Goal: Information Seeking & Learning: Check status

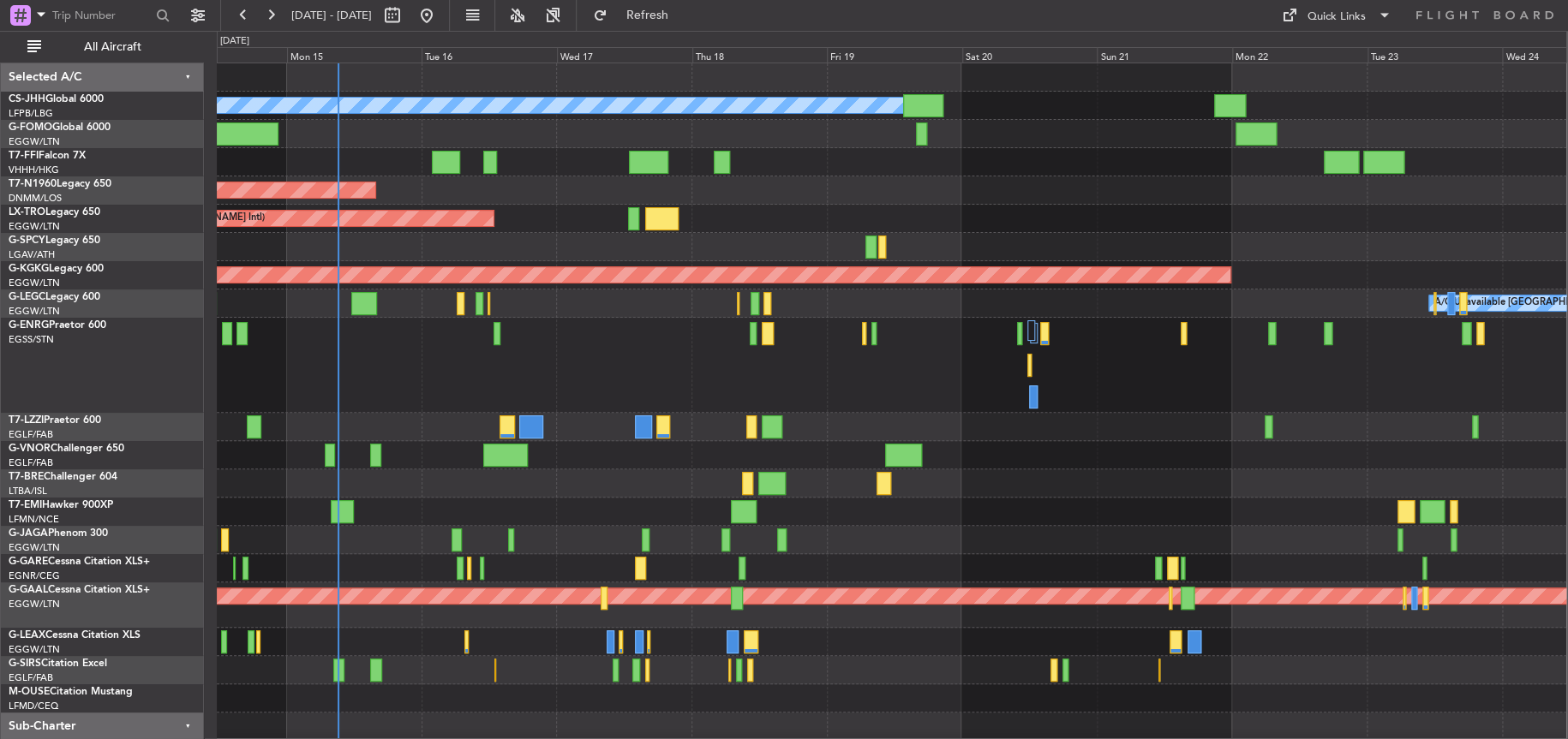
click at [488, 354] on div at bounding box center [891, 364] width 1350 height 95
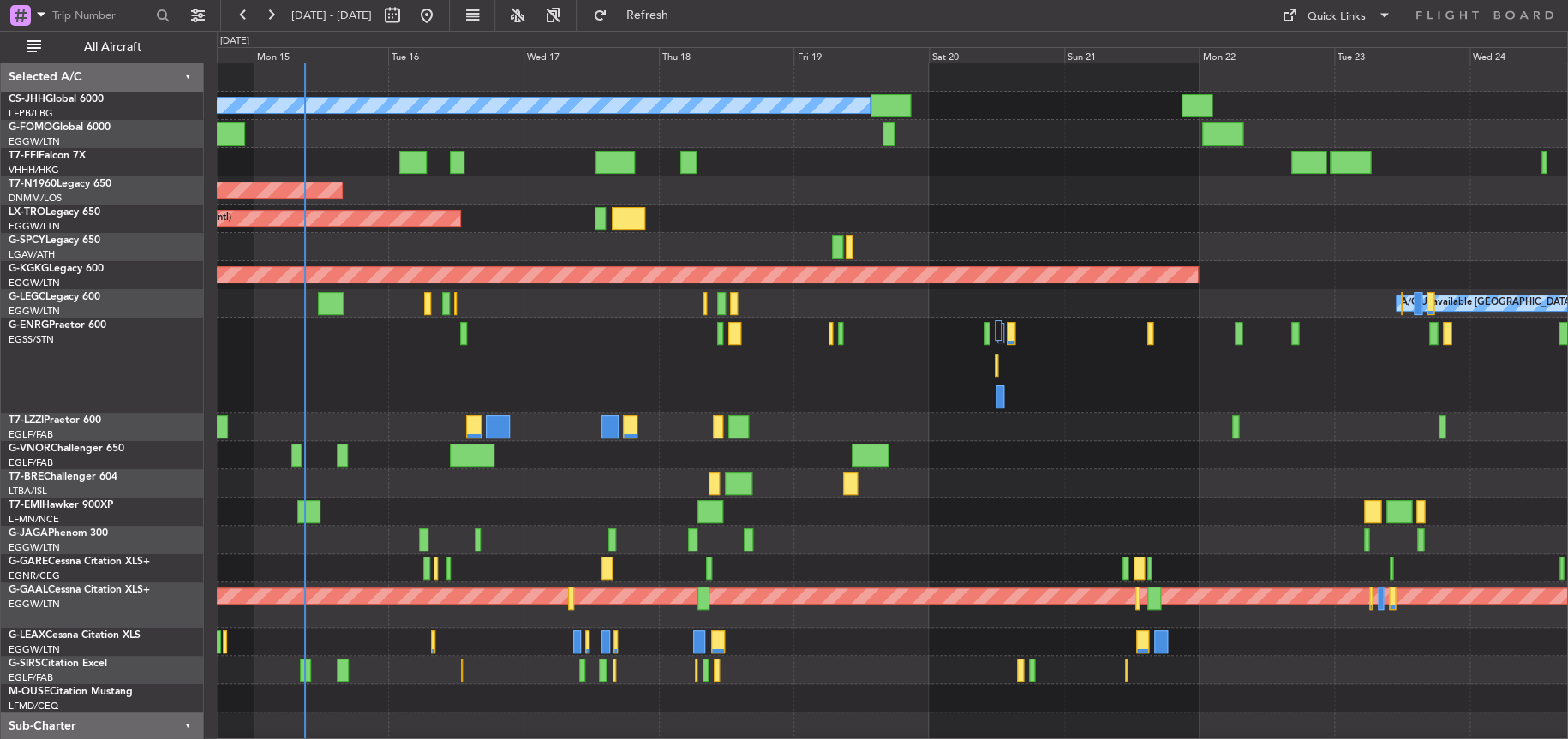
click at [514, 357] on div at bounding box center [891, 364] width 1351 height 95
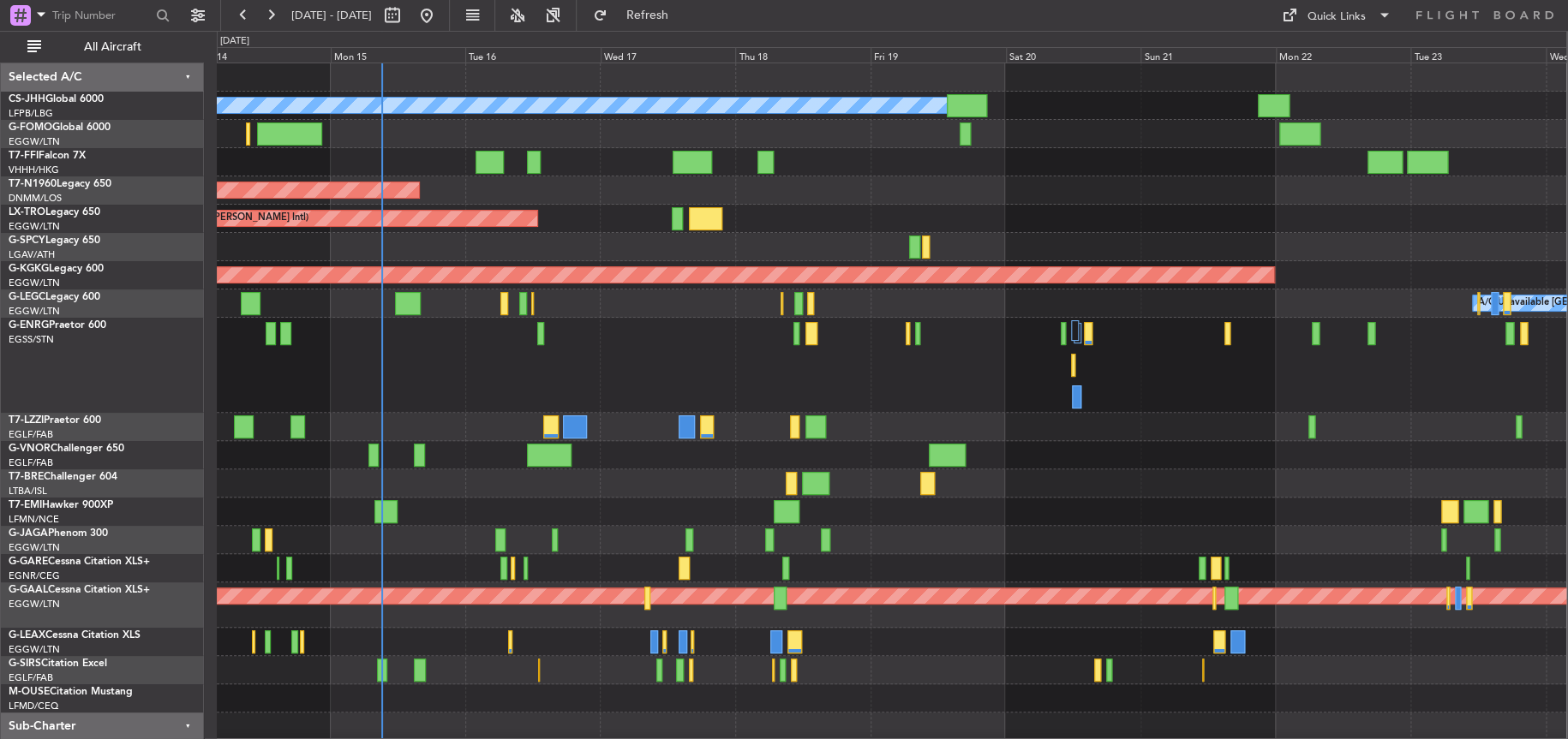
click at [563, 387] on div at bounding box center [891, 364] width 1350 height 95
click at [545, 375] on div at bounding box center [891, 364] width 1350 height 95
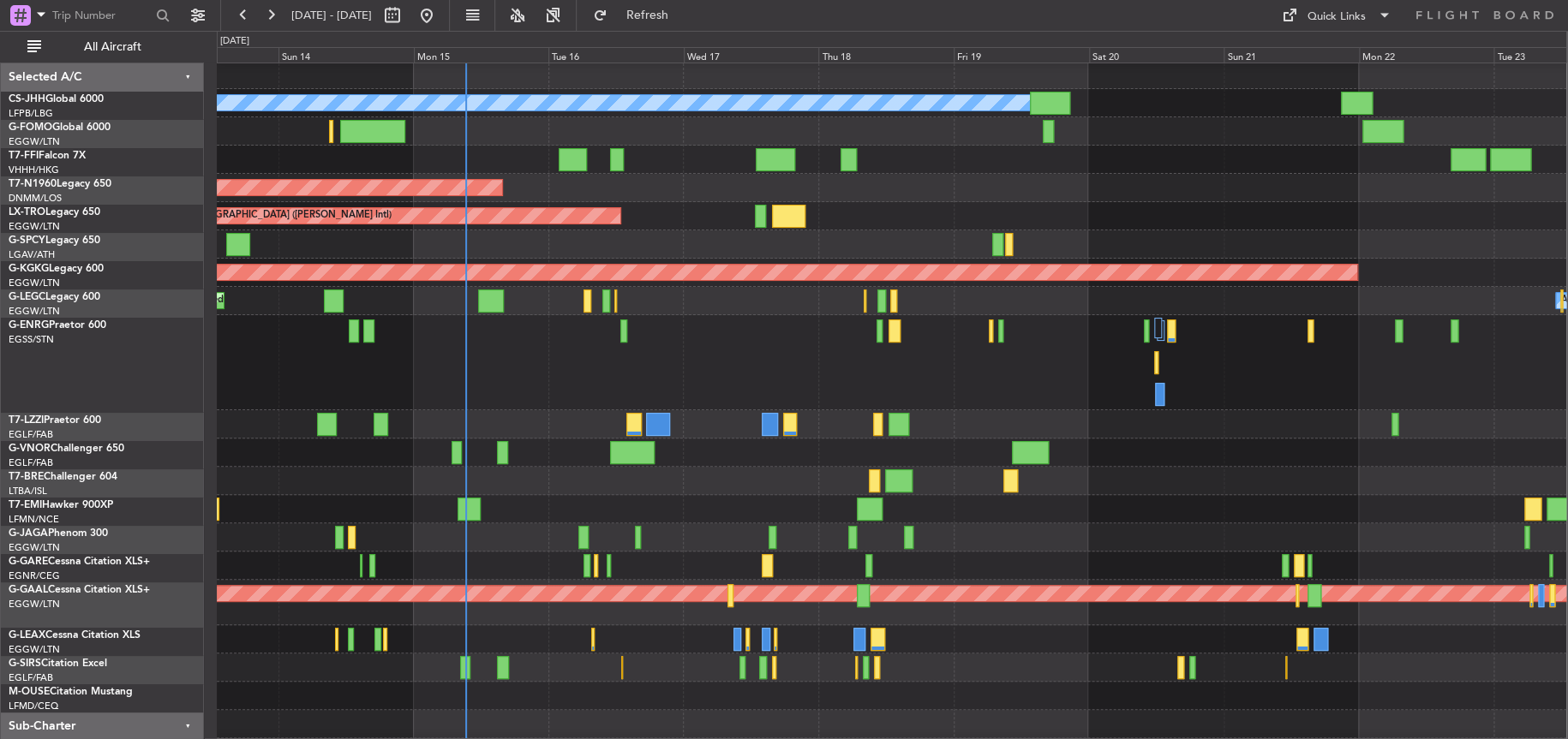
scroll to position [4, 0]
click at [651, 364] on div at bounding box center [891, 363] width 1350 height 95
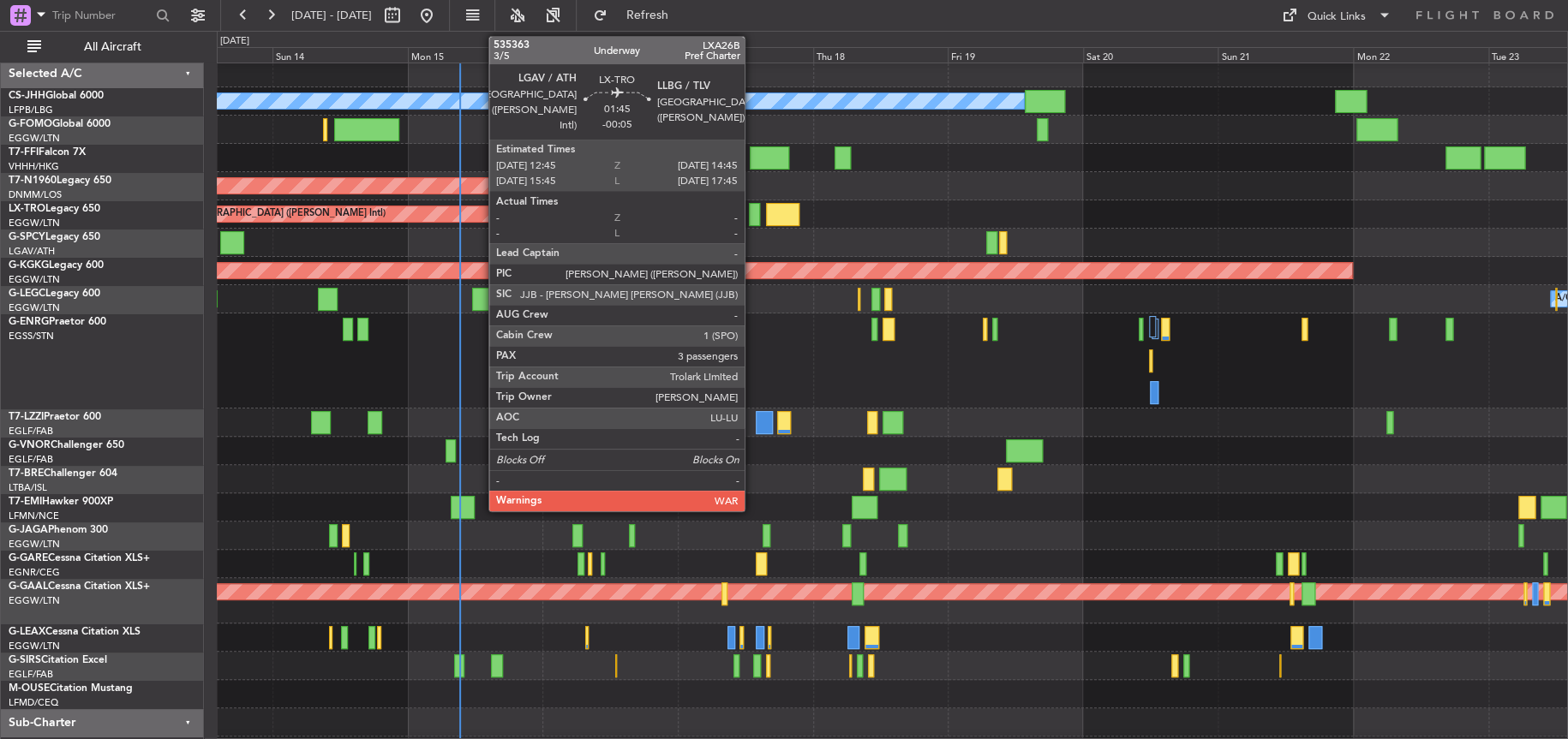
click at [752, 213] on div at bounding box center [755, 214] width 12 height 23
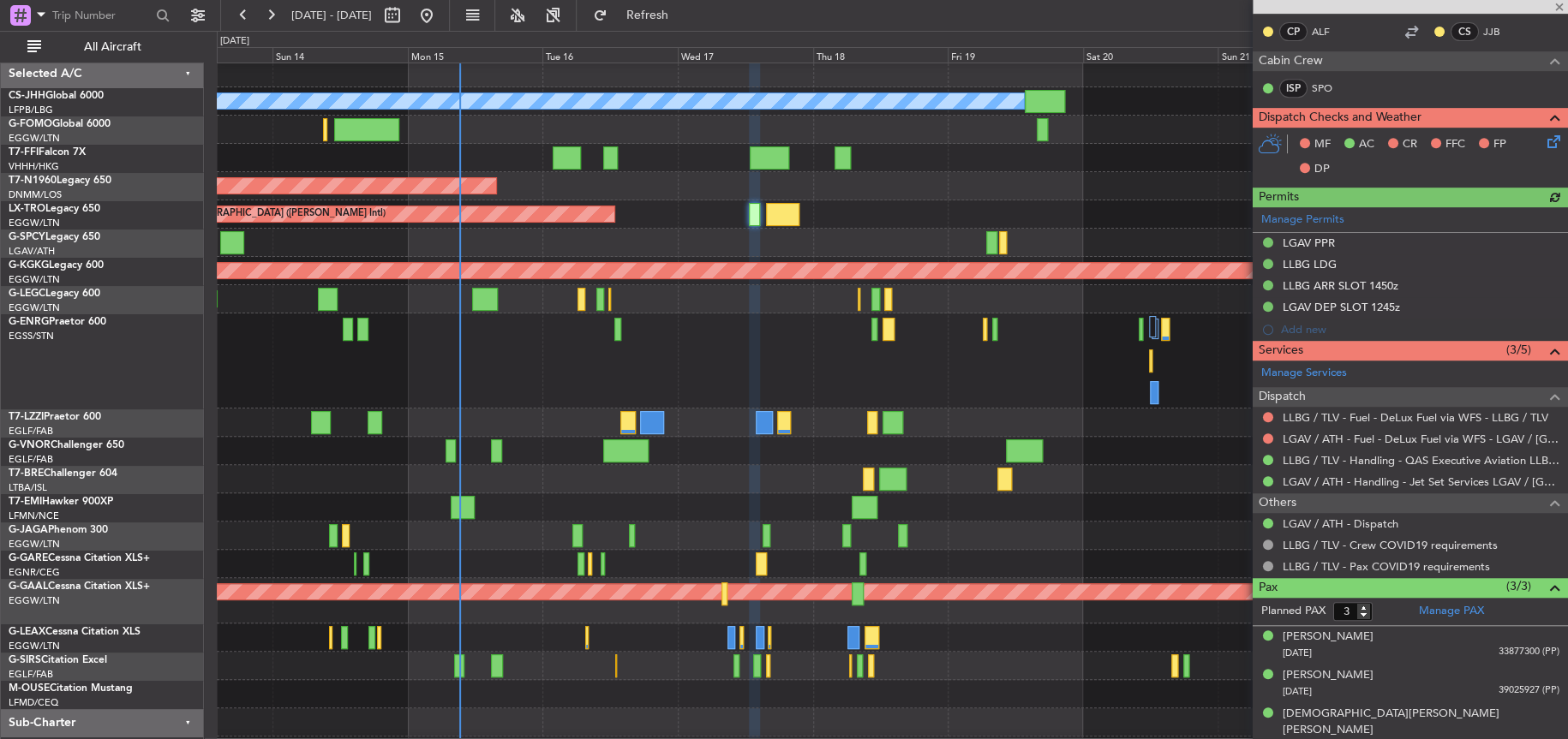
scroll to position [0, 0]
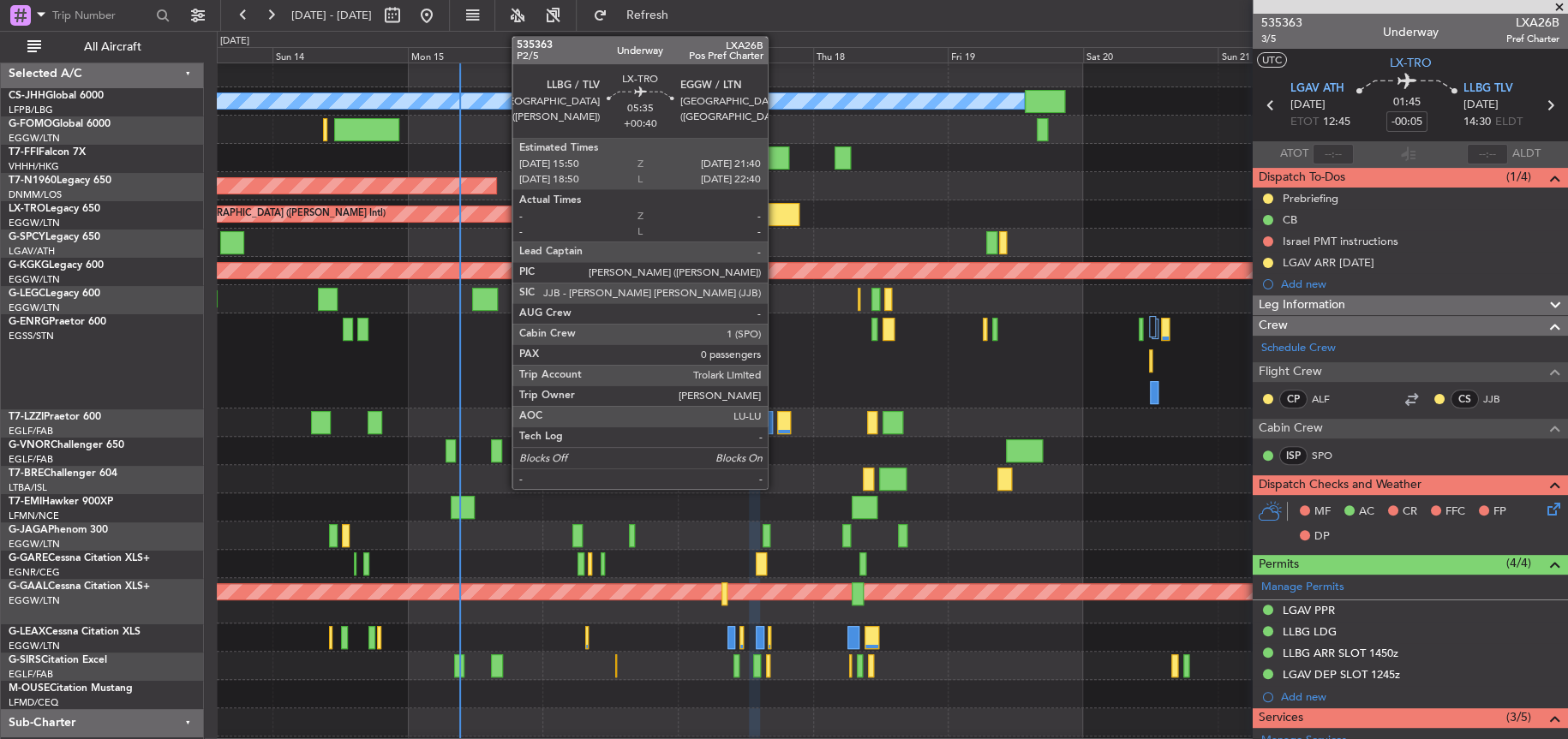
click at [775, 216] on div at bounding box center [783, 214] width 33 height 23
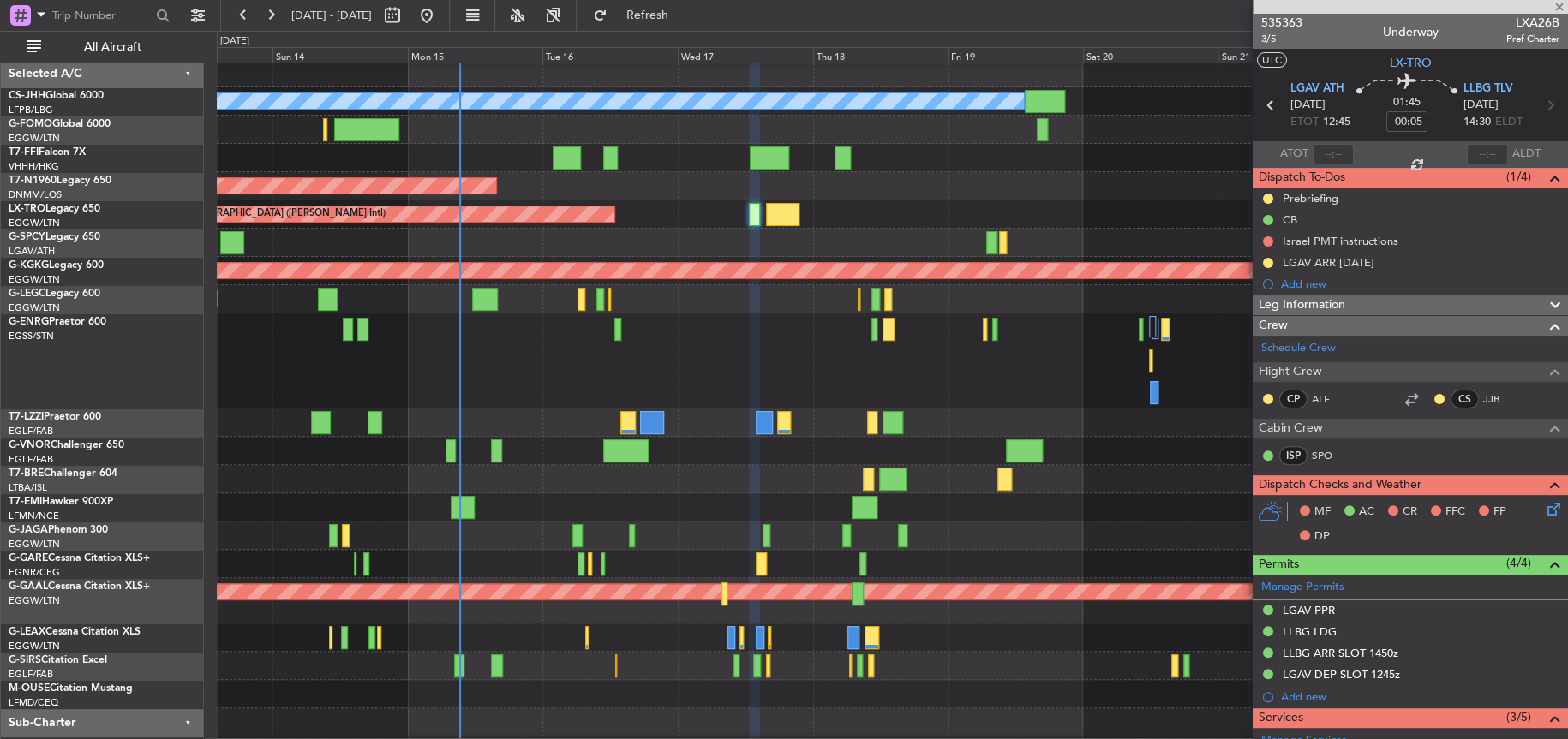
type input "+00:40"
type input "0"
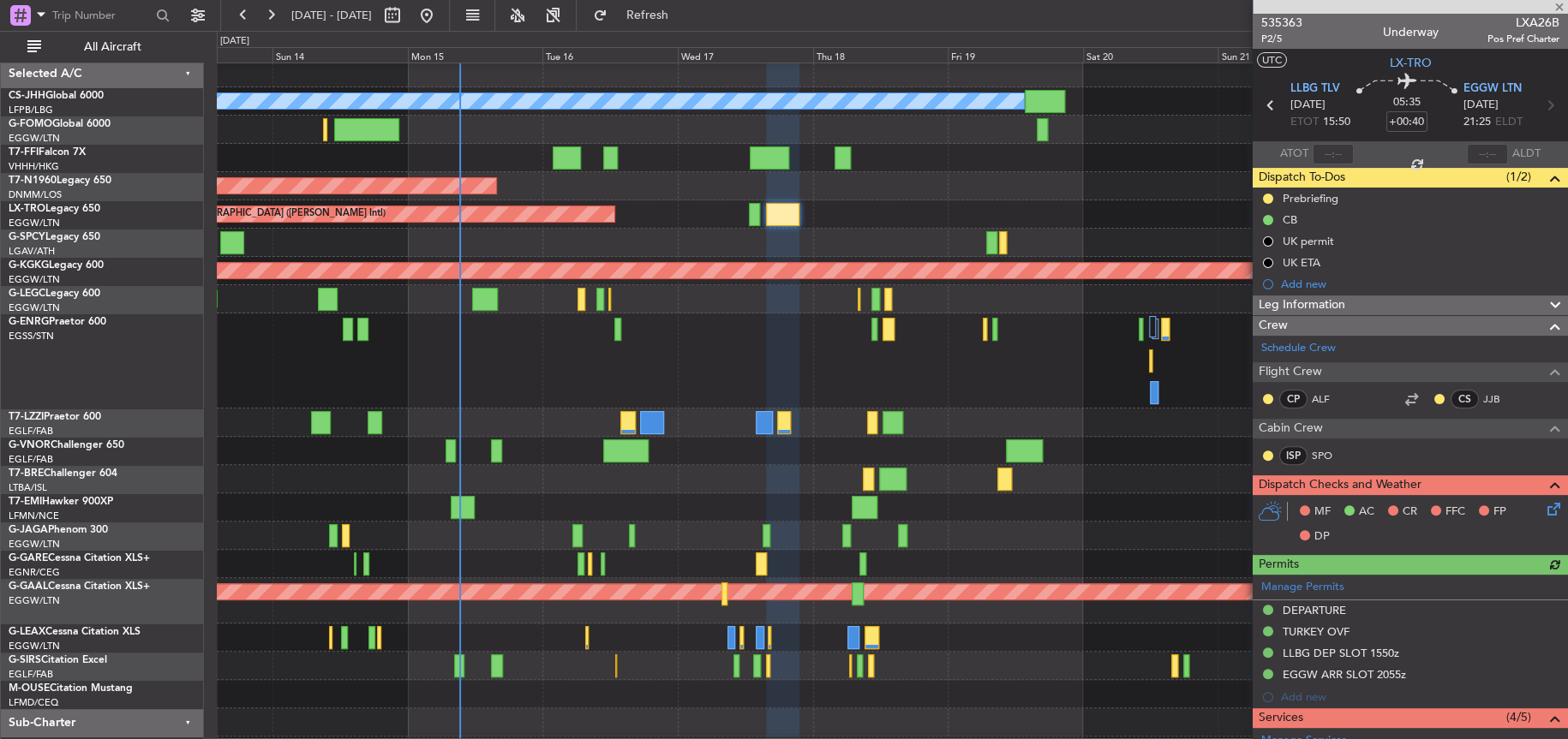
scroll to position [86, 0]
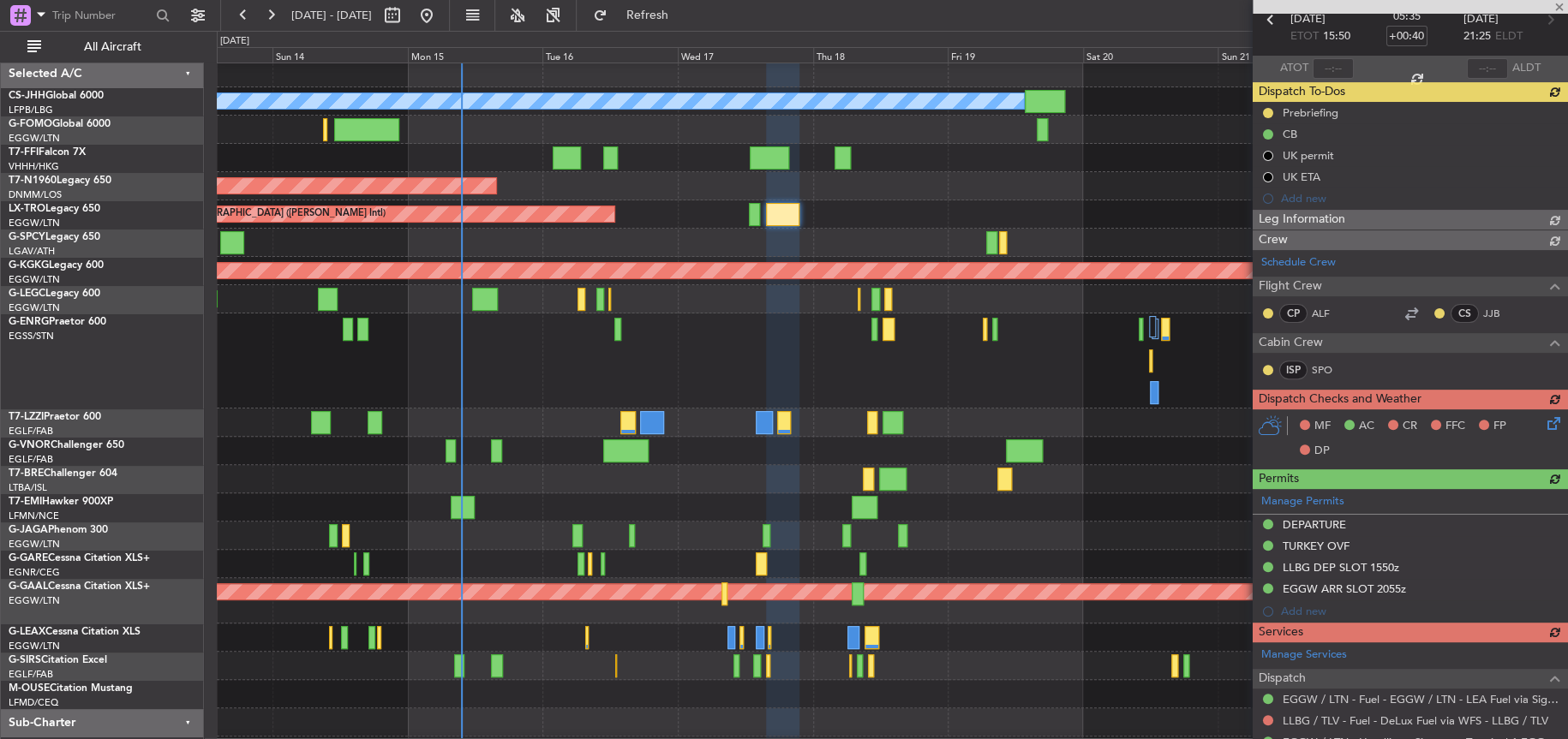
click at [672, 176] on div "AOG Maint London (Stansted) AOG Maint London (Stansted)" at bounding box center [891, 186] width 1351 height 29
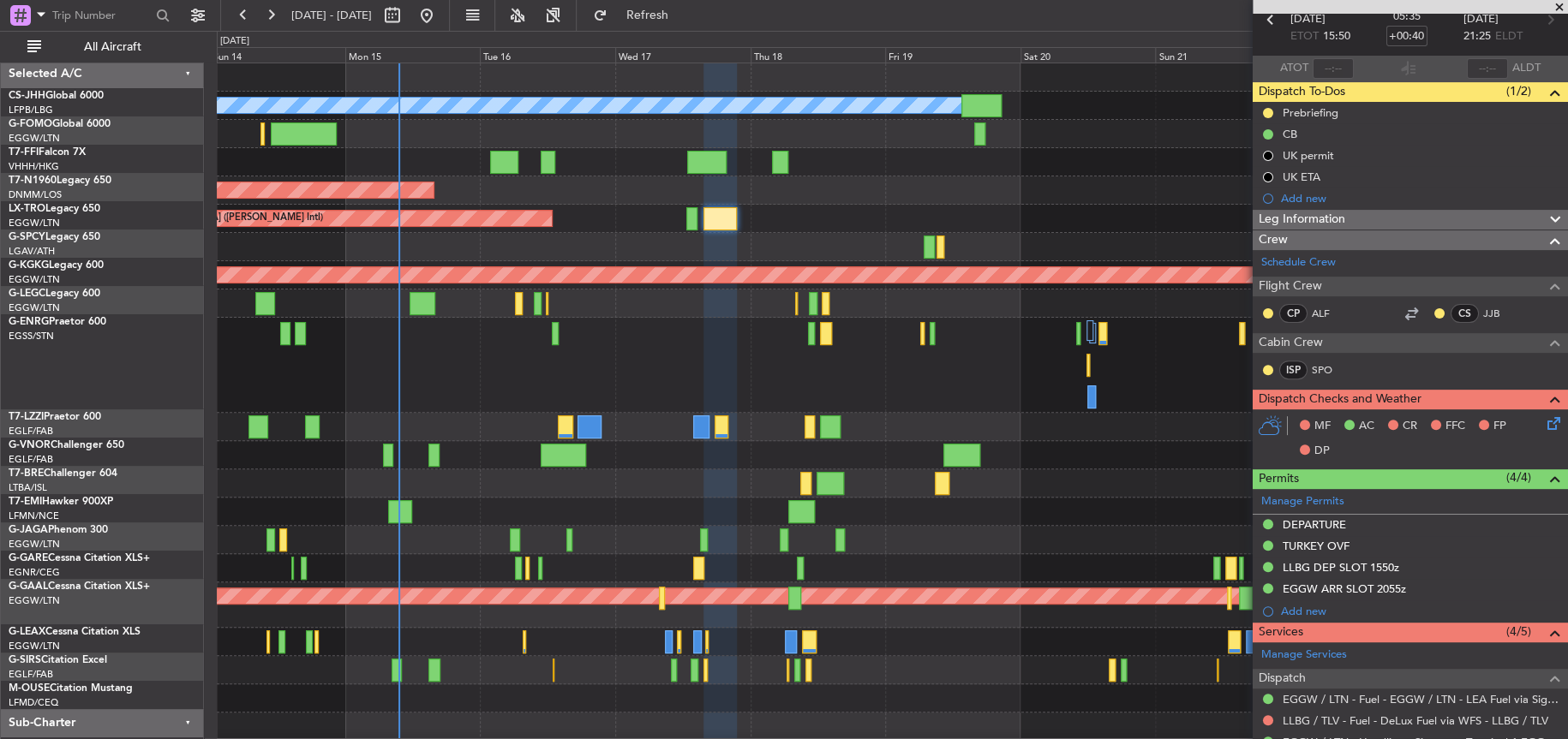
scroll to position [0, 0]
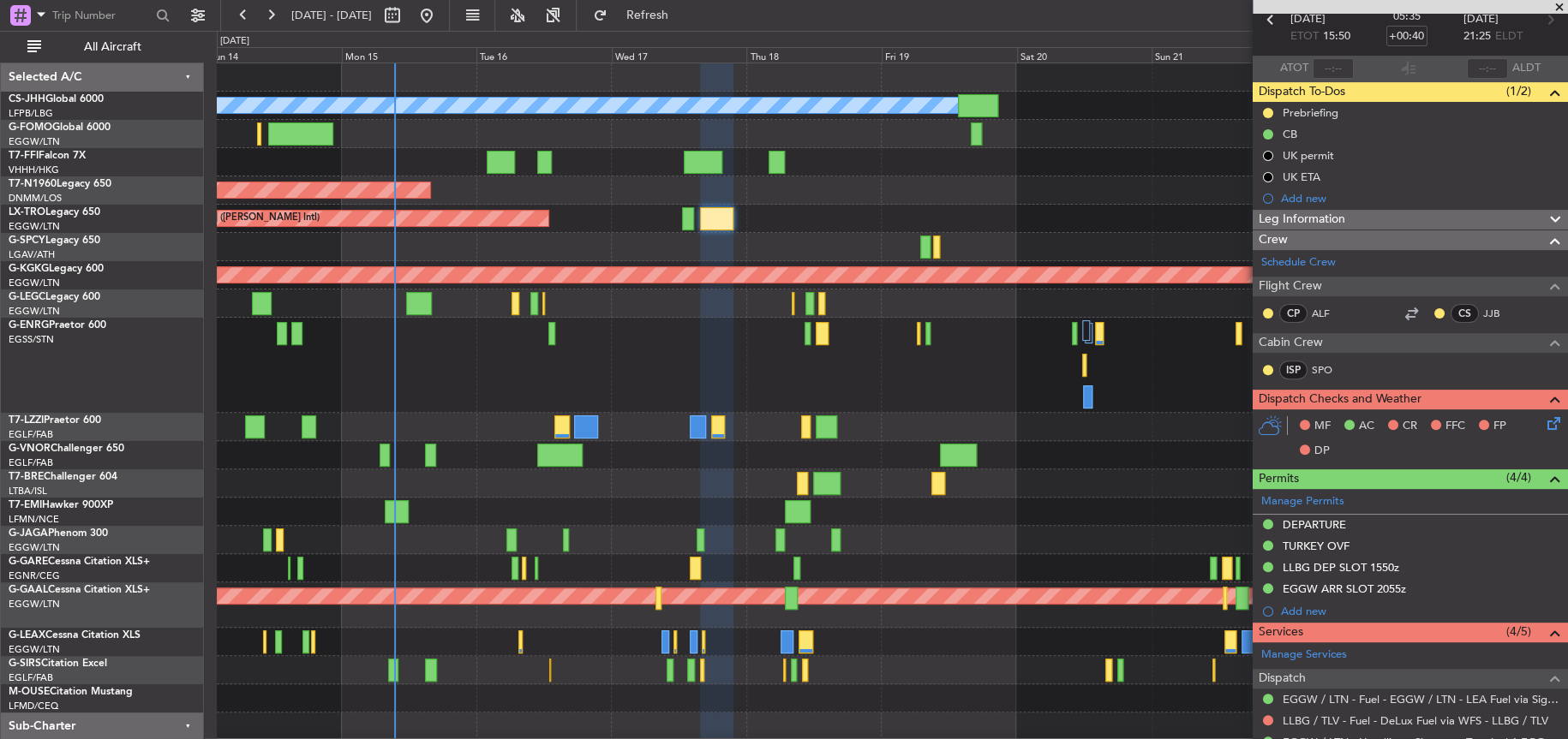
click at [503, 460] on div "Planned Maint Paris (Le Bourget) Owner Planned Maint London (Luton) Planned Mai…" at bounding box center [891, 431] width 1350 height 734
click at [1098, 449] on div at bounding box center [891, 455] width 1351 height 29
click at [877, 358] on div at bounding box center [891, 364] width 1351 height 95
click at [890, 393] on div at bounding box center [891, 364] width 1351 height 95
click at [948, 401] on div at bounding box center [891, 364] width 1350 height 95
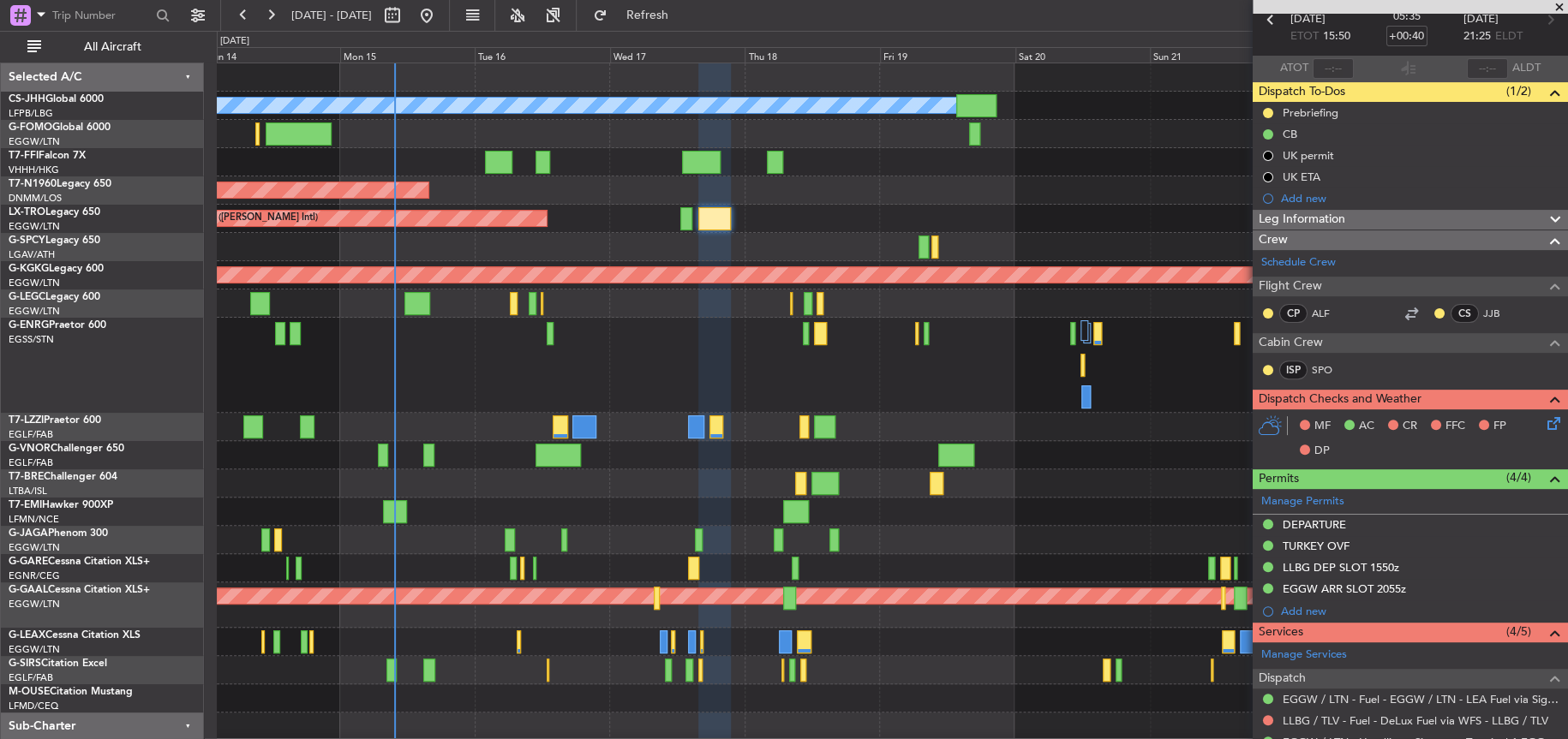
click at [921, 379] on div at bounding box center [891, 364] width 1350 height 95
click at [733, 396] on div at bounding box center [891, 364] width 1350 height 95
click at [708, 386] on div at bounding box center [891, 364] width 1350 height 95
click at [1040, 171] on div "Planned Maint Tianjin ([GEOGRAPHIC_DATA])" at bounding box center [891, 162] width 1350 height 29
click at [1052, 175] on div "Planned Maint Tianjin ([GEOGRAPHIC_DATA])" at bounding box center [891, 162] width 1350 height 29
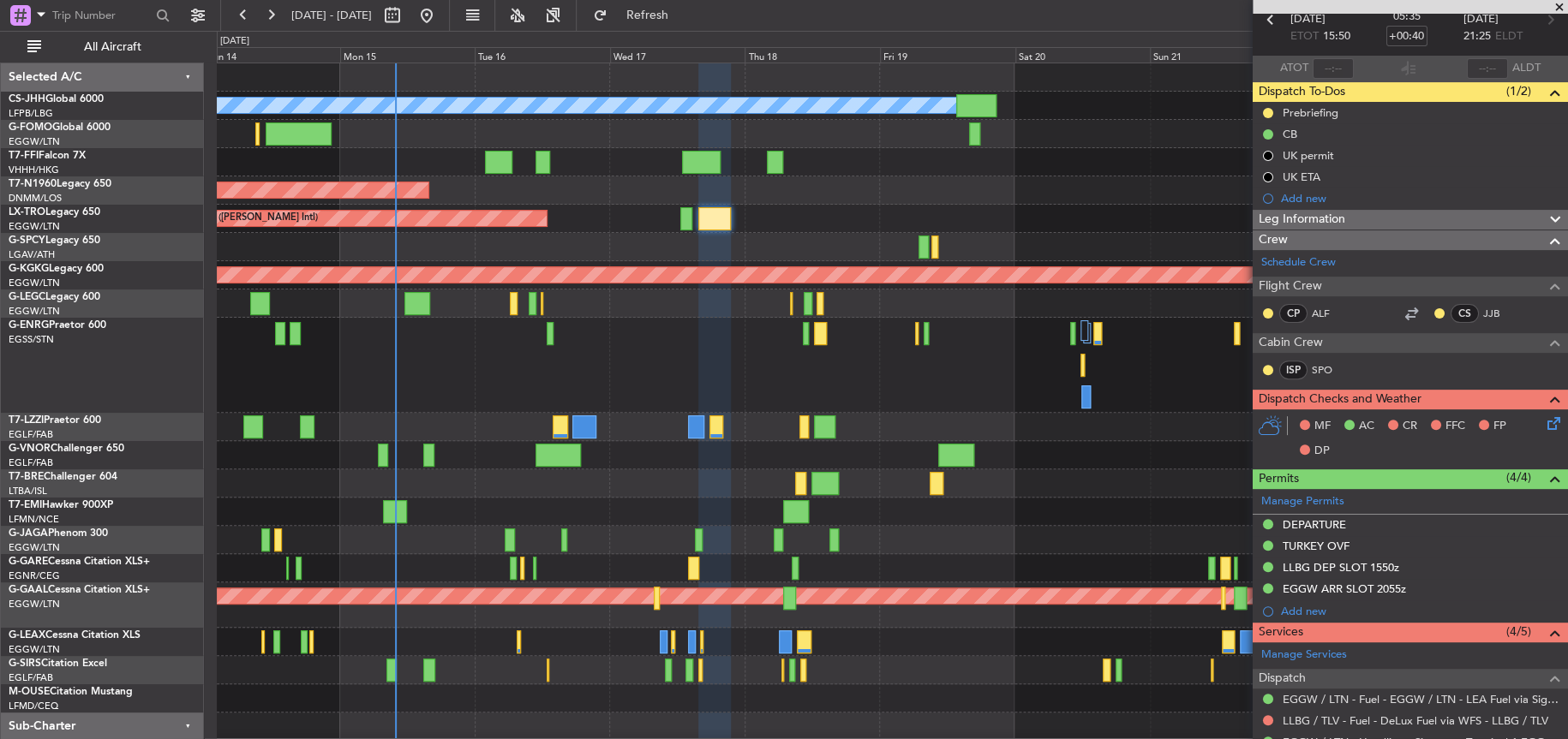
click at [876, 671] on div "Planned Maint [GEOGRAPHIC_DATA] ([GEOGRAPHIC_DATA])" at bounding box center [891, 670] width 1350 height 29
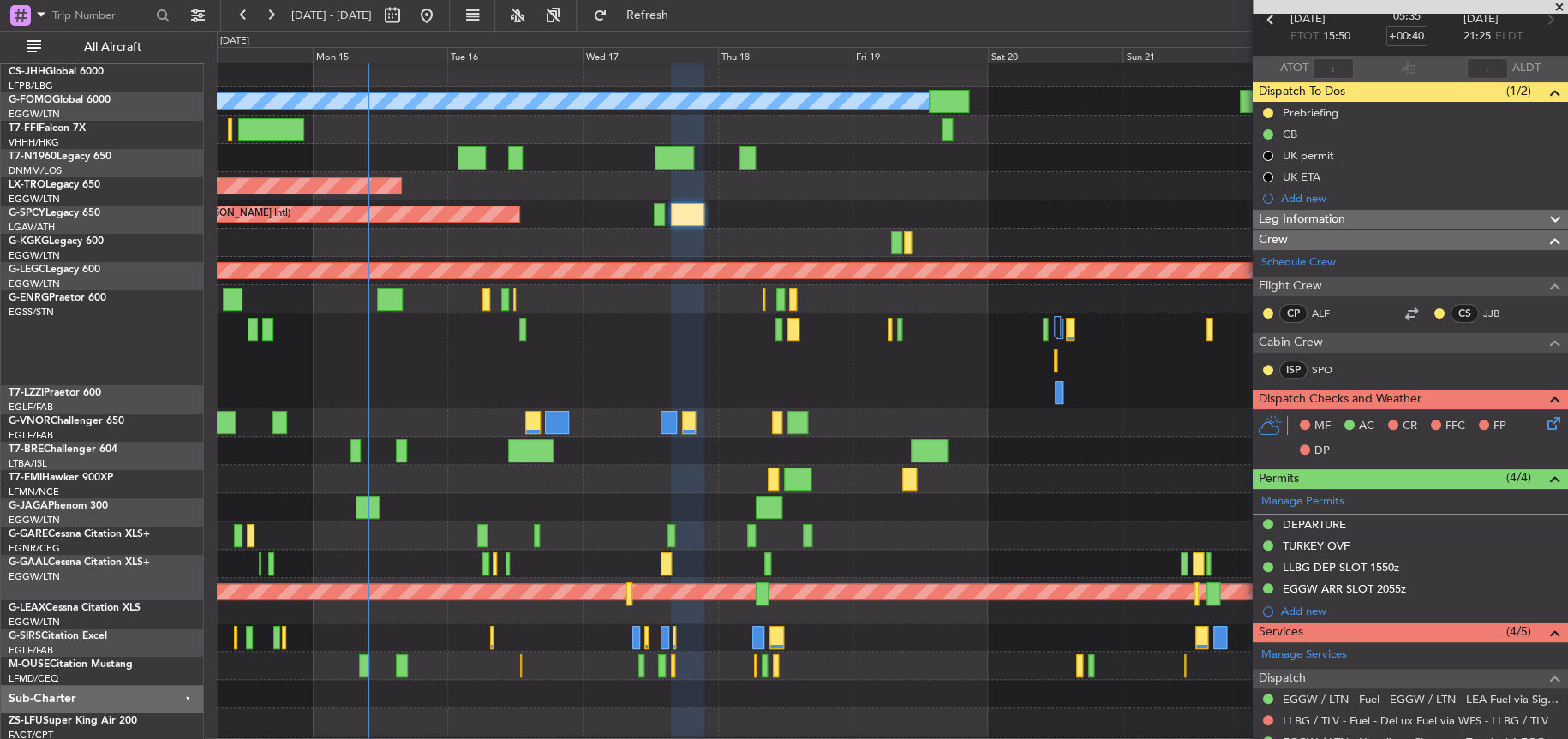
click at [873, 522] on div "Planned Maint [GEOGRAPHIC_DATA] ([GEOGRAPHIC_DATA])" at bounding box center [891, 536] width 1351 height 29
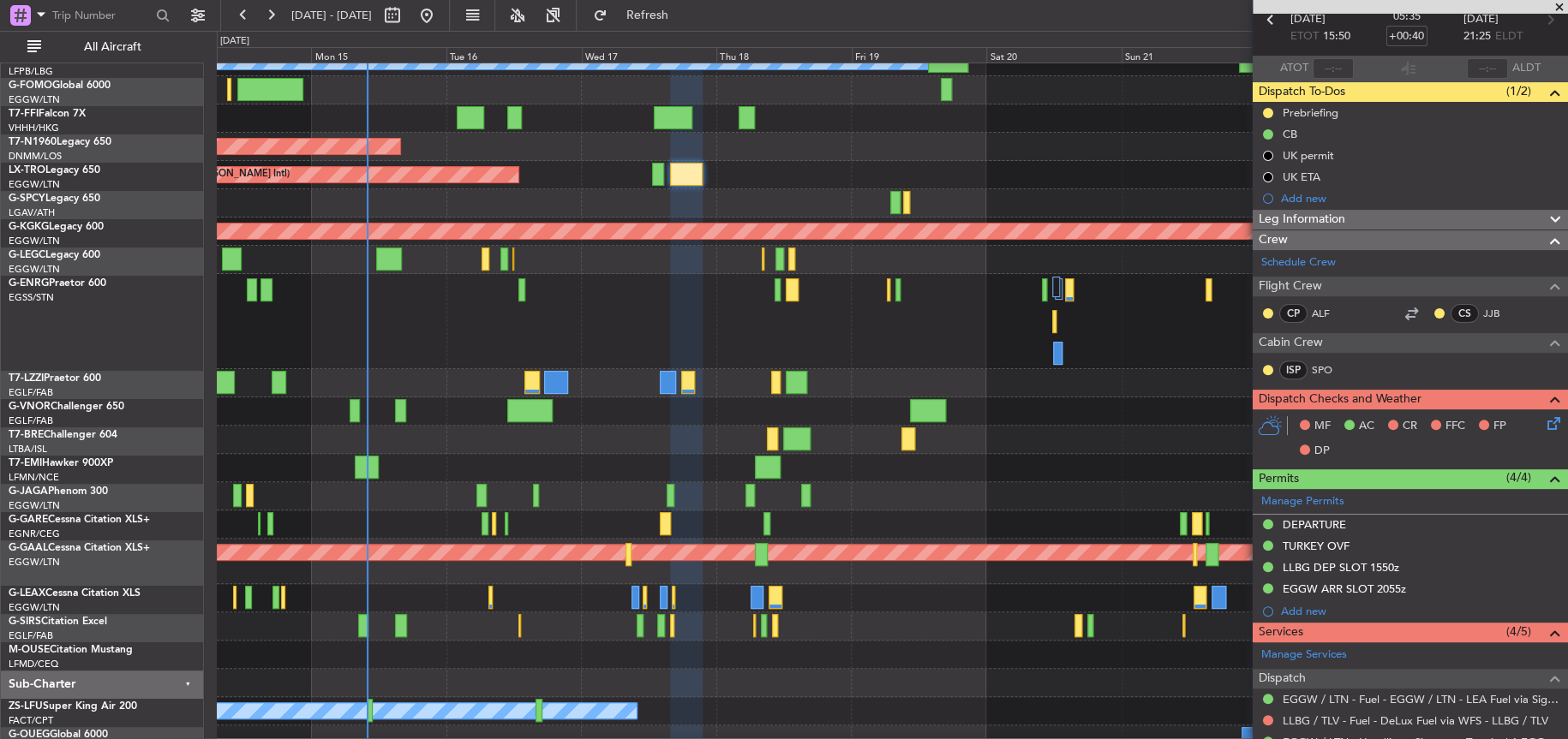
scroll to position [43, 0]
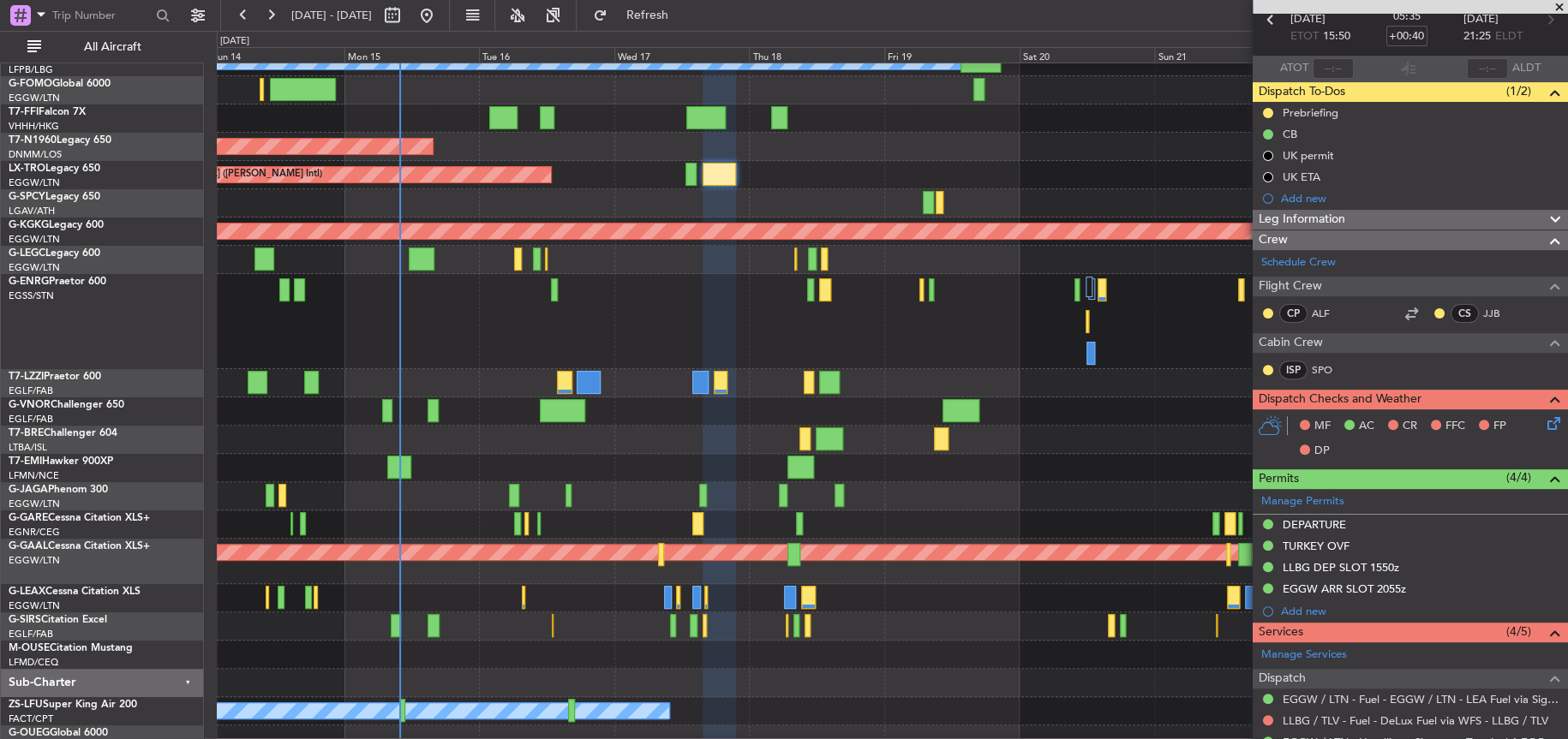
click at [573, 664] on div at bounding box center [891, 654] width 1351 height 29
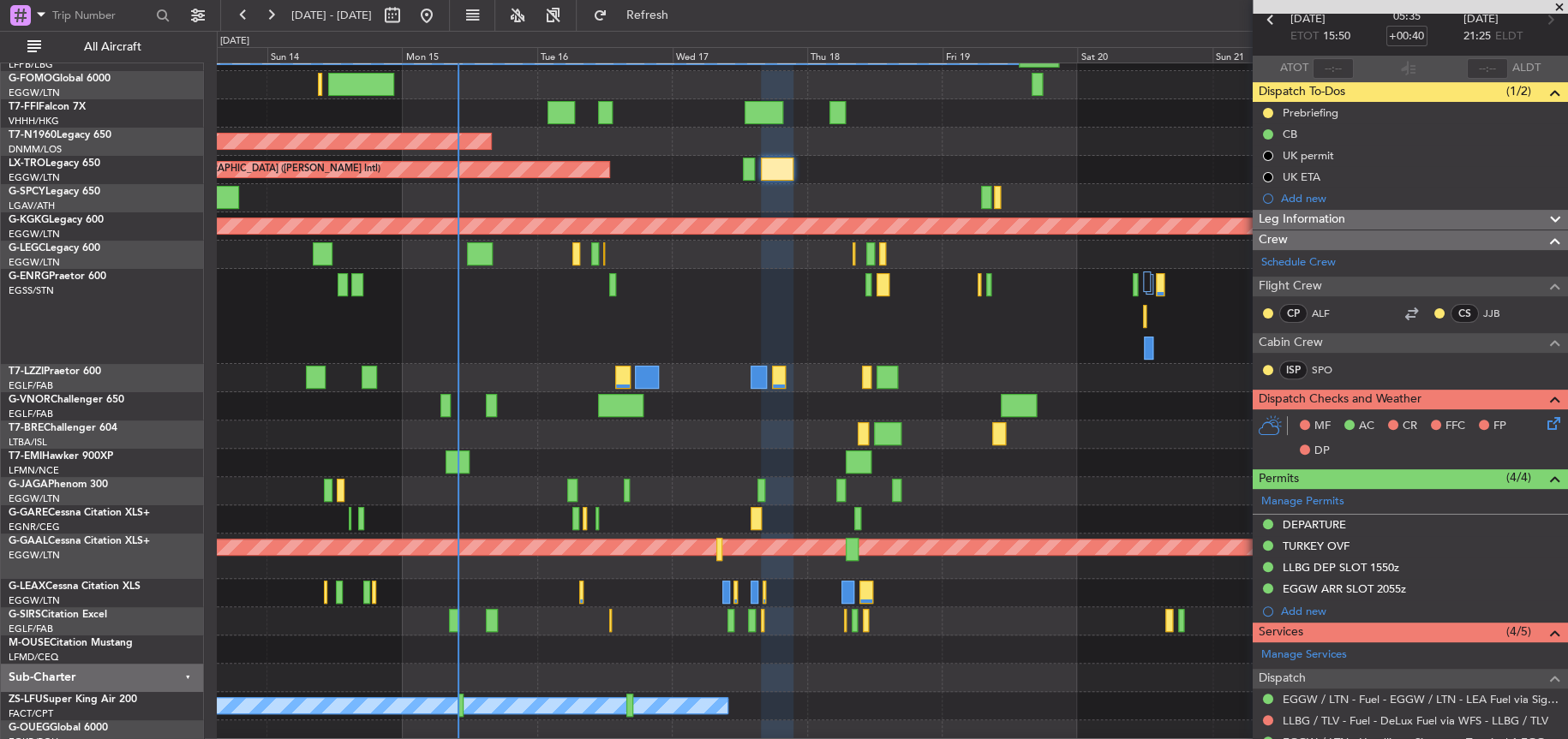
click at [527, 664] on div at bounding box center [891, 677] width 1350 height 29
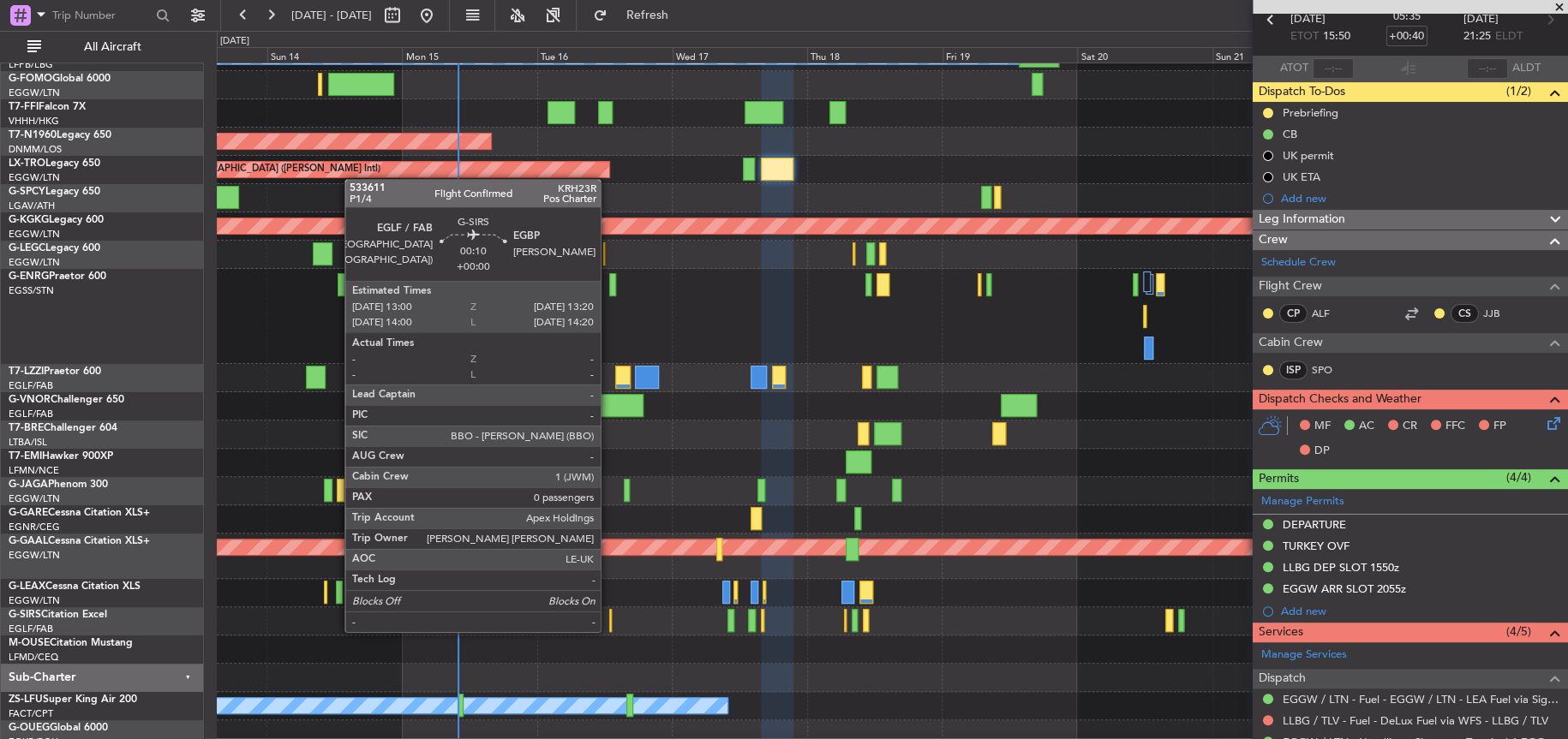
click at [610, 629] on div at bounding box center [610, 620] width 3 height 23
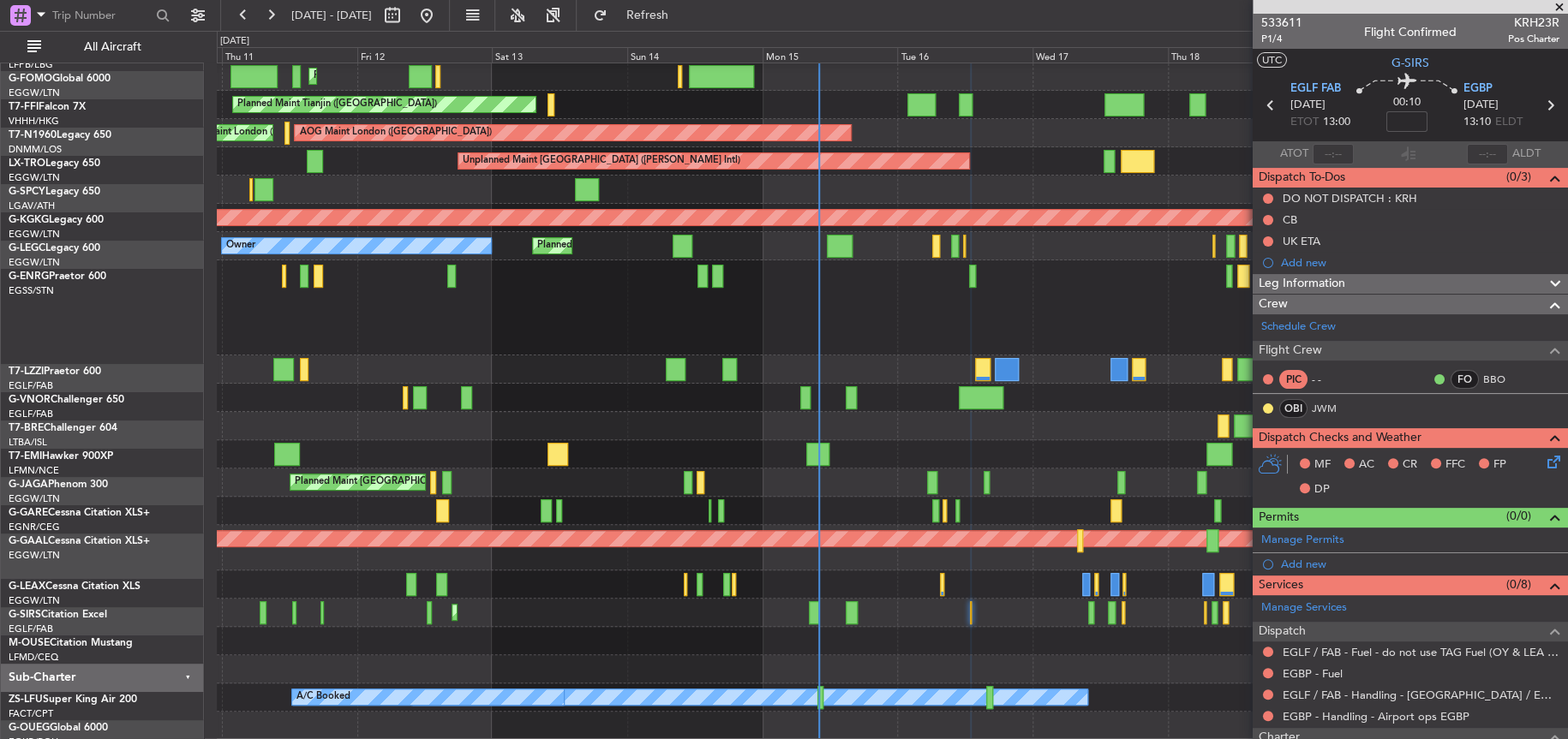
scroll to position [56, 0]
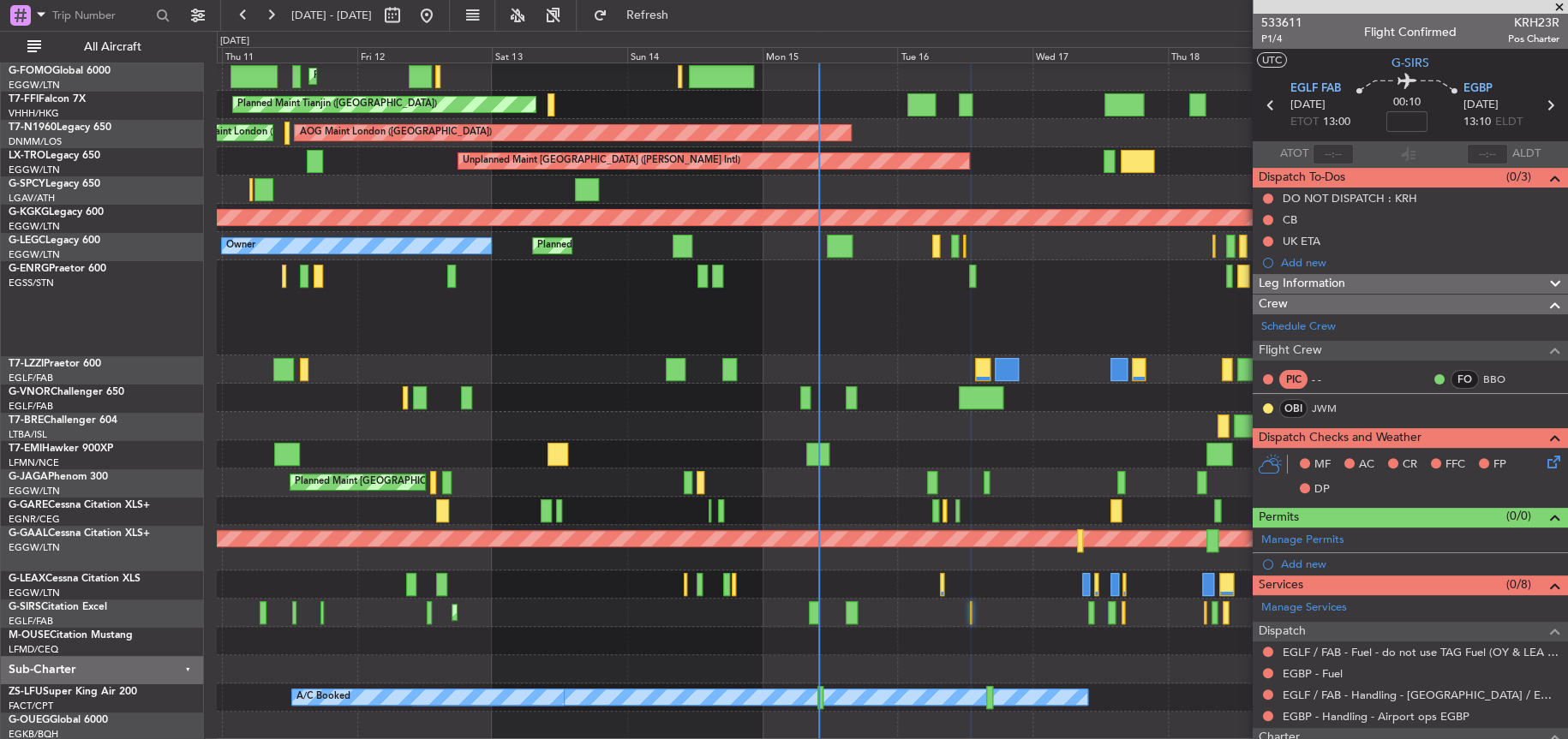
click at [690, 405] on div "Planned Maint Paris (Le Bourget) Owner Planned Maint London (Luton) Planned Mai…" at bounding box center [891, 374] width 1351 height 734
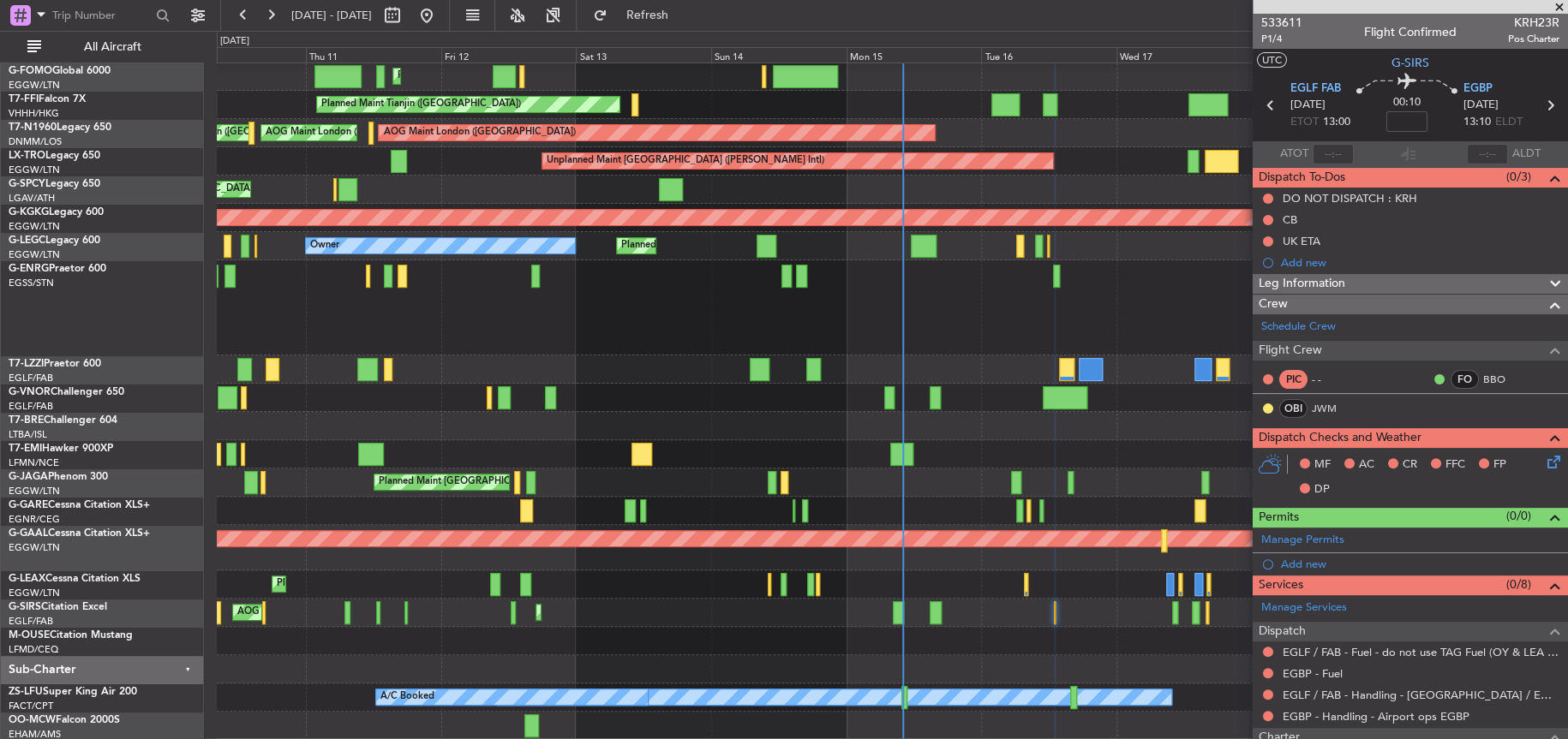
scroll to position [55, 0]
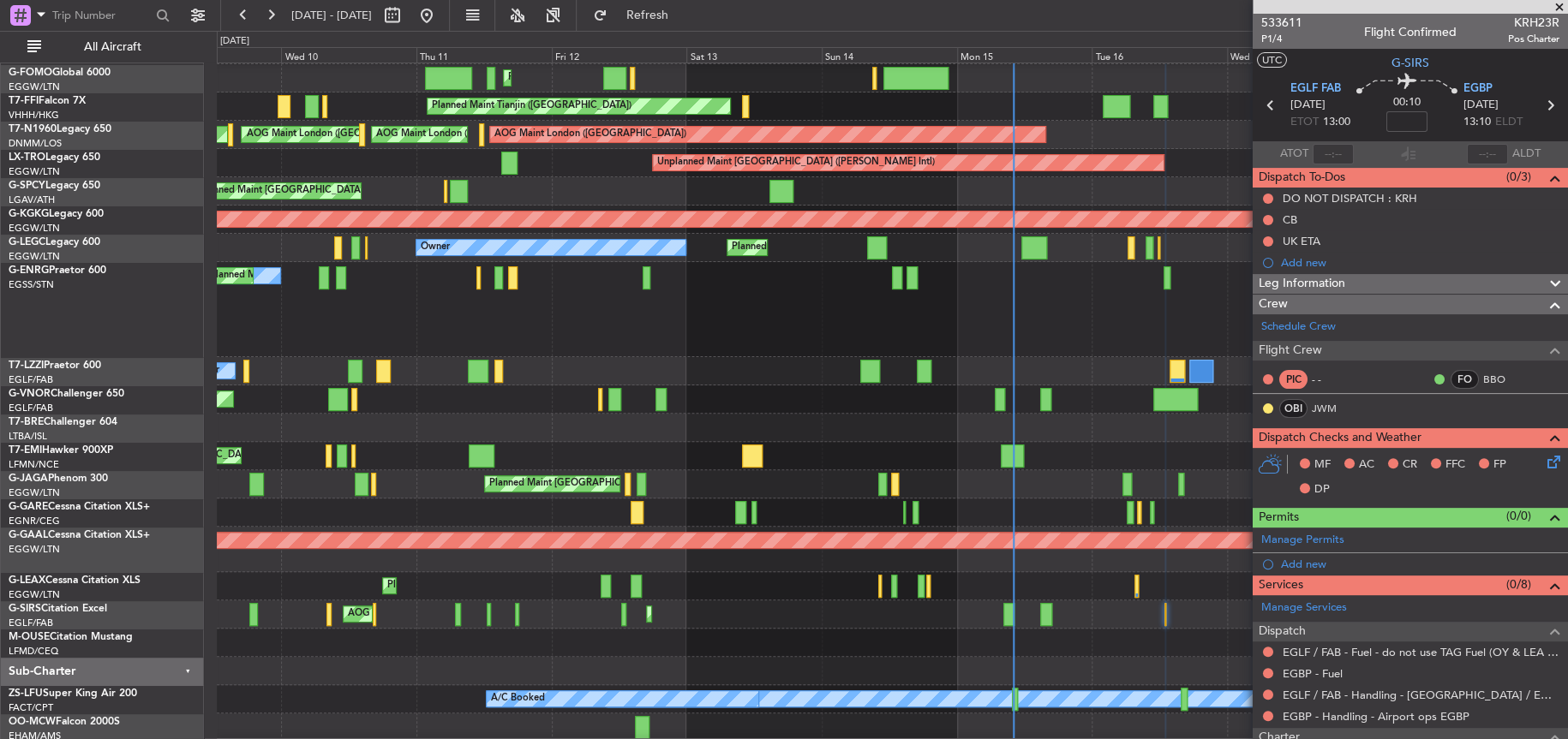
click at [505, 572] on div "Planned Maint [GEOGRAPHIC_DATA] ([GEOGRAPHIC_DATA])" at bounding box center [891, 586] width 1351 height 29
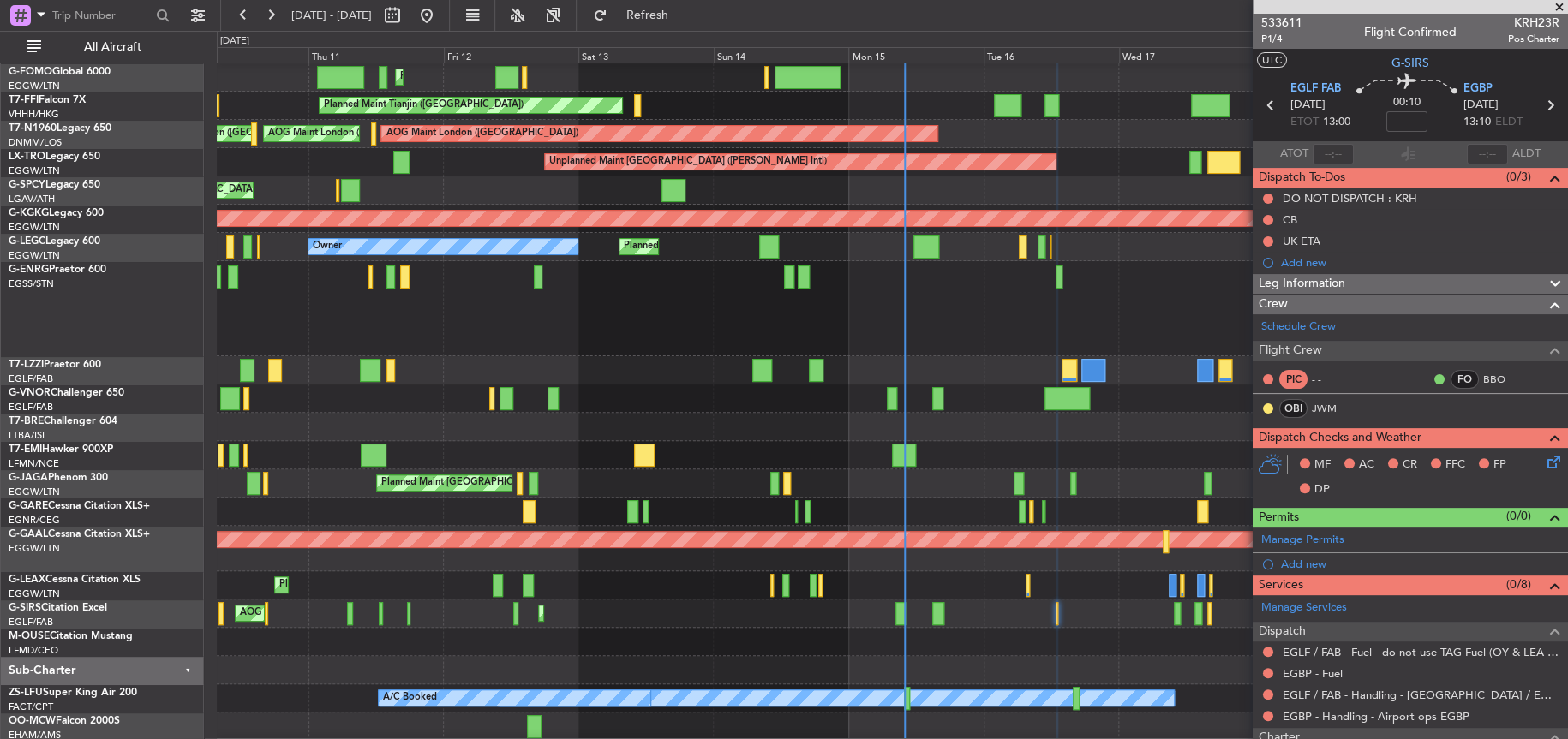
scroll to position [52, 0]
click at [650, 637] on div at bounding box center [891, 641] width 1350 height 29
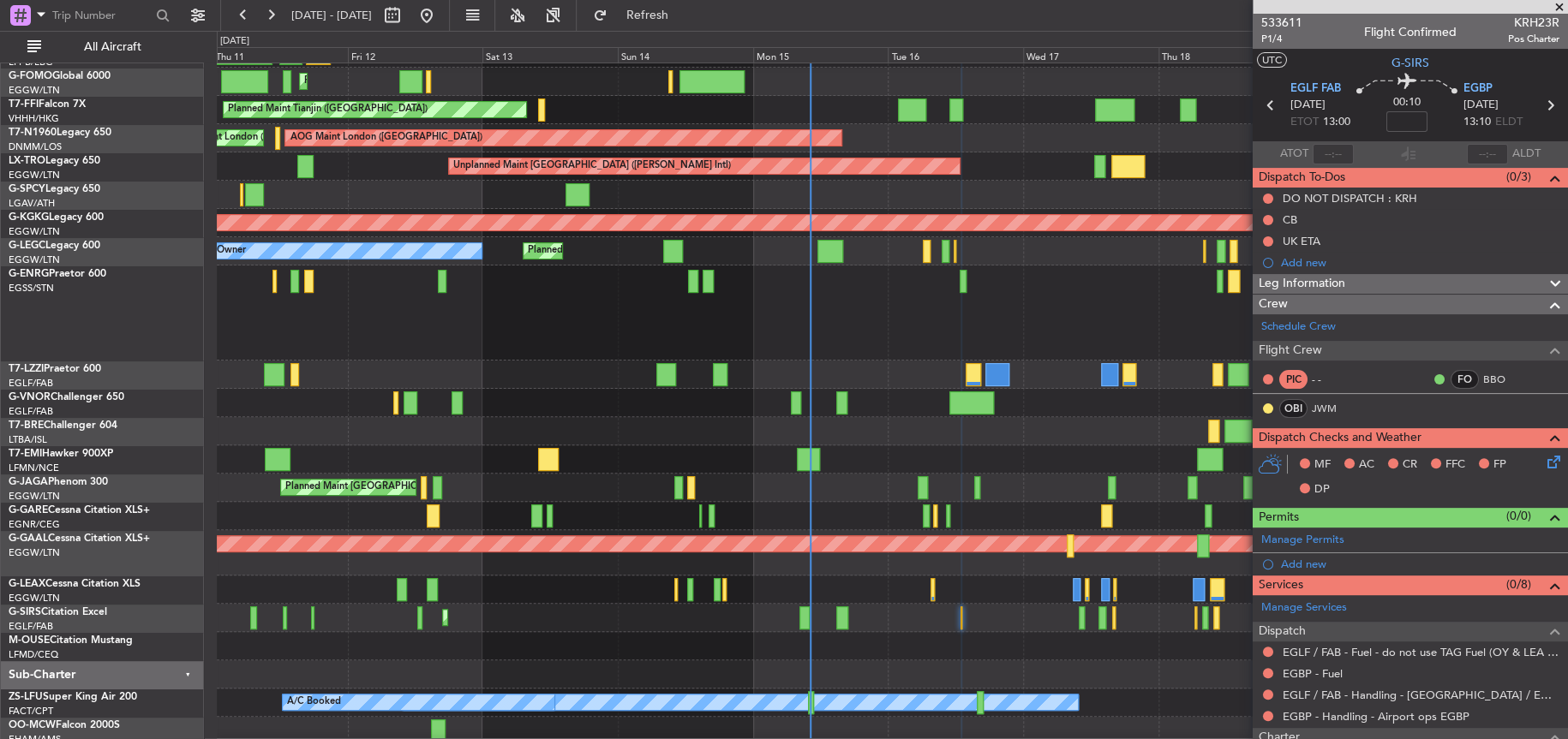
click at [976, 287] on div "Planned Maint London (Stansted) No Crew" at bounding box center [891, 313] width 1351 height 95
click at [994, 301] on div "Planned Maint London (Stansted) No Crew" at bounding box center [891, 313] width 1351 height 95
click at [1114, 272] on div "Planned Maint London (Stansted) No Crew" at bounding box center [891, 313] width 1351 height 95
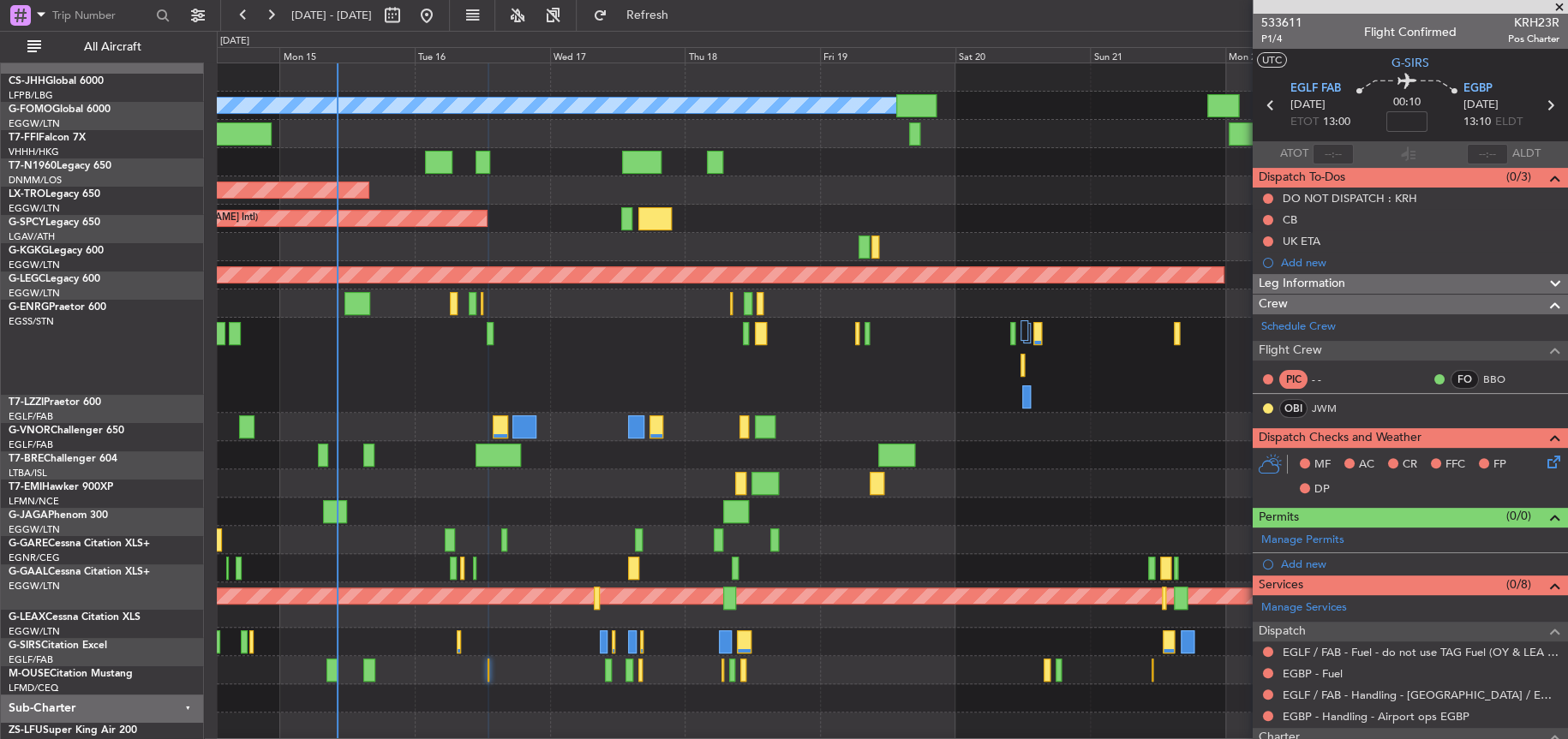
scroll to position [0, 0]
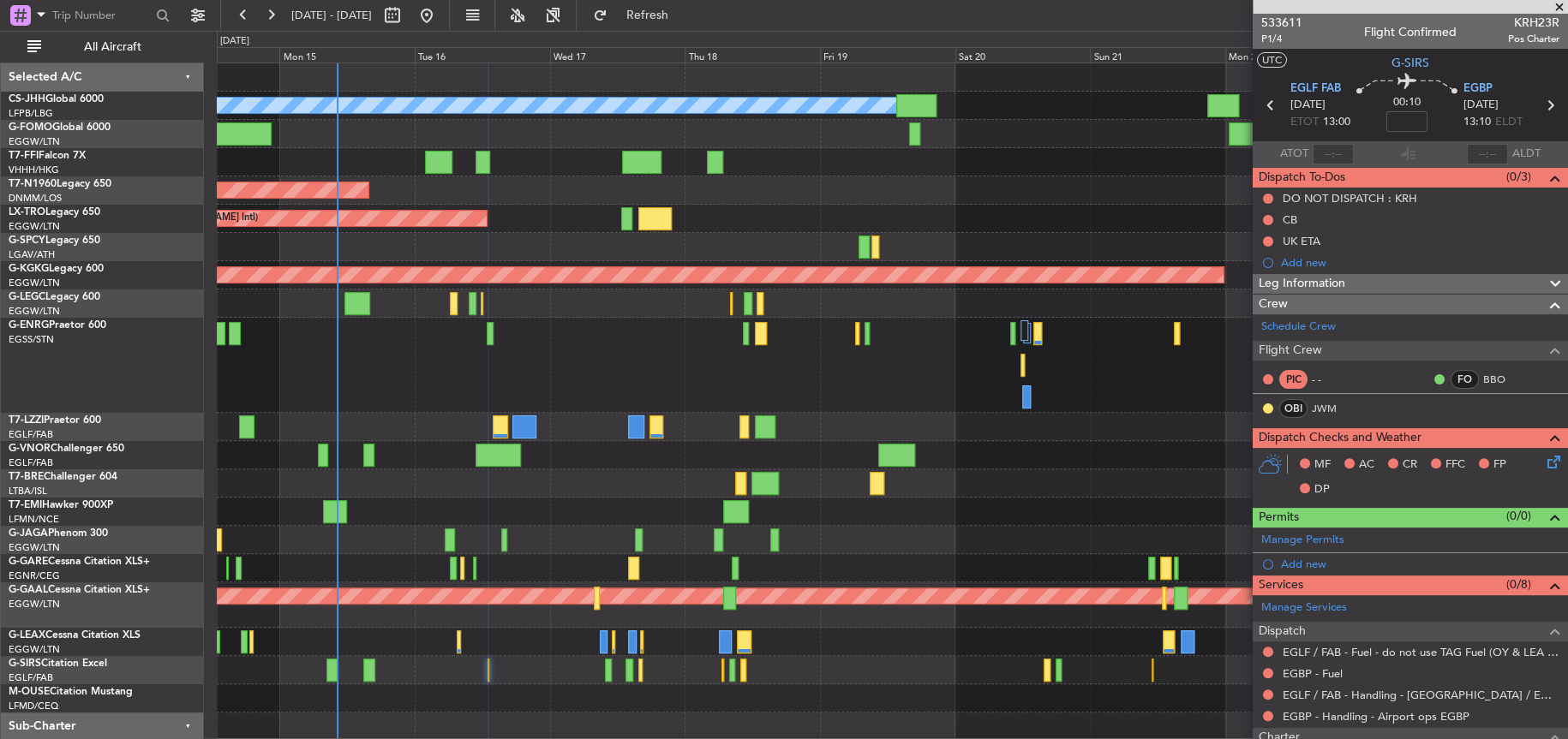
click at [430, 391] on div at bounding box center [891, 364] width 1351 height 95
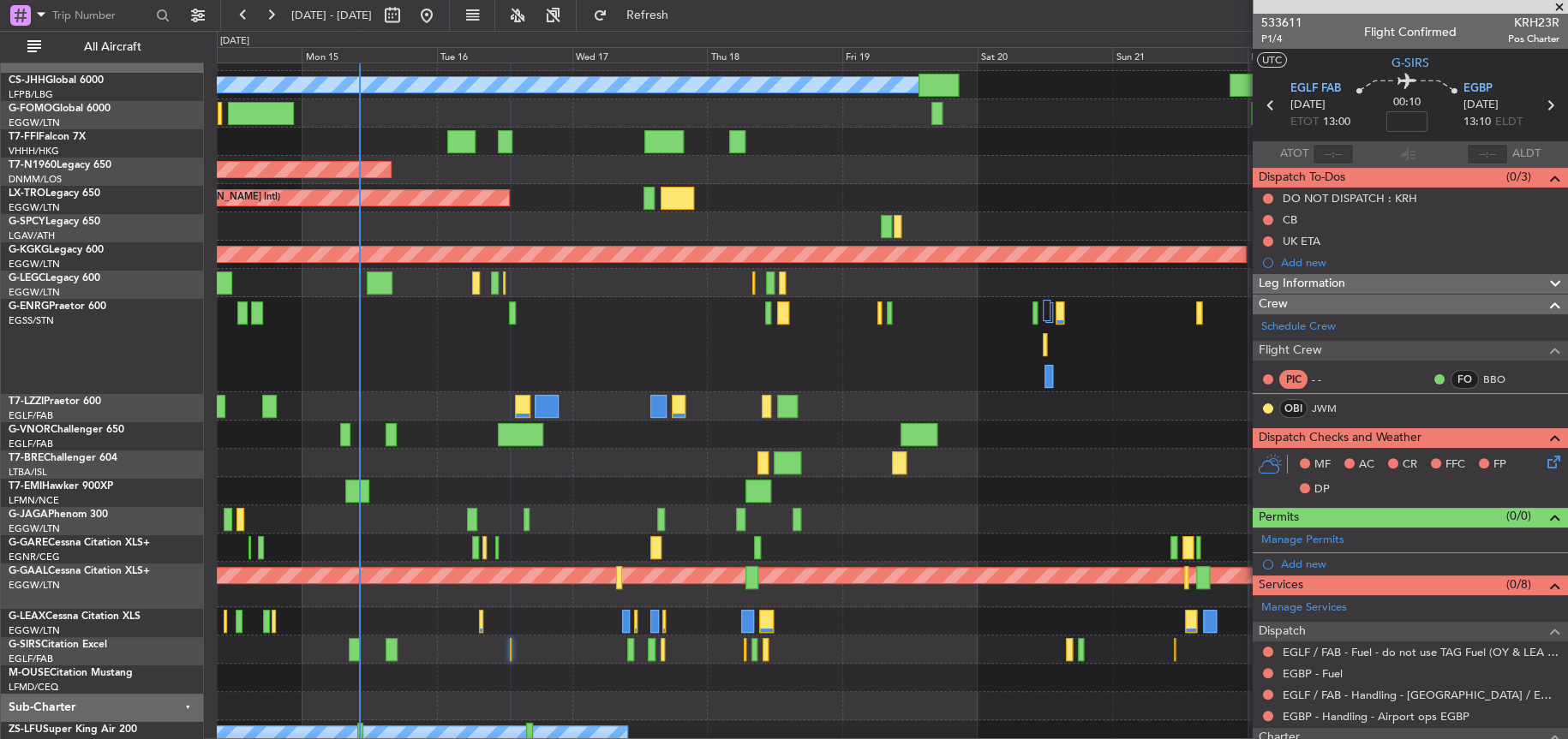
scroll to position [19, 0]
click at [769, 340] on div at bounding box center [891, 344] width 1350 height 95
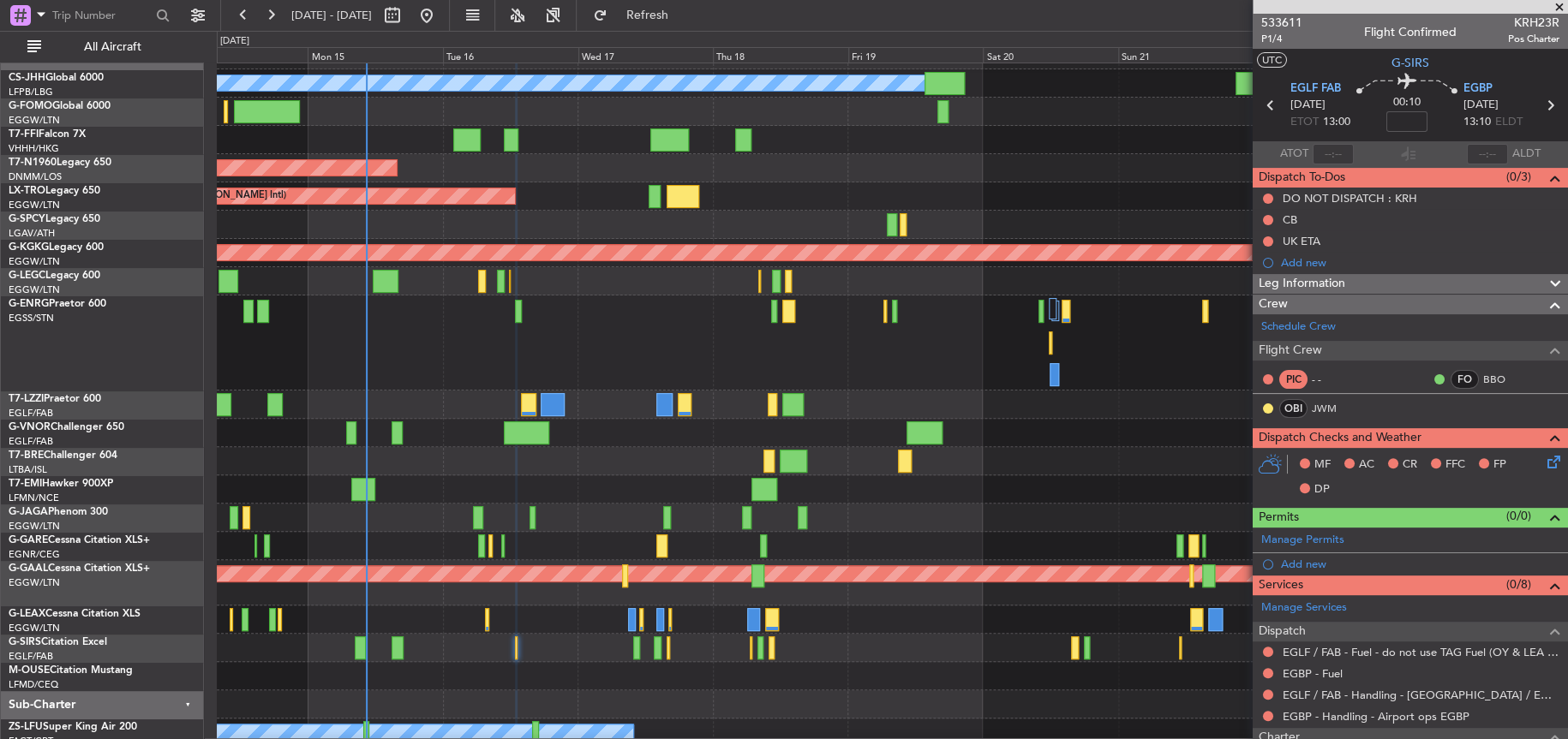
click at [861, 319] on div at bounding box center [891, 342] width 1350 height 95
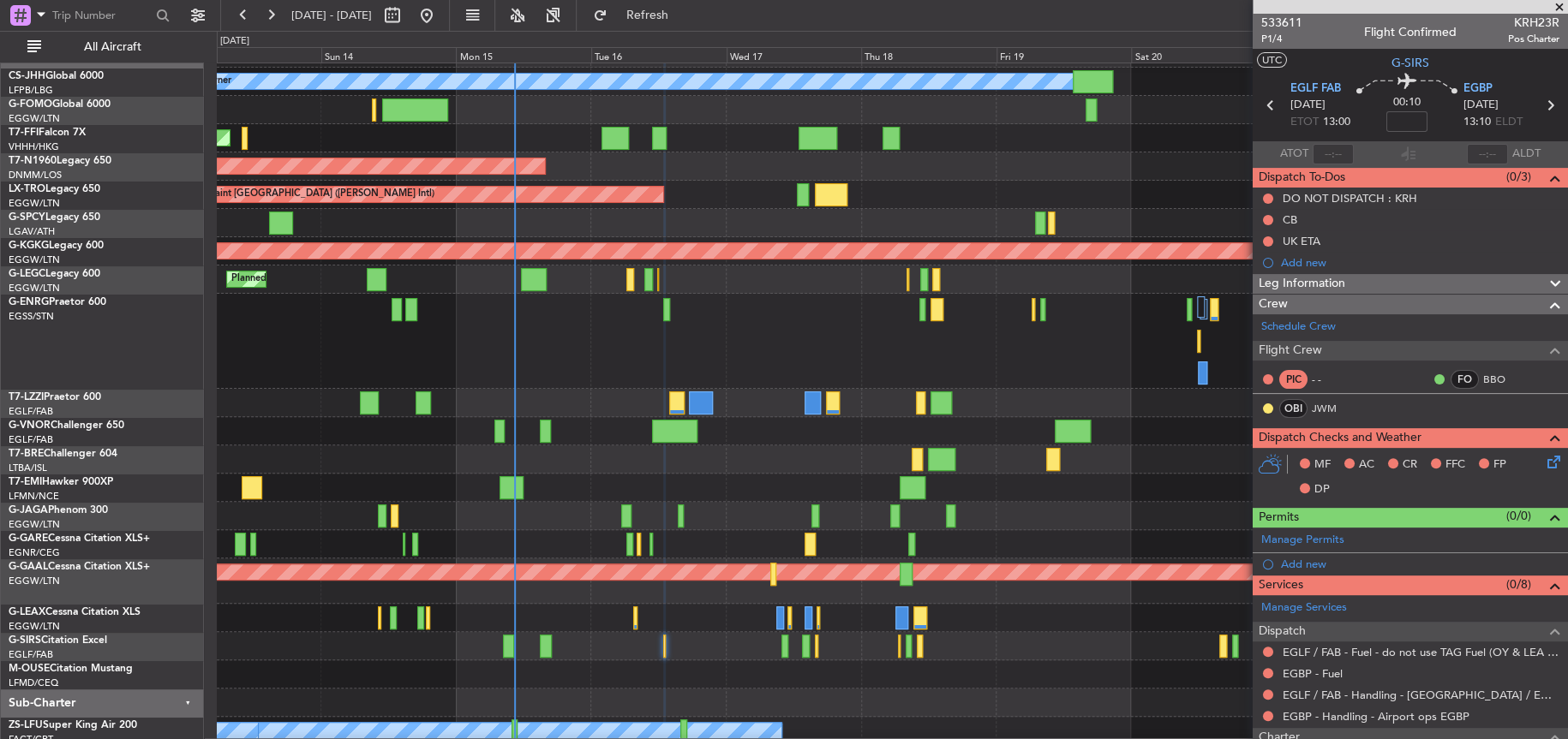
scroll to position [29, 0]
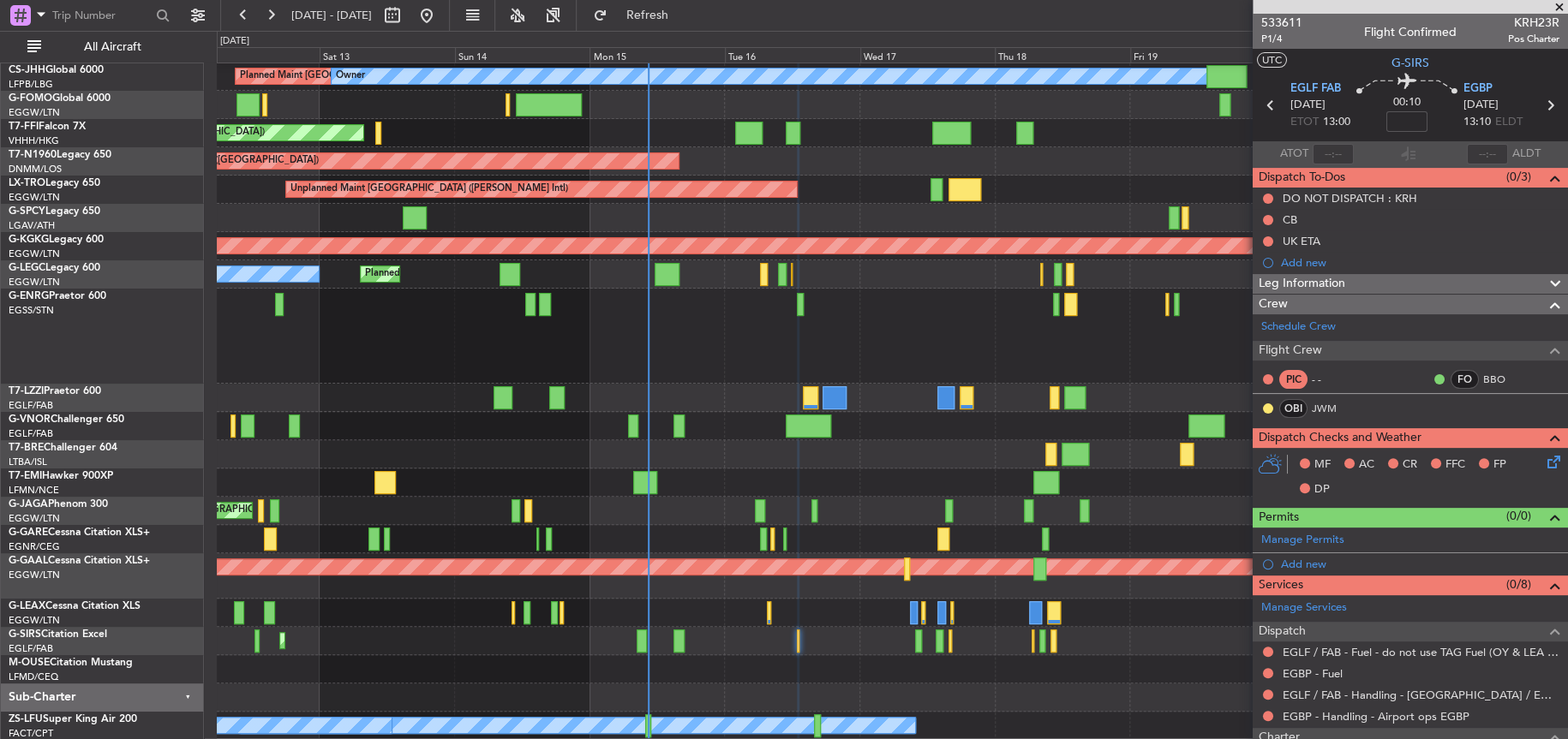
click at [872, 316] on div "No Crew Planned Maint London (Stansted)" at bounding box center [891, 336] width 1350 height 95
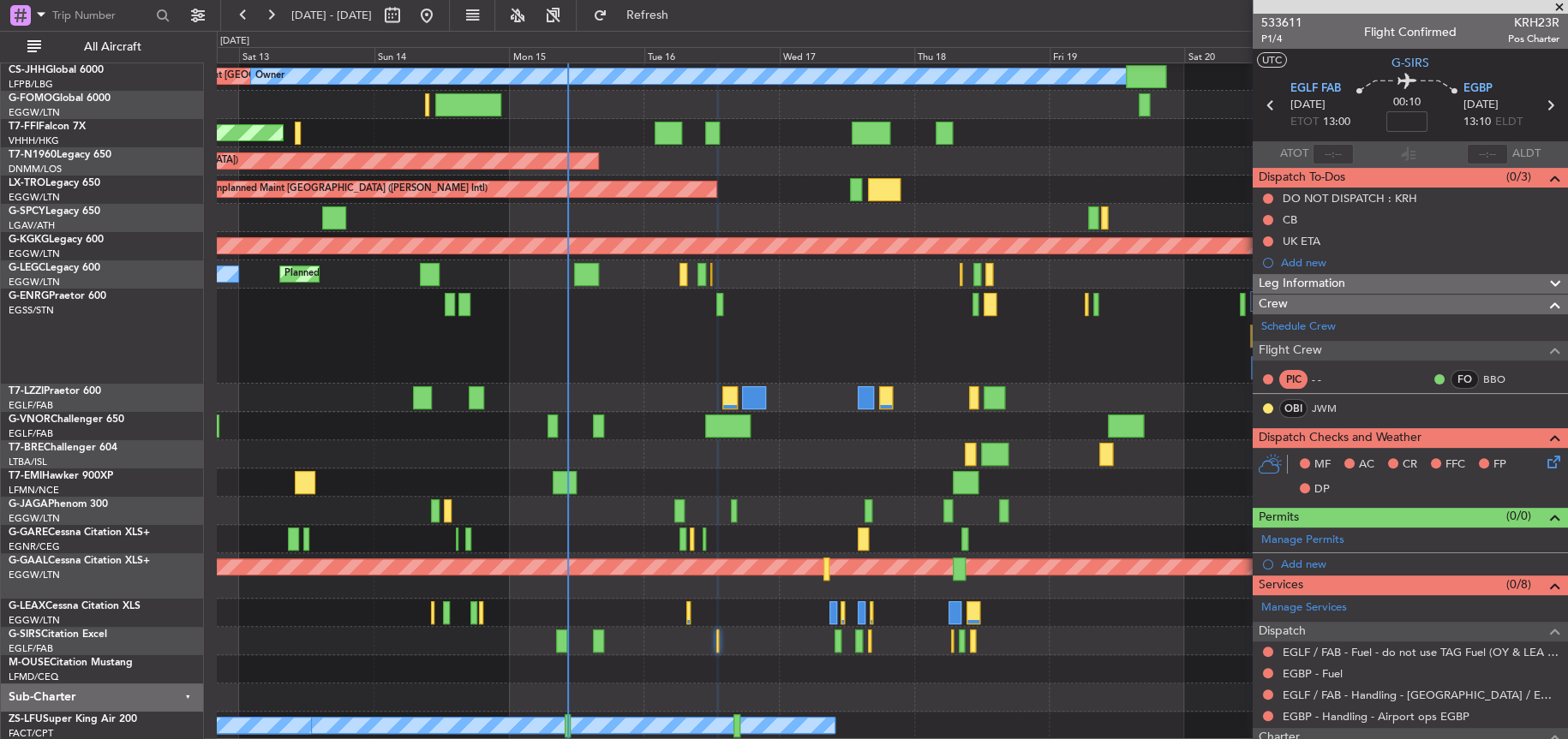
click at [790, 316] on div at bounding box center [891, 336] width 1350 height 95
click at [440, 9] on button at bounding box center [427, 16] width 28 height 28
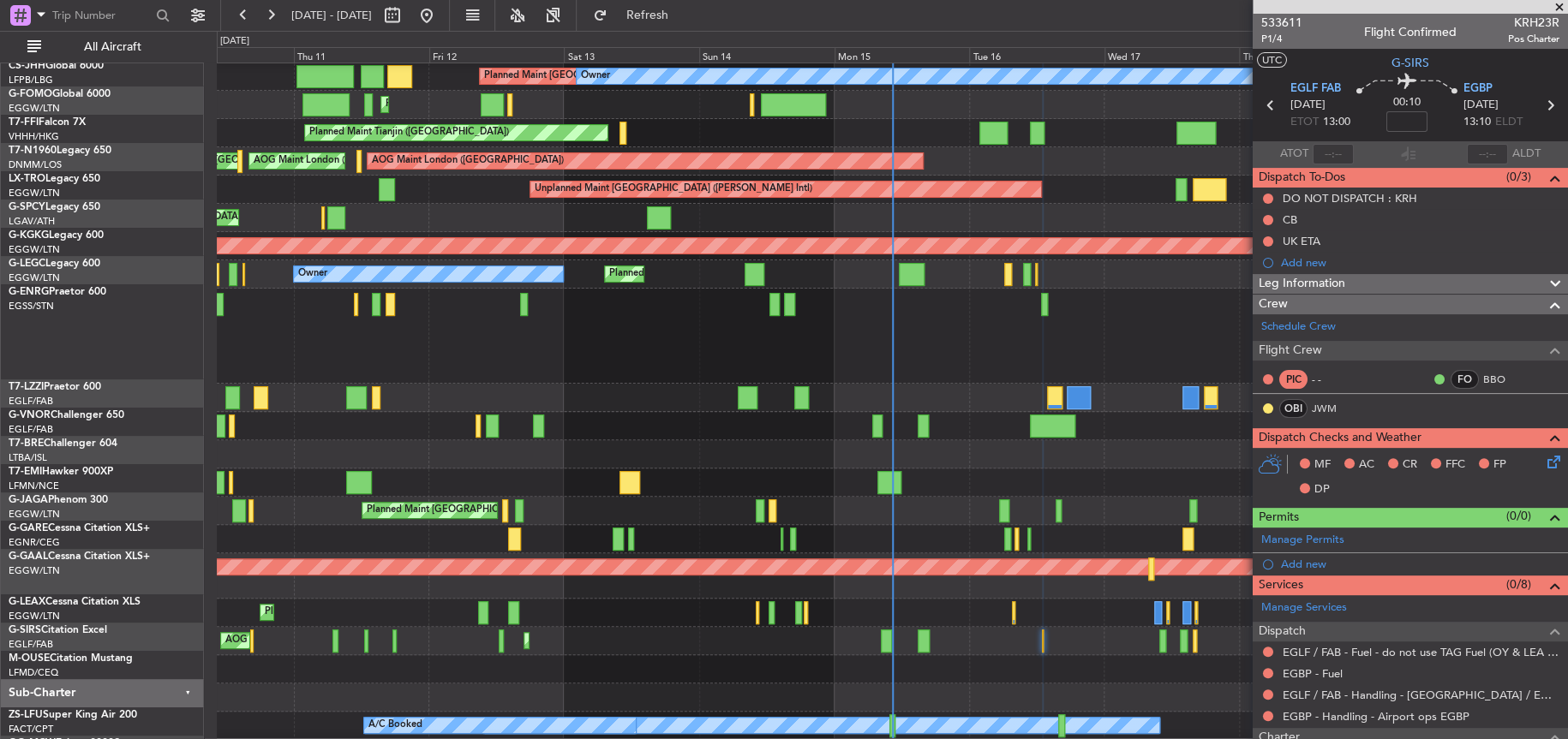
click at [265, 333] on div "Planned Maint London (Stansted) No Crew" at bounding box center [891, 336] width 1350 height 95
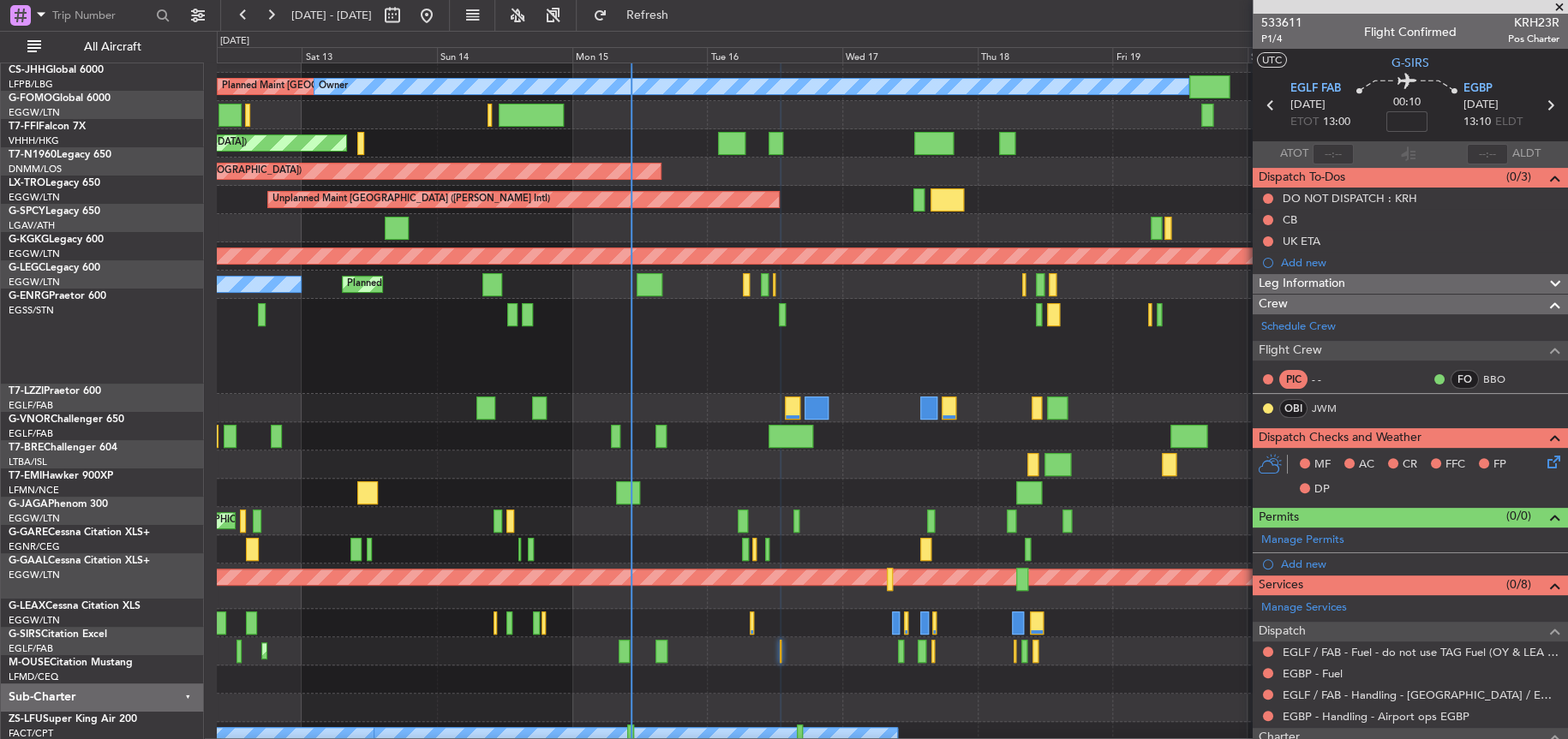
scroll to position [12, 0]
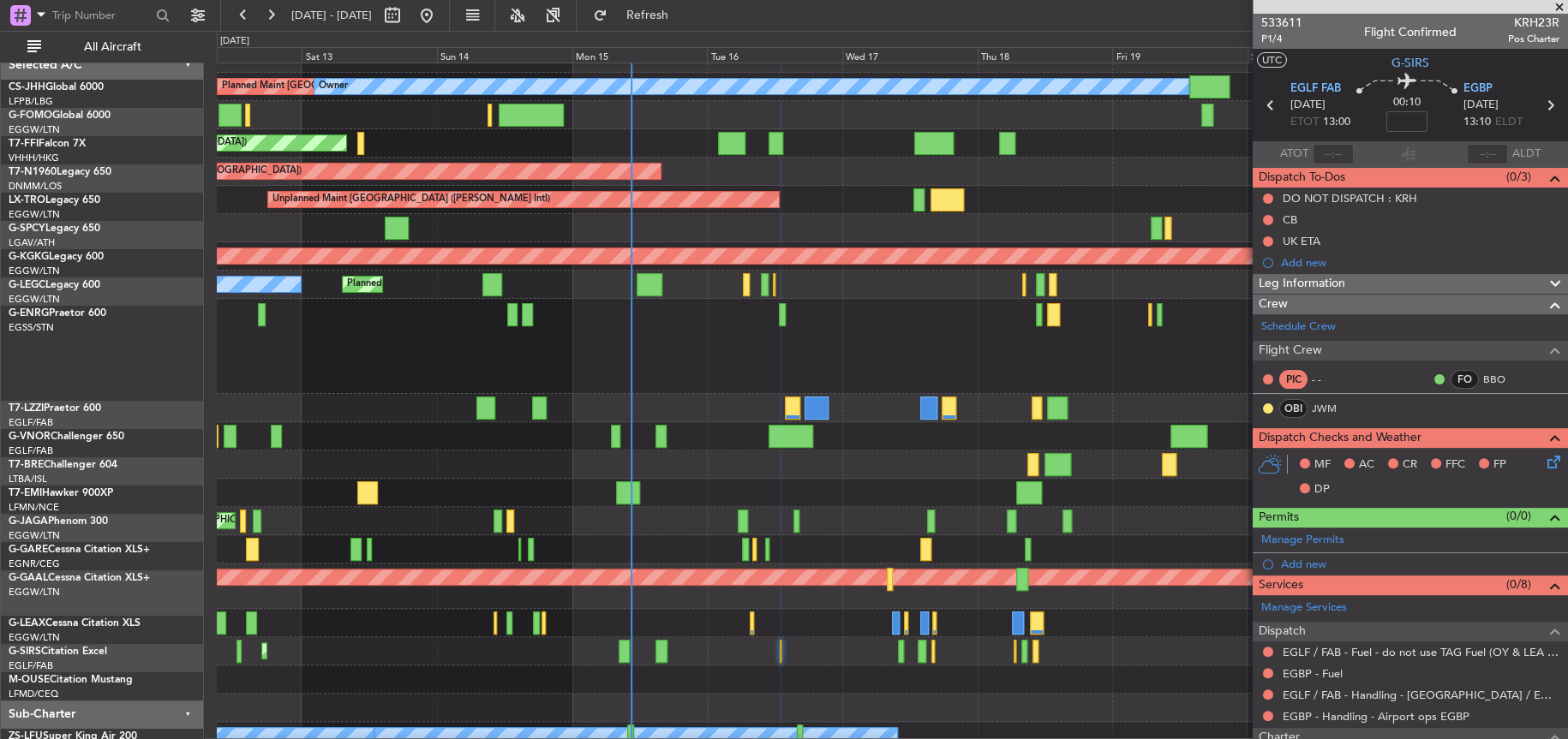
click at [656, 375] on div "No Crew" at bounding box center [891, 346] width 1351 height 95
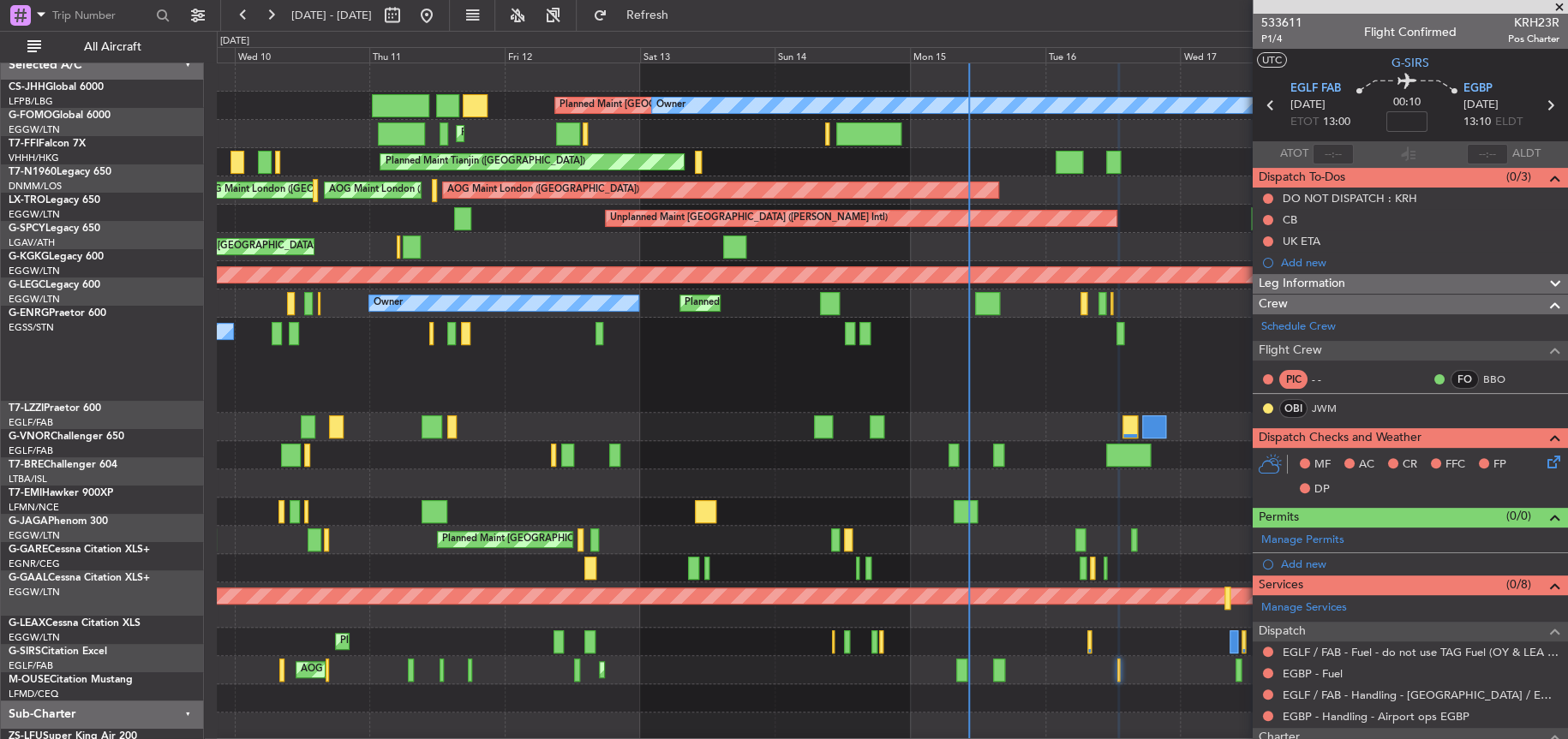
click at [859, 350] on div "No Crew Planned Maint London (Stansted)" at bounding box center [891, 364] width 1351 height 95
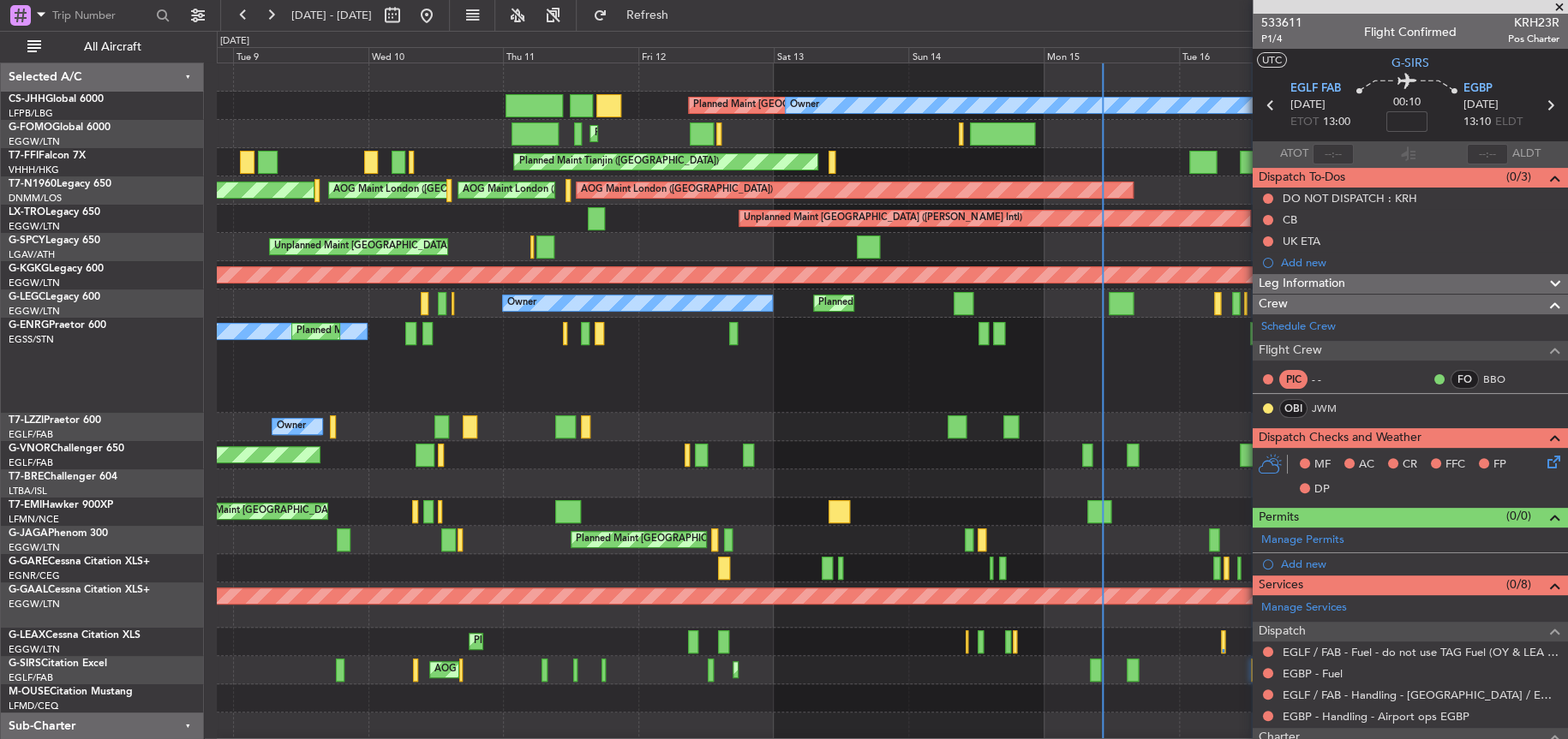
click at [367, 396] on div "No Crew Planned Maint London (Stansted)" at bounding box center [891, 364] width 1351 height 95
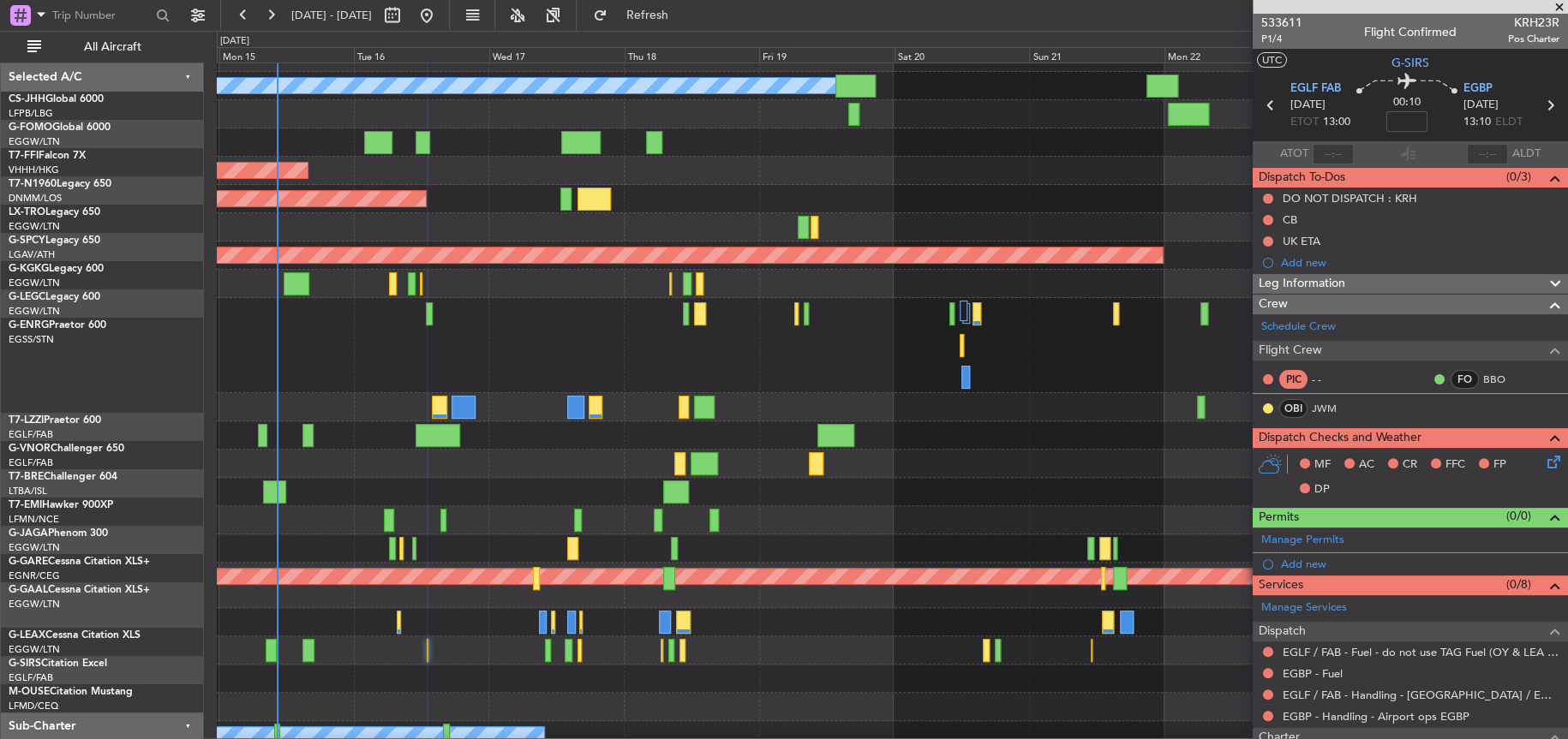
scroll to position [23, 0]
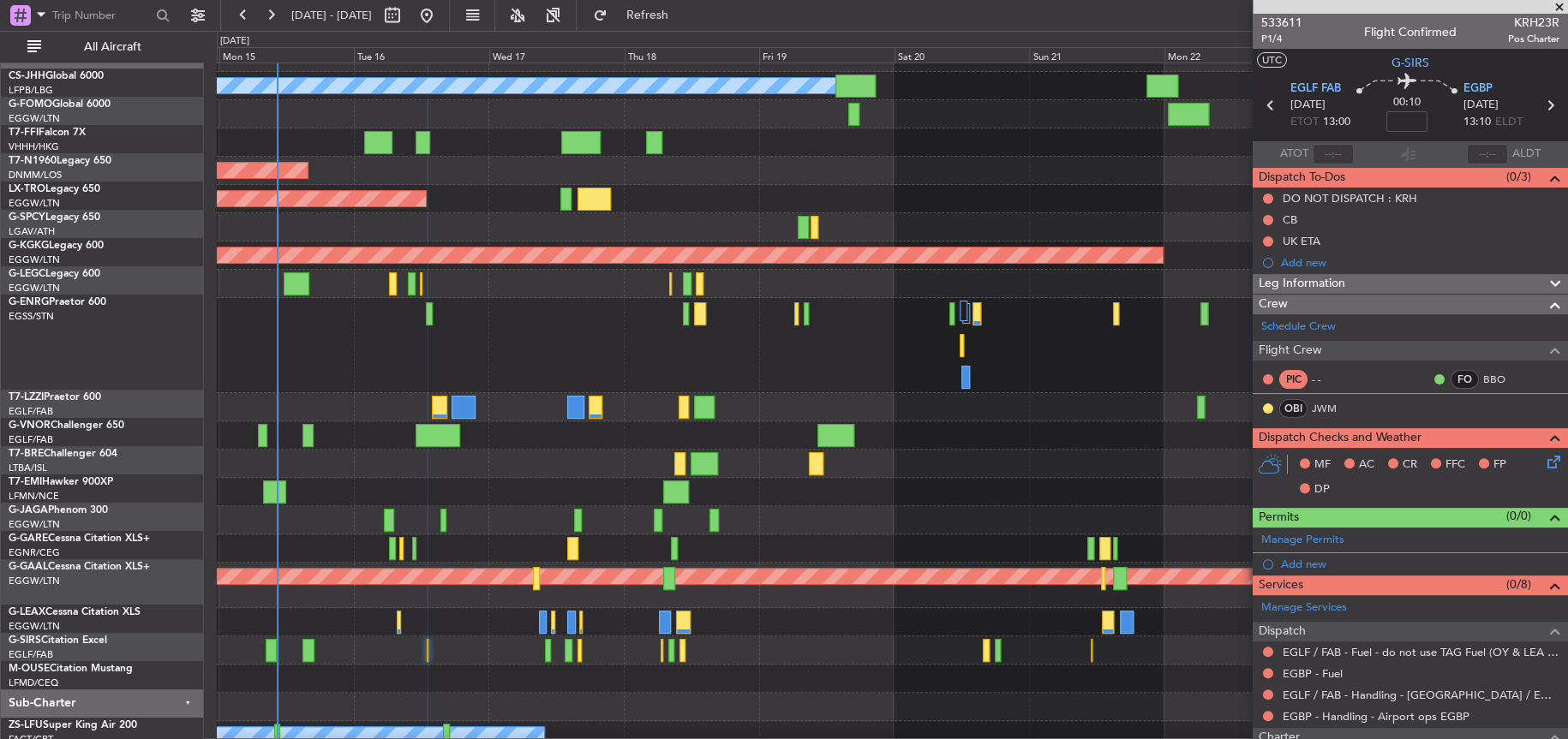
click at [1388, 351] on fb-app "13 Sep 2025 - 23 Sep 2025 Refresh Quick Links All Aircraft Planned Maint Paris …" at bounding box center [784, 375] width 1568 height 726
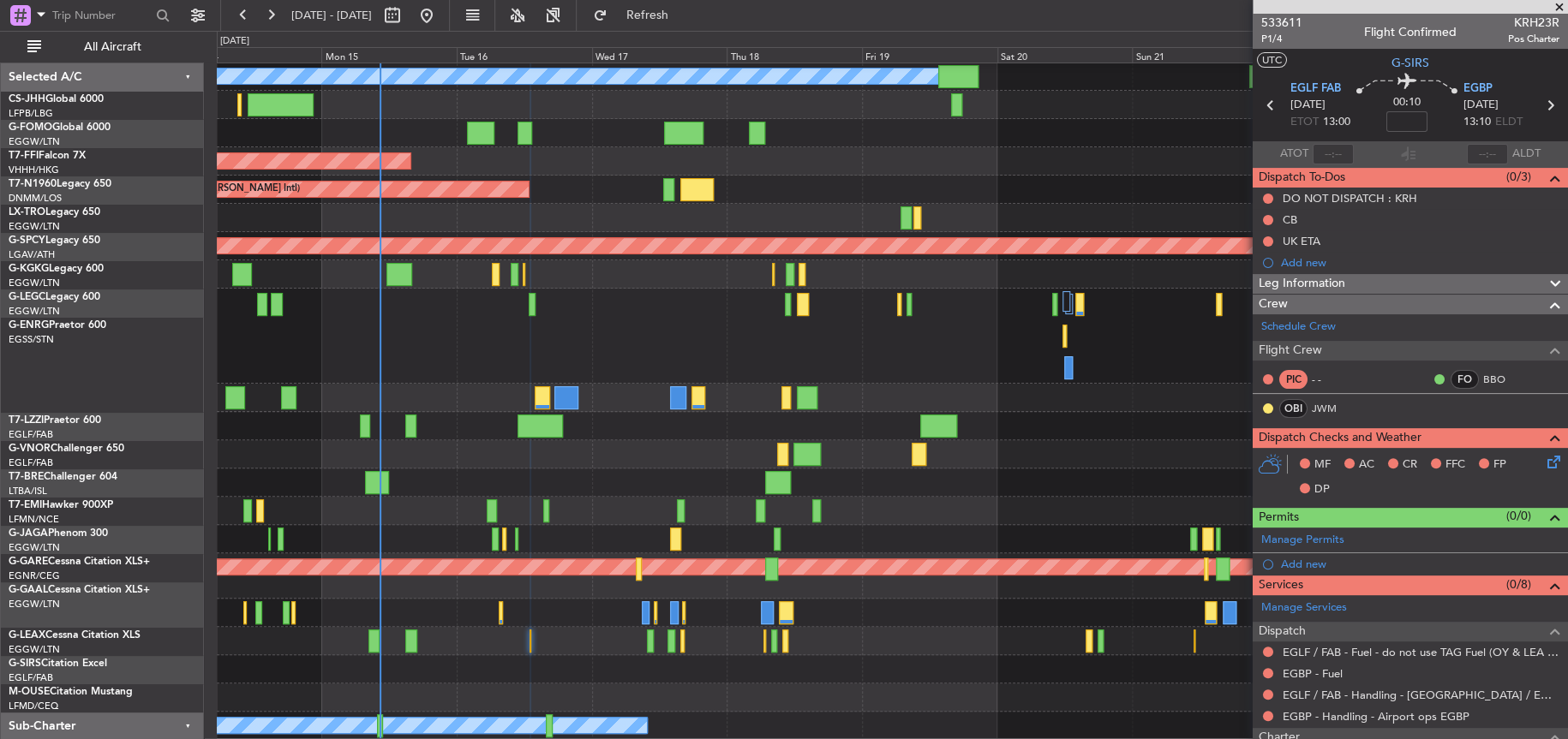
scroll to position [29, 0]
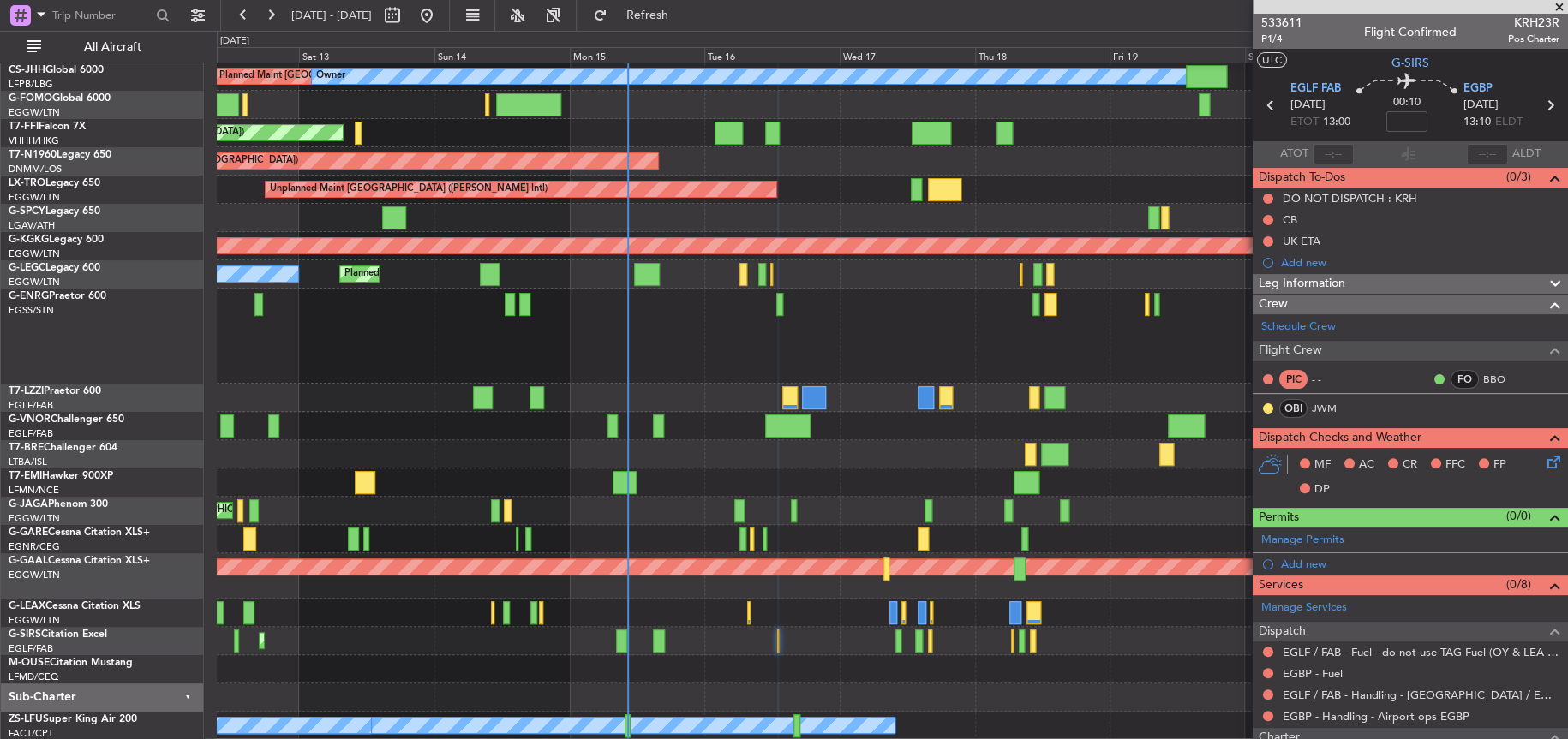
click at [971, 299] on div "No Crew" at bounding box center [891, 336] width 1351 height 95
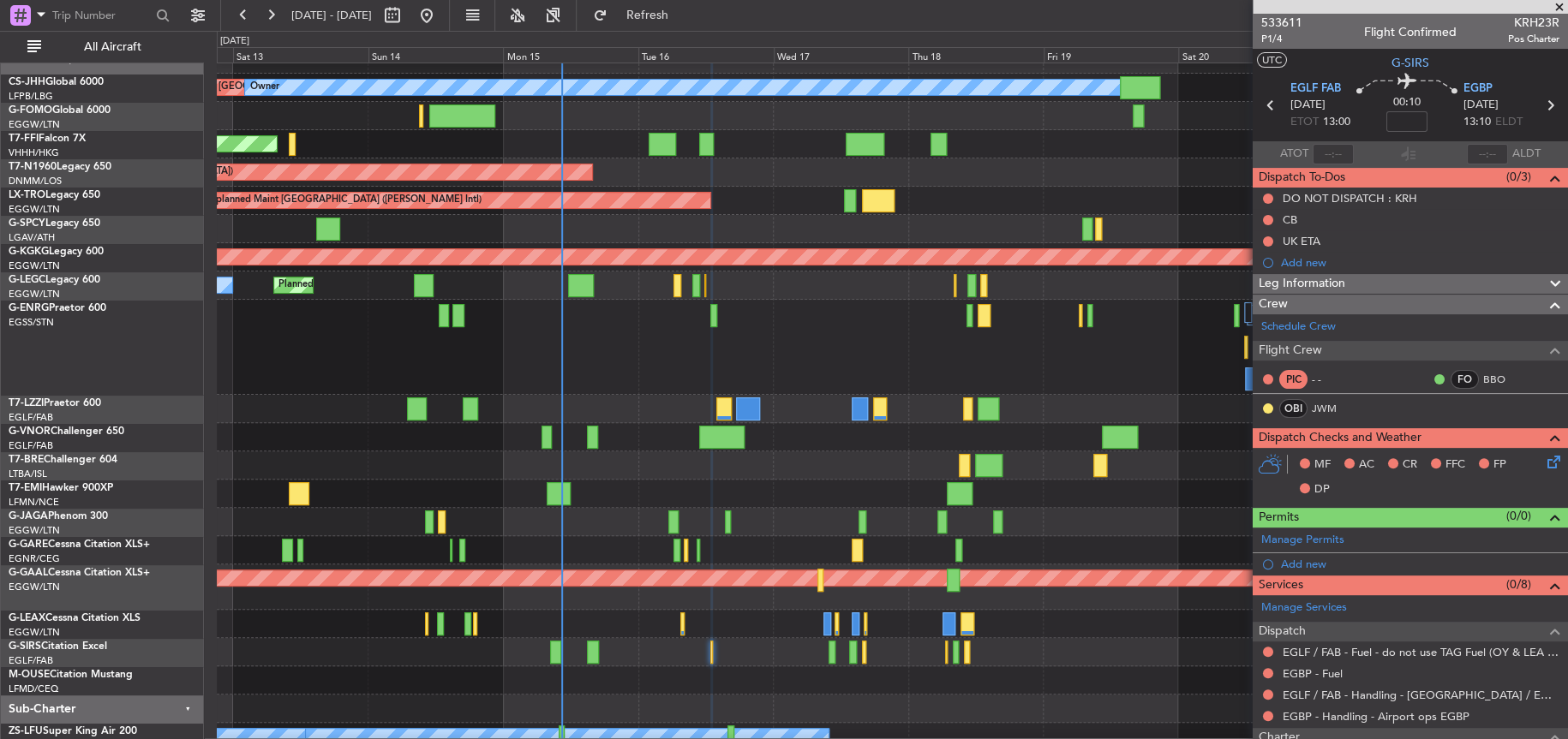
click at [889, 310] on div at bounding box center [891, 347] width 1350 height 95
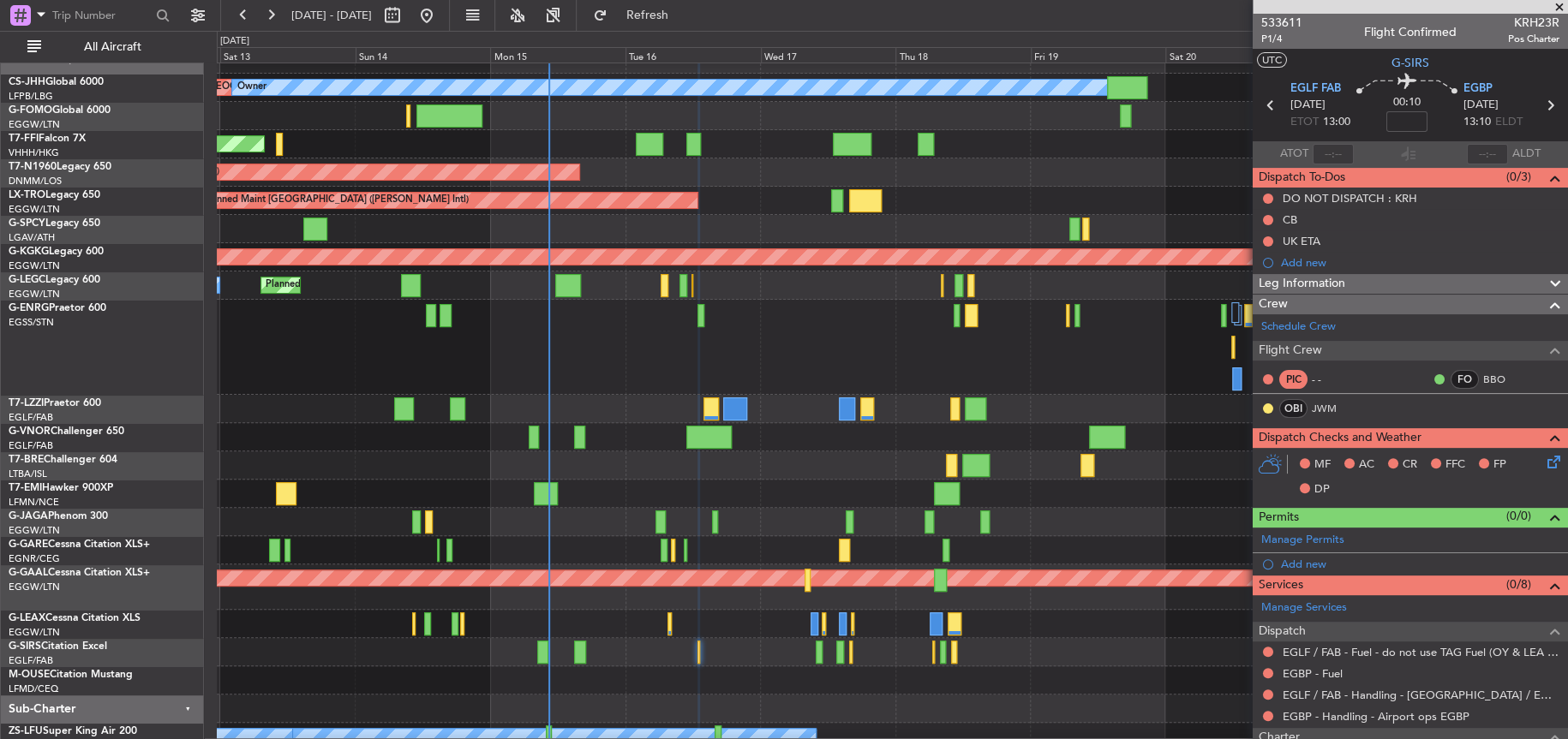
scroll to position [18, 0]
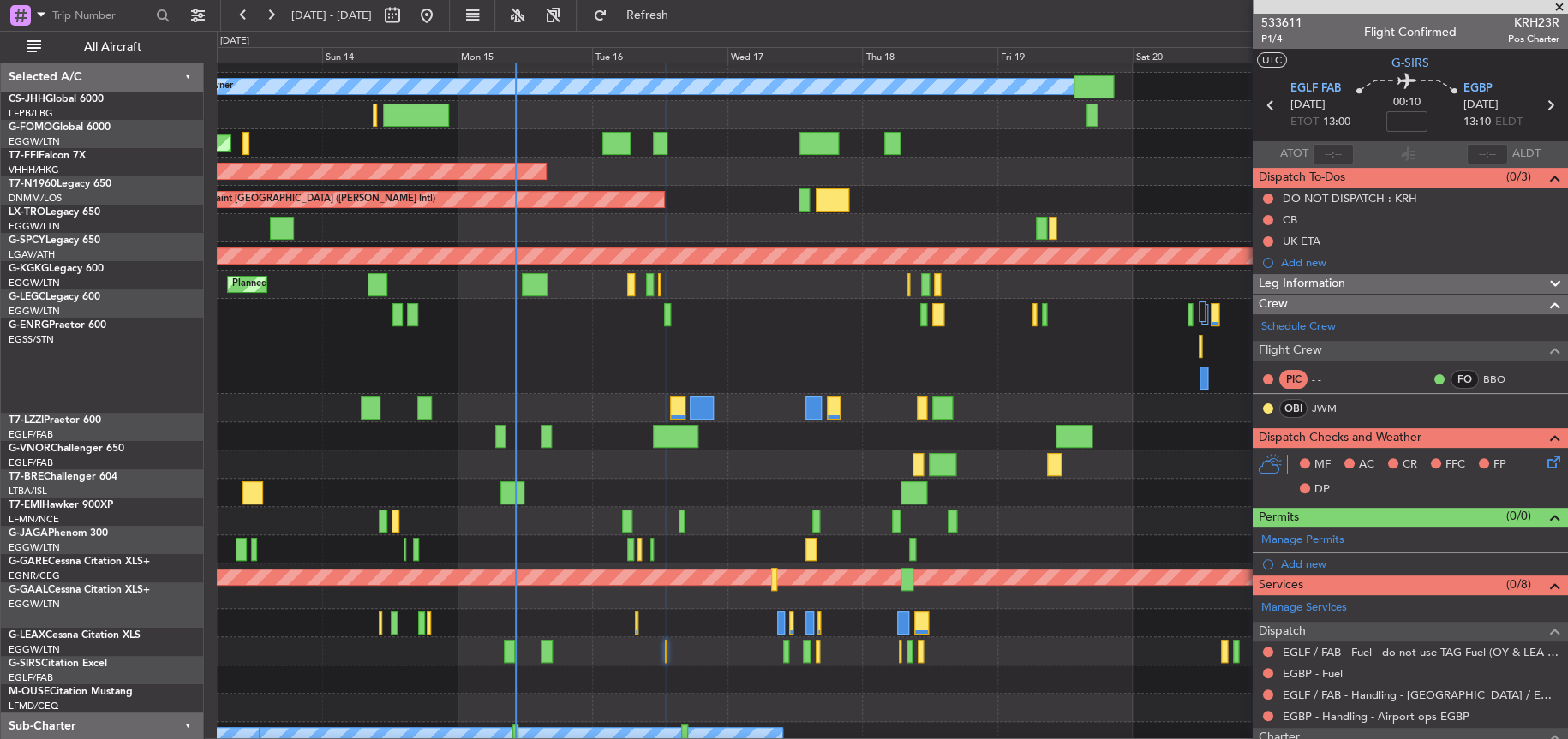
scroll to position [18, 0]
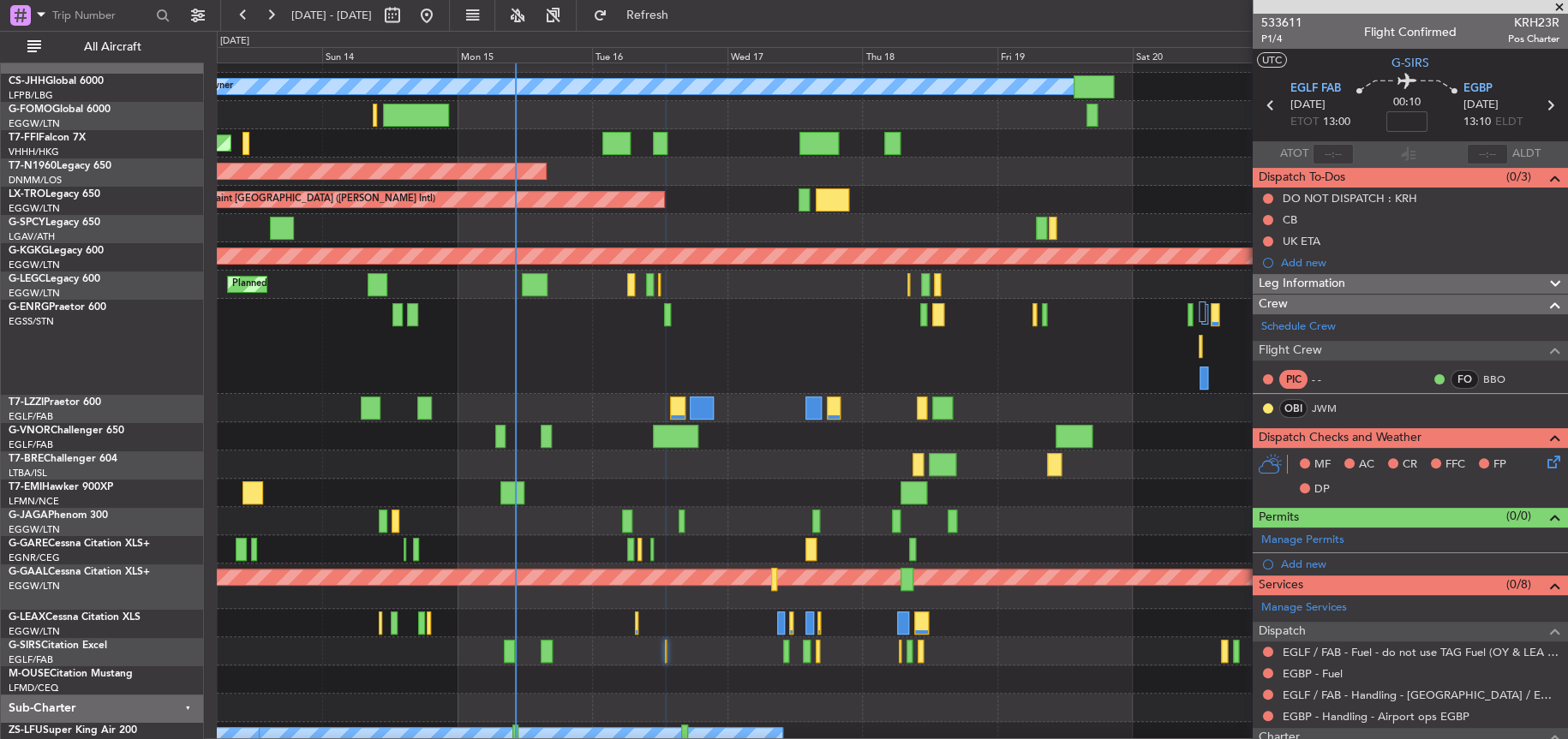
click at [737, 456] on div at bounding box center [891, 465] width 1351 height 29
click at [736, 445] on div at bounding box center [891, 436] width 1351 height 29
click at [763, 353] on div at bounding box center [891, 346] width 1351 height 95
click at [834, 312] on div at bounding box center [891, 346] width 1351 height 95
click at [989, 364] on div at bounding box center [891, 346] width 1351 height 95
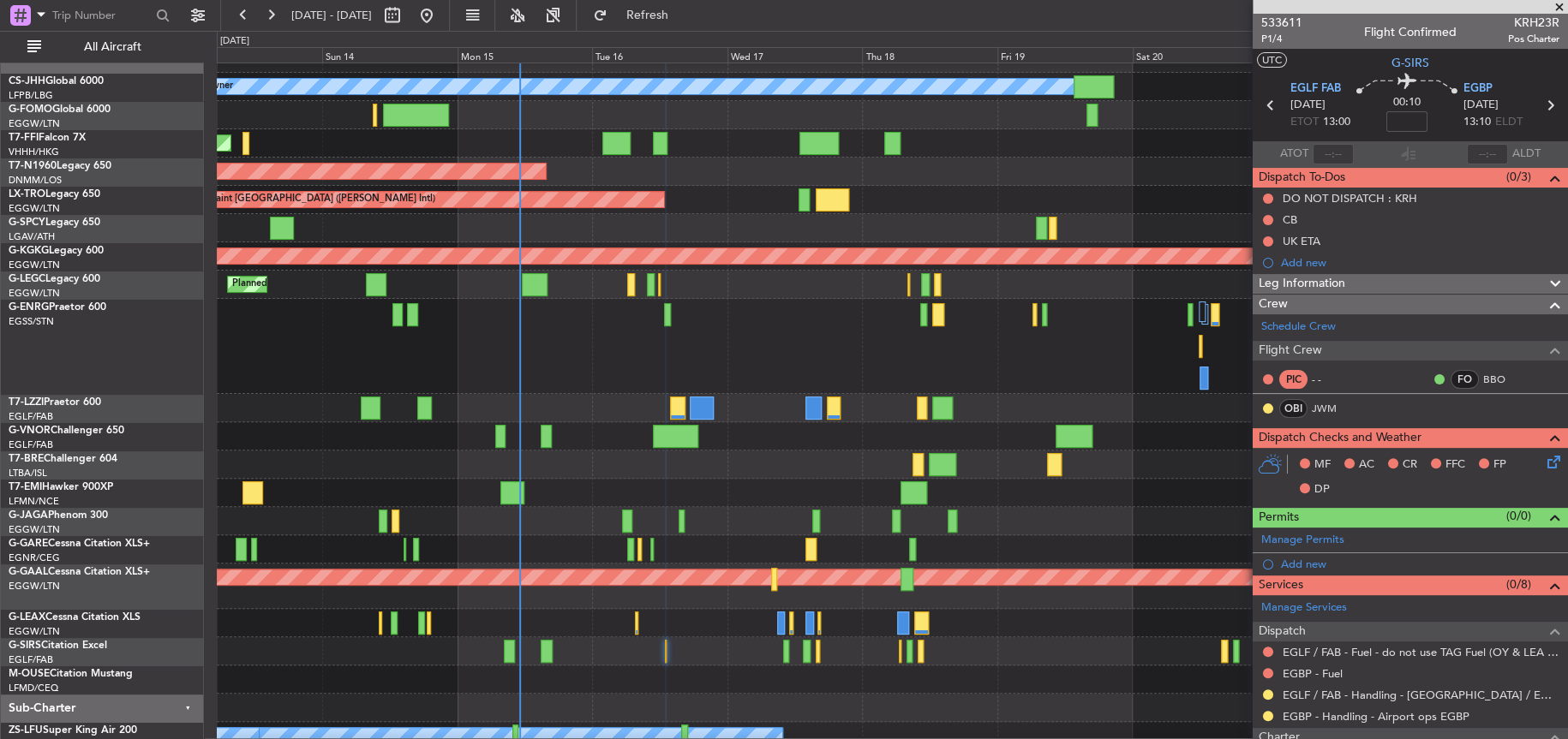
scroll to position [44, 0]
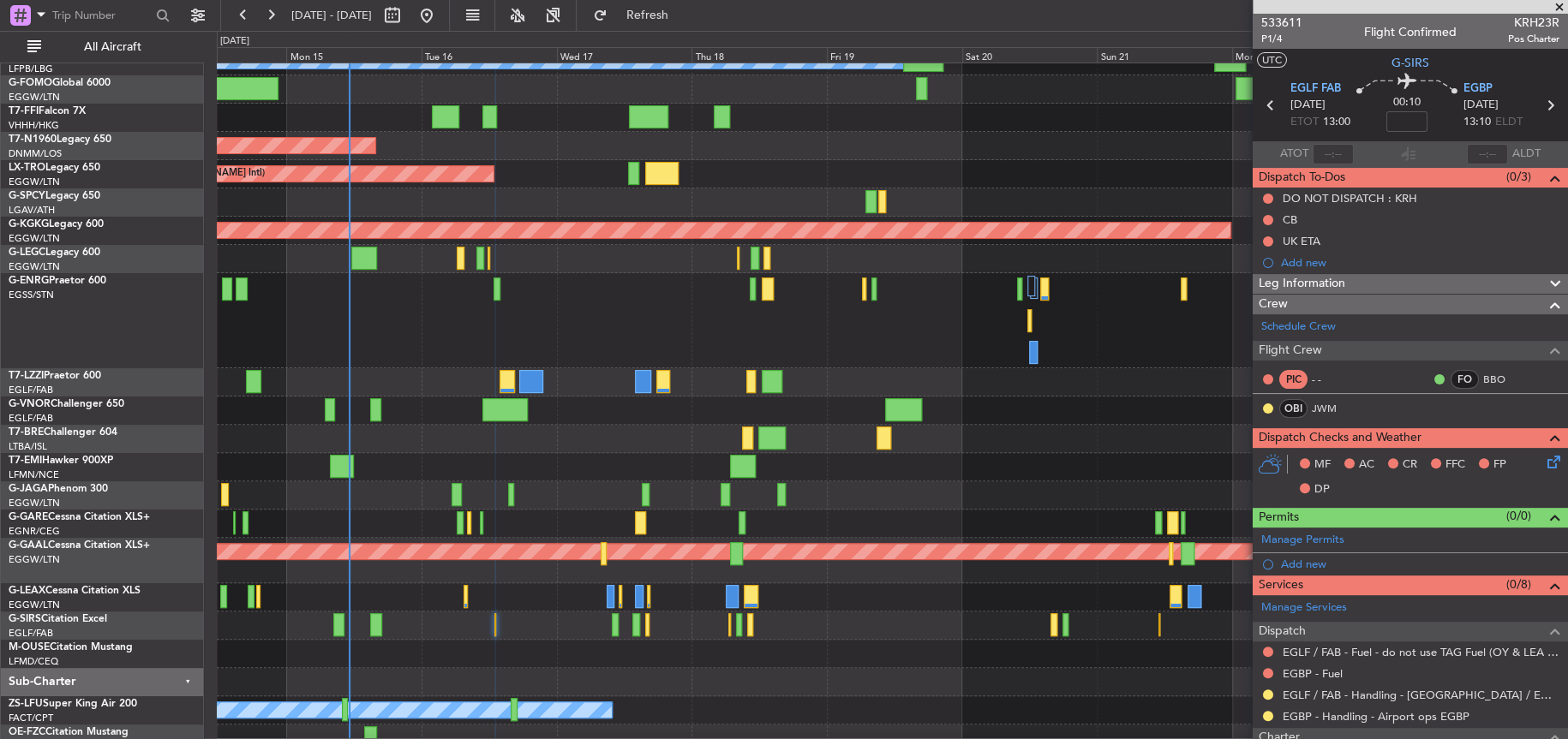
click at [836, 334] on div at bounding box center [891, 320] width 1351 height 95
click at [583, 284] on div at bounding box center [891, 320] width 1351 height 95
click at [565, 306] on div at bounding box center [891, 320] width 1351 height 95
click at [900, 135] on div "AOG Maint London ([GEOGRAPHIC_DATA])" at bounding box center [891, 145] width 1351 height 29
click at [633, 265] on div "A/C Unavailable London (Luton) Planned Maint London (Luton) Owner" at bounding box center [891, 259] width 1351 height 29
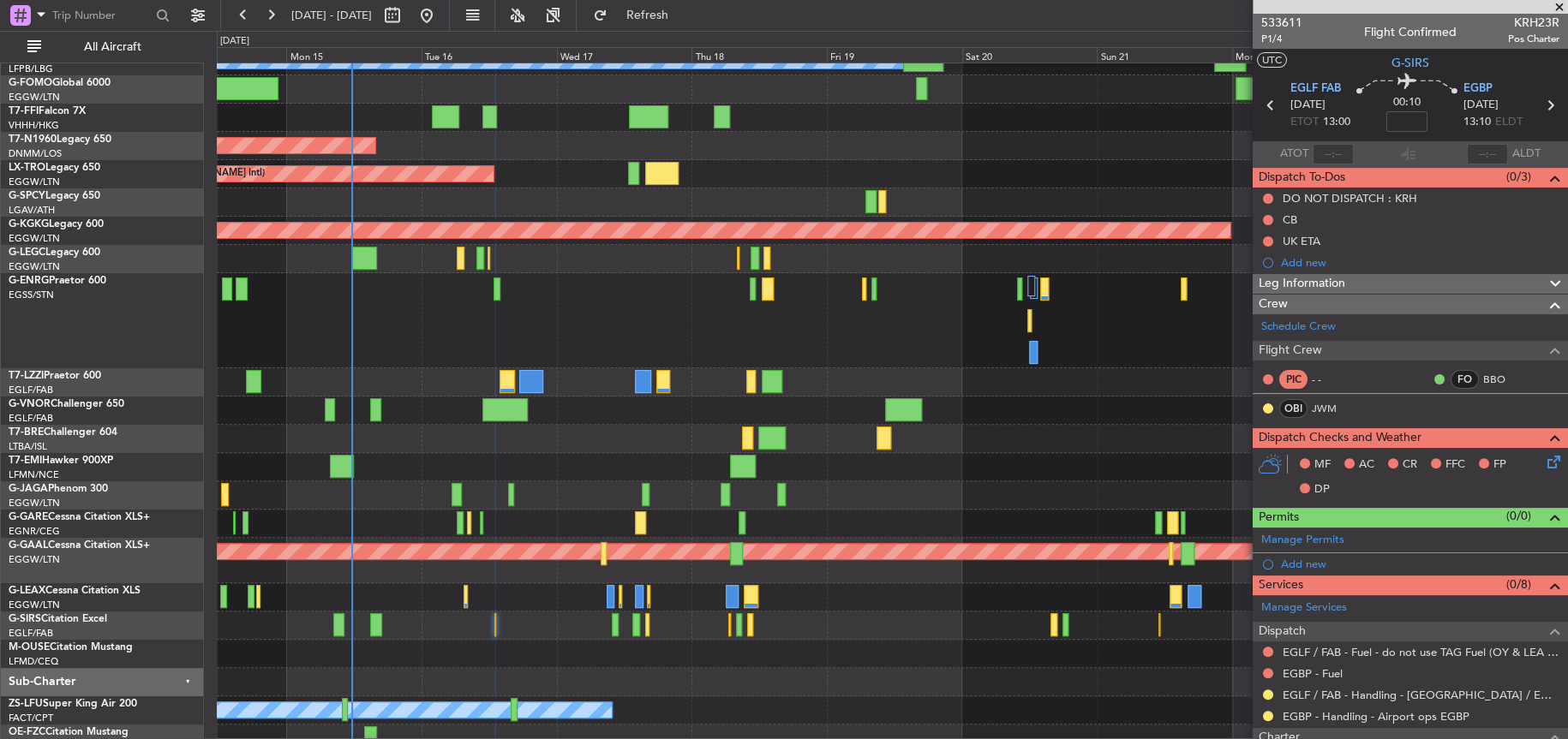
click at [547, 174] on div "Unplanned Maint [GEOGRAPHIC_DATA] ([PERSON_NAME] Intl)" at bounding box center [891, 174] width 1351 height 29
click at [846, 152] on div "AOG Maint London ([GEOGRAPHIC_DATA])" at bounding box center [891, 145] width 1351 height 29
click at [1105, 160] on div "Unplanned Maint [GEOGRAPHIC_DATA] ([PERSON_NAME] Intl)" at bounding box center [891, 174] width 1351 height 29
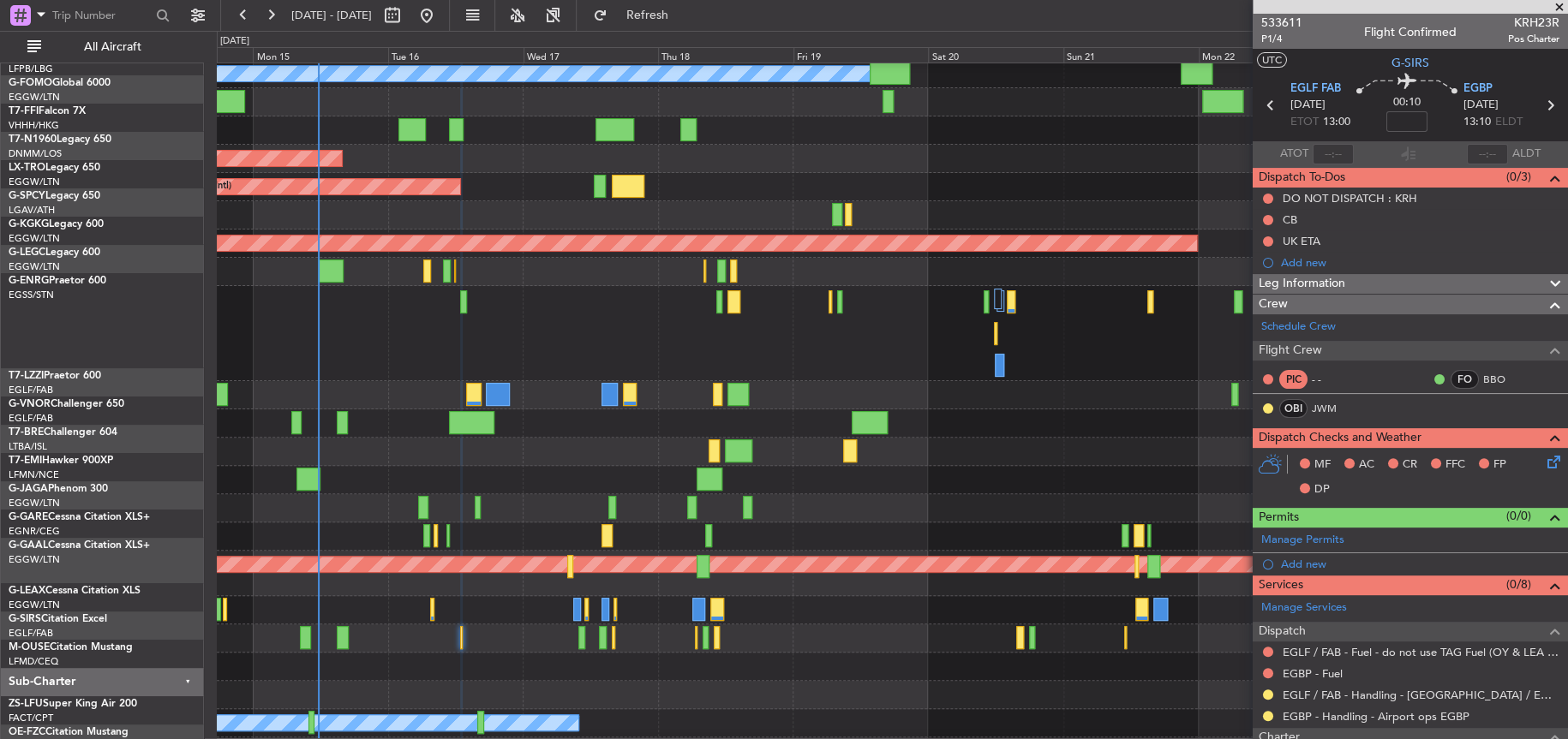
scroll to position [31, 0]
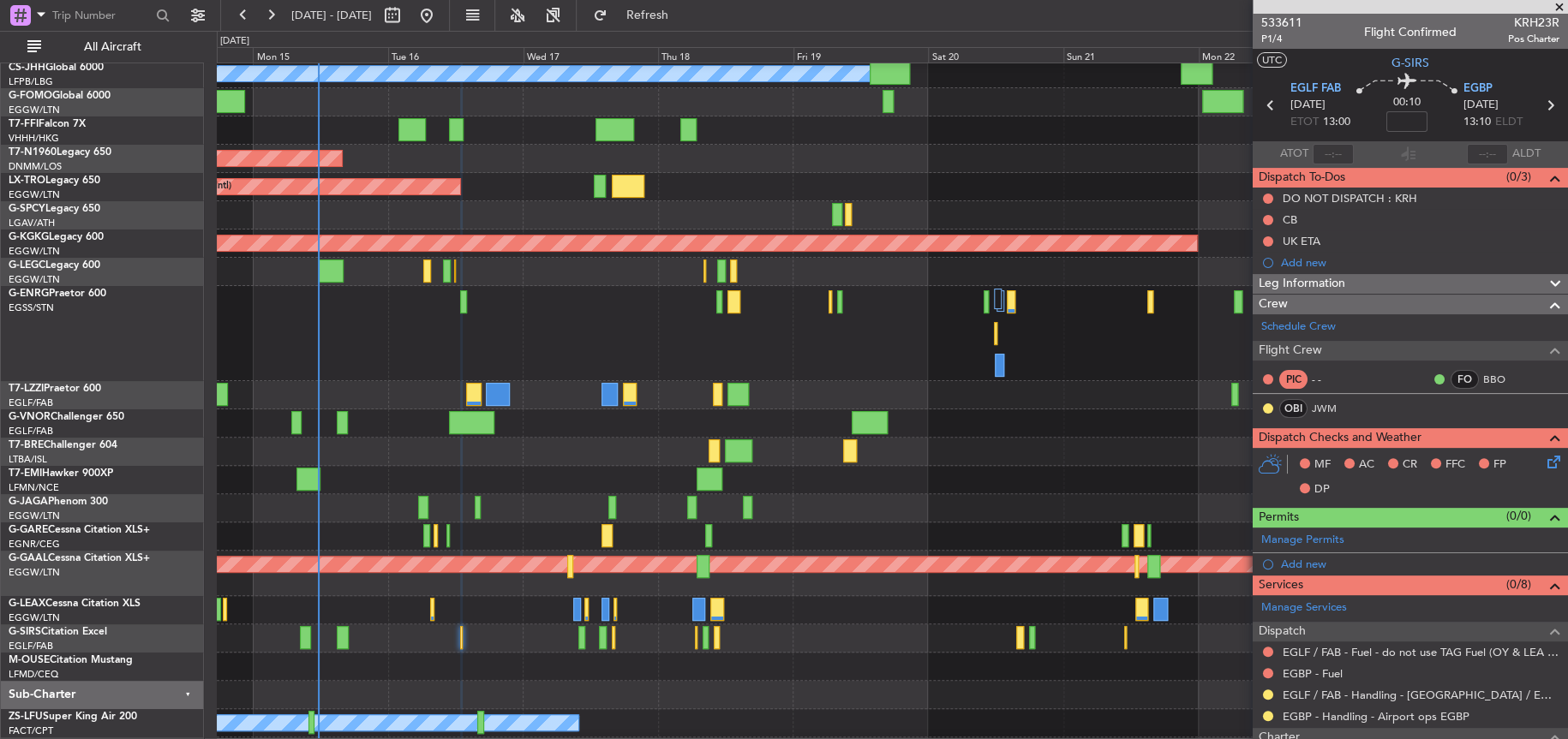
click at [980, 511] on div "Planned Maint [GEOGRAPHIC_DATA] ([GEOGRAPHIC_DATA])" at bounding box center [891, 508] width 1350 height 29
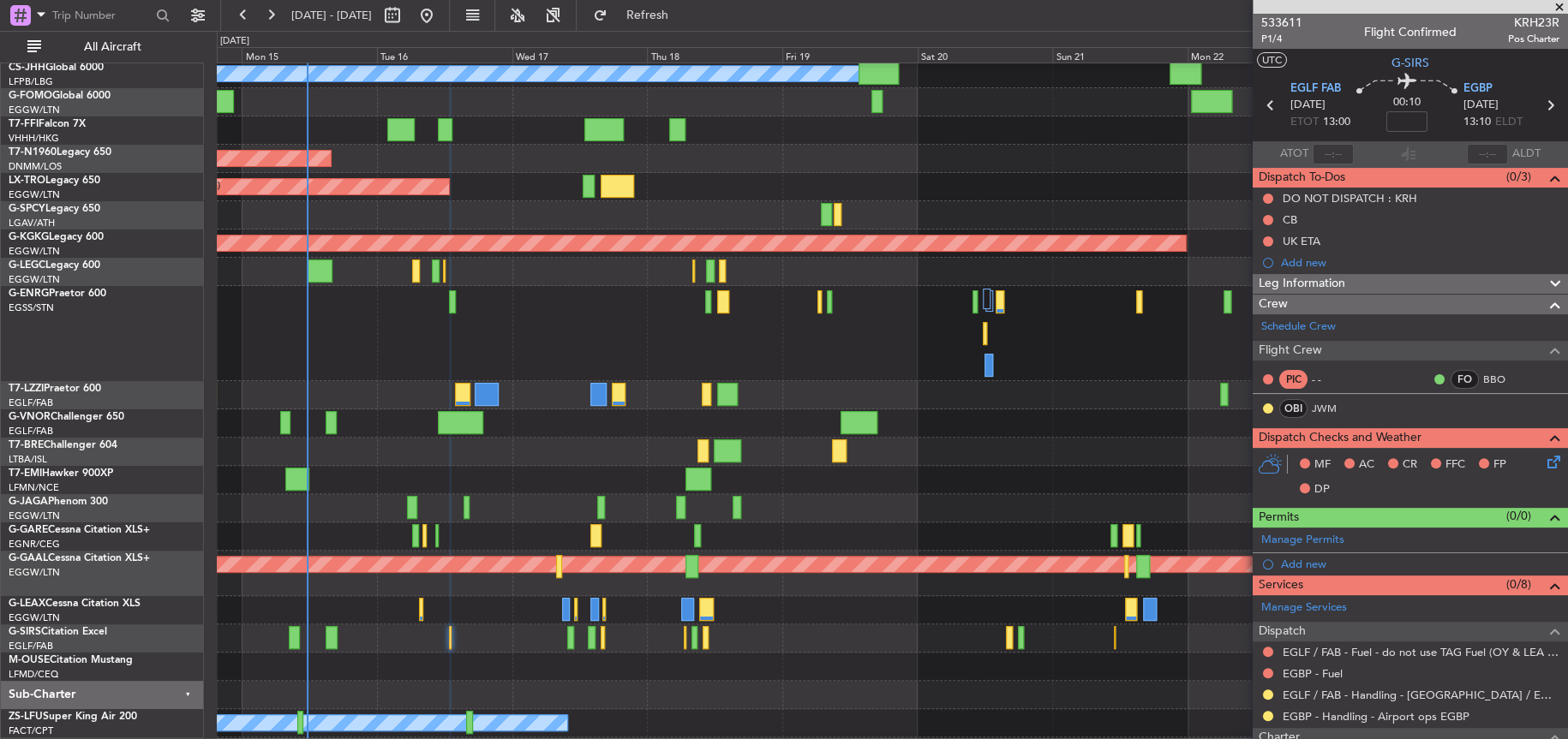
click at [967, 484] on div "Planned Maint [GEOGRAPHIC_DATA]" at bounding box center [891, 479] width 1351 height 29
click at [636, 336] on div at bounding box center [891, 333] width 1351 height 95
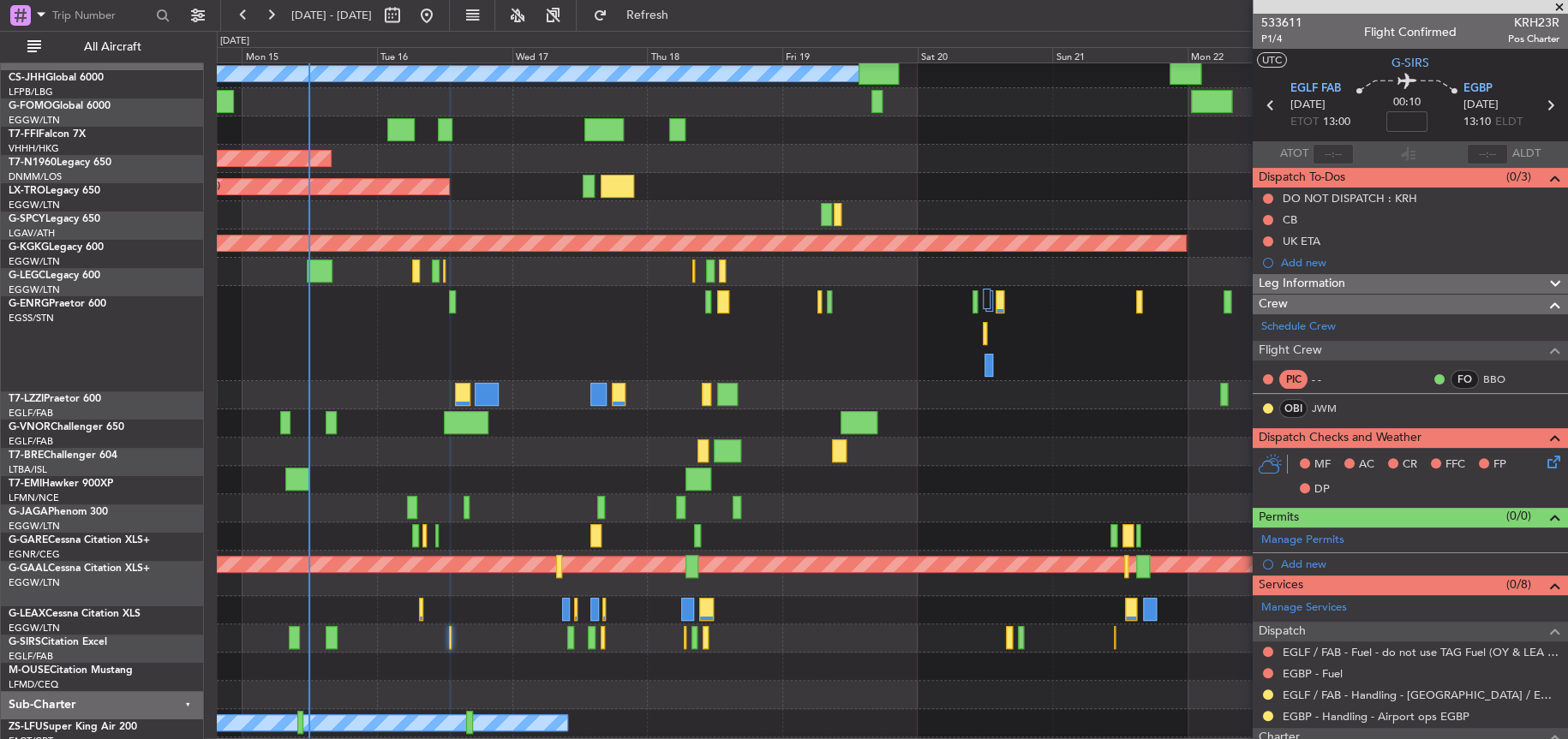
click at [492, 652] on div "Planned Maint [GEOGRAPHIC_DATA] ([GEOGRAPHIC_DATA])" at bounding box center [891, 639] width 1351 height 29
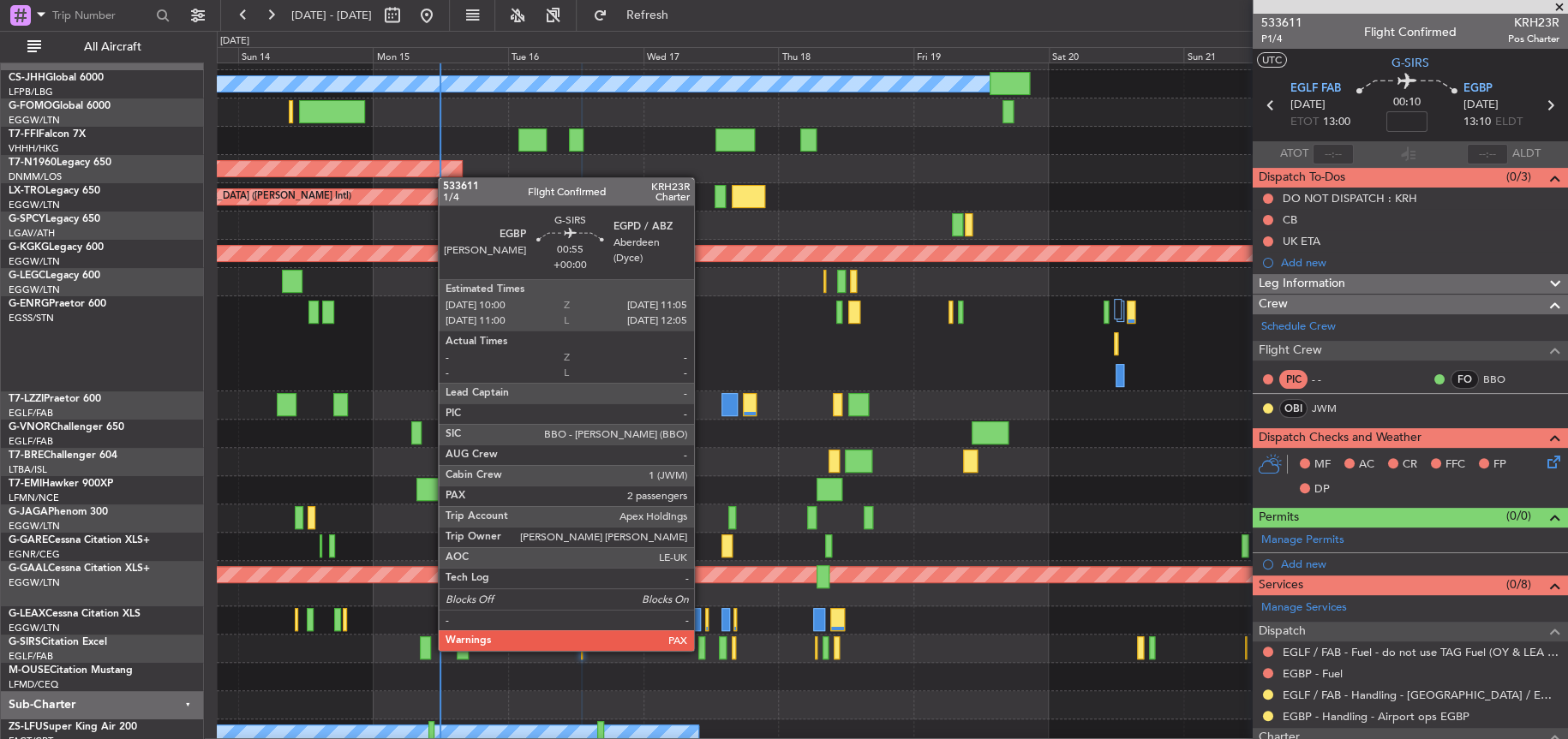
click at [702, 649] on div at bounding box center [702, 648] width 6 height 23
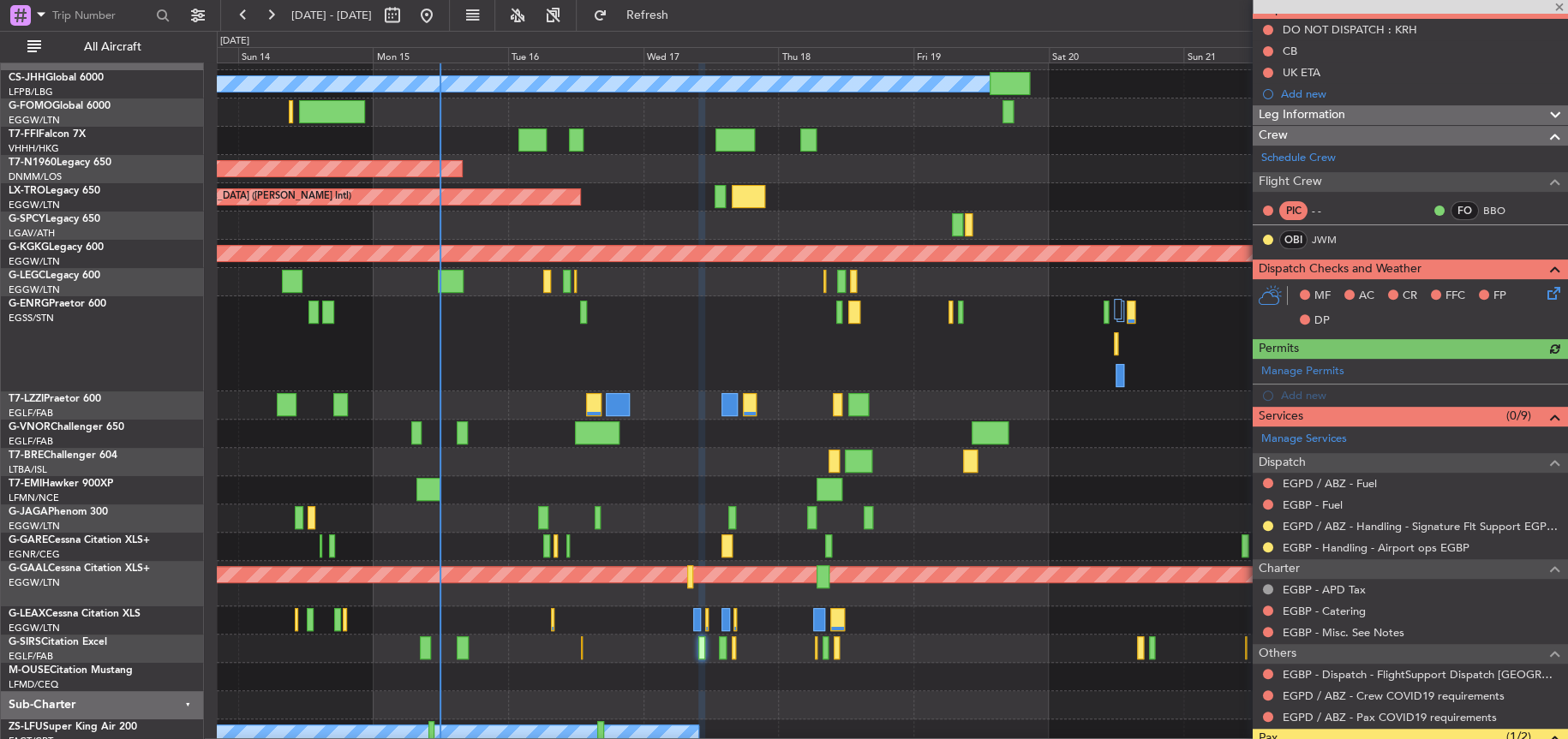
scroll to position [0, 0]
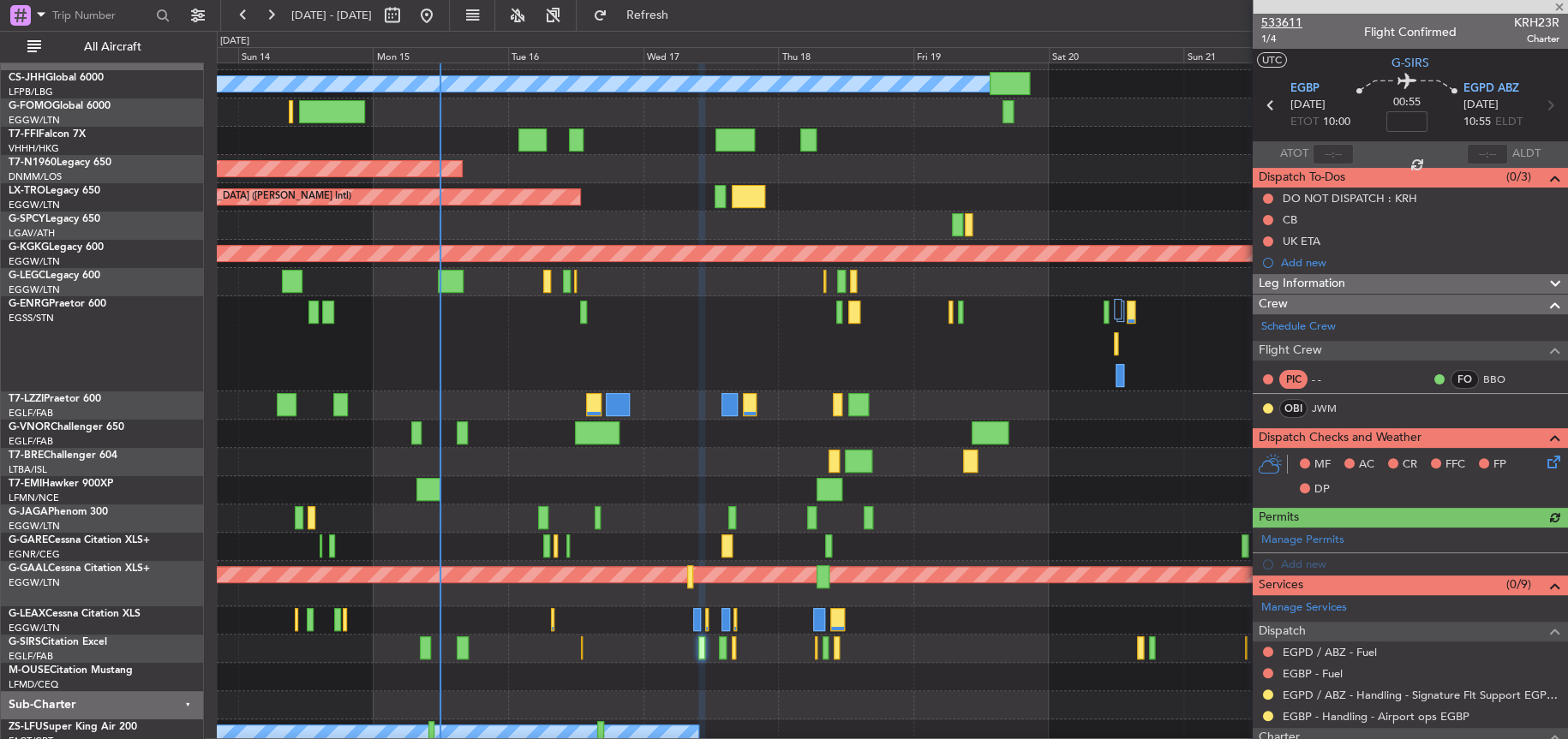
click at [1272, 25] on span "533611" at bounding box center [1282, 23] width 41 height 18
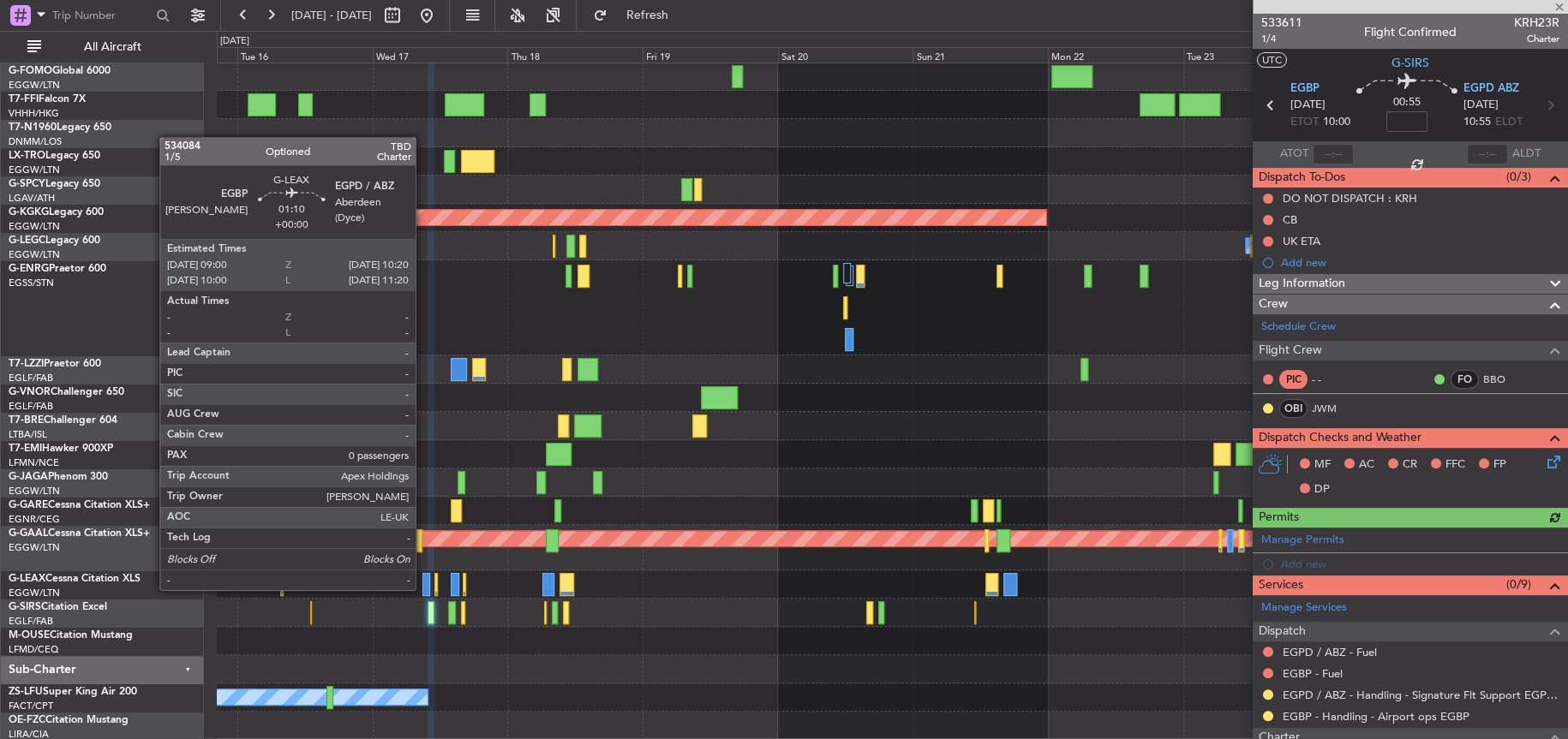
scroll to position [29, 0]
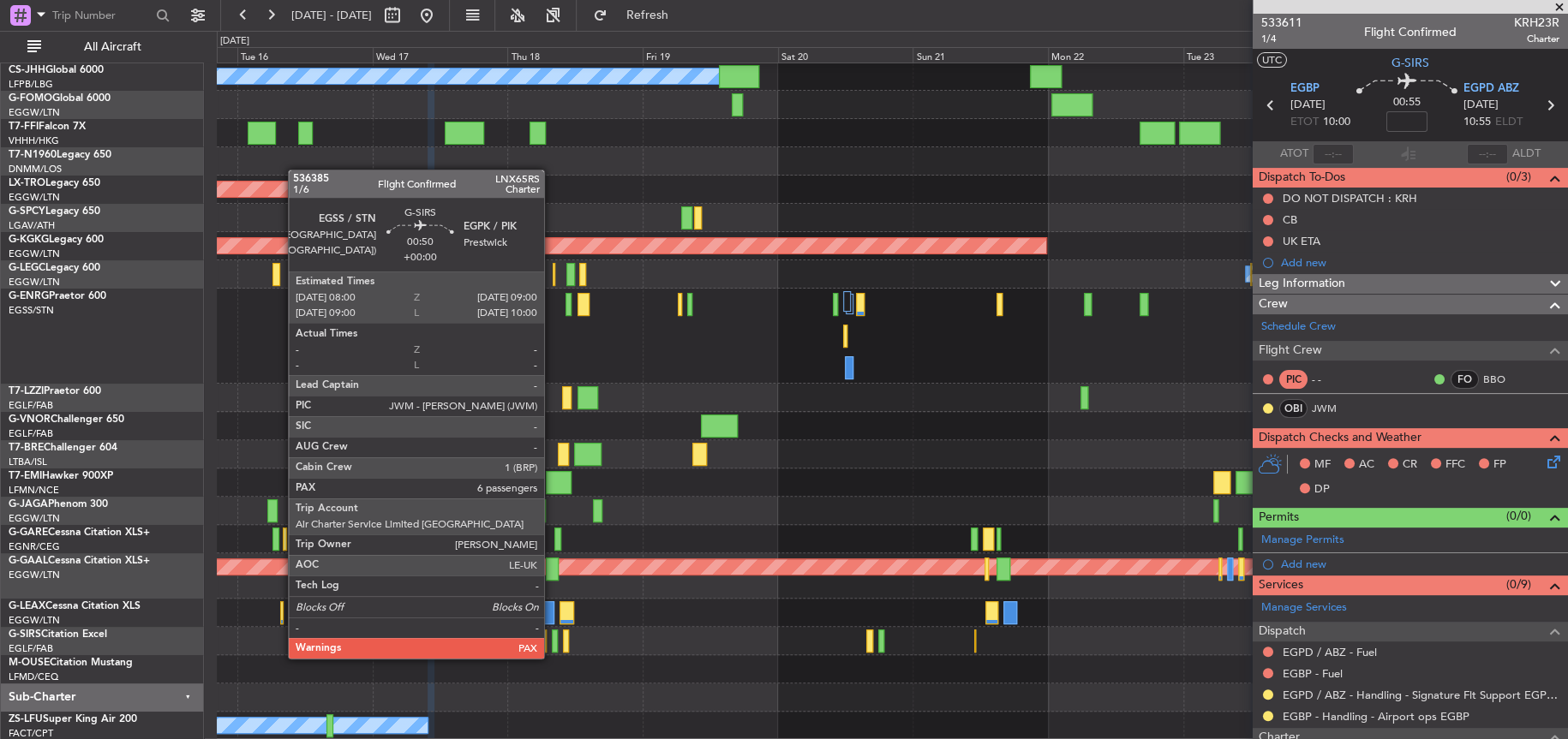
click at [552, 641] on div at bounding box center [554, 641] width 6 height 23
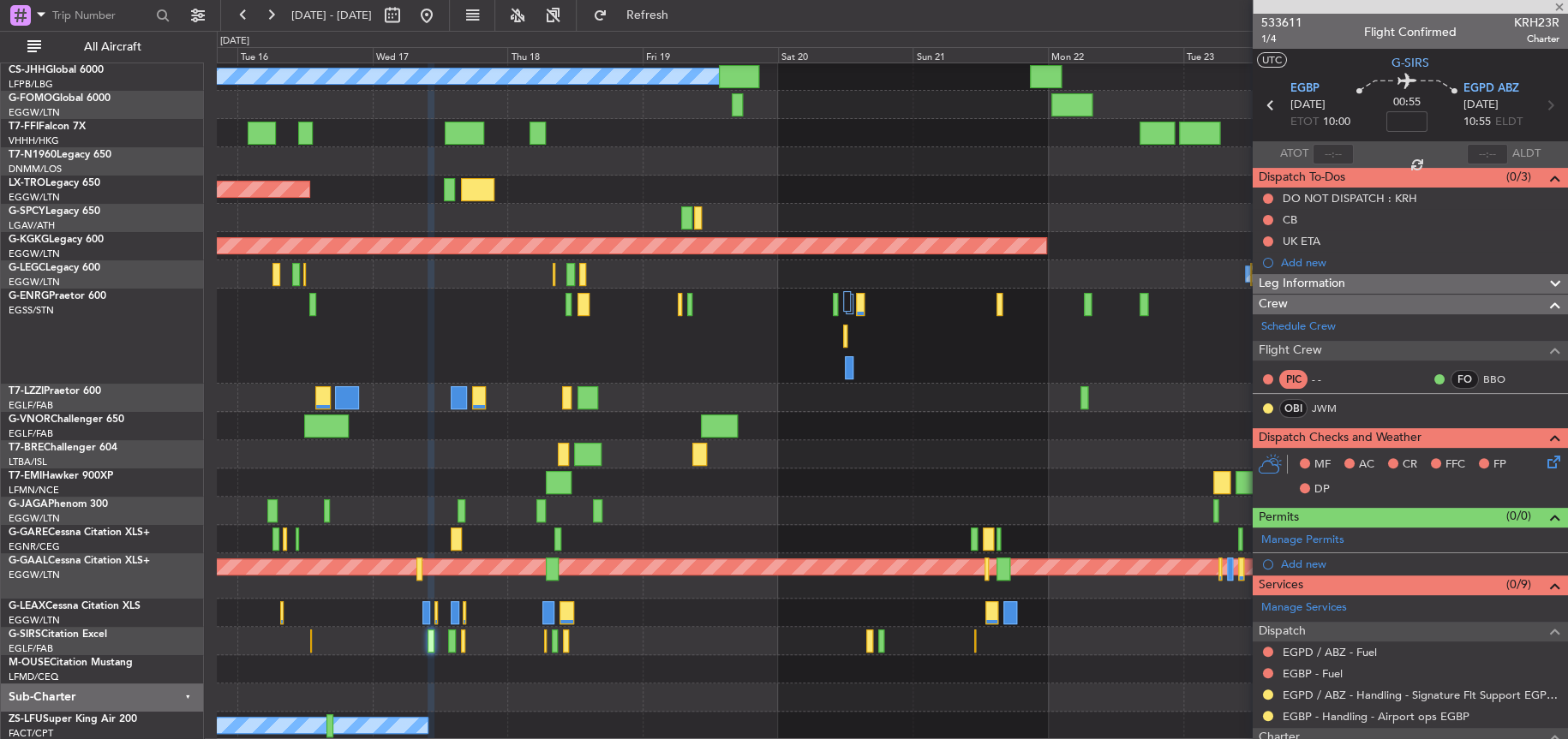
type input "6"
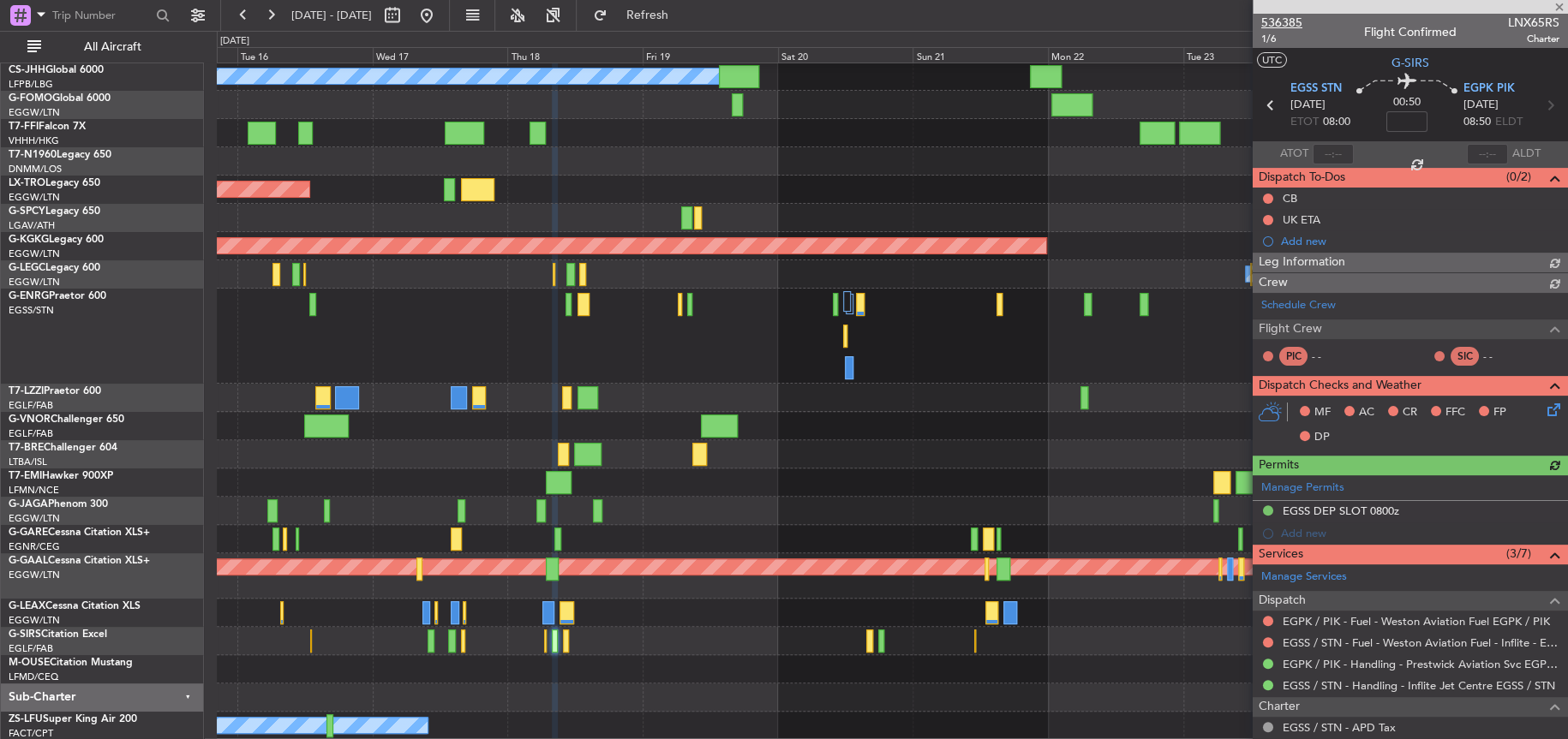
click at [1291, 18] on span "536385" at bounding box center [1282, 23] width 41 height 18
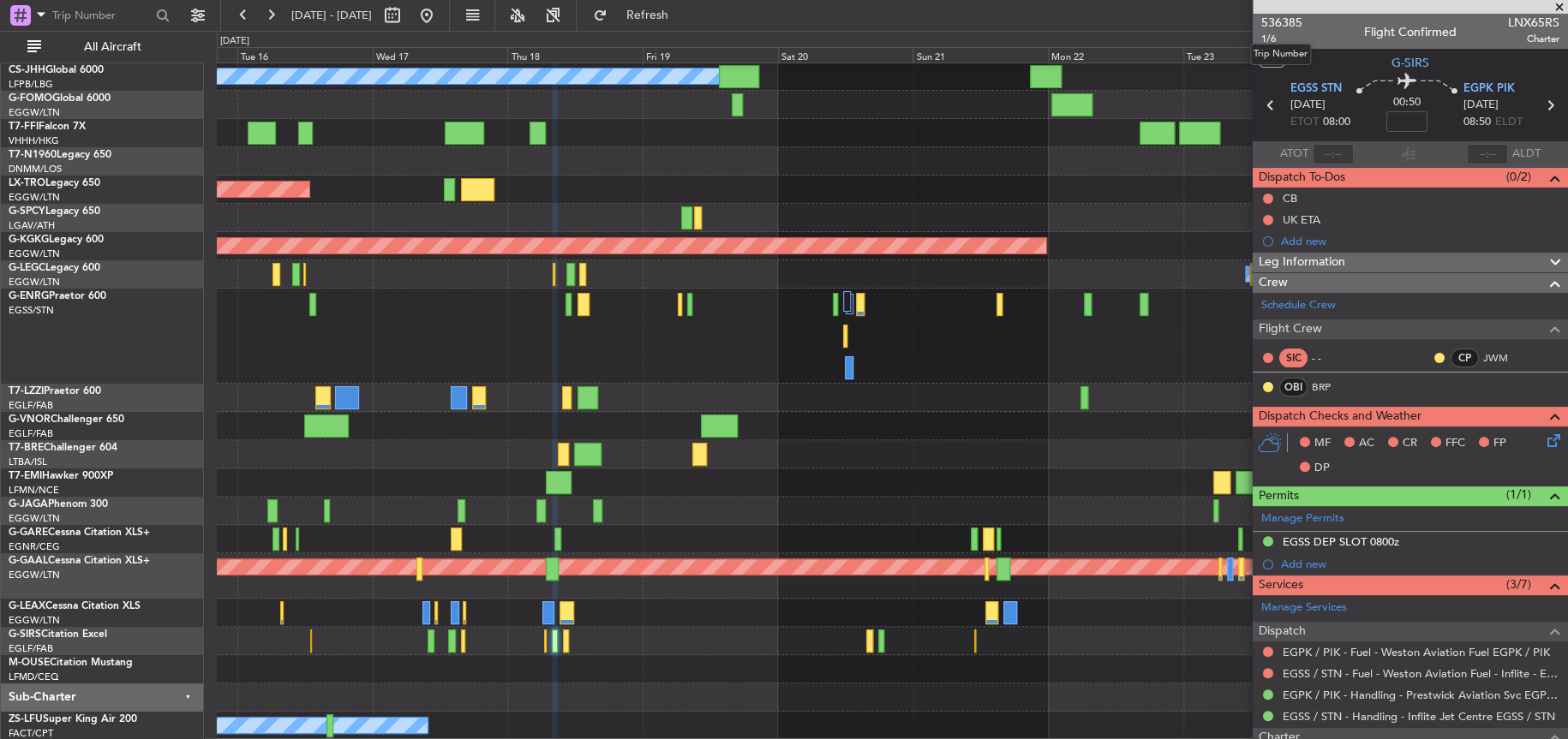
click at [1270, 43] on div "Trip Number" at bounding box center [1281, 53] width 61 height 21
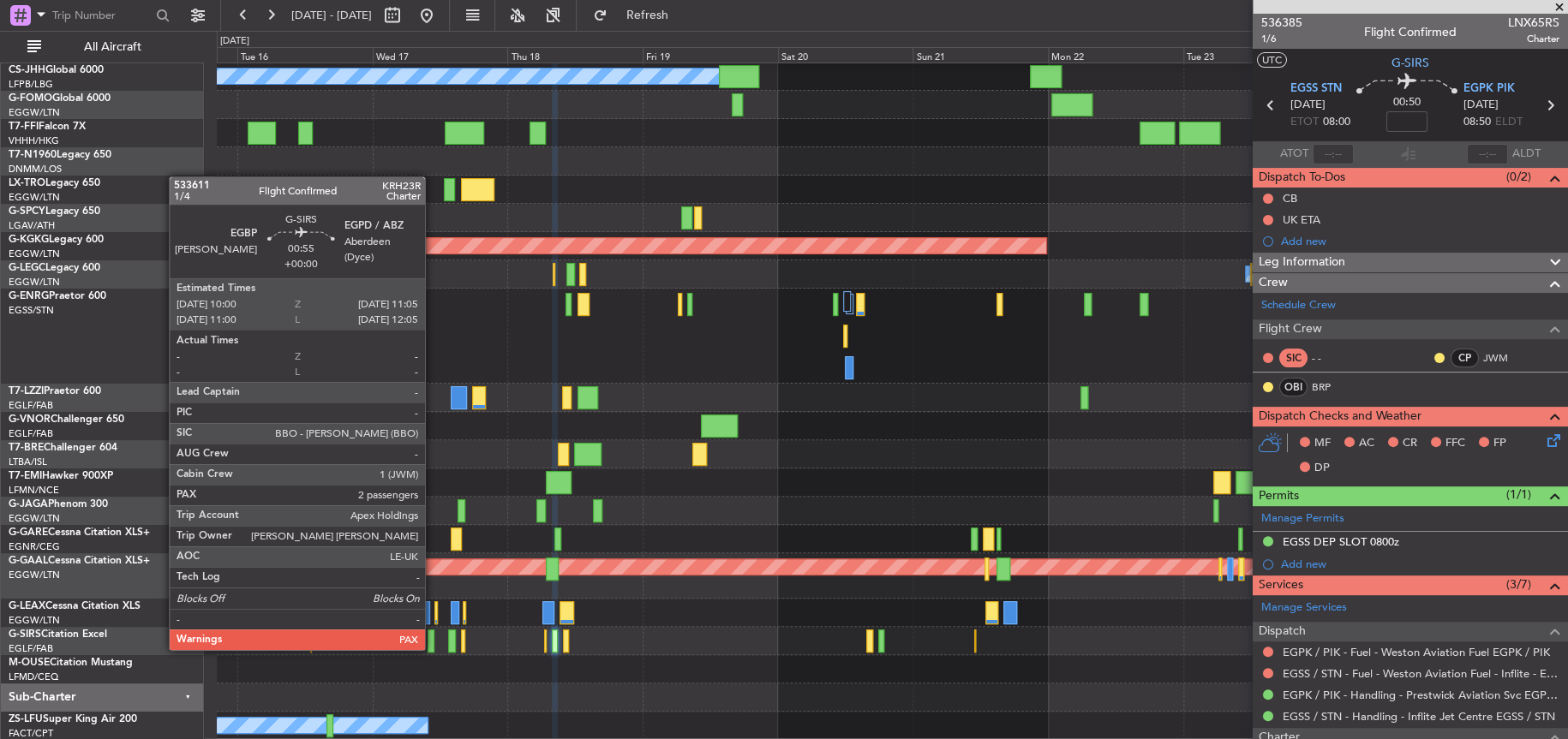
scroll to position [25, 0]
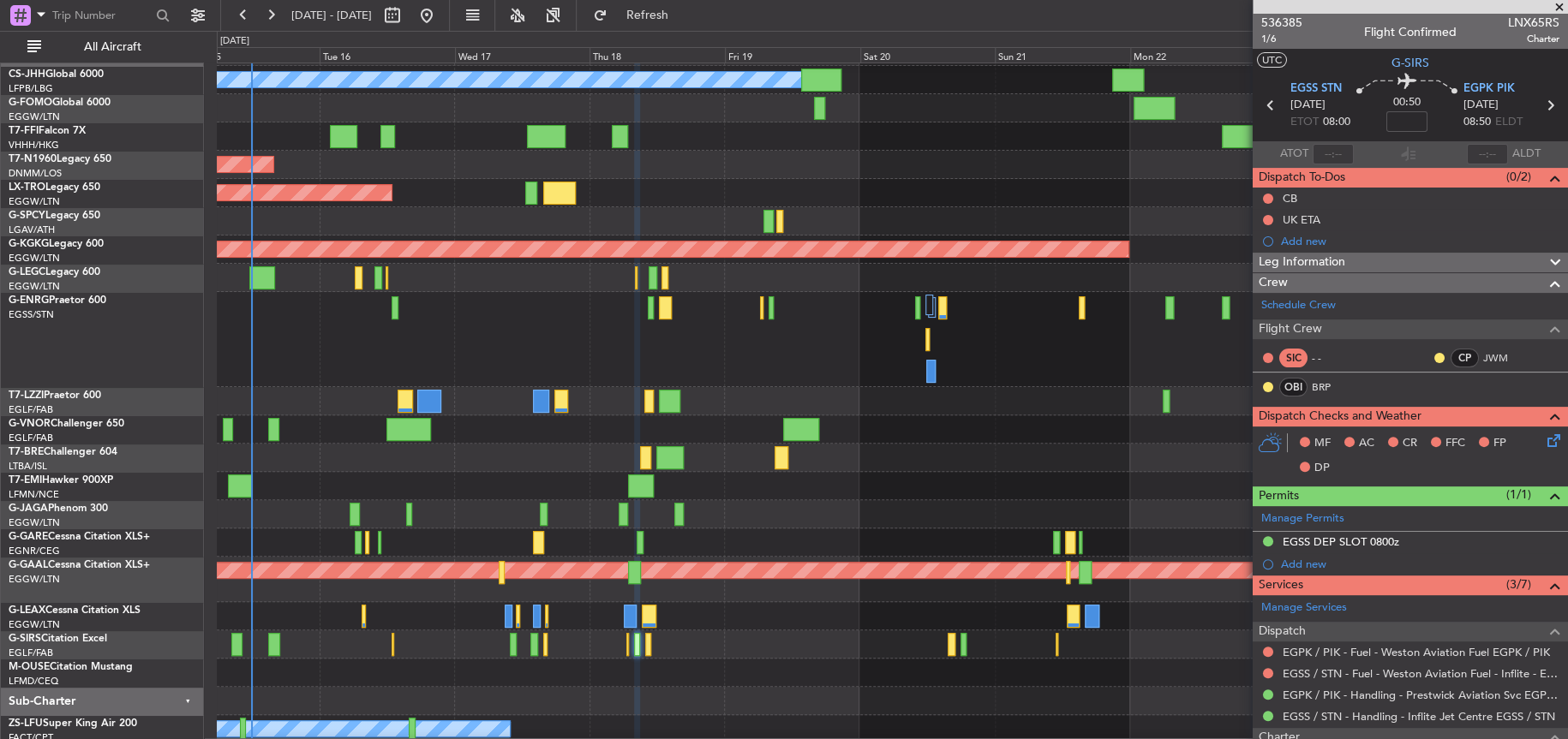
click at [505, 659] on div at bounding box center [891, 673] width 1350 height 29
click at [786, 639] on div "Planned Maint [GEOGRAPHIC_DATA] ([GEOGRAPHIC_DATA])" at bounding box center [891, 644] width 1350 height 29
click at [878, 480] on div "Planned Maint [GEOGRAPHIC_DATA]" at bounding box center [891, 486] width 1350 height 29
click at [1026, 497] on div "Planned Maint [GEOGRAPHIC_DATA]" at bounding box center [891, 486] width 1350 height 29
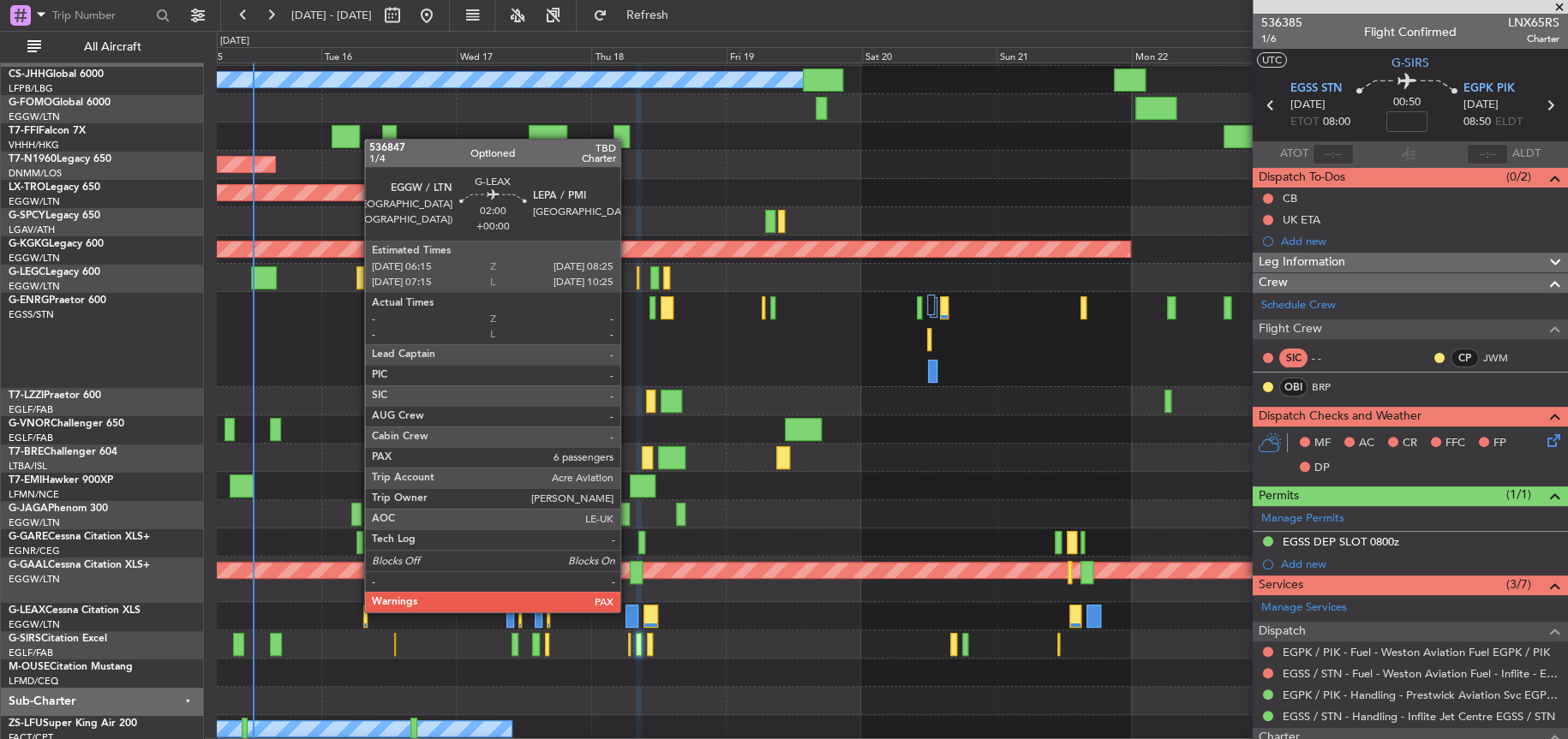
click at [628, 610] on div at bounding box center [632, 616] width 13 height 23
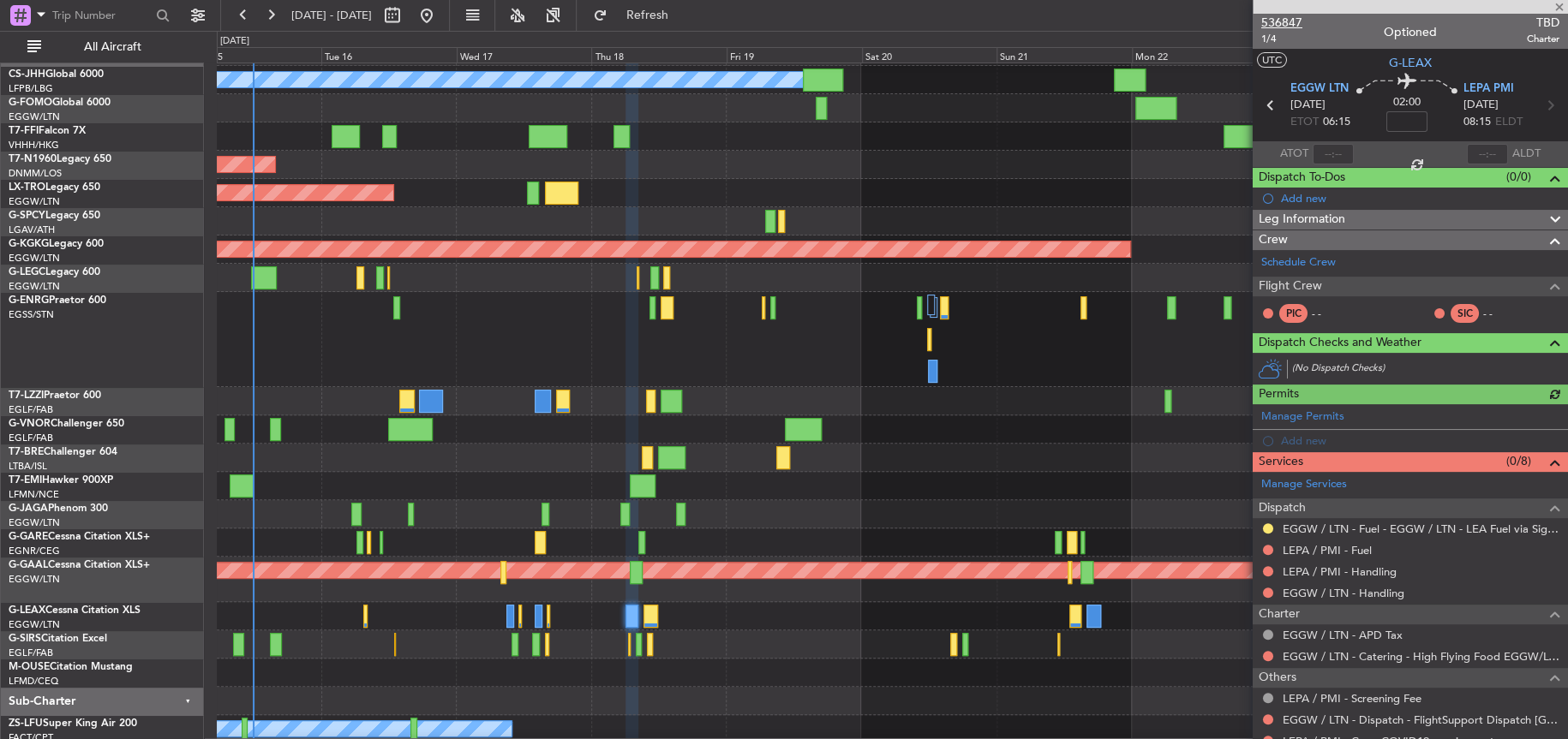
click at [1283, 23] on span "536847" at bounding box center [1282, 23] width 41 height 18
click at [768, 536] on div at bounding box center [891, 542] width 1350 height 29
click at [474, 417] on div at bounding box center [891, 429] width 1350 height 29
click at [461, 462] on div at bounding box center [891, 457] width 1350 height 29
click at [575, 361] on div at bounding box center [891, 339] width 1350 height 95
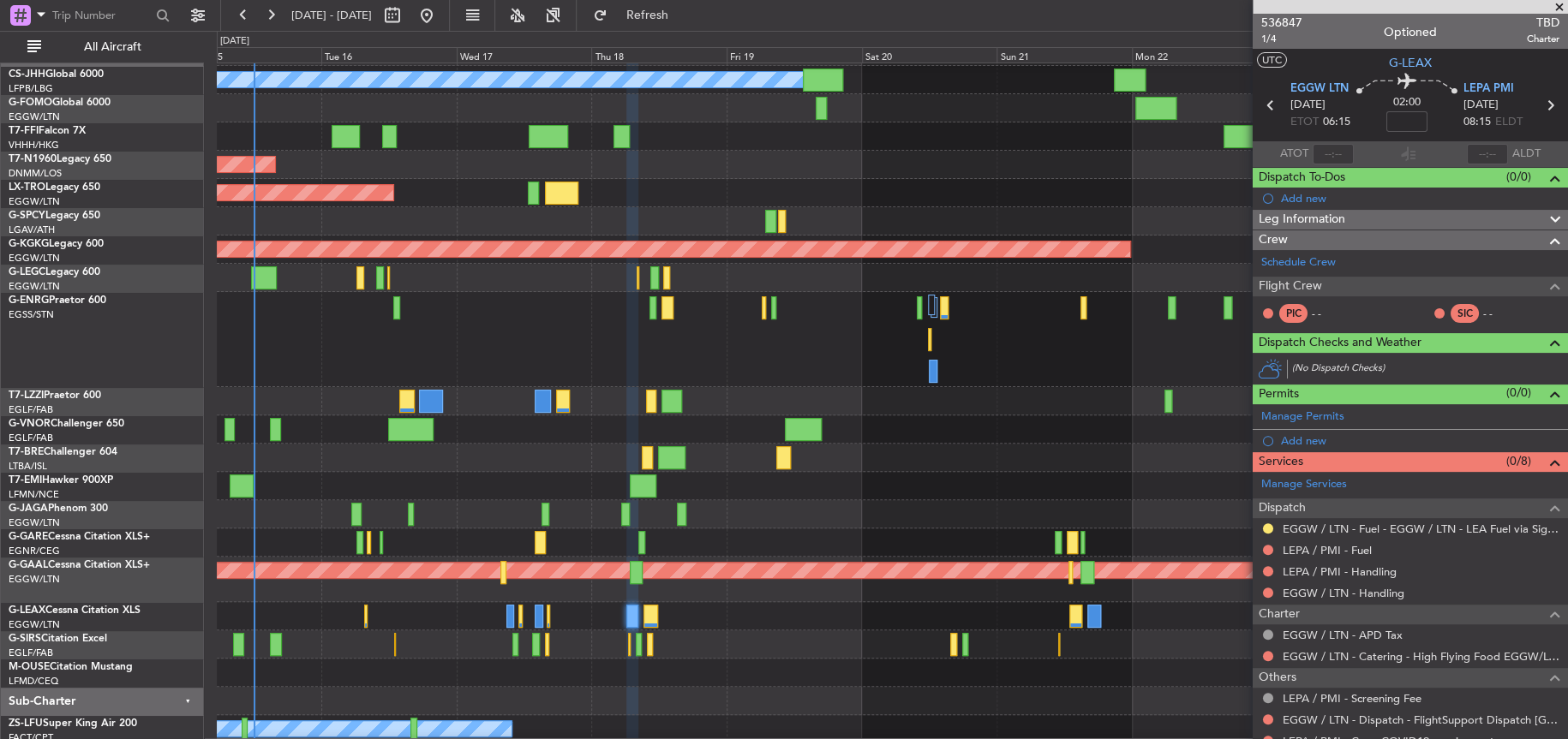
click at [842, 202] on div "Unplanned Maint [GEOGRAPHIC_DATA] ([PERSON_NAME] Intl)" at bounding box center [891, 193] width 1351 height 29
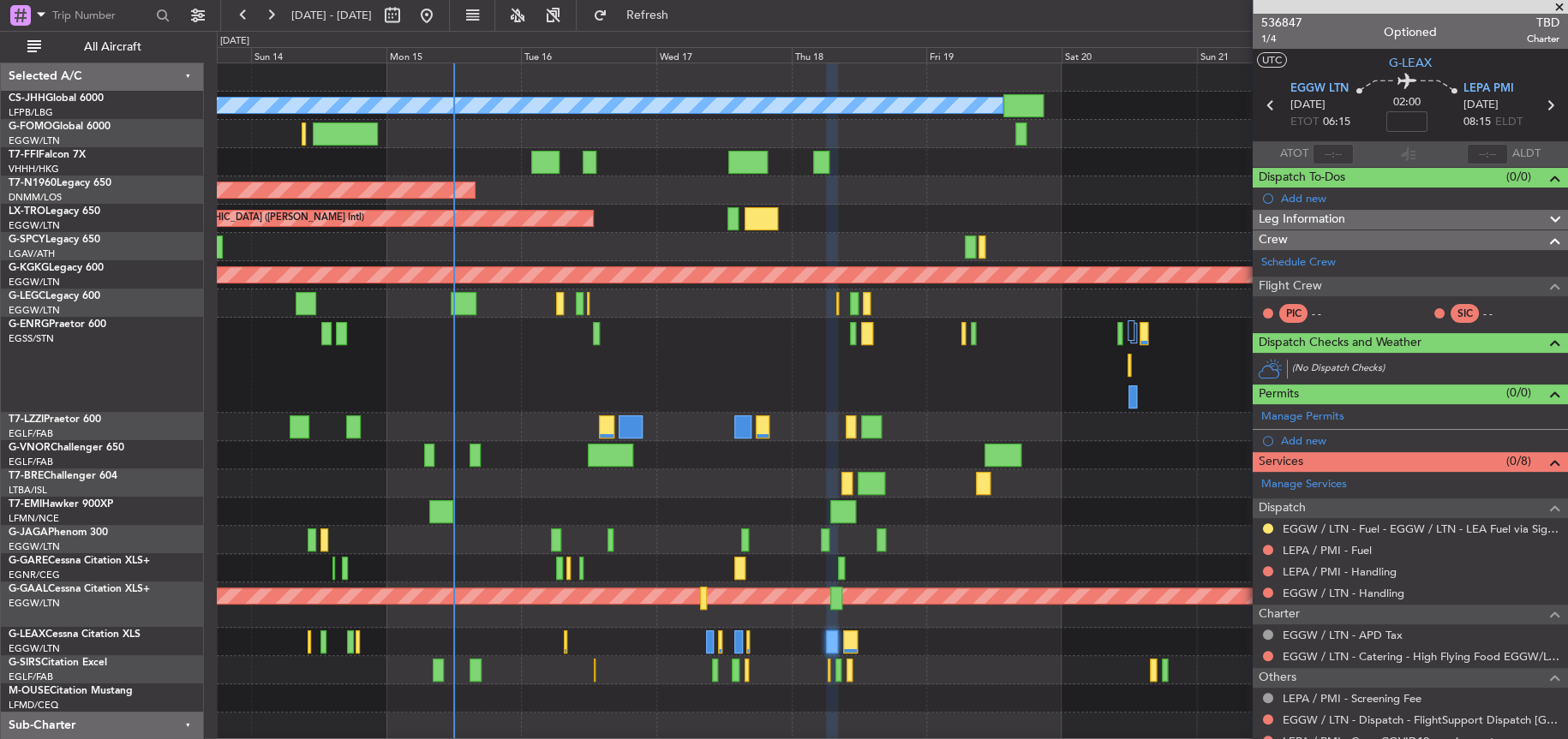
scroll to position [0, 0]
click at [610, 365] on div at bounding box center [891, 364] width 1351 height 95
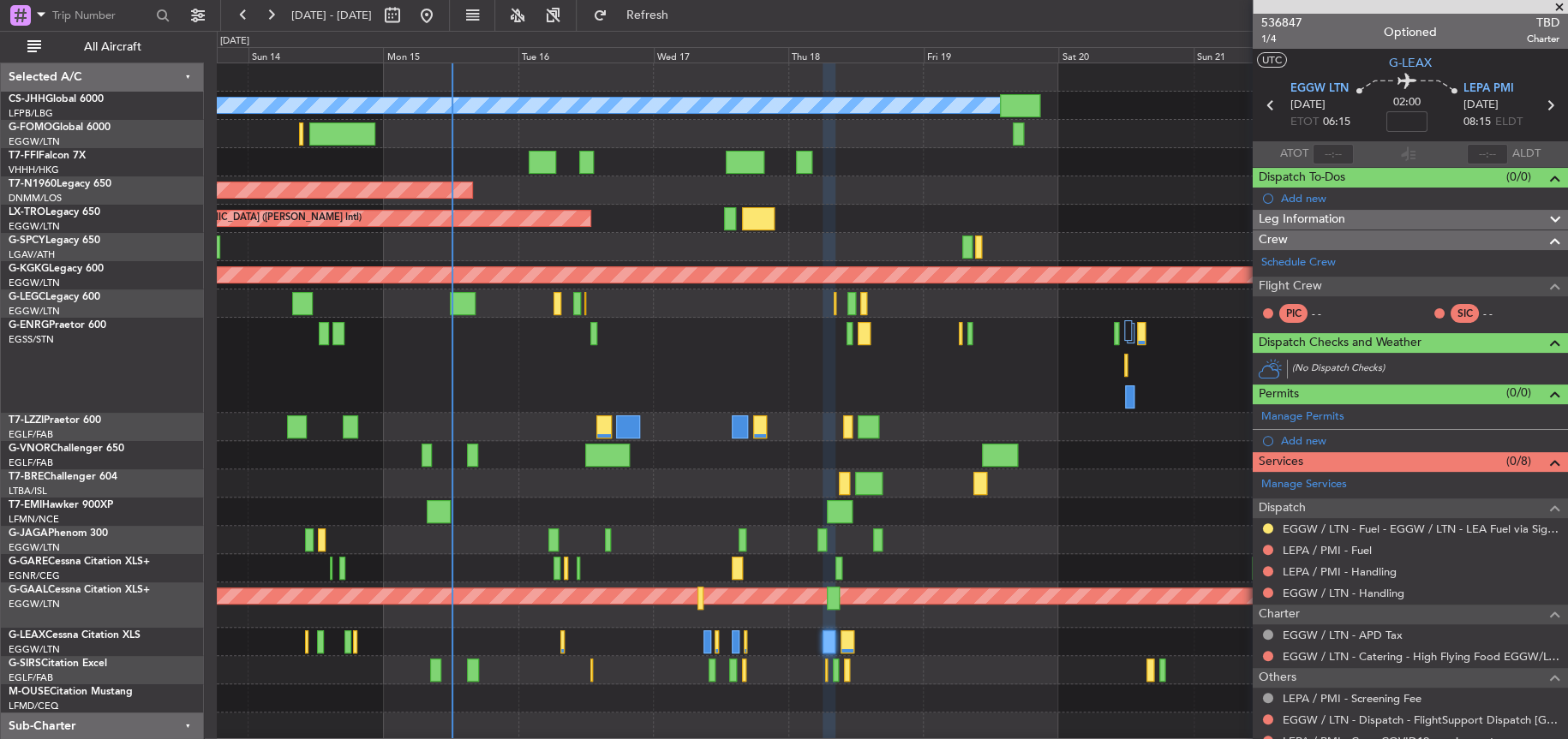
click at [766, 341] on div at bounding box center [891, 364] width 1350 height 95
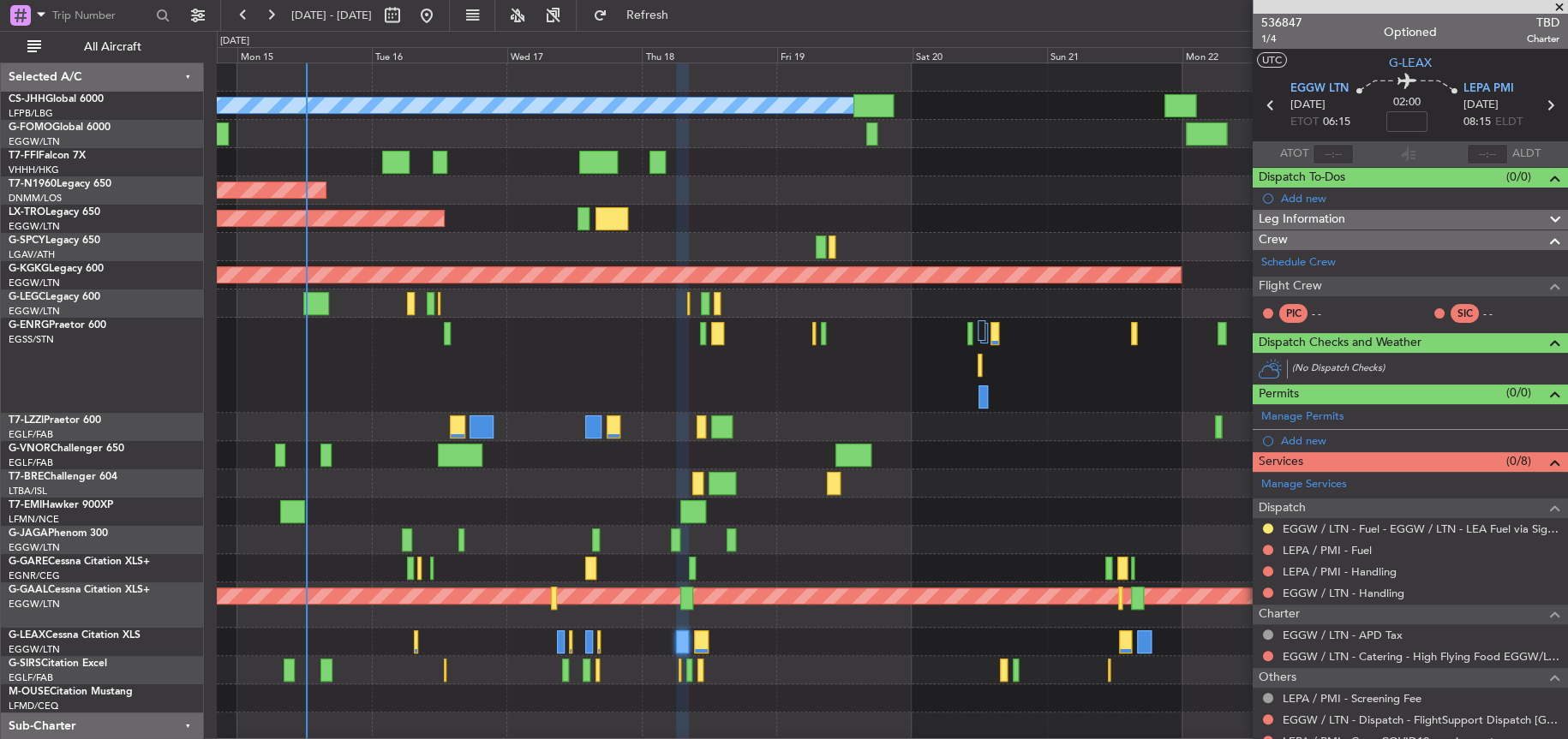
click at [673, 387] on div at bounding box center [891, 364] width 1350 height 95
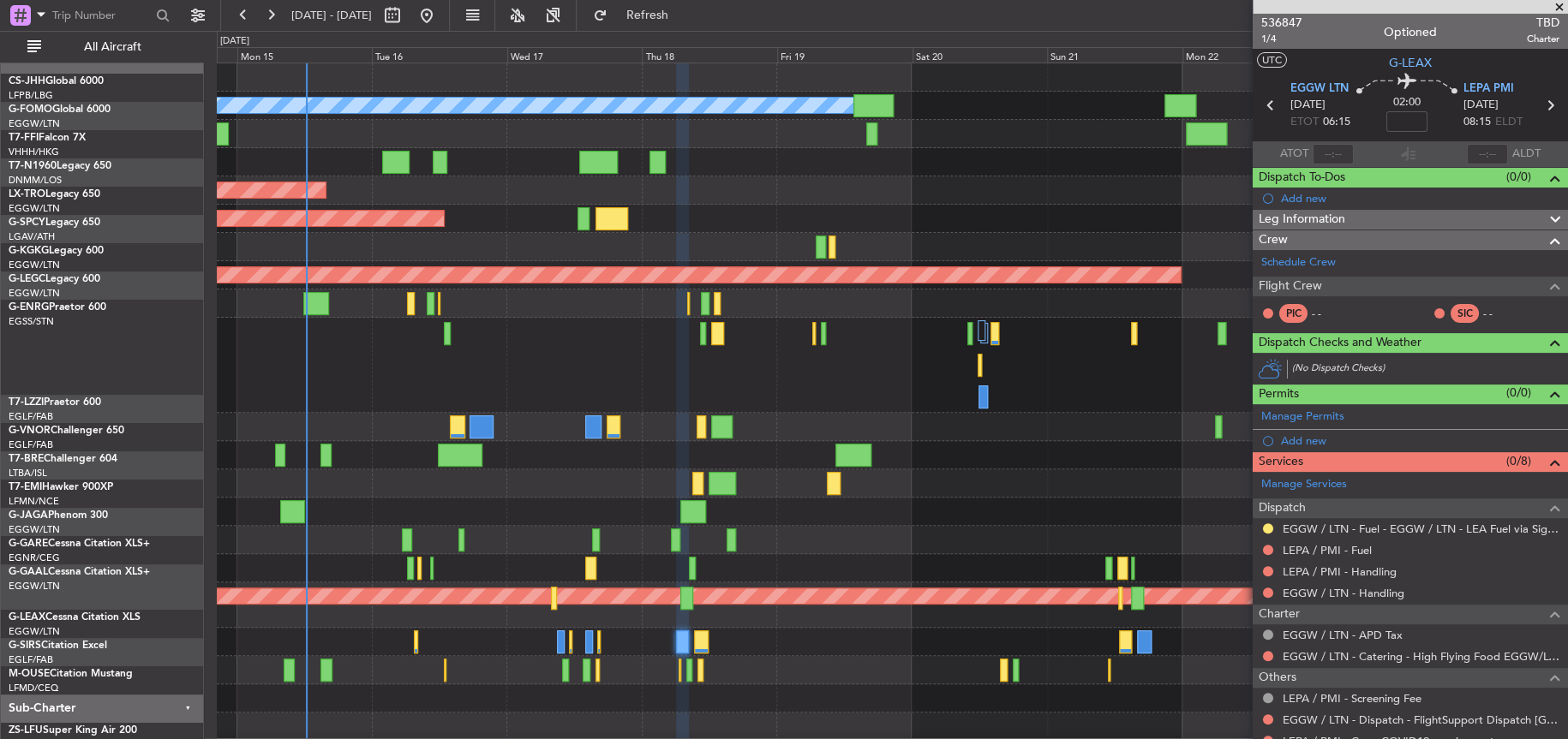
click at [446, 322] on div at bounding box center [891, 364] width 1350 height 95
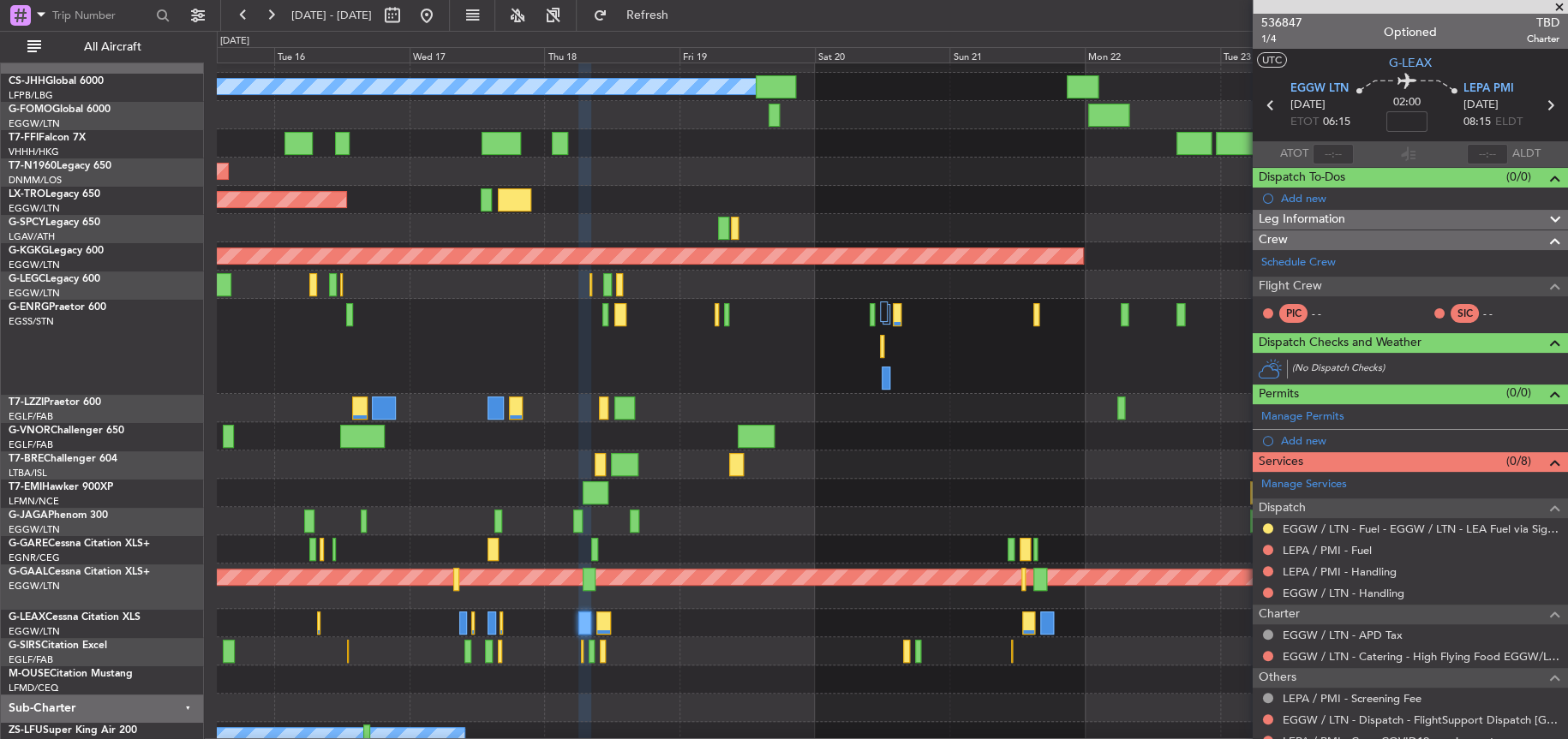
click at [847, 507] on div at bounding box center [891, 521] width 1351 height 29
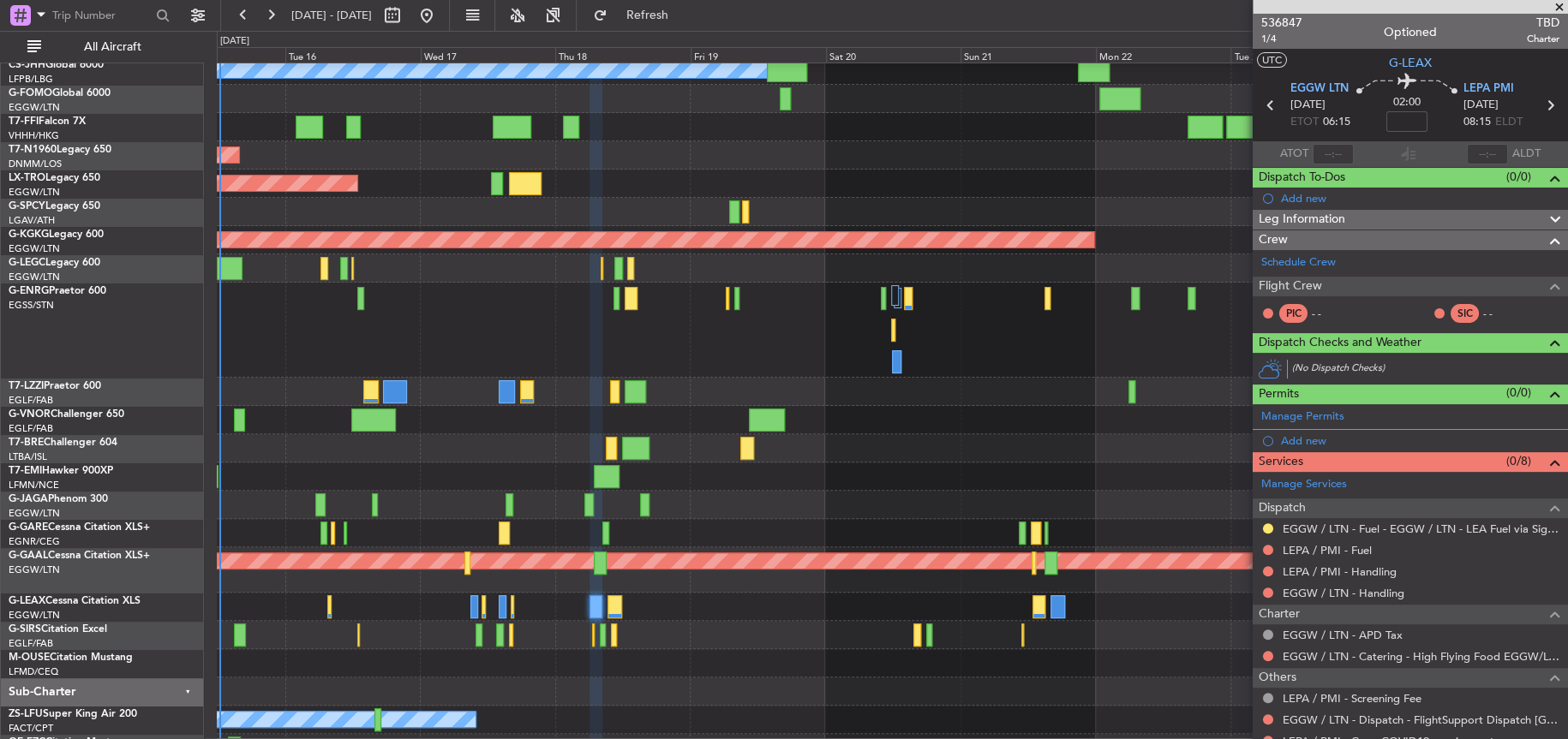
click at [644, 354] on div at bounding box center [891, 329] width 1350 height 95
click at [594, 344] on div at bounding box center [891, 329] width 1350 height 95
click at [533, 428] on div at bounding box center [891, 420] width 1350 height 29
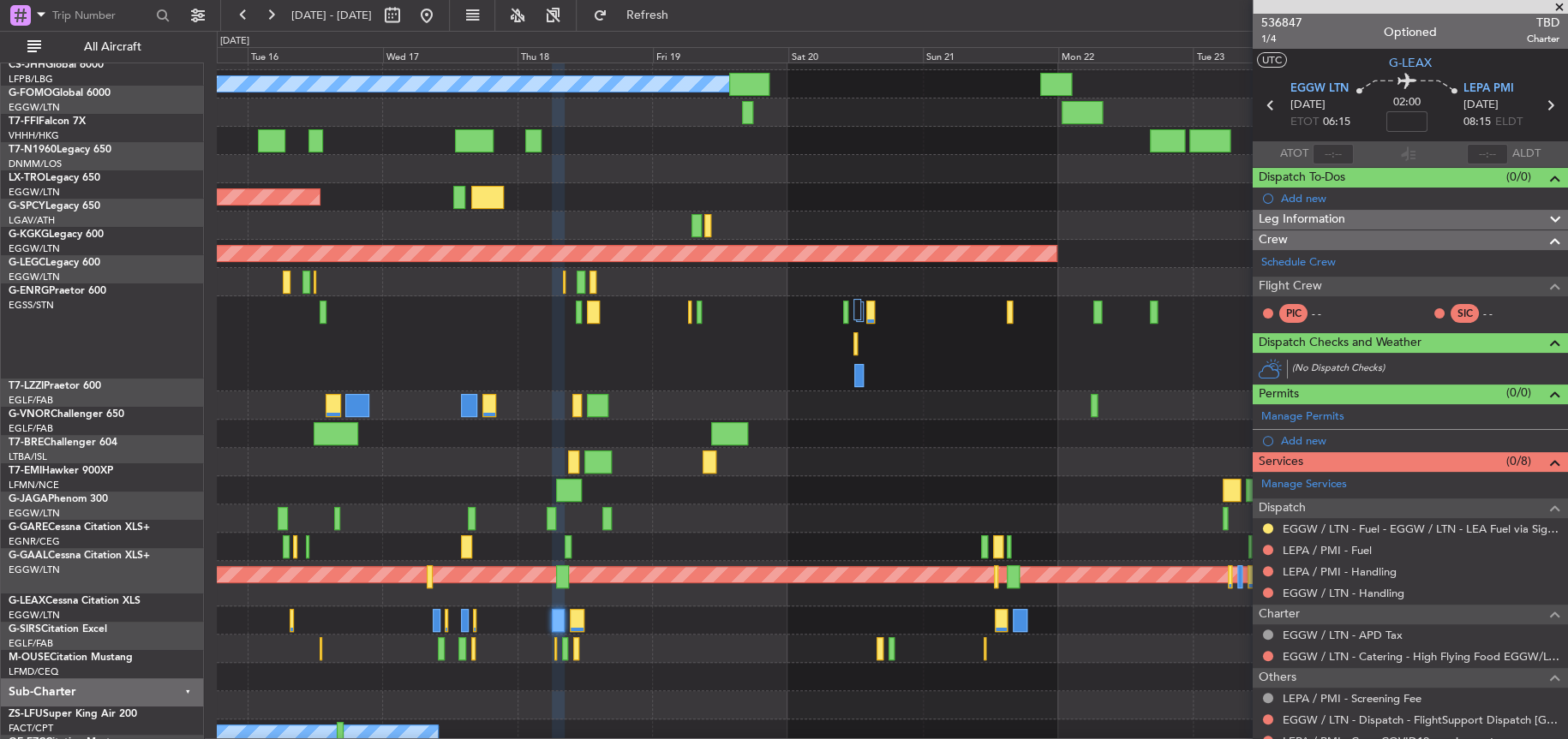
click at [841, 514] on div at bounding box center [891, 518] width 1350 height 29
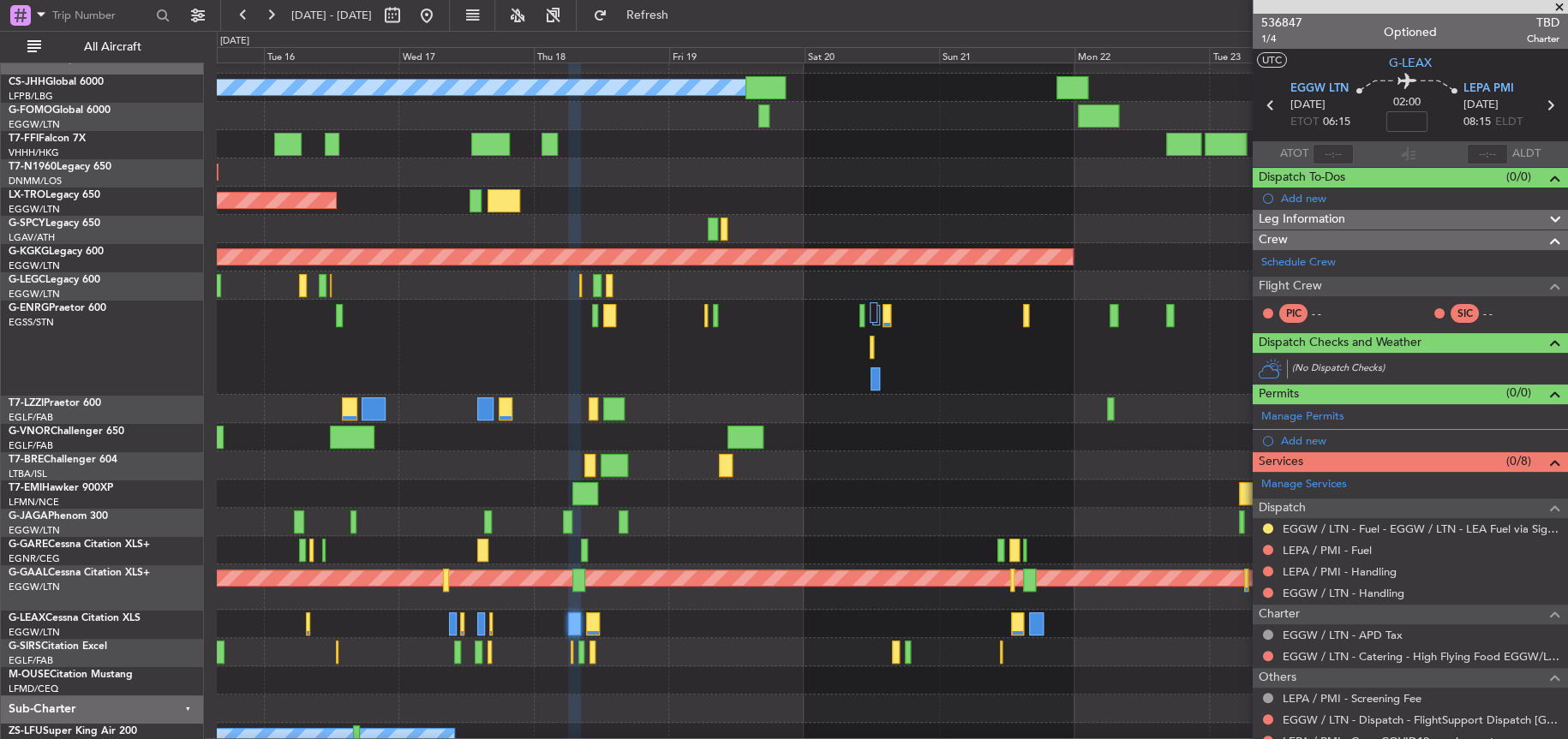
click at [796, 467] on div at bounding box center [891, 466] width 1350 height 29
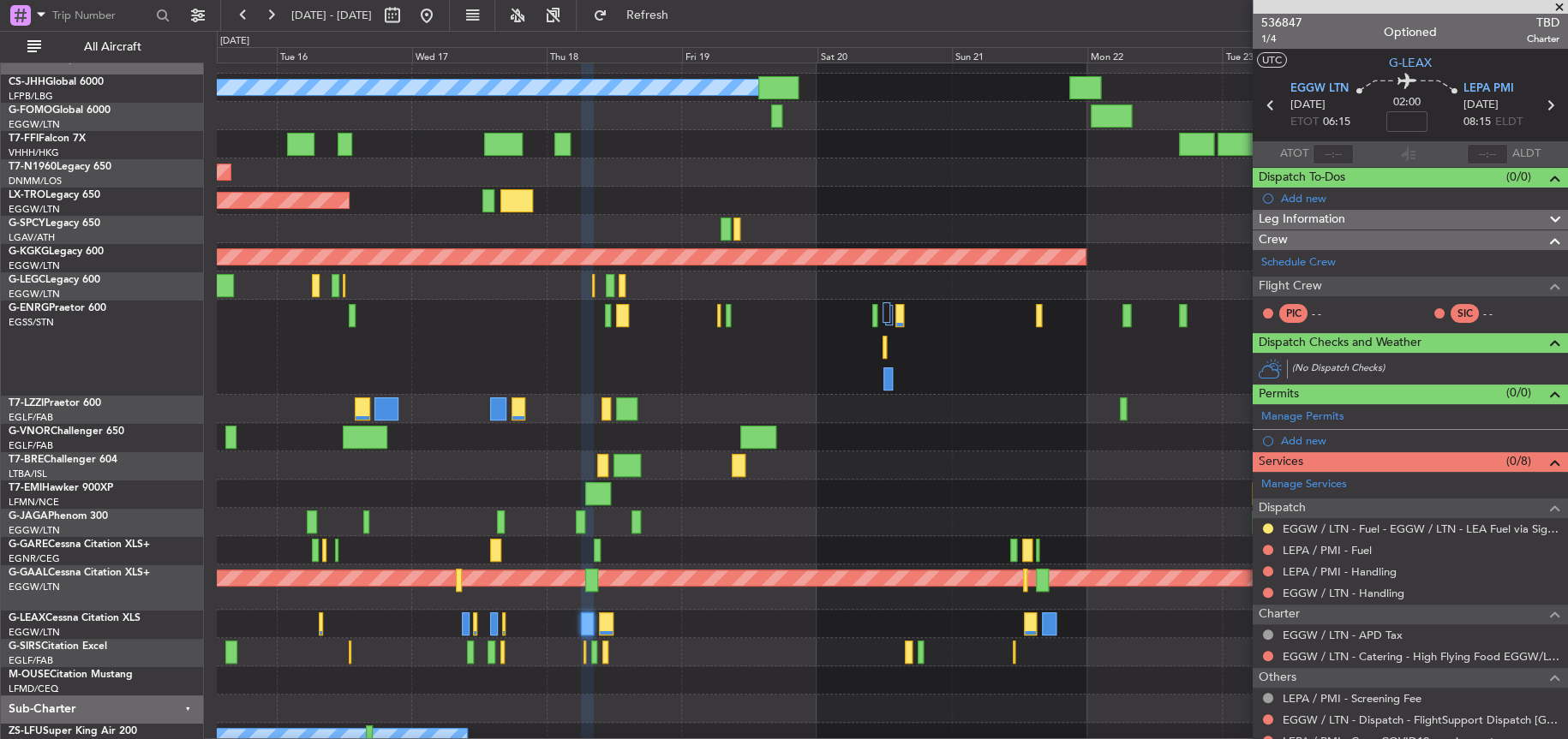
click at [673, 362] on div at bounding box center [891, 347] width 1350 height 95
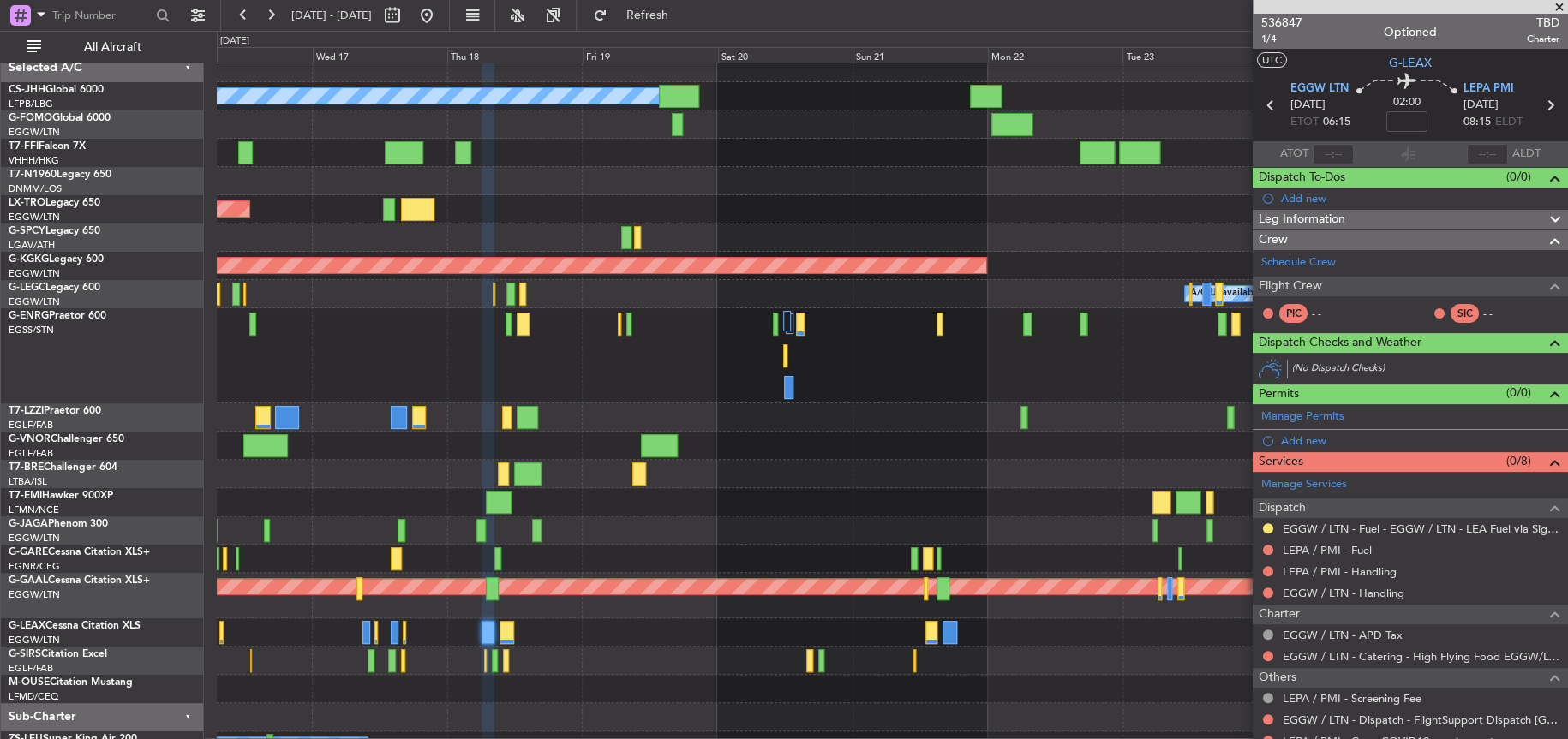
click at [751, 545] on div at bounding box center [891, 559] width 1350 height 29
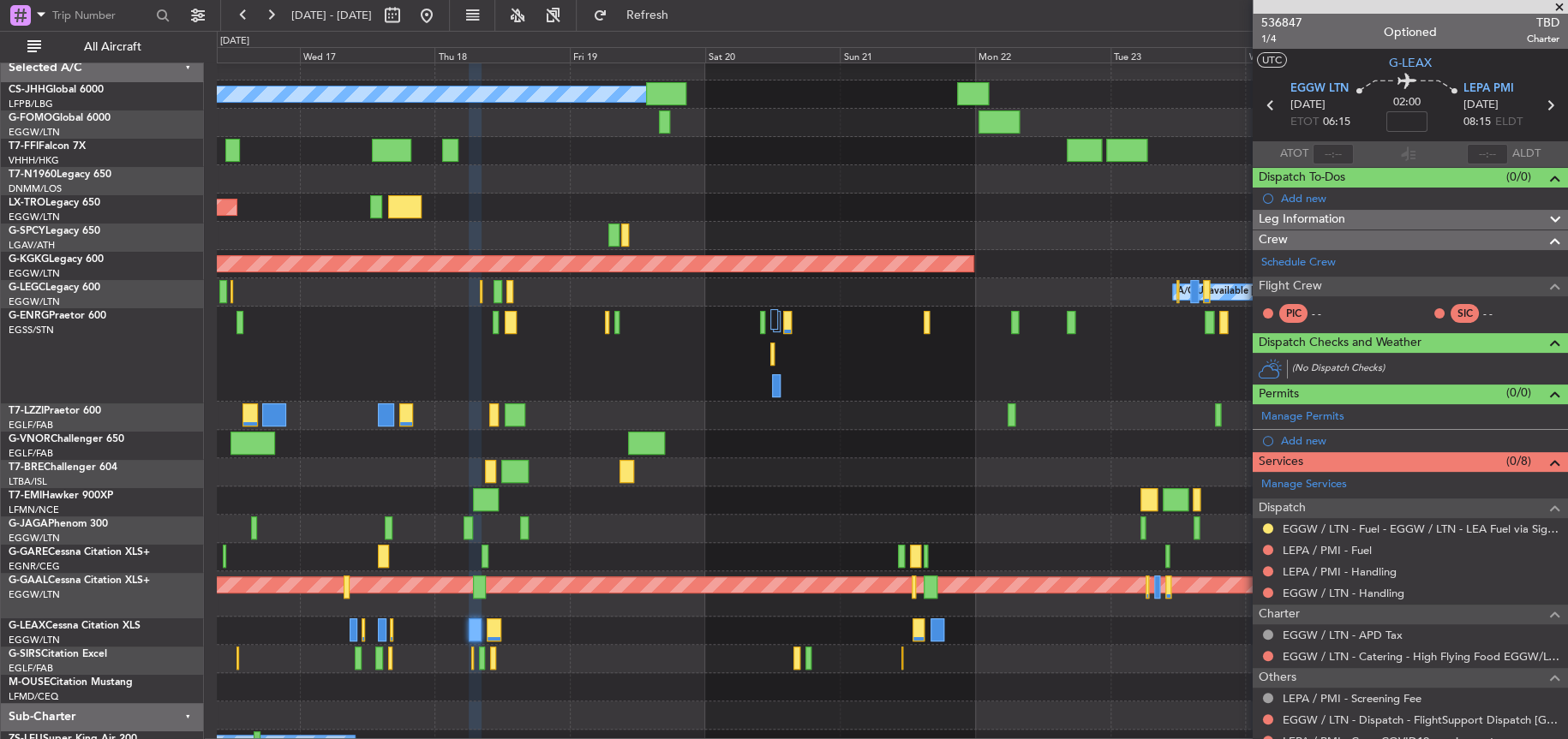
scroll to position [10, 0]
click at [730, 514] on div at bounding box center [891, 528] width 1351 height 29
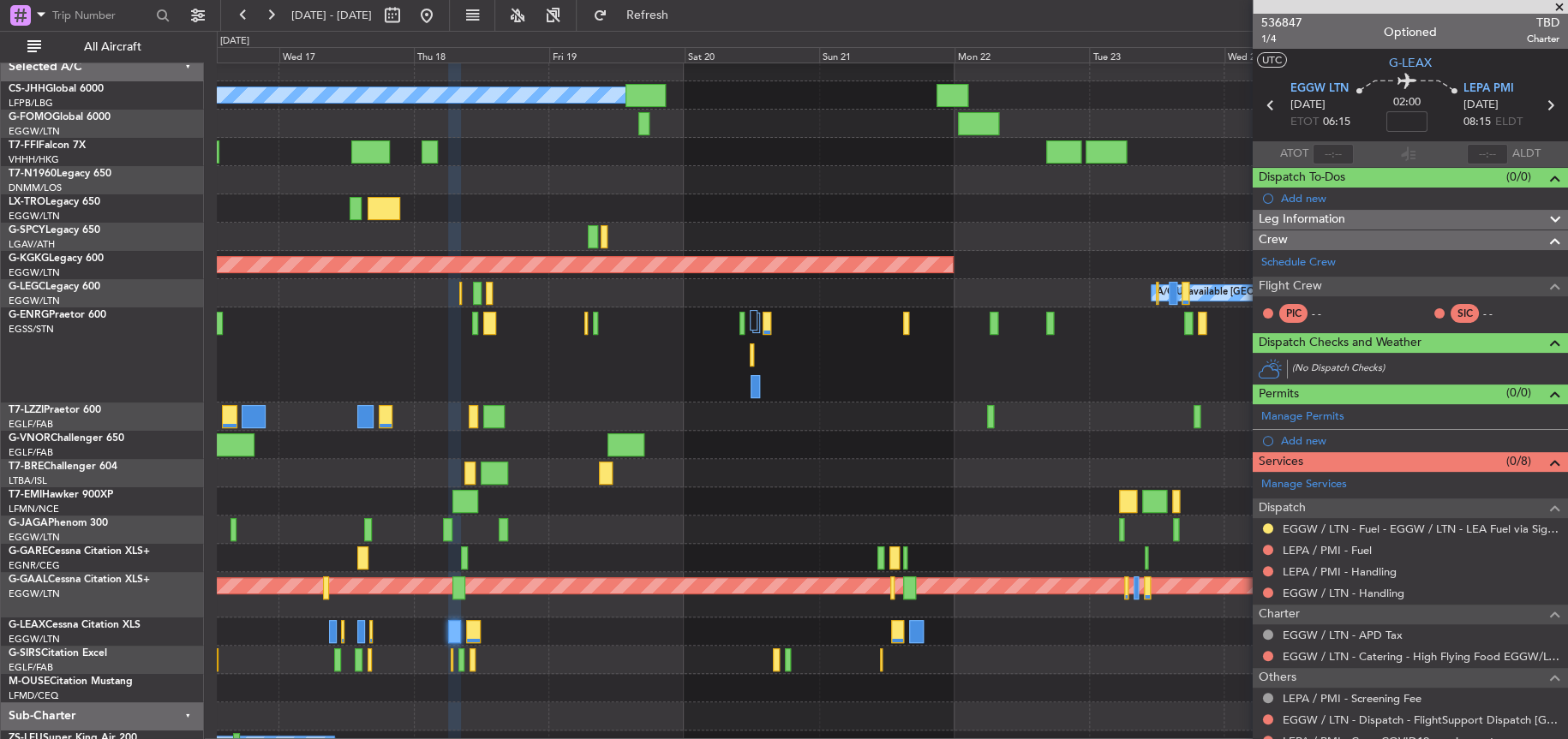
click at [891, 403] on div at bounding box center [891, 416] width 1350 height 29
click at [867, 378] on div at bounding box center [891, 354] width 1350 height 95
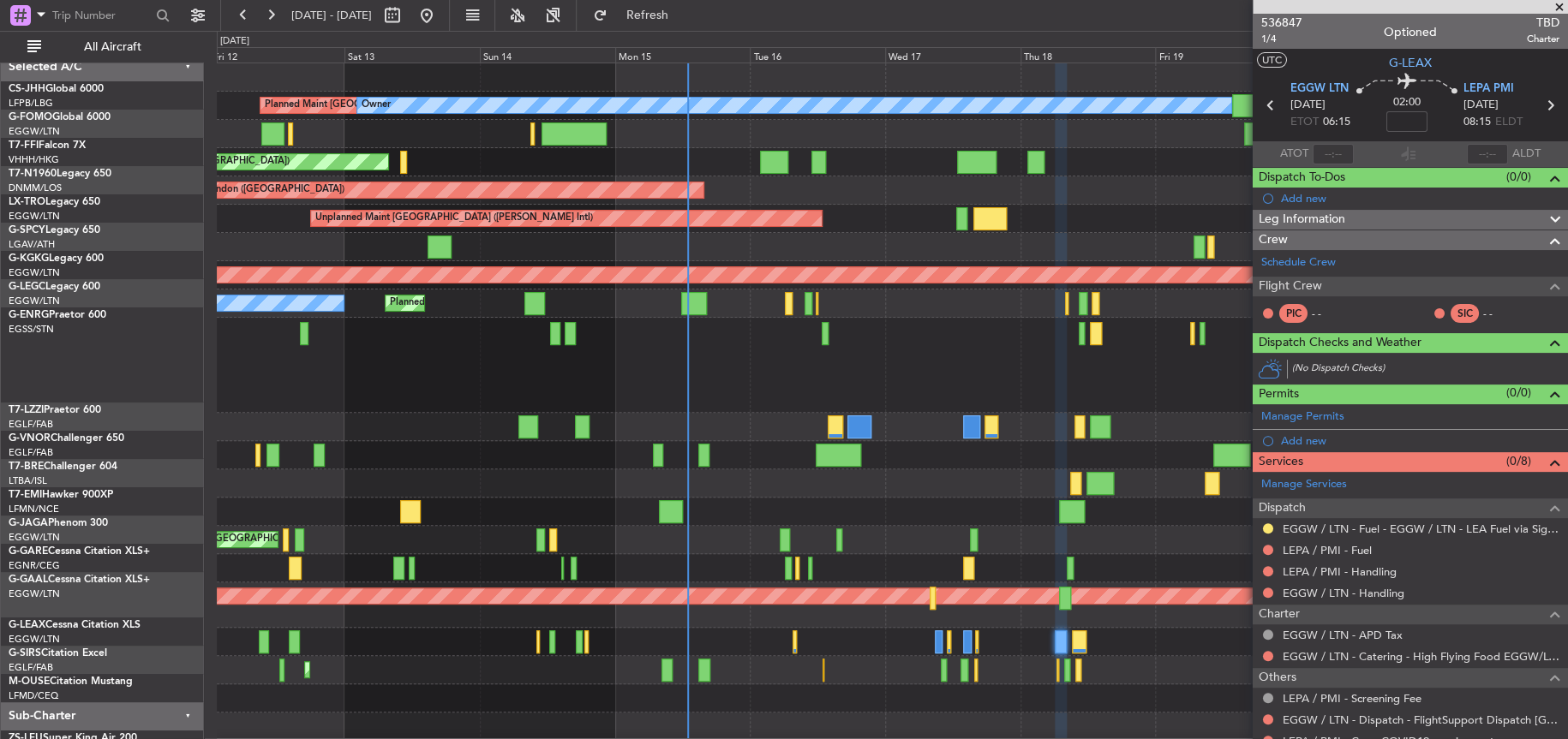
scroll to position [0, 0]
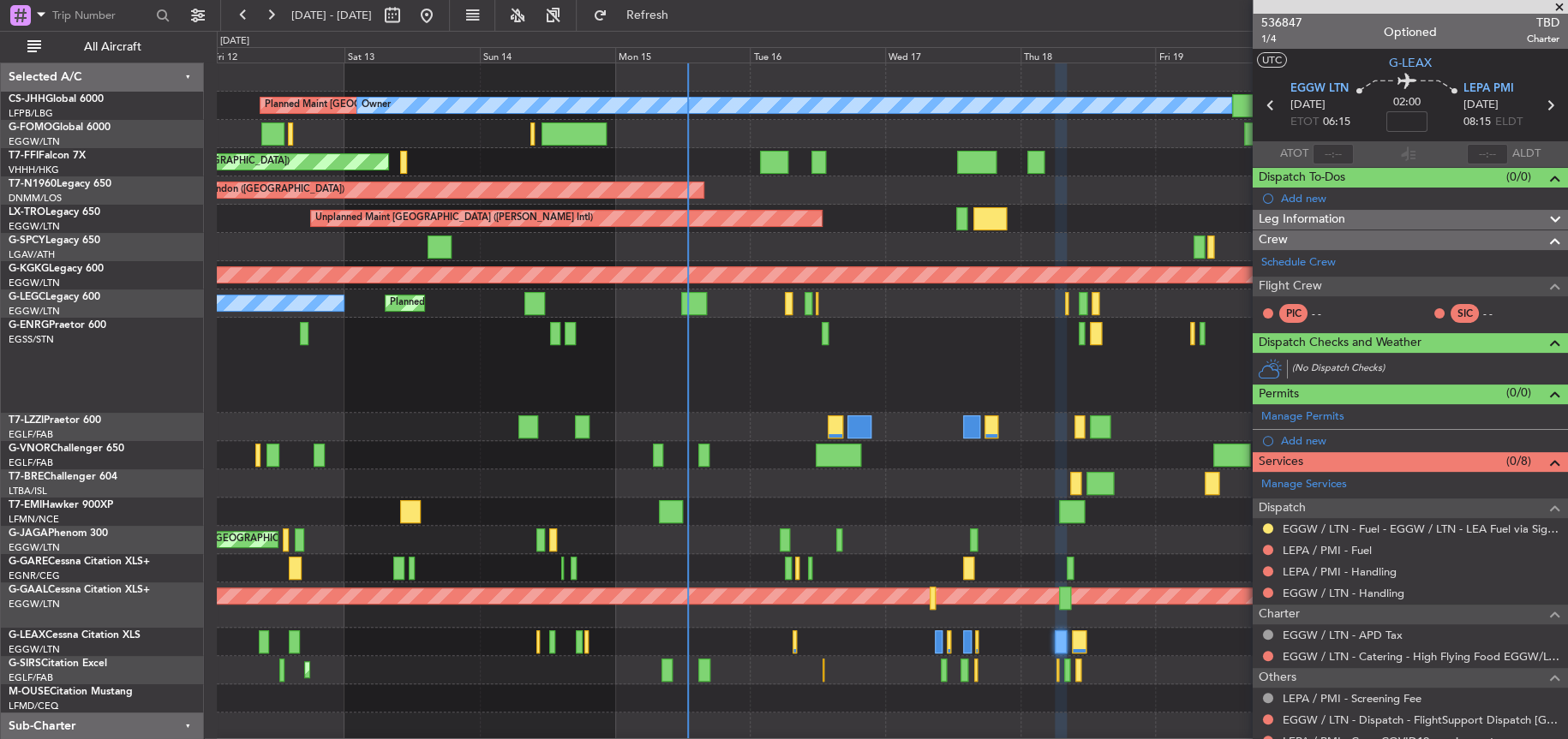
click at [1113, 615] on div "Planned Maint [GEOGRAPHIC_DATA] ([GEOGRAPHIC_DATA]) Owner Planned Maint [GEOGRA…" at bounding box center [891, 416] width 1351 height 706
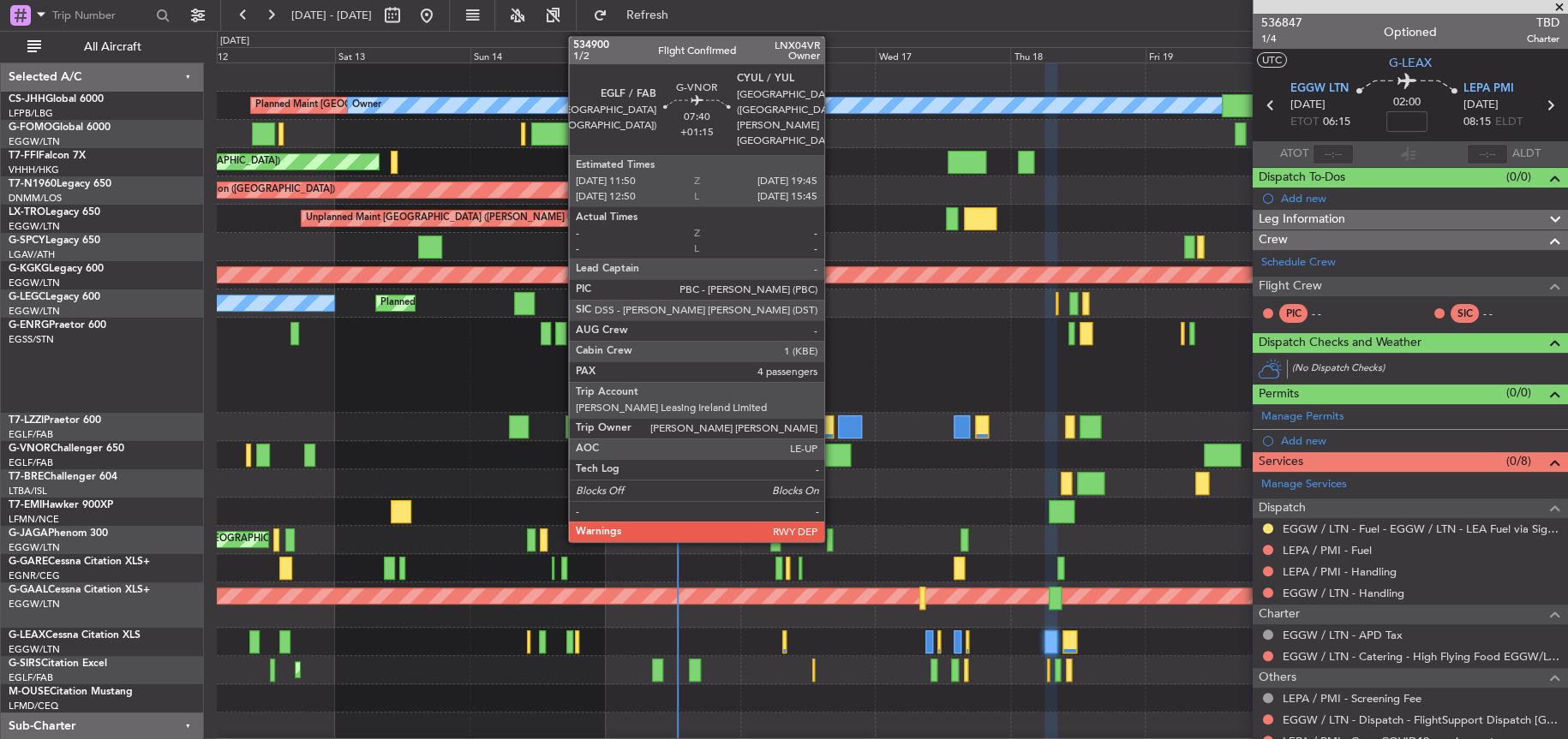
click at [832, 455] on div at bounding box center [829, 455] width 44 height 23
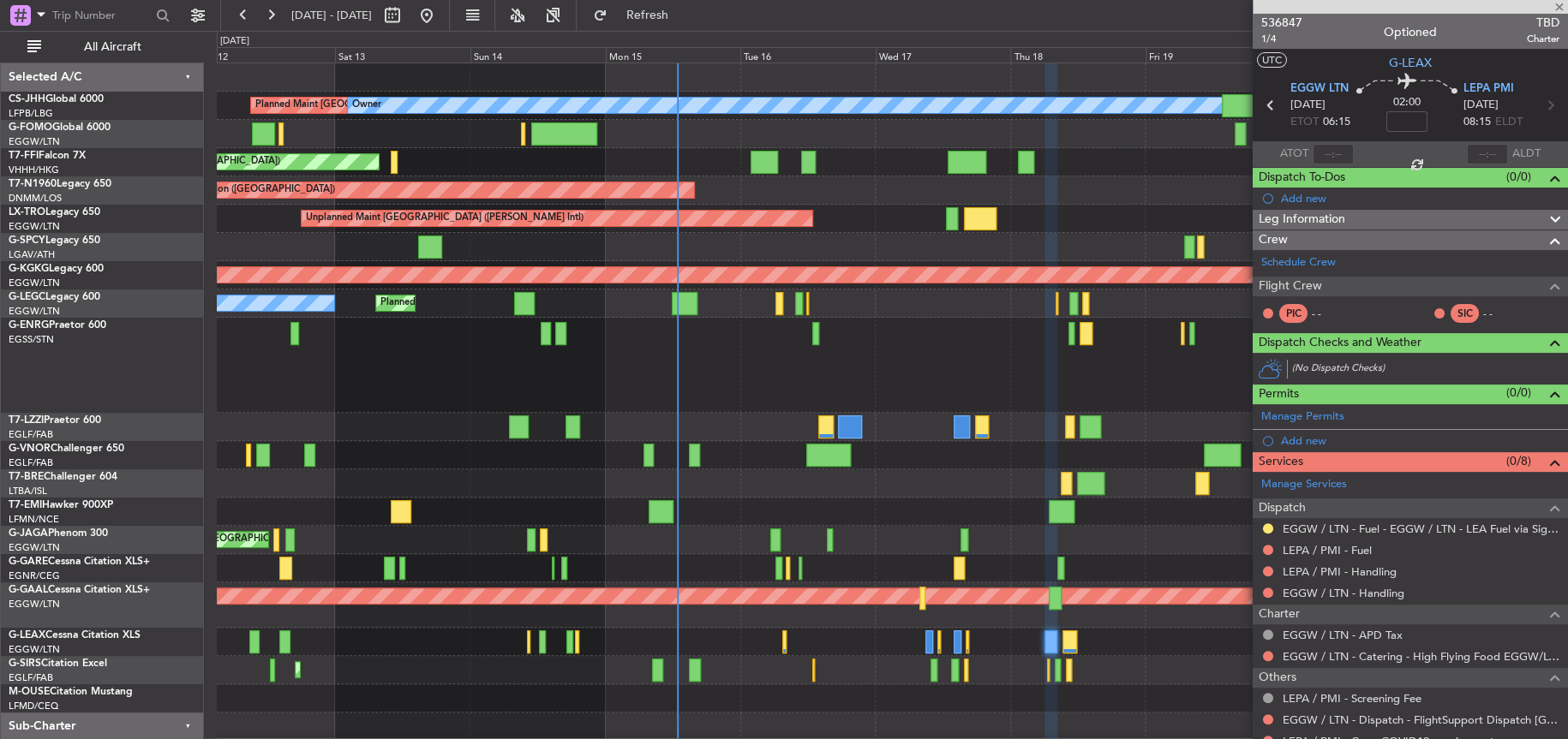
type input "+01:15"
type input "4"
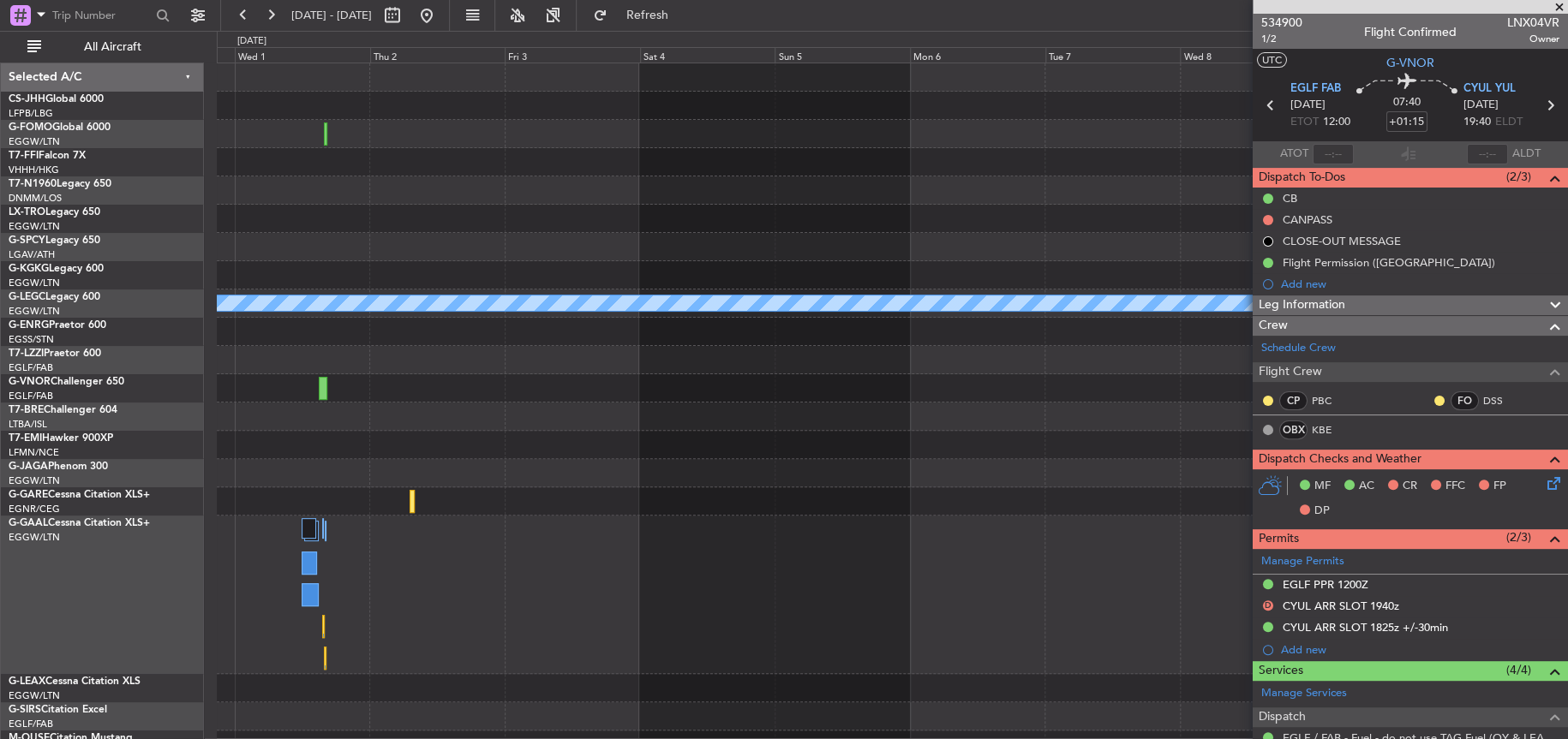
click at [0, 421] on html "[DATE] - [DATE] Refresh Quick Links All Aircraft A/C Unavailable [GEOGRAPHIC_DA…" at bounding box center [784, 369] width 1568 height 739
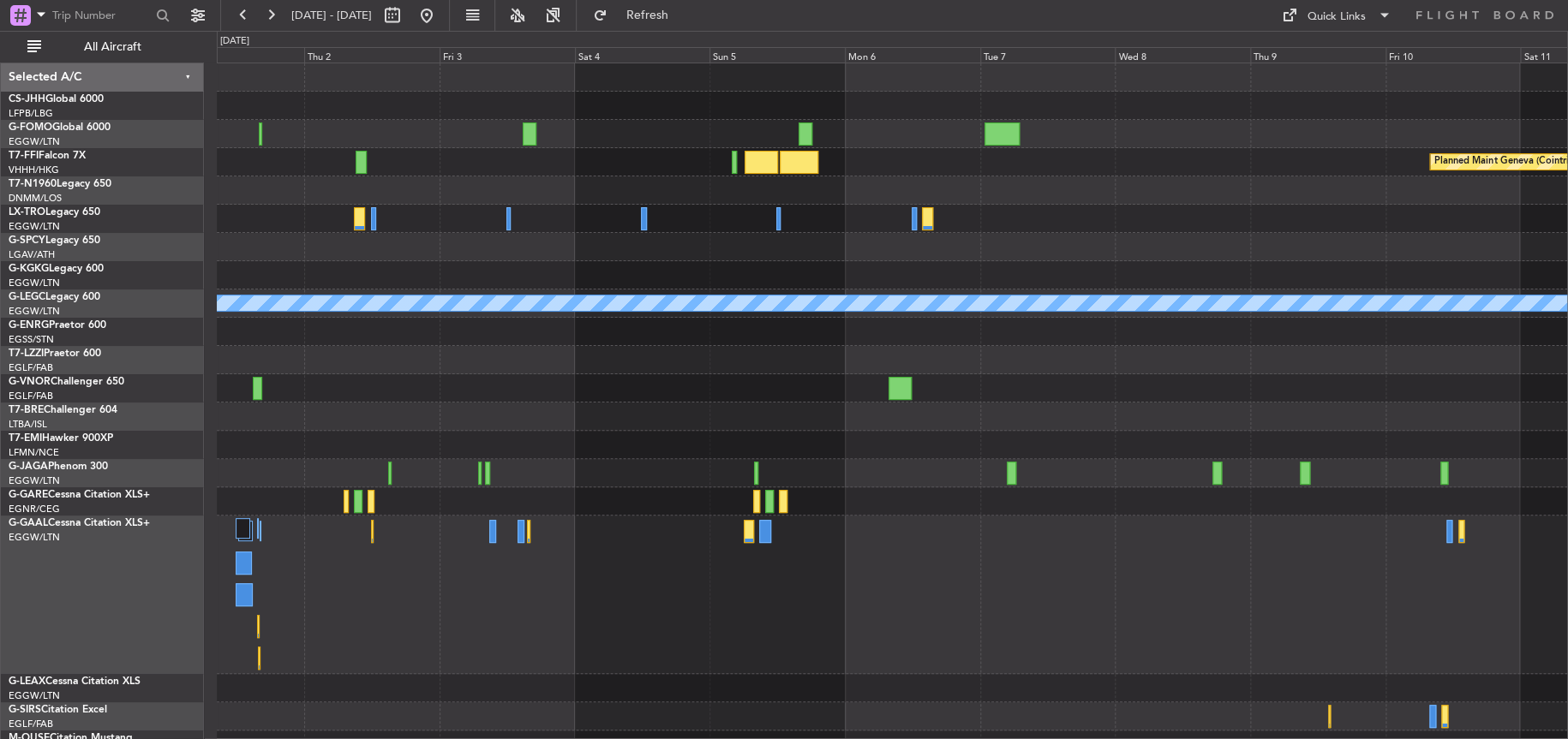
click at [968, 560] on div at bounding box center [891, 595] width 1351 height 158
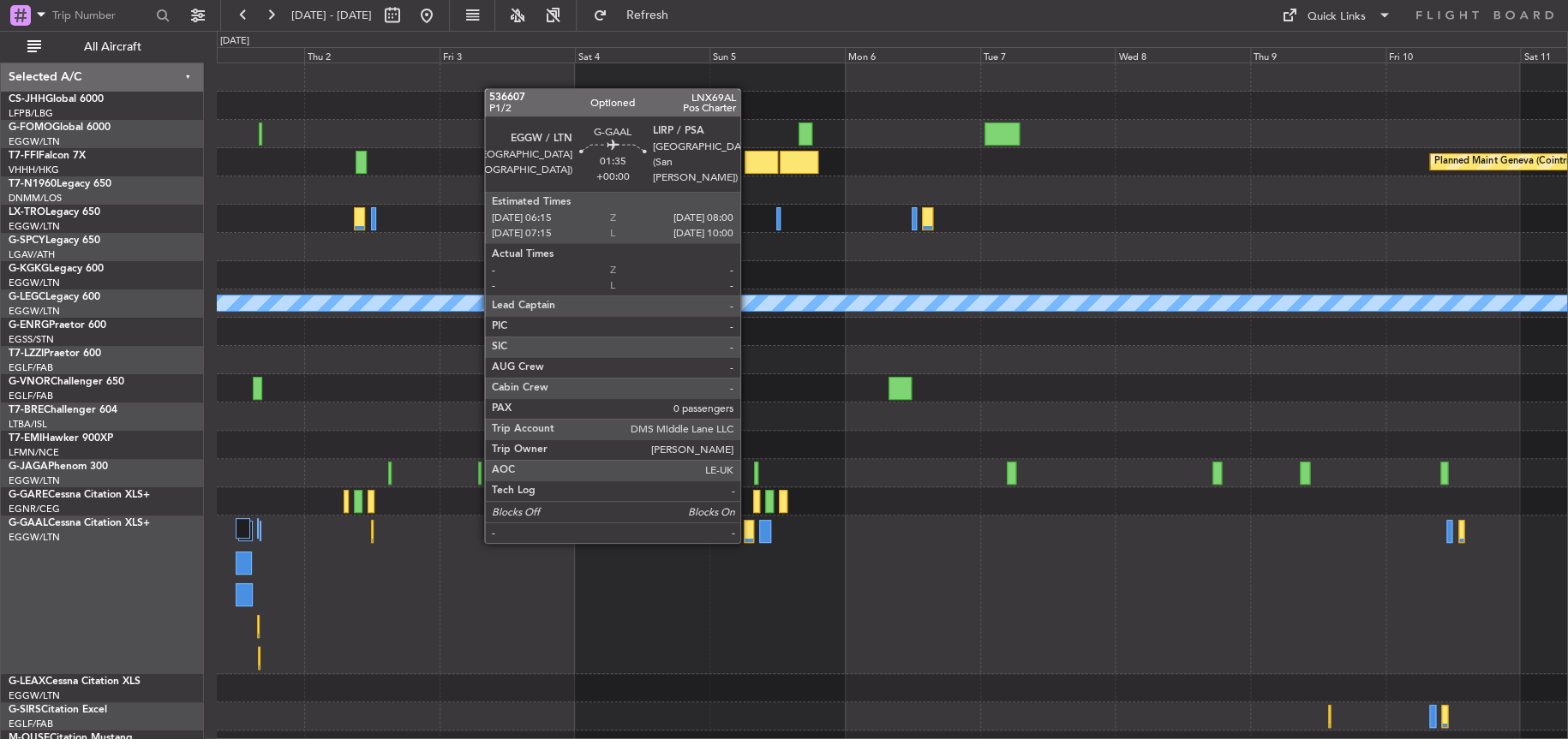
click at [749, 537] on div at bounding box center [749, 531] width 10 height 23
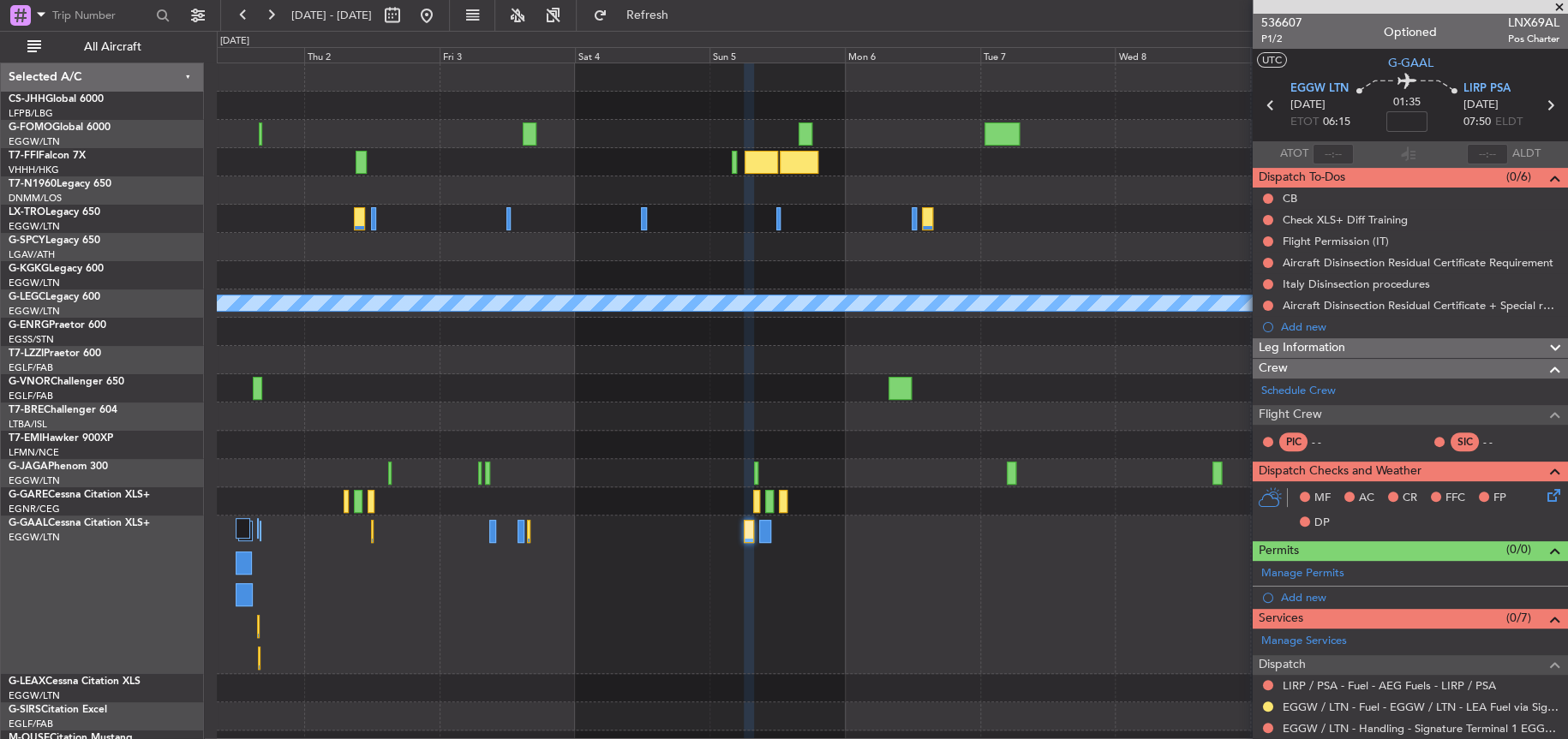
click at [1092, 227] on div at bounding box center [891, 218] width 1351 height 29
click at [459, 432] on div at bounding box center [891, 445] width 1351 height 29
click at [480, 393] on div at bounding box center [891, 388] width 1351 height 29
click at [541, 188] on div at bounding box center [891, 191] width 1350 height 29
click at [549, 188] on div at bounding box center [891, 191] width 1350 height 29
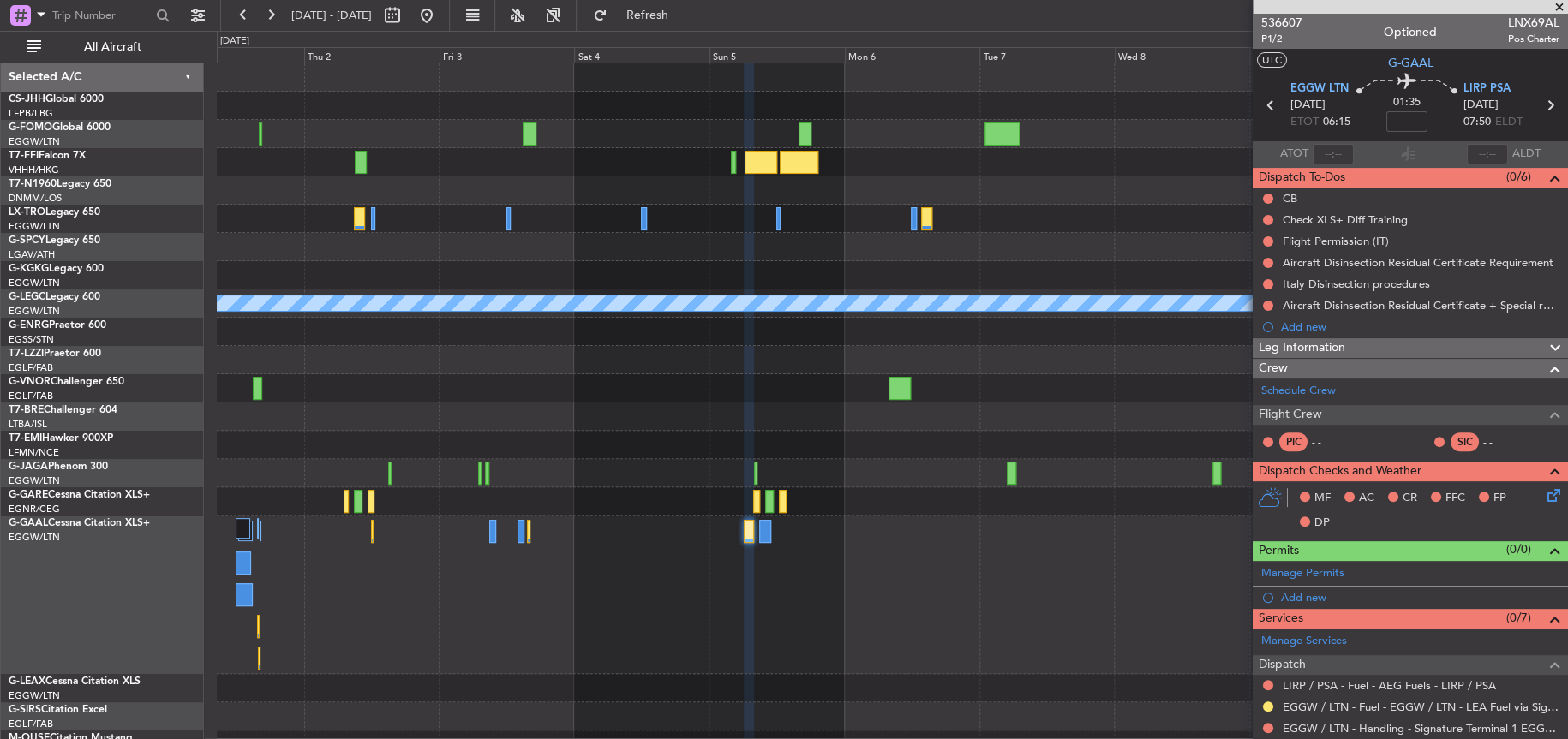
click at [1046, 362] on div at bounding box center [891, 360] width 1350 height 29
click at [616, 237] on div at bounding box center [891, 247] width 1351 height 29
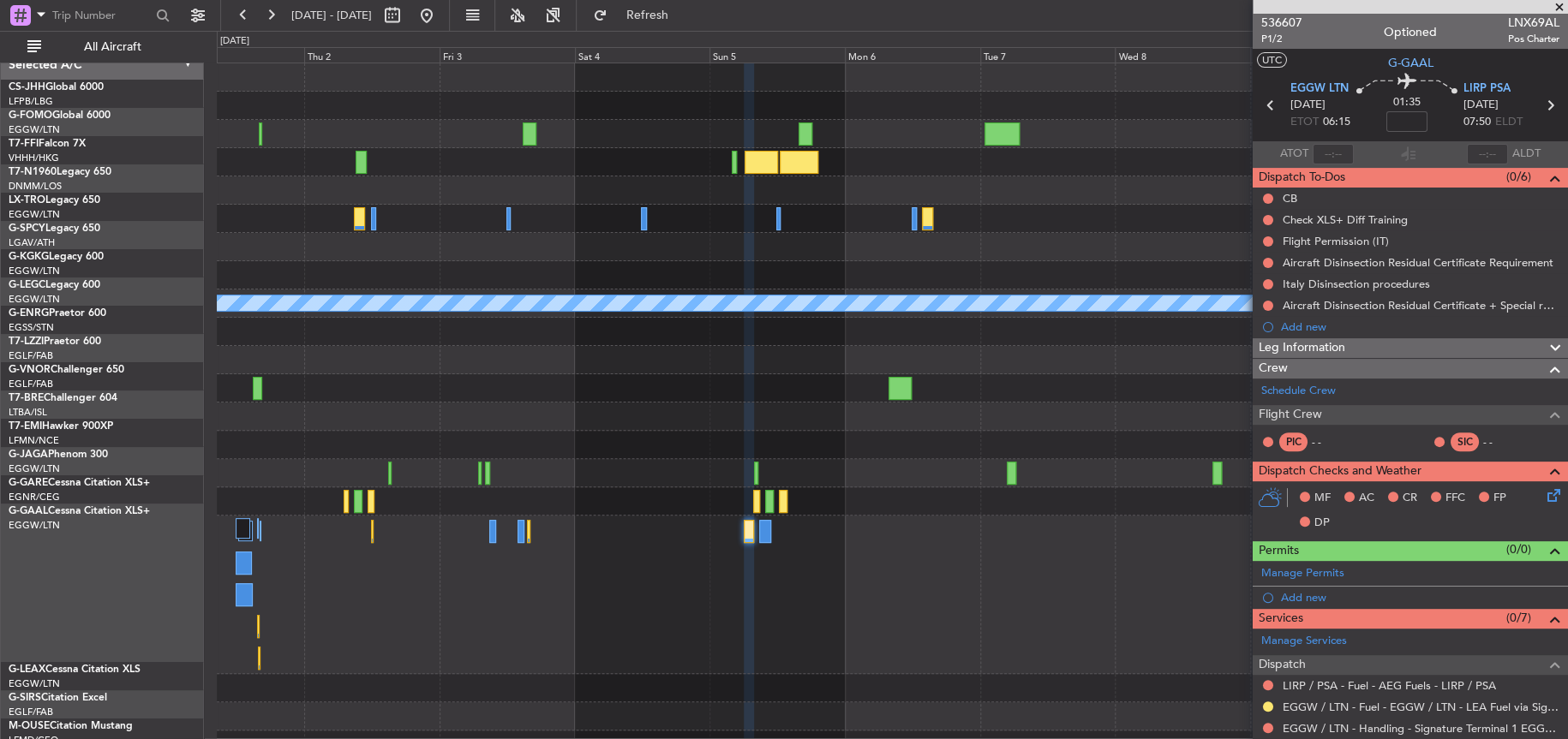
click at [1153, 440] on div at bounding box center [891, 445] width 1351 height 29
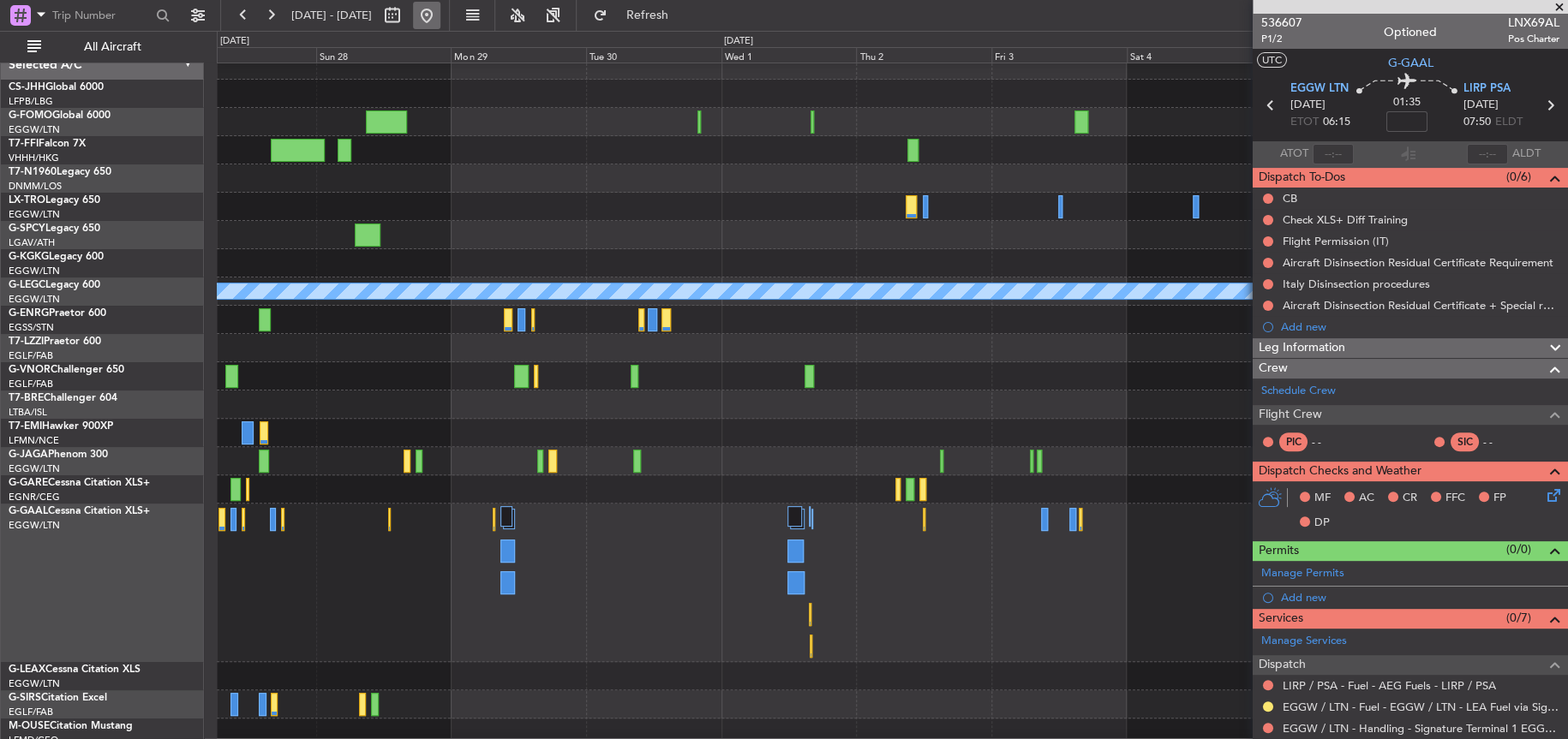
click at [440, 6] on button at bounding box center [427, 16] width 28 height 28
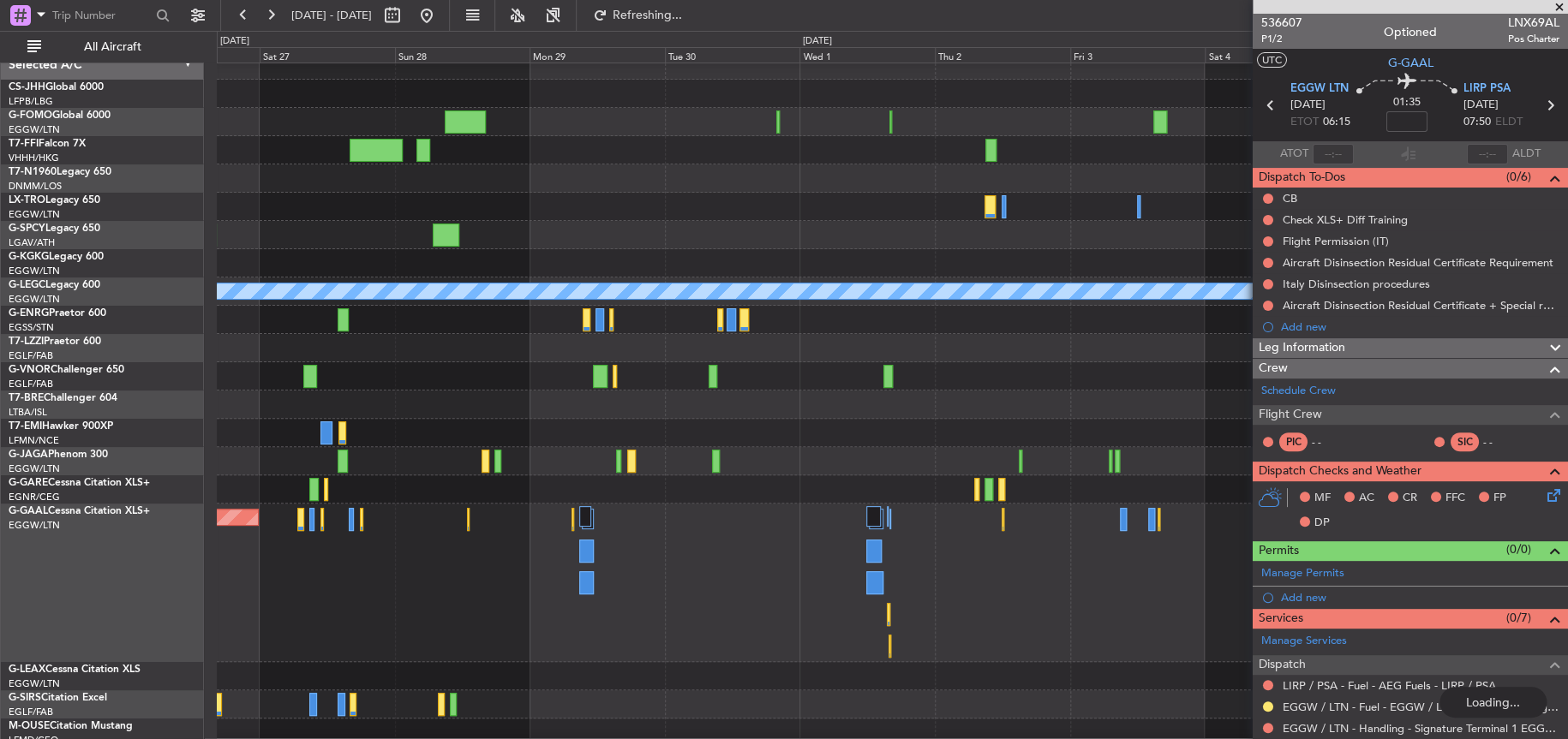
scroll to position [0, 0]
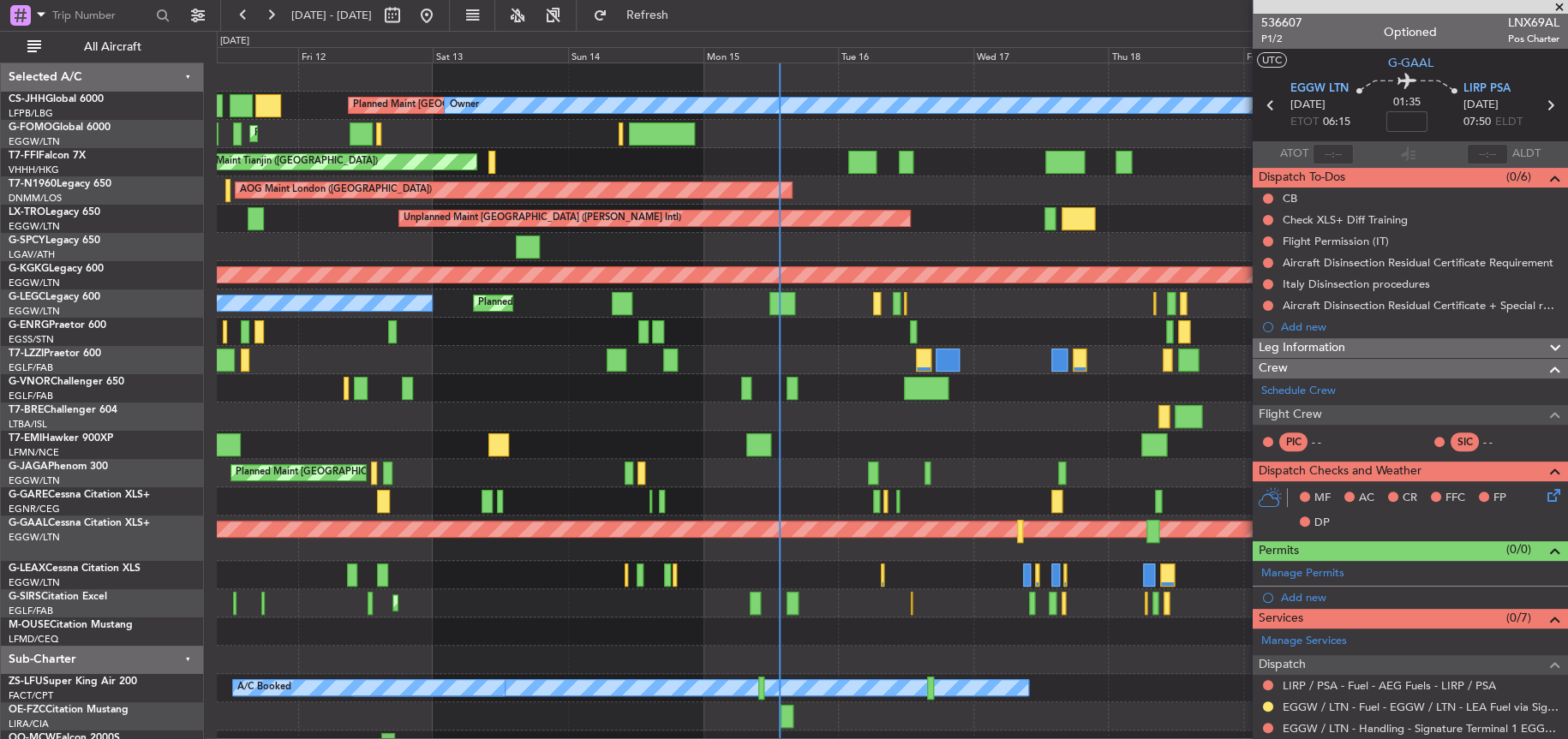
click at [540, 646] on div "Planned Maint [GEOGRAPHIC_DATA] ([GEOGRAPHIC_DATA]) Owner Planned Maint [GEOGRA…" at bounding box center [891, 411] width 1351 height 696
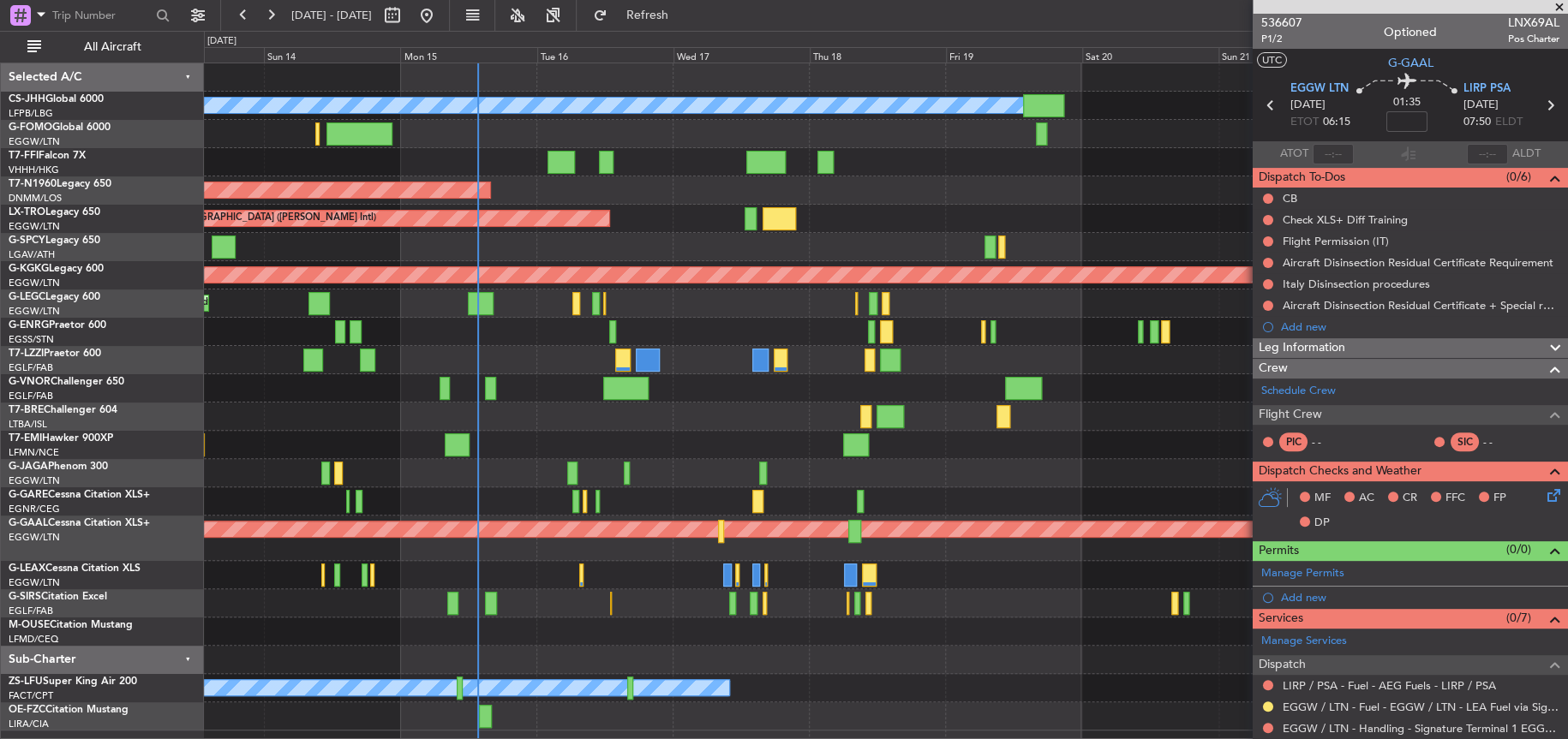
click at [525, 401] on div at bounding box center [886, 388] width 1363 height 29
click at [22, 244] on span "[GEOGRAPHIC_DATA] ([PERSON_NAME] Intl)" at bounding box center [90, 237] width 165 height 21
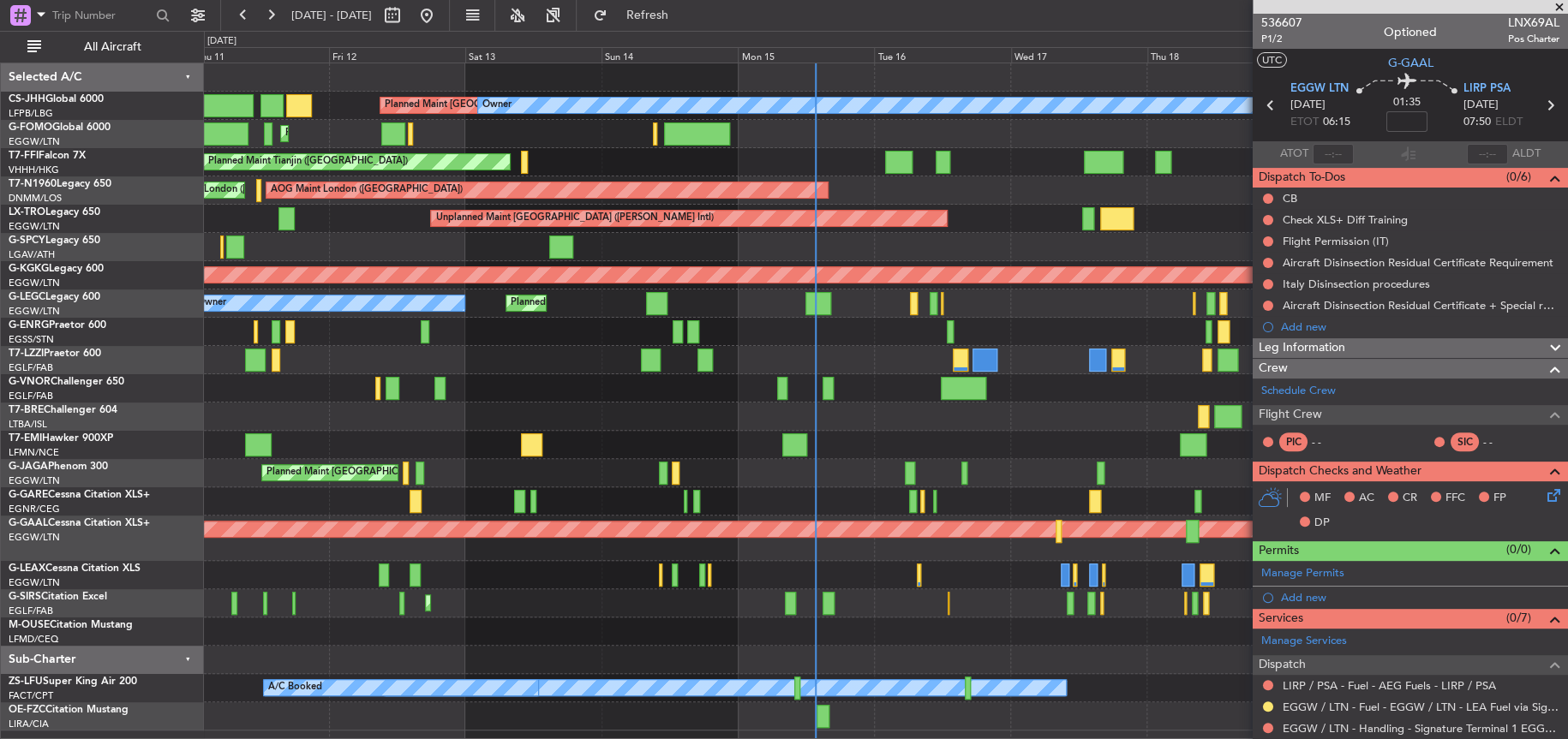
click at [774, 377] on div "Planned Maint [GEOGRAPHIC_DATA] ([GEOGRAPHIC_DATA]) Owner Planned Maint [GEOGRA…" at bounding box center [886, 397] width 1363 height 667
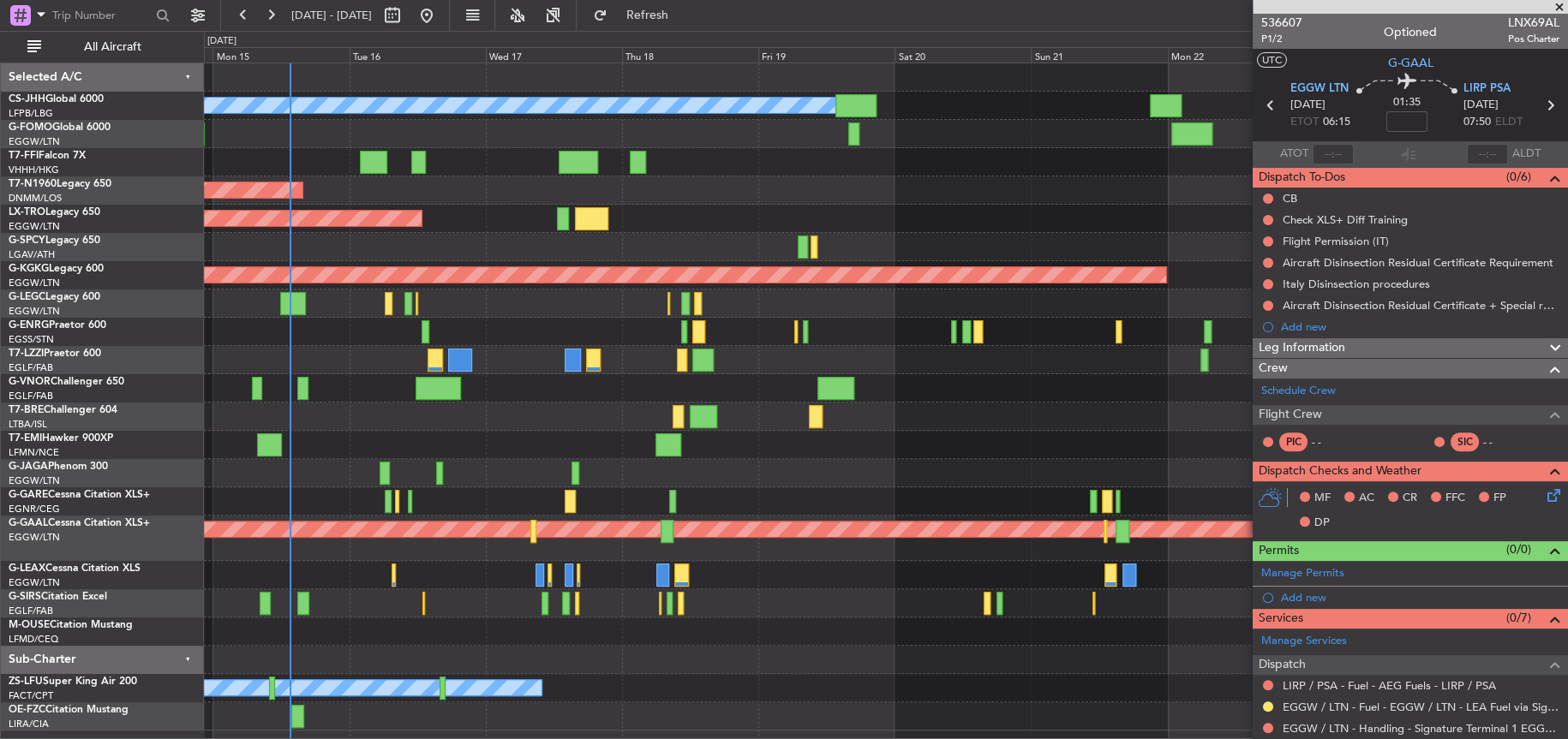
click at [618, 423] on div at bounding box center [886, 416] width 1364 height 29
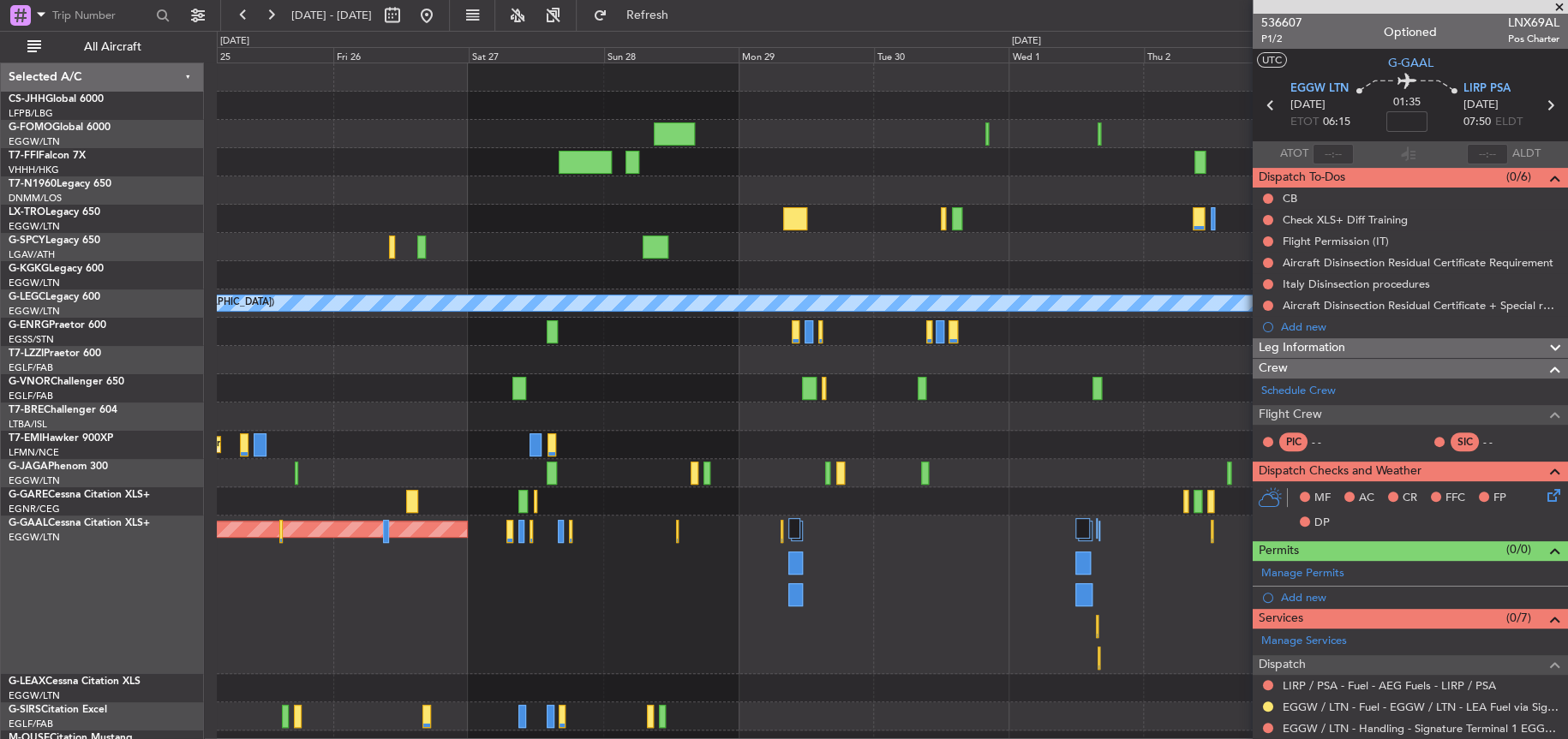
click at [0, 556] on html "[DATE] - [DATE] Refresh Quick Links All Aircraft A/C Unavailable [GEOGRAPHIC_DA…" at bounding box center [784, 369] width 1568 height 739
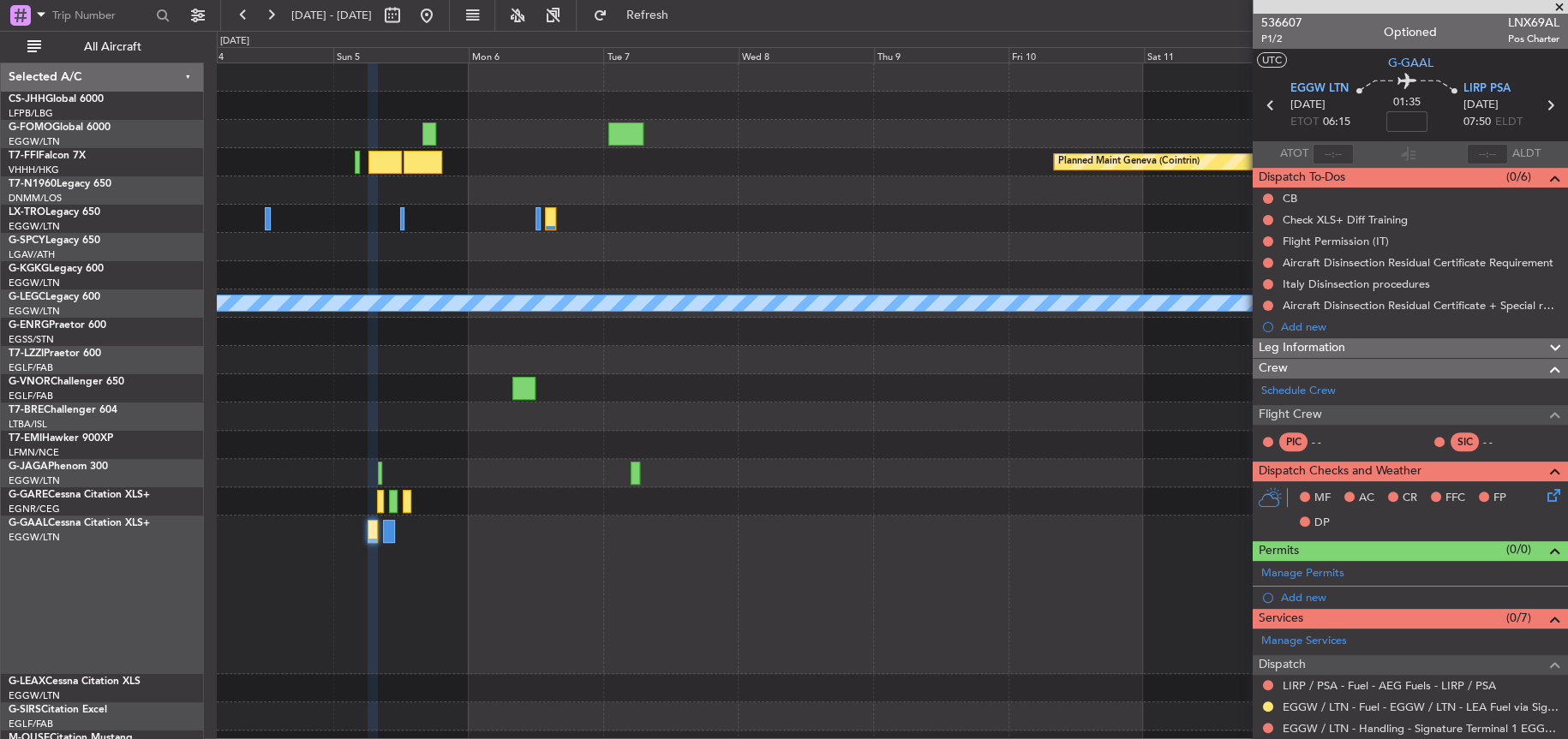
click at [300, 522] on div "Planned Maint Geneva (Cointrin) A/C Unavailable [GEOGRAPHIC_DATA] ([GEOGRAPHIC_…" at bounding box center [891, 454] width 1350 height 780
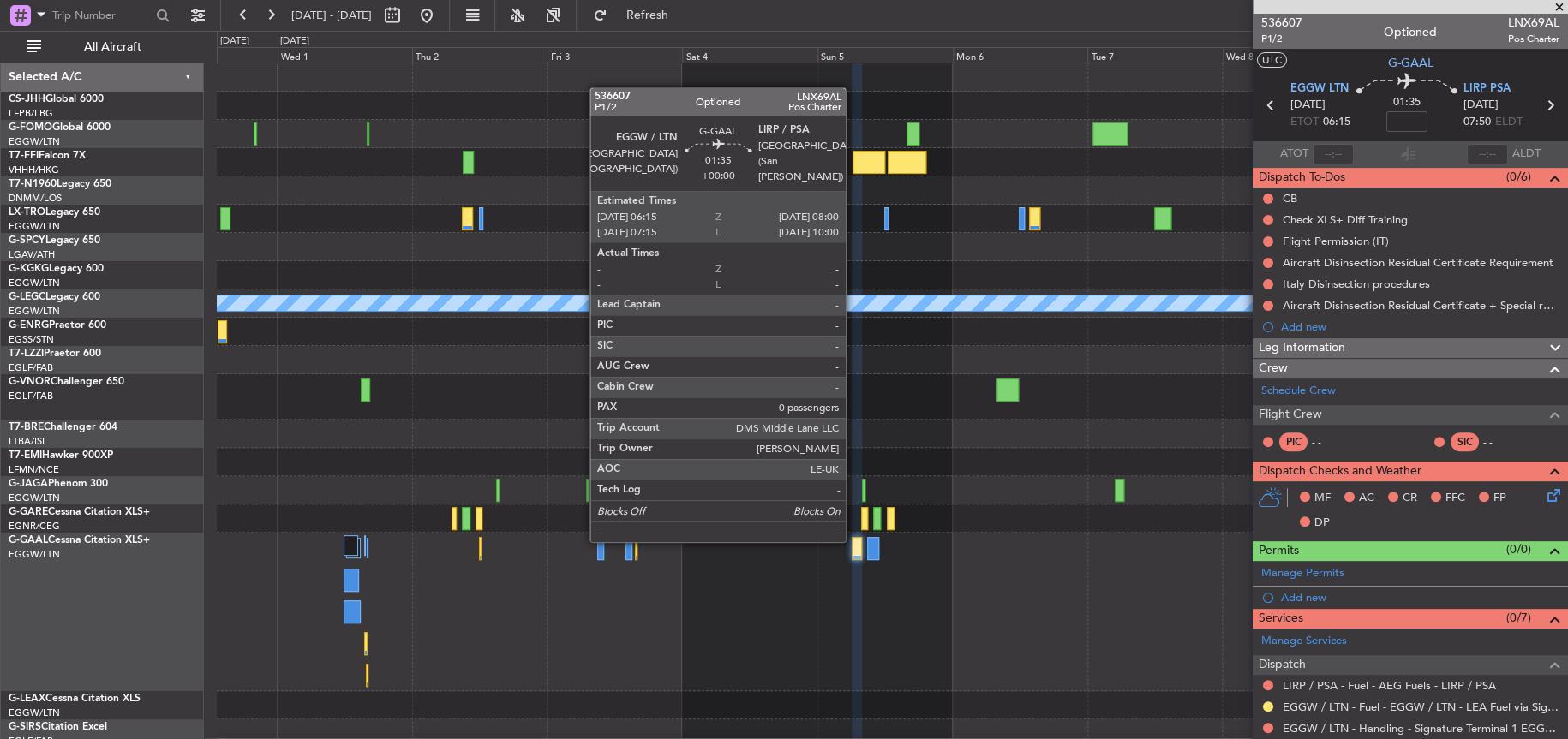
click at [854, 538] on div at bounding box center [856, 548] width 10 height 23
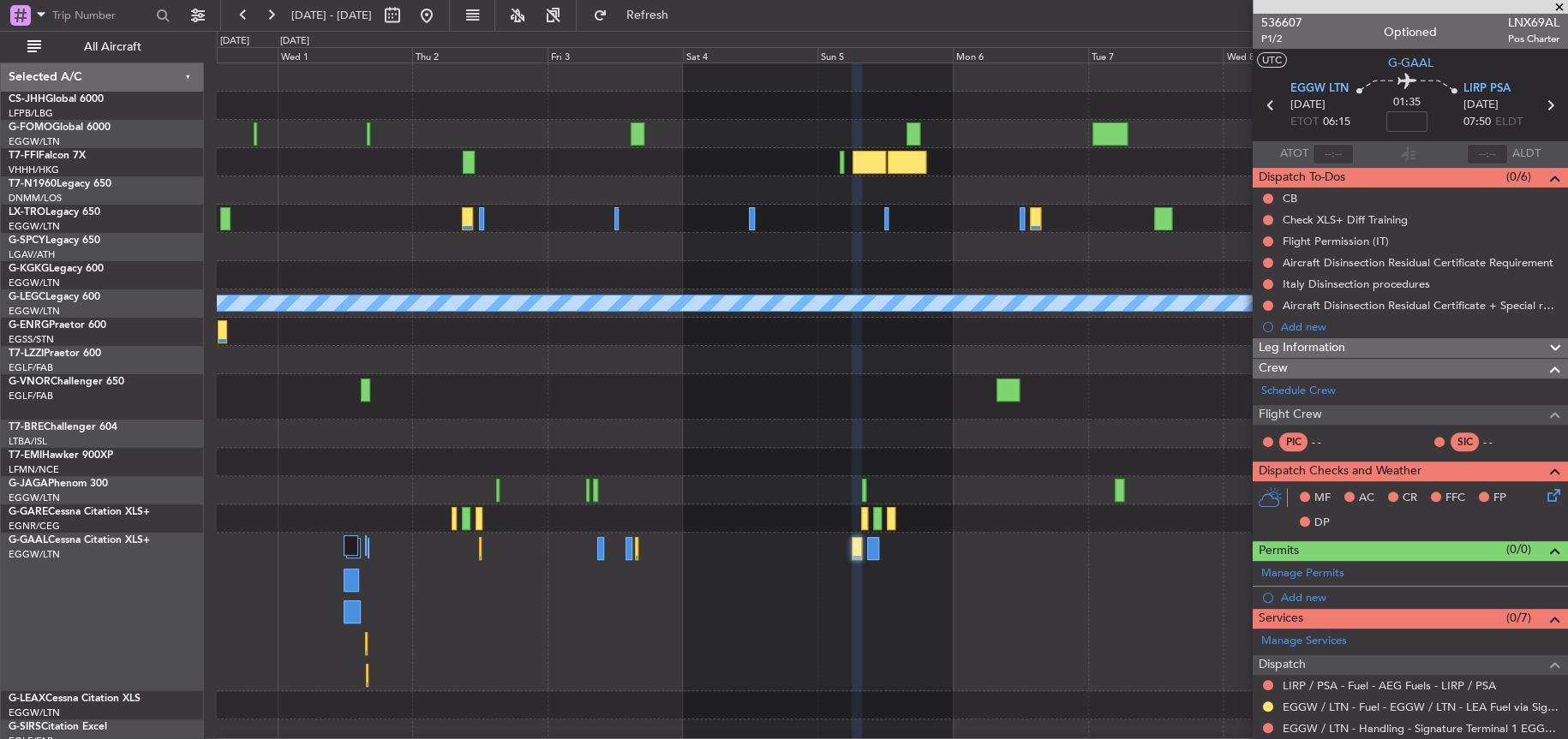
click at [745, 407] on div at bounding box center [891, 397] width 1351 height 45
click at [524, 363] on div at bounding box center [891, 360] width 1351 height 29
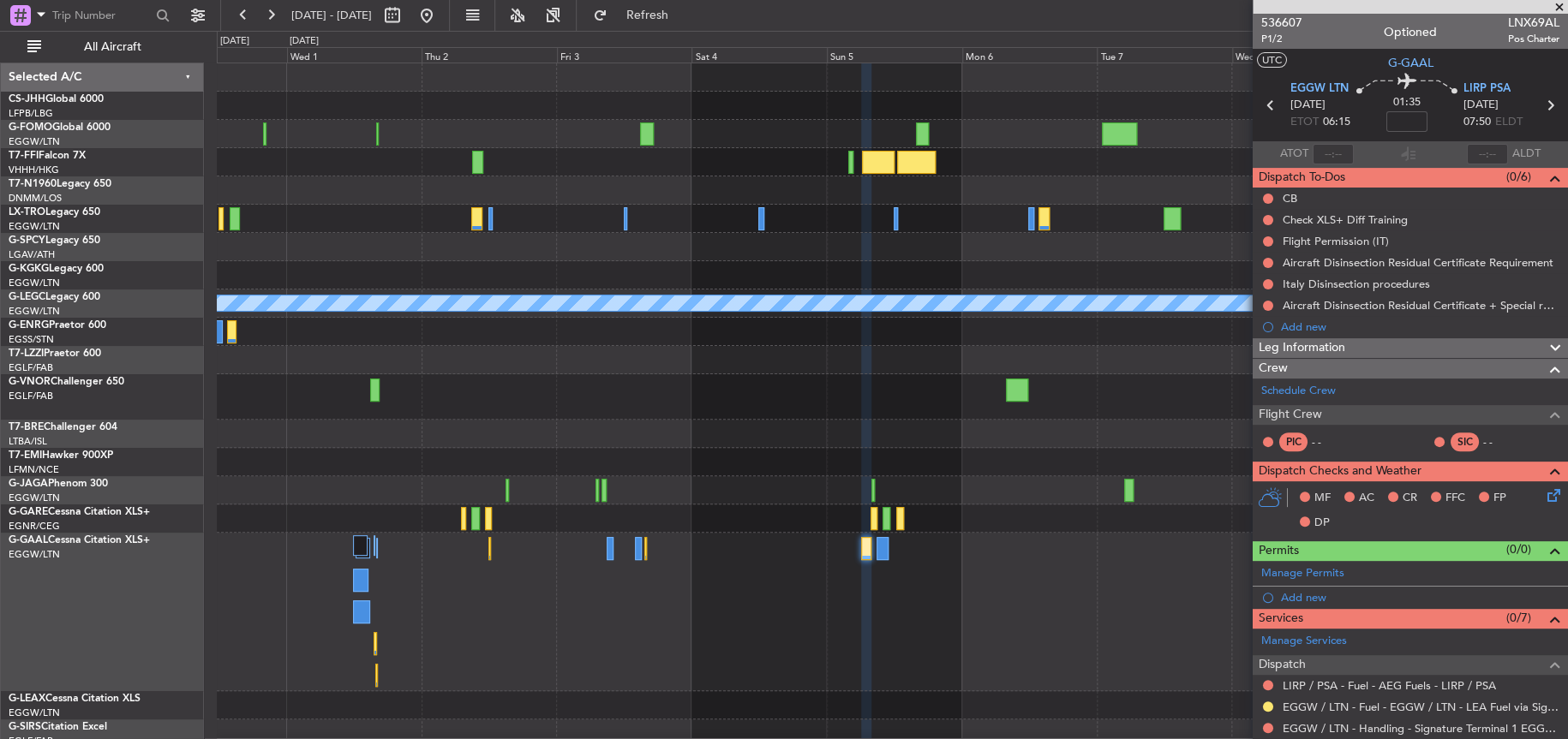
click at [889, 548] on div at bounding box center [891, 612] width 1350 height 158
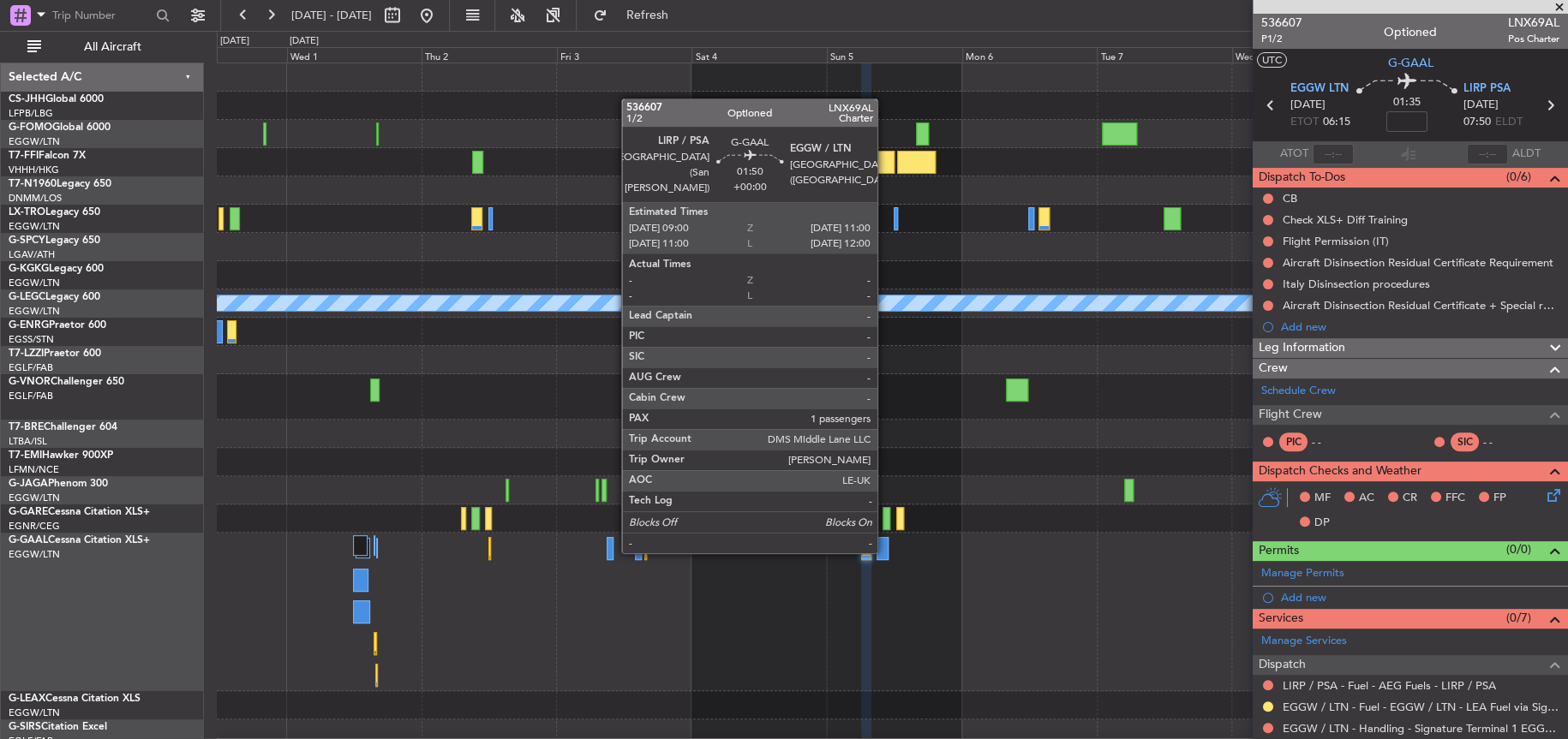
click at [886, 549] on div at bounding box center [882, 548] width 12 height 23
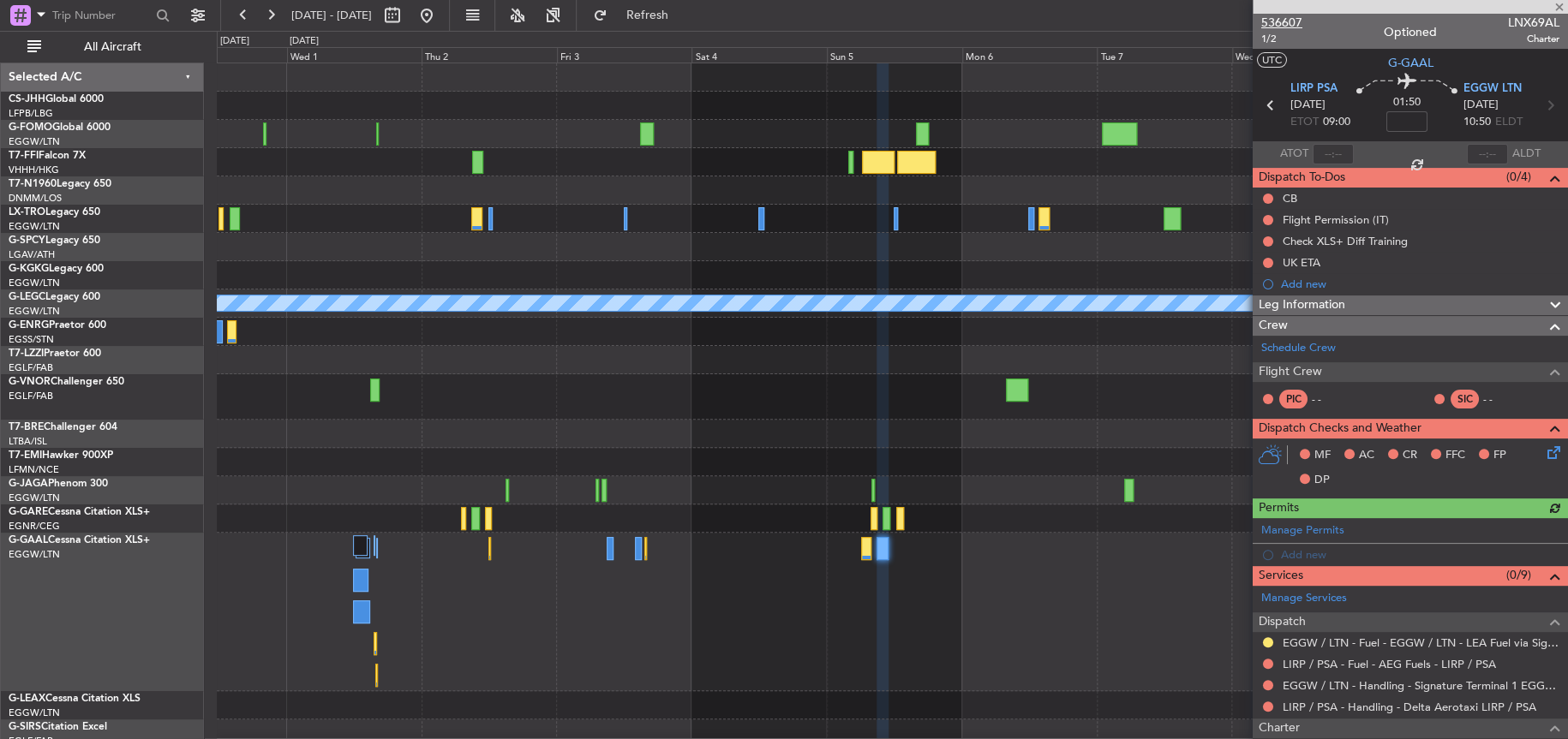
click at [1288, 27] on span "536607" at bounding box center [1282, 23] width 41 height 18
click at [440, 13] on button at bounding box center [427, 16] width 28 height 28
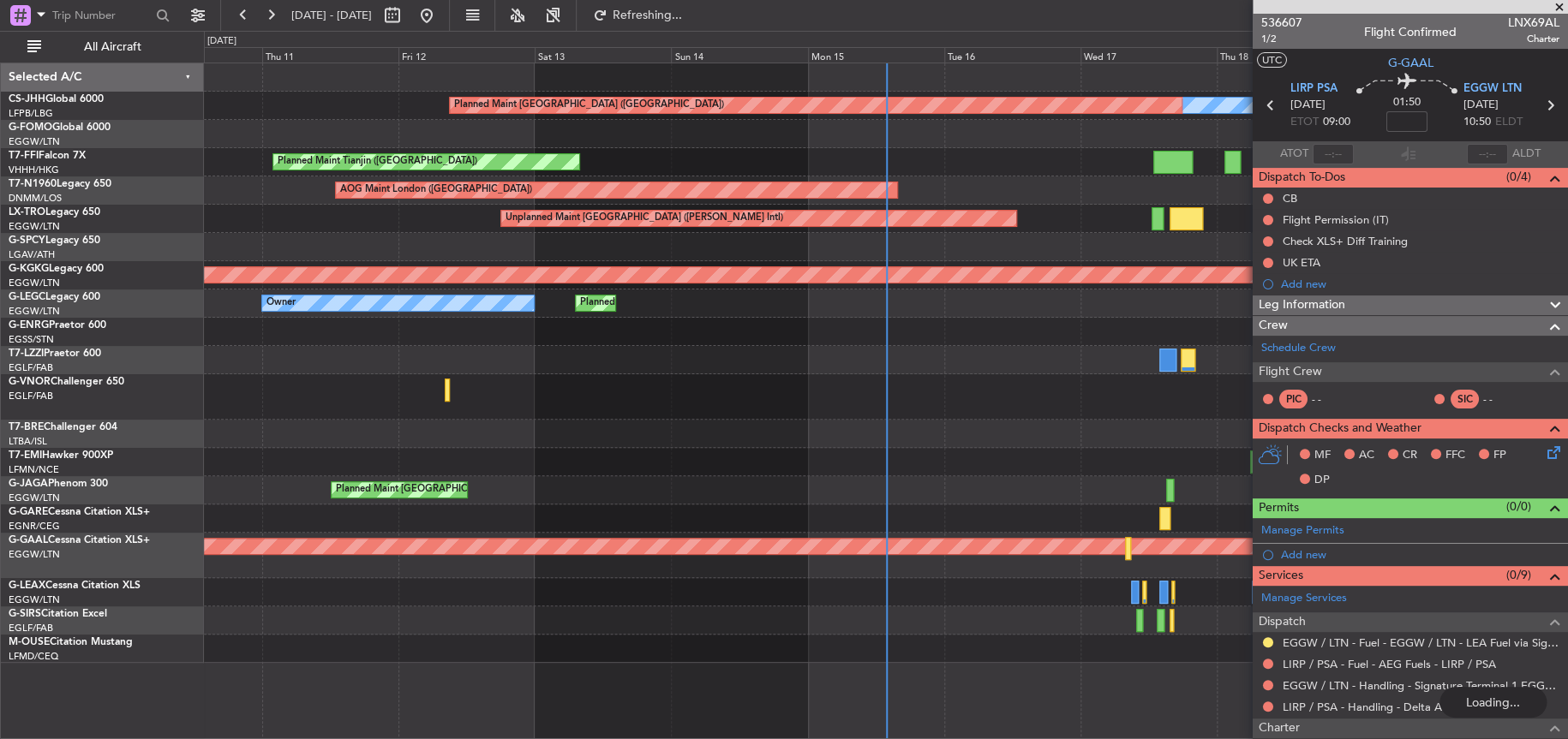
click at [656, 419] on div "Owner Planned Maint [GEOGRAPHIC_DATA] ([GEOGRAPHIC_DATA]) Planned Maint Tianjin…" at bounding box center [886, 364] width 1364 height 600
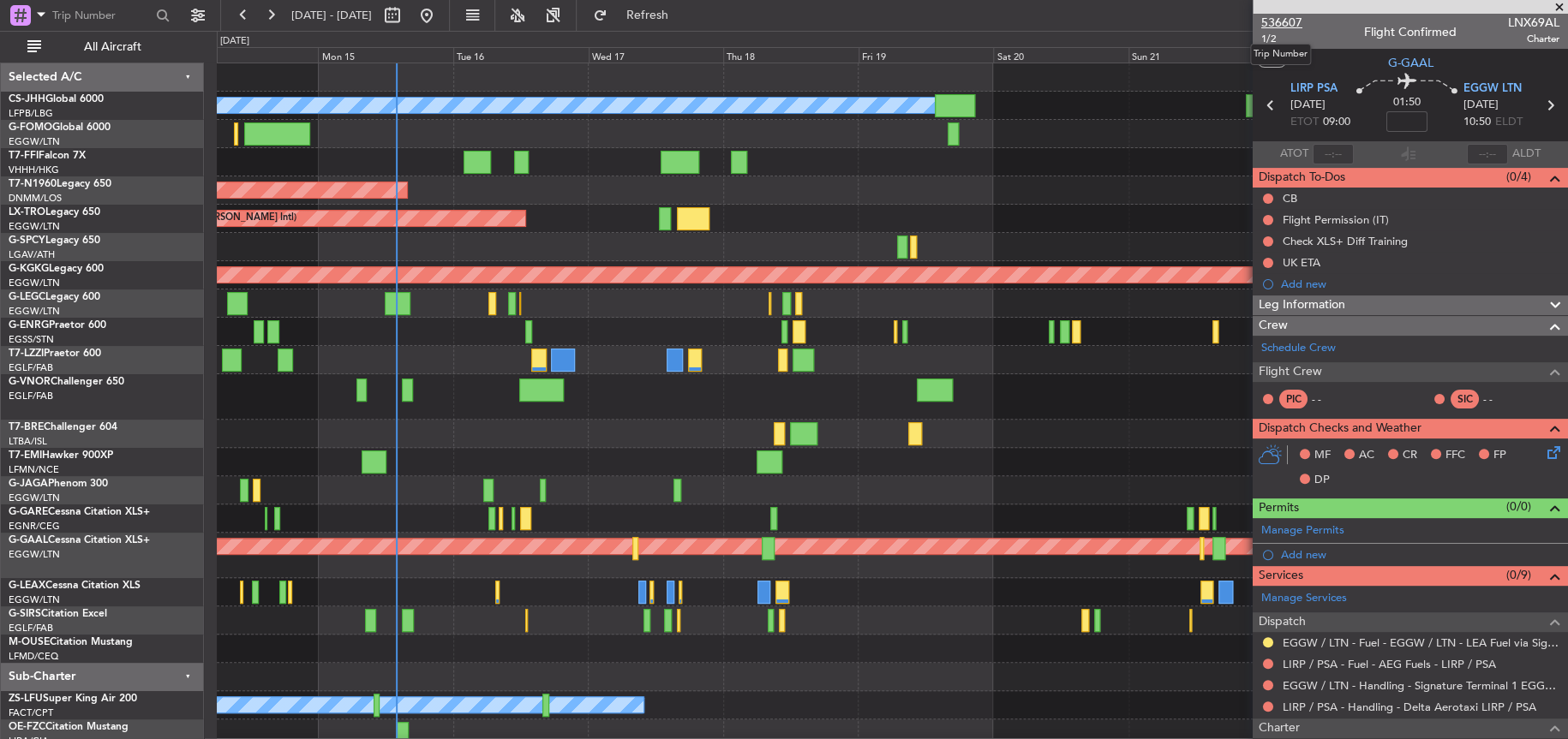
click at [1173, 190] on div "AOG Maint London ([GEOGRAPHIC_DATA])" at bounding box center [891, 191] width 1350 height 29
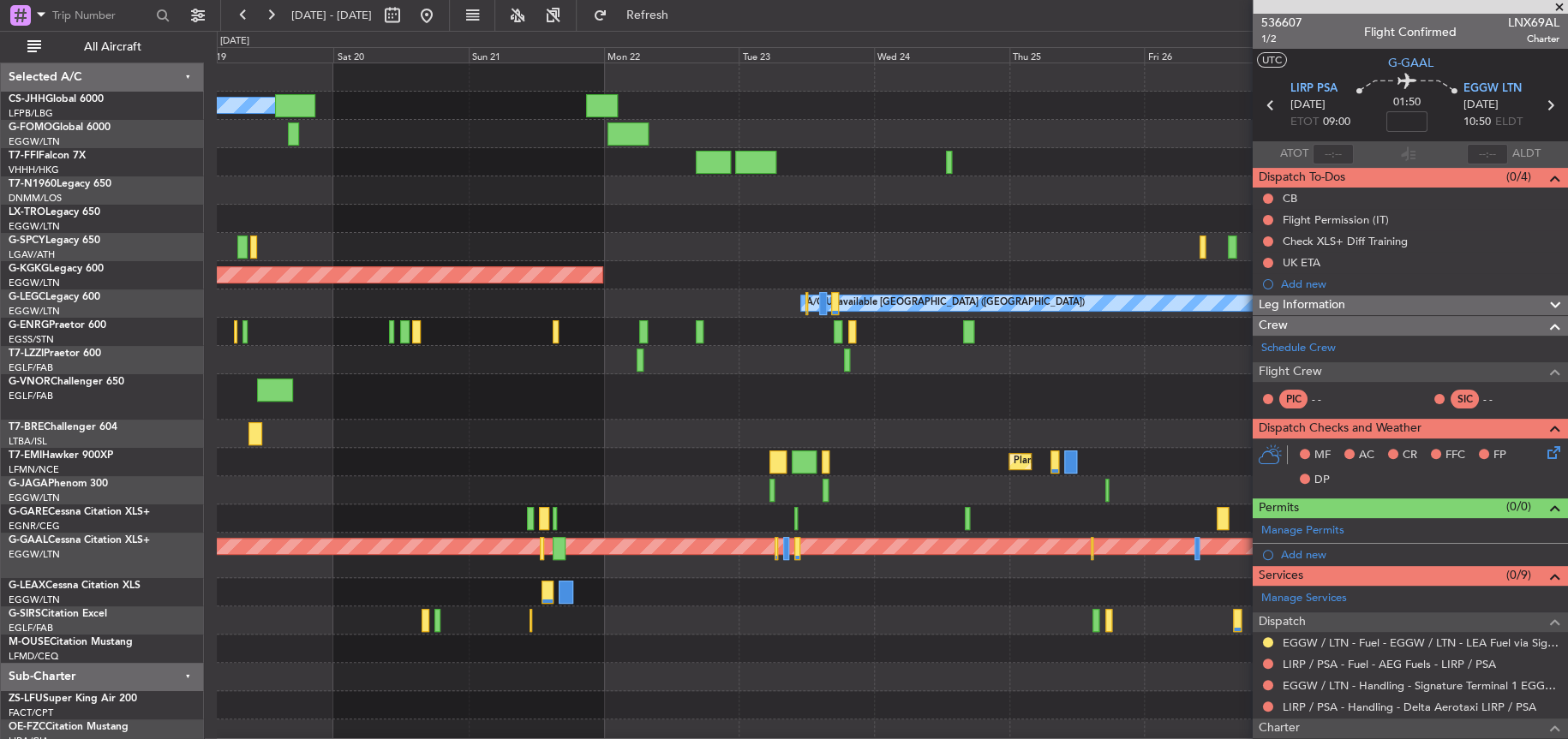
click at [402, 491] on div at bounding box center [891, 491] width 1351 height 29
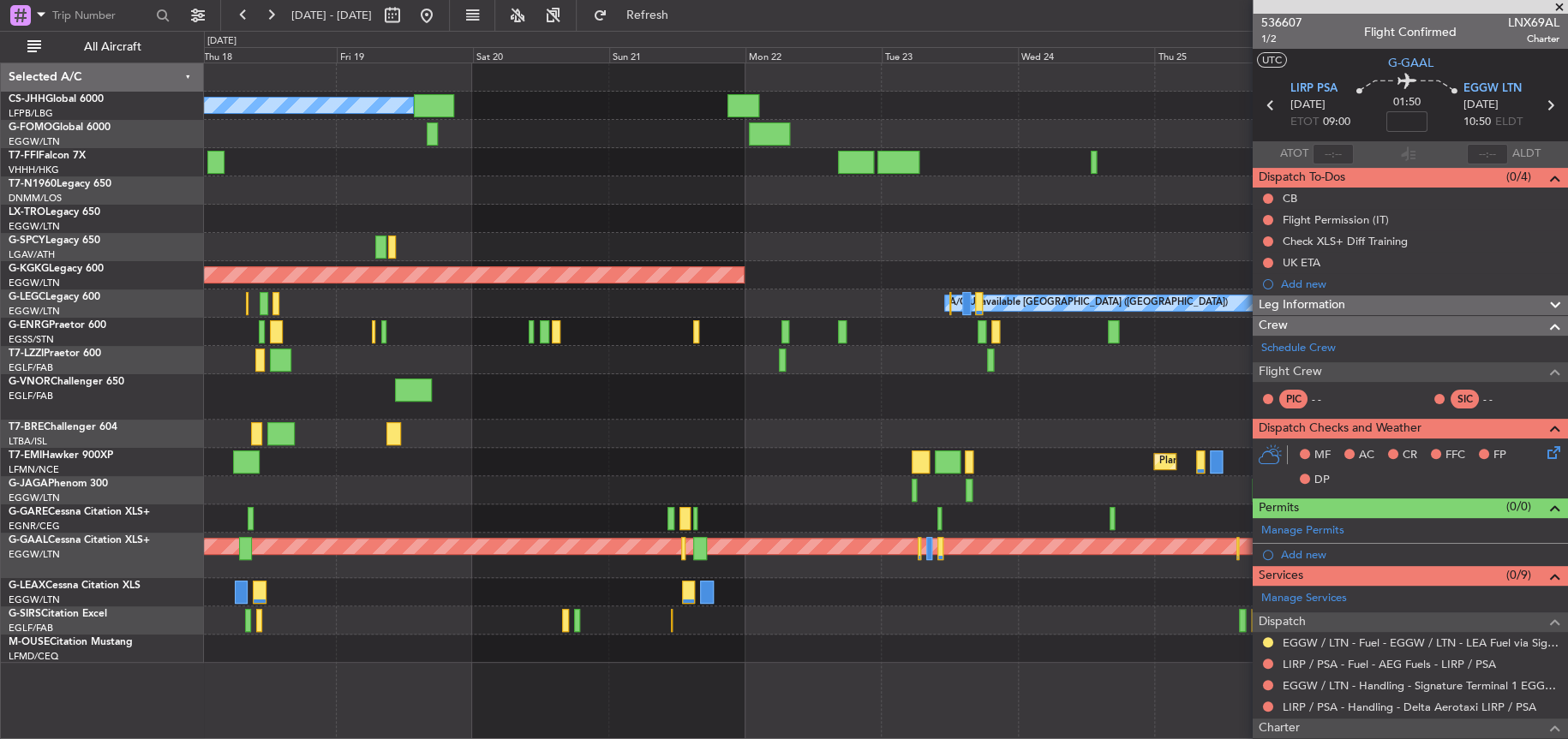
click at [947, 406] on div at bounding box center [886, 397] width 1363 height 45
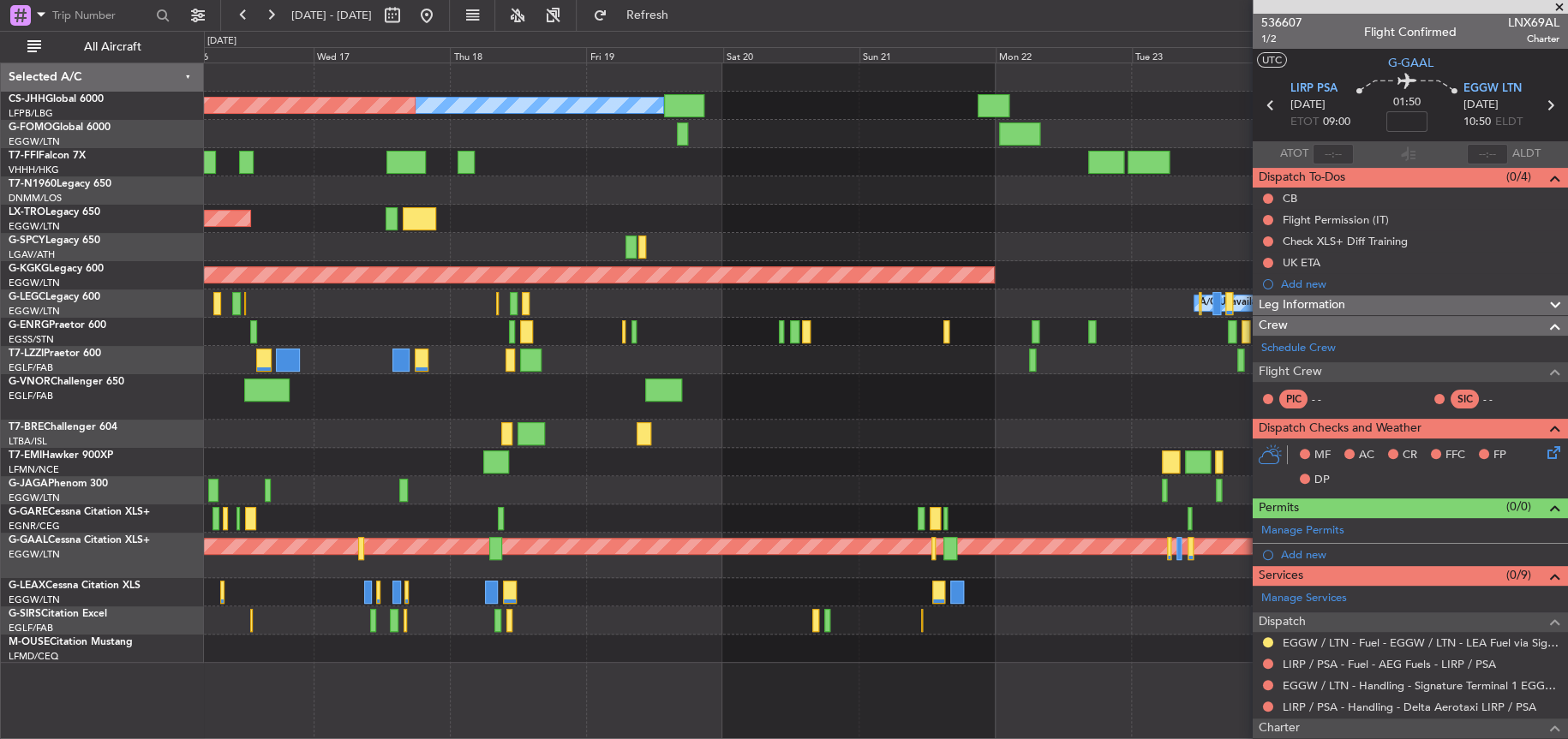
click at [1028, 427] on div at bounding box center [886, 433] width 1363 height 29
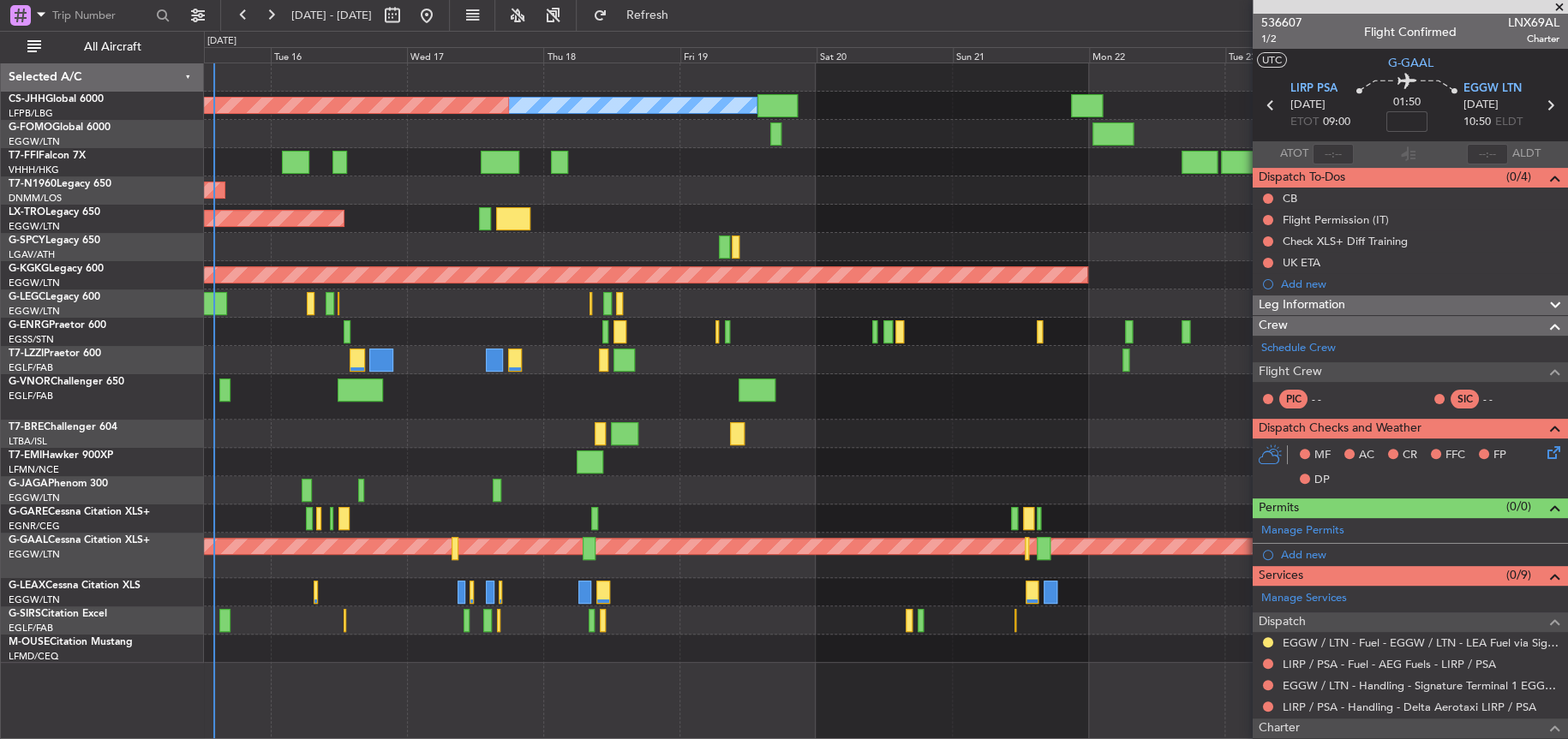
click at [730, 442] on div at bounding box center [738, 433] width 15 height 23
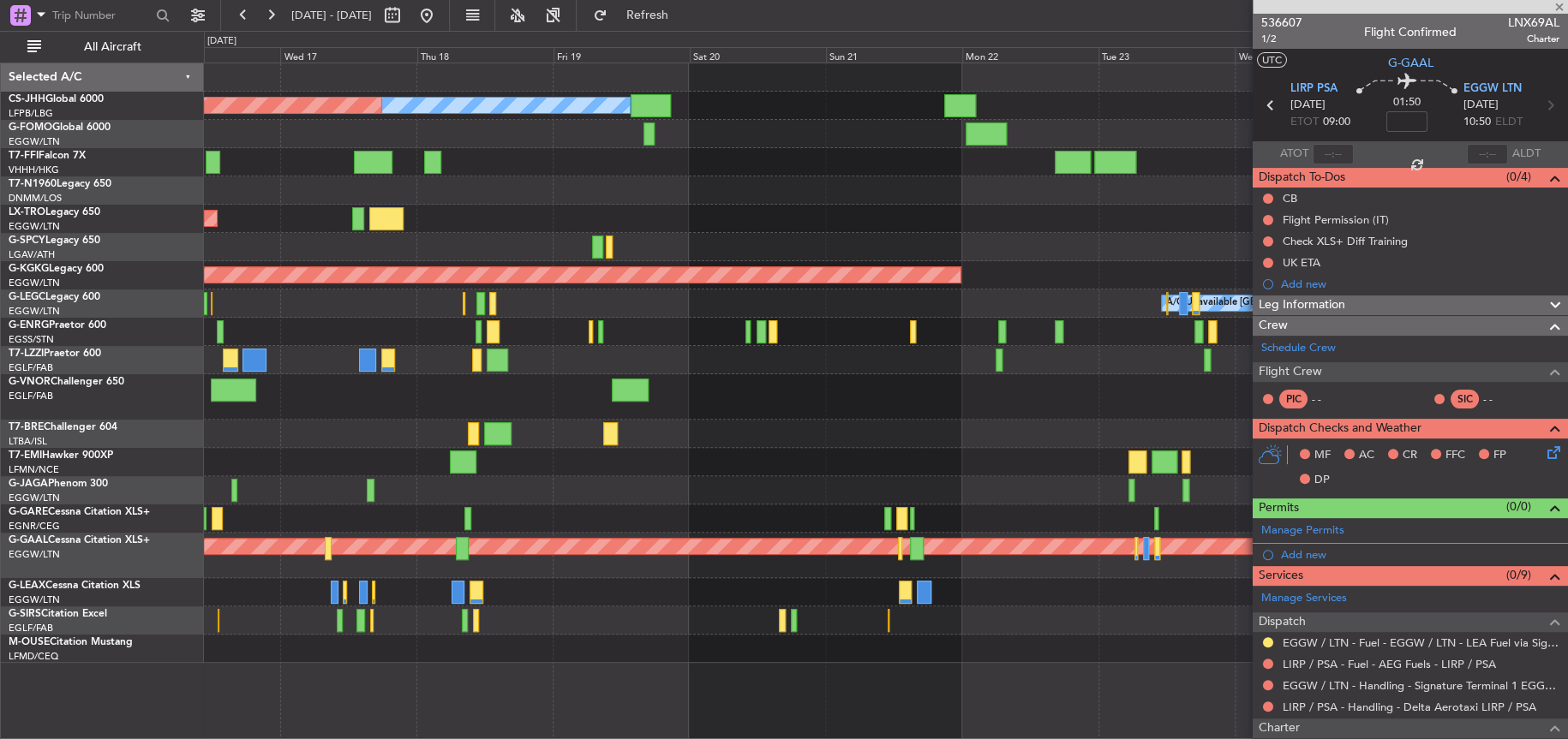
click at [829, 460] on div "Planned Maint [GEOGRAPHIC_DATA]" at bounding box center [886, 462] width 1363 height 29
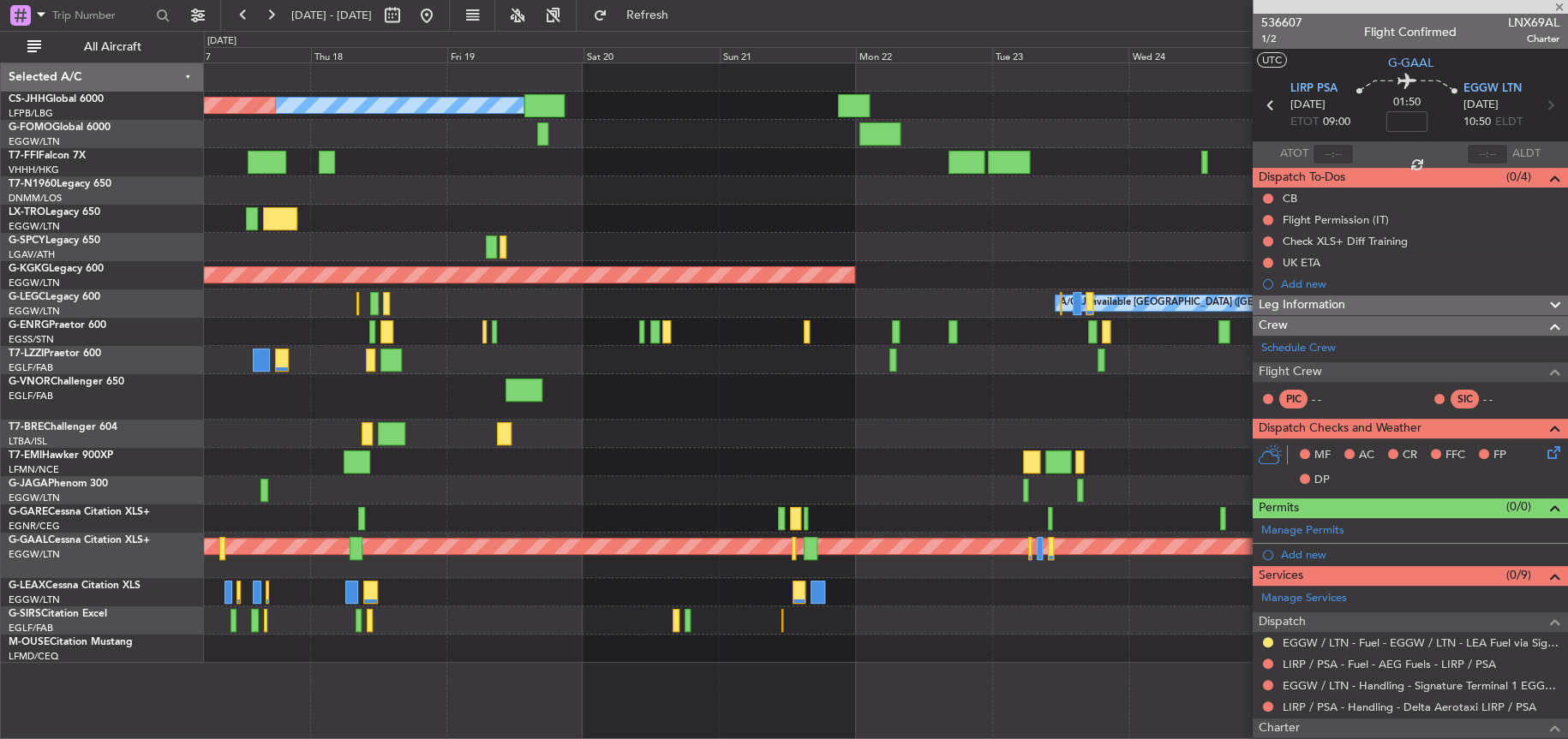
type input "0"
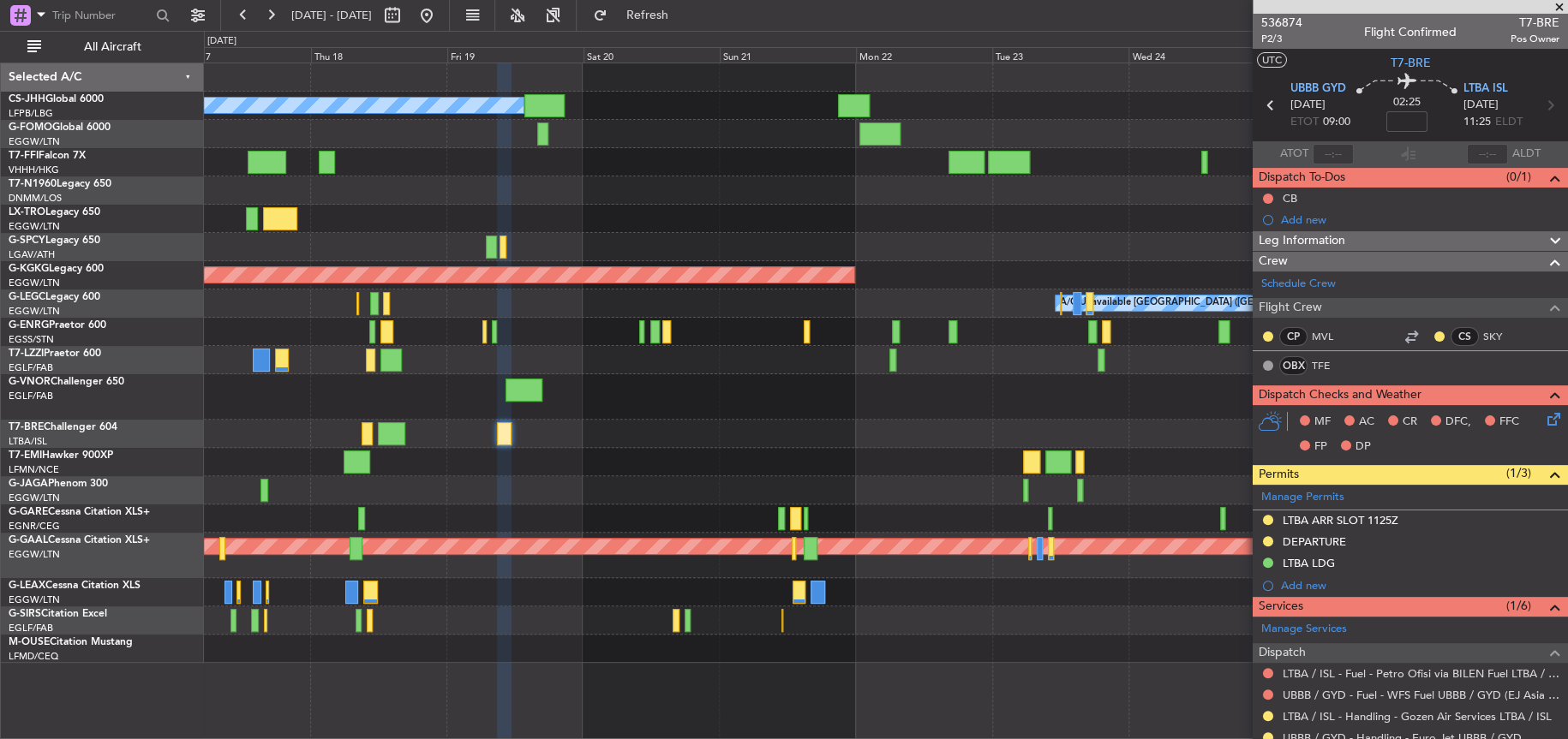
click at [638, 222] on div "Unplanned Maint [GEOGRAPHIC_DATA] ([PERSON_NAME] Intl)" at bounding box center [886, 218] width 1363 height 29
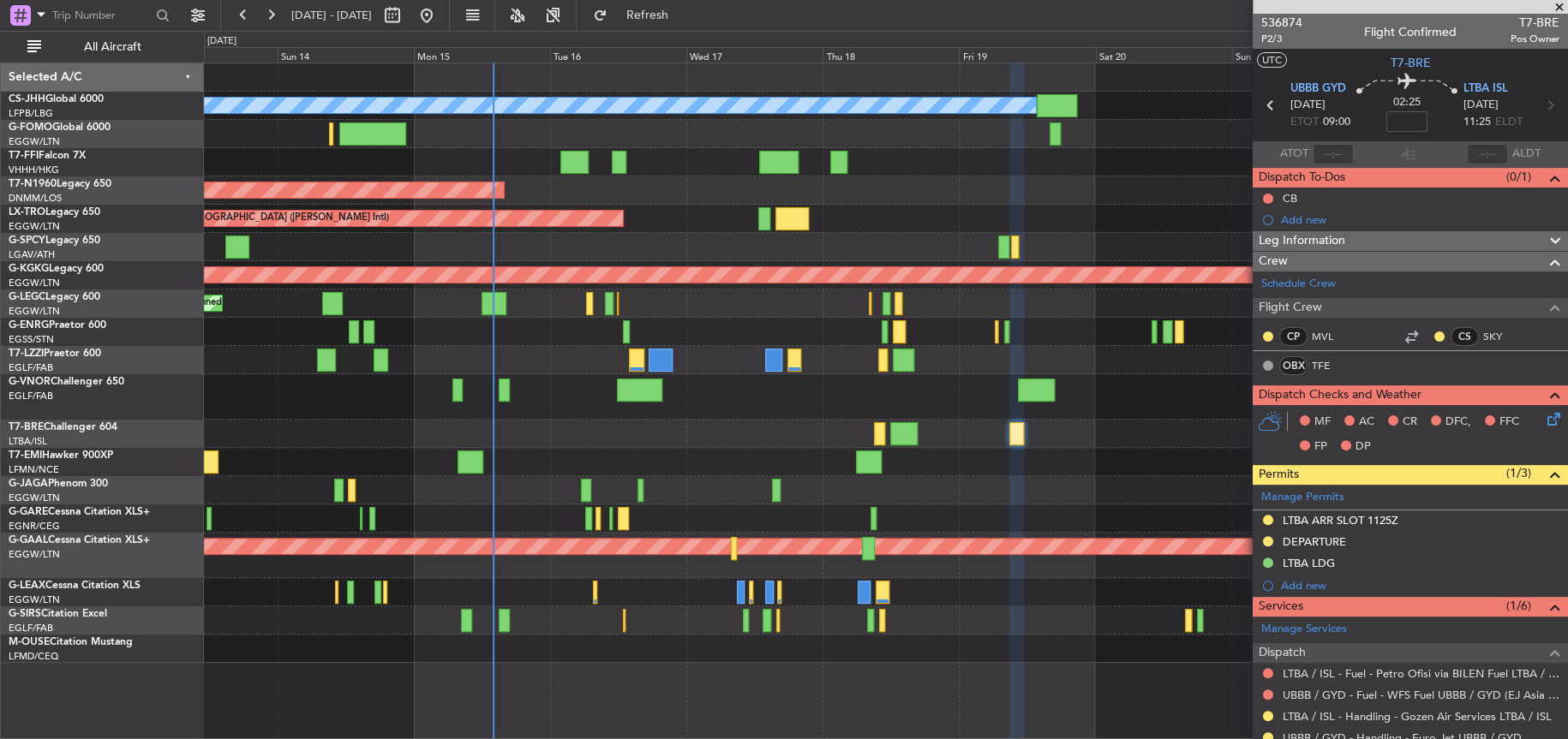
click at [531, 442] on div at bounding box center [886, 433] width 1363 height 29
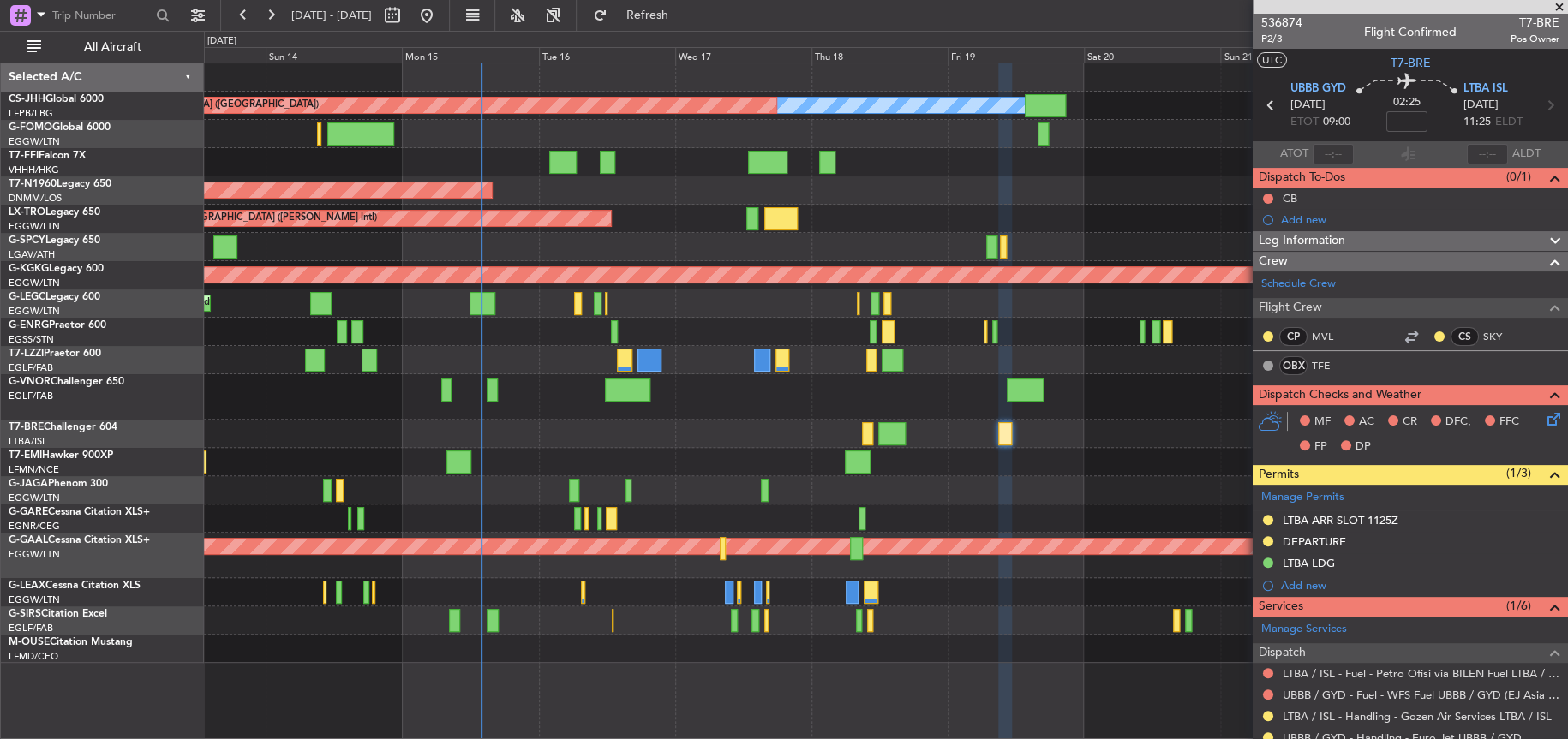
click at [989, 360] on div "Owner Planned Maint [GEOGRAPHIC_DATA] ([GEOGRAPHIC_DATA]) Planned Maint [GEOGRA…" at bounding box center [886, 364] width 1364 height 600
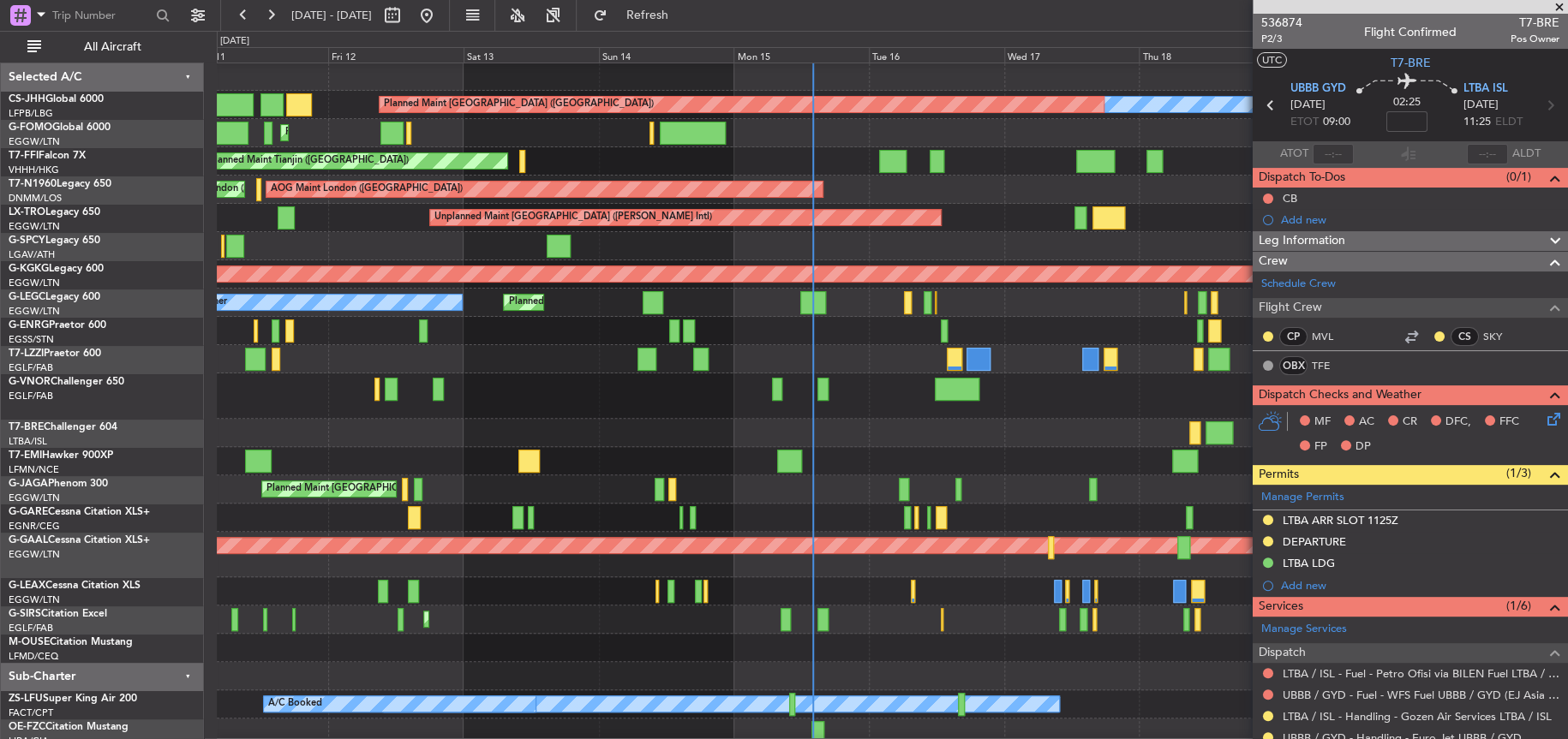
click at [1141, 419] on div at bounding box center [891, 433] width 1351 height 29
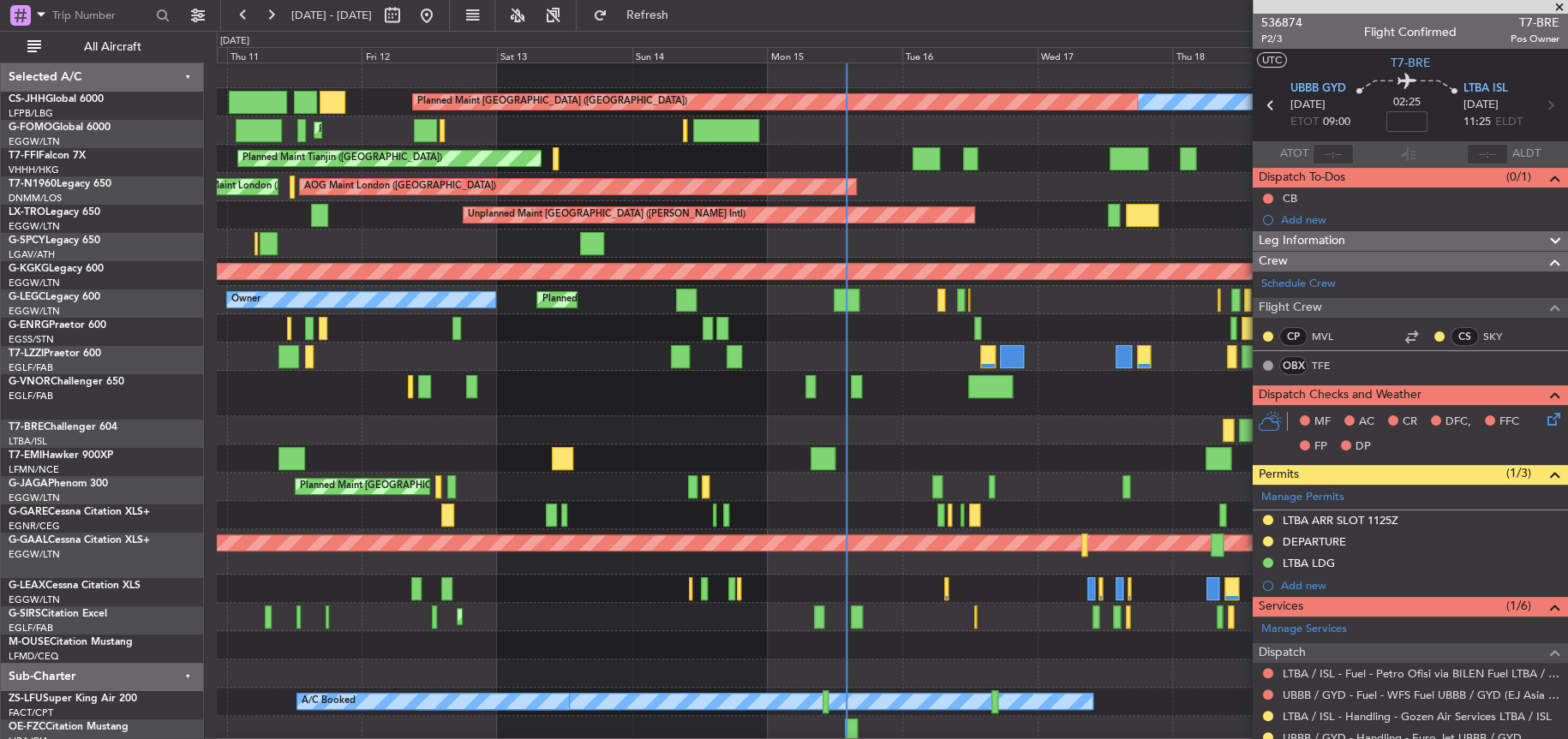
click at [1073, 479] on div "Owner Planned Maint [GEOGRAPHIC_DATA] ([GEOGRAPHIC_DATA]) Planned Maint [GEOGRA…" at bounding box center [891, 402] width 1351 height 685
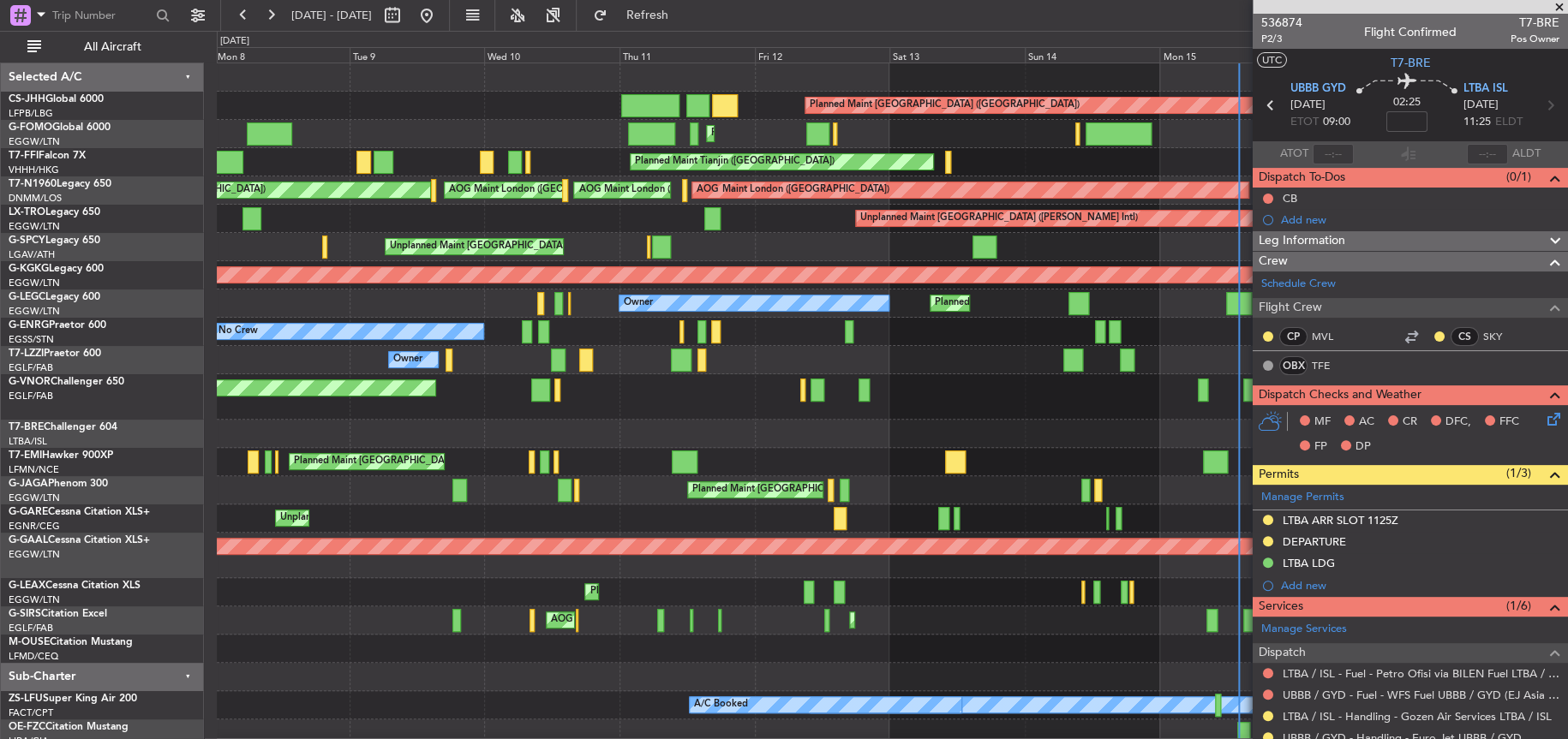
scroll to position [6, 0]
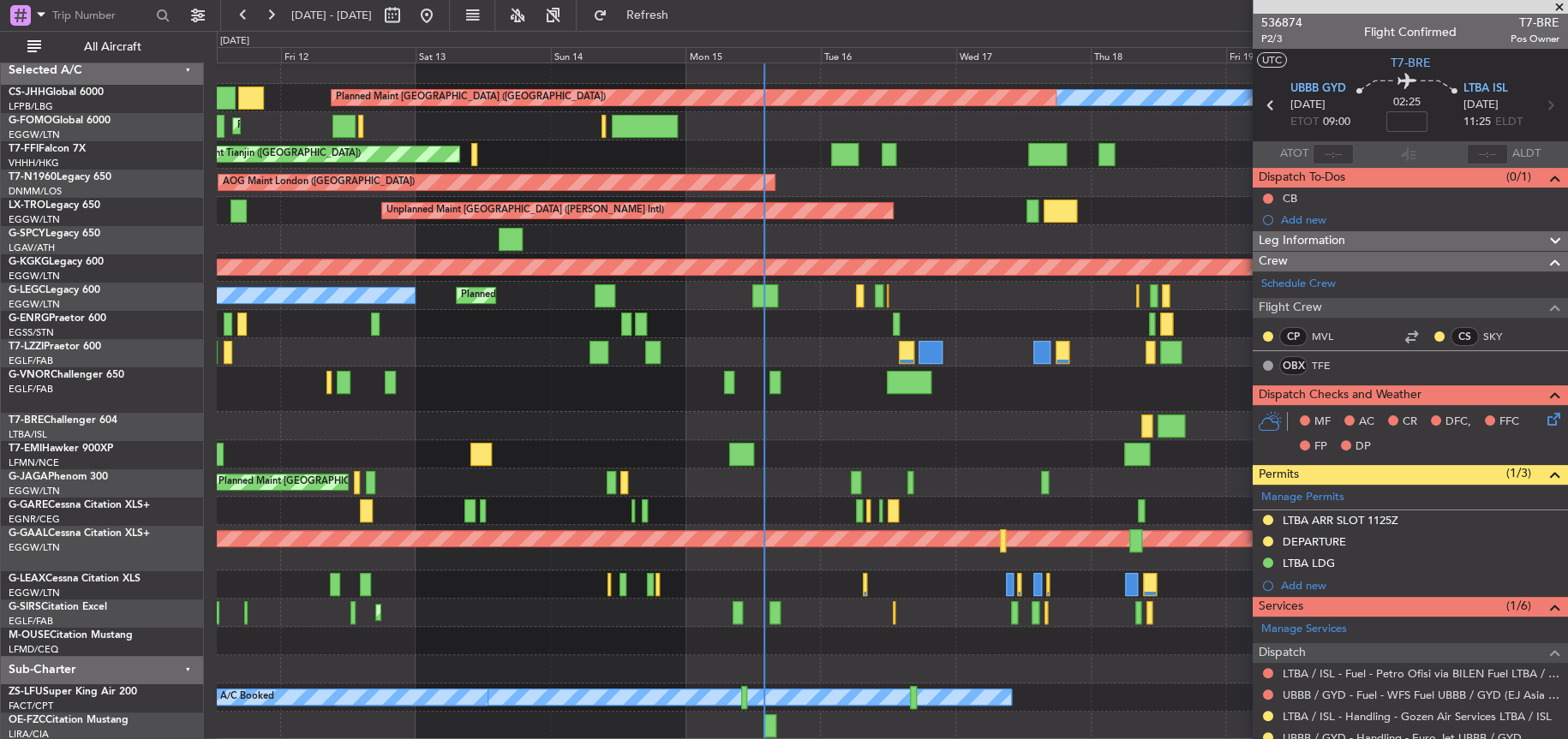
click at [345, 288] on div "Owner Planned Maint [GEOGRAPHIC_DATA] ([GEOGRAPHIC_DATA]) Planned Maint [GEOGRA…" at bounding box center [891, 398] width 1350 height 685
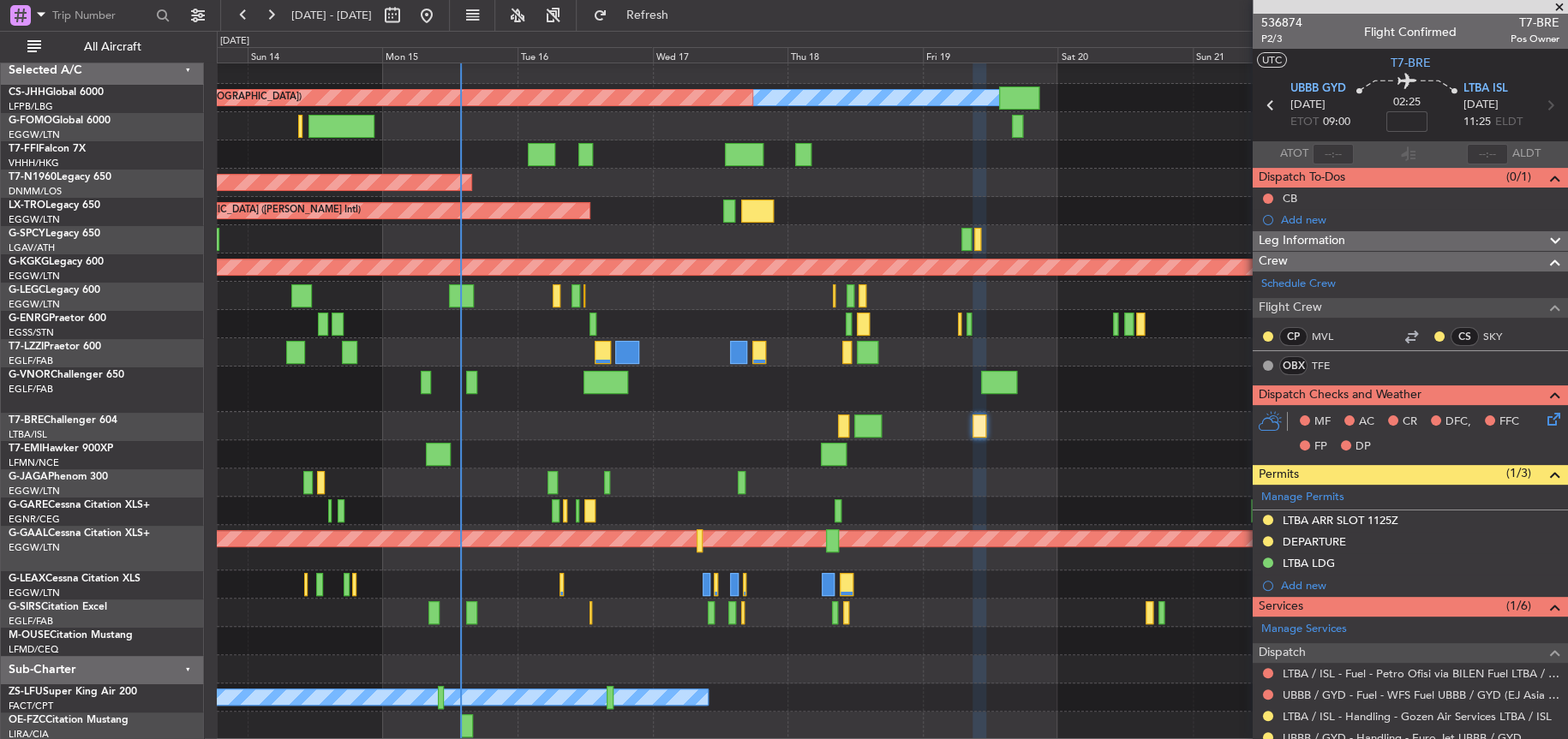
click at [296, 430] on div "Owner Planned Maint [GEOGRAPHIC_DATA] ([GEOGRAPHIC_DATA]) Planned Maint [GEOGRA…" at bounding box center [891, 398] width 1351 height 685
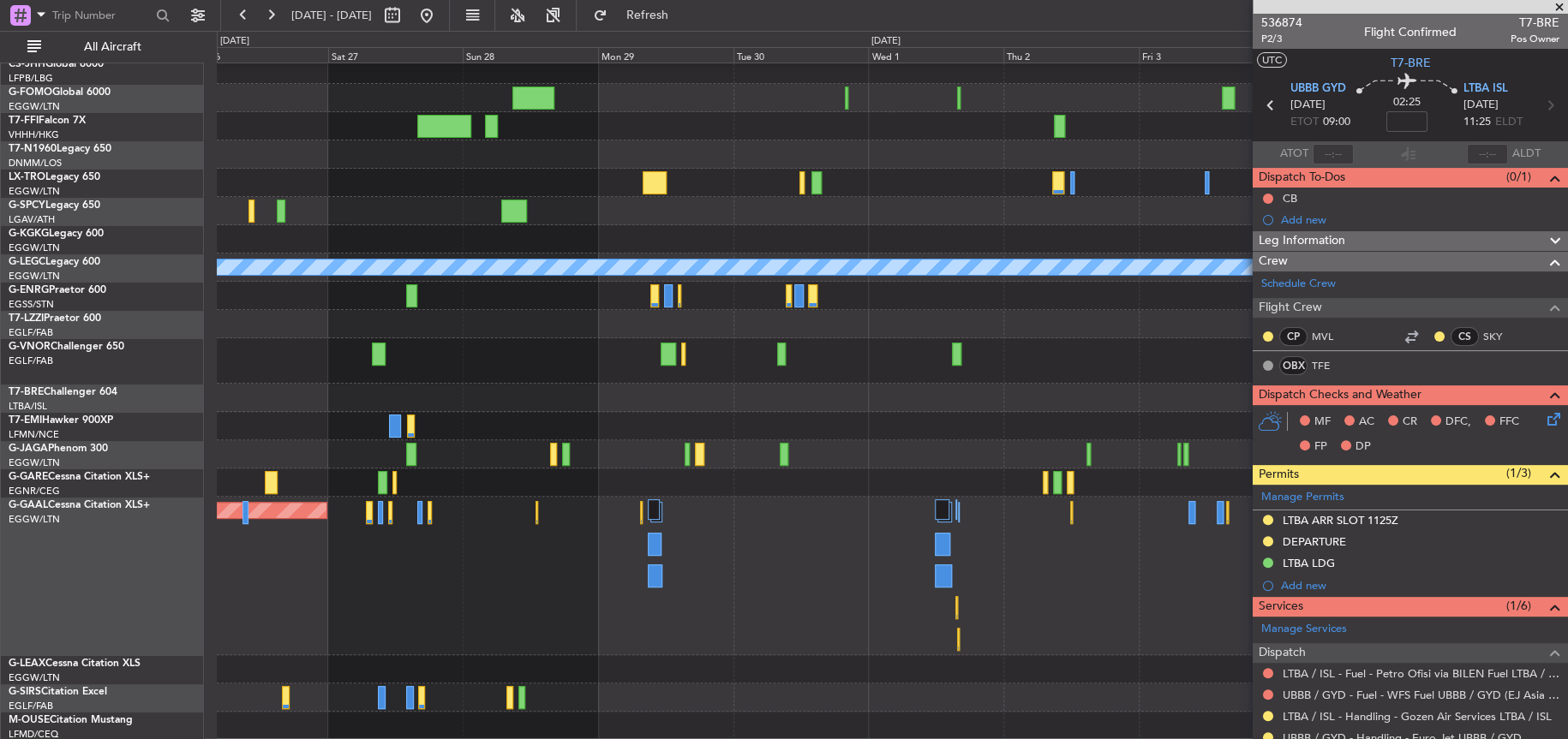
scroll to position [0, 0]
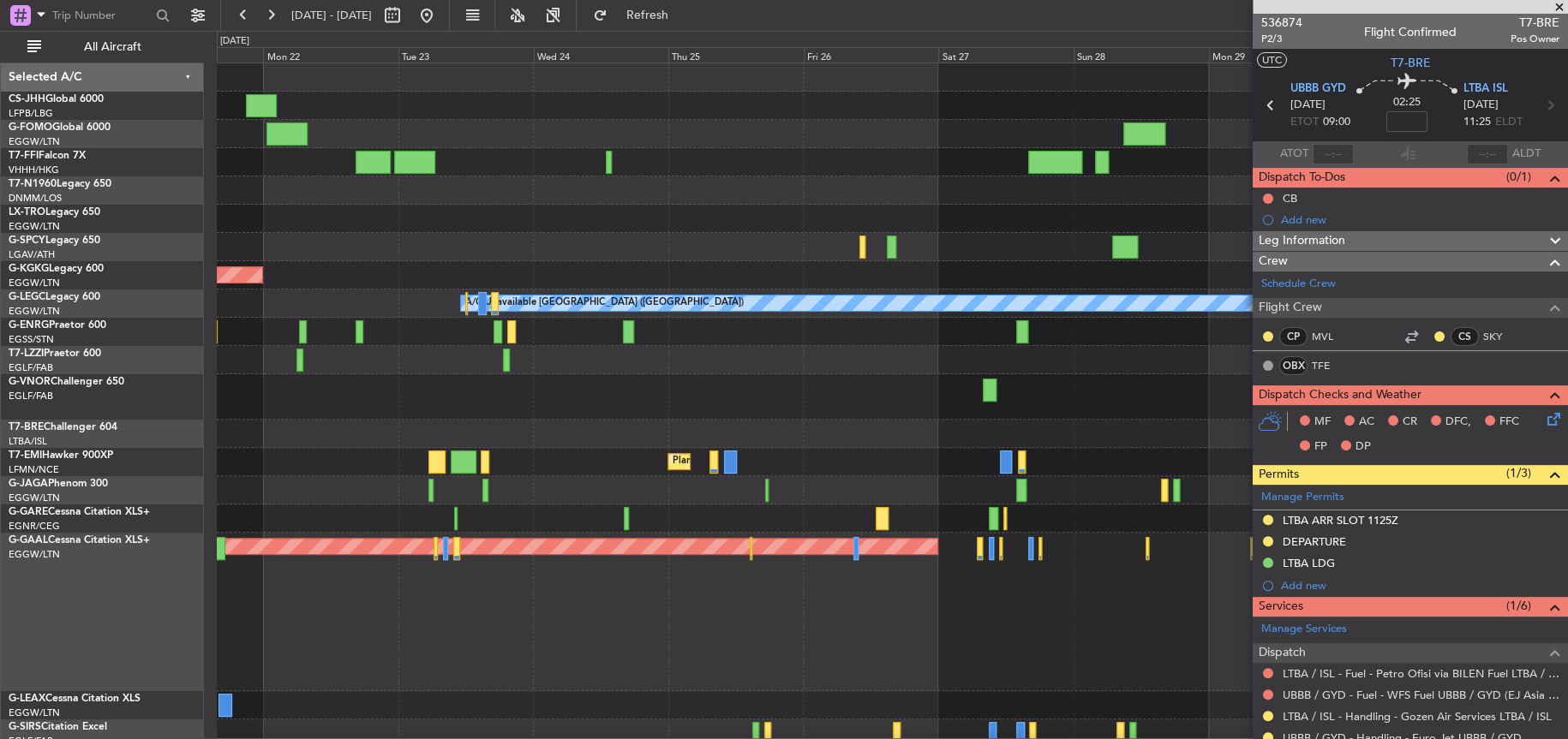
click at [1105, 365] on div at bounding box center [891, 360] width 1350 height 29
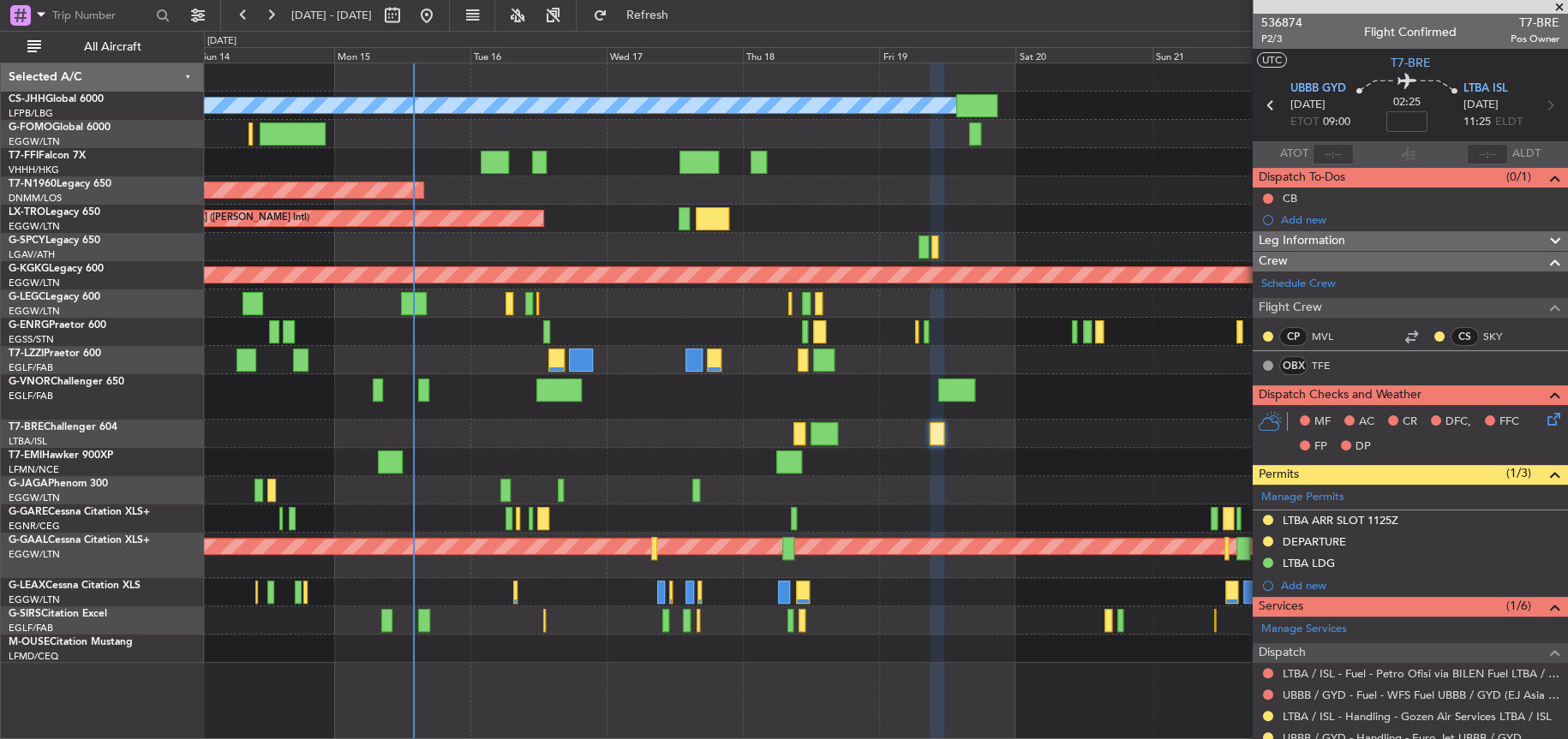
click at [854, 389] on div "Planned Maint [GEOGRAPHIC_DATA] ([GEOGRAPHIC_DATA]) Owner Planned Maint [GEOGRA…" at bounding box center [886, 364] width 1364 height 600
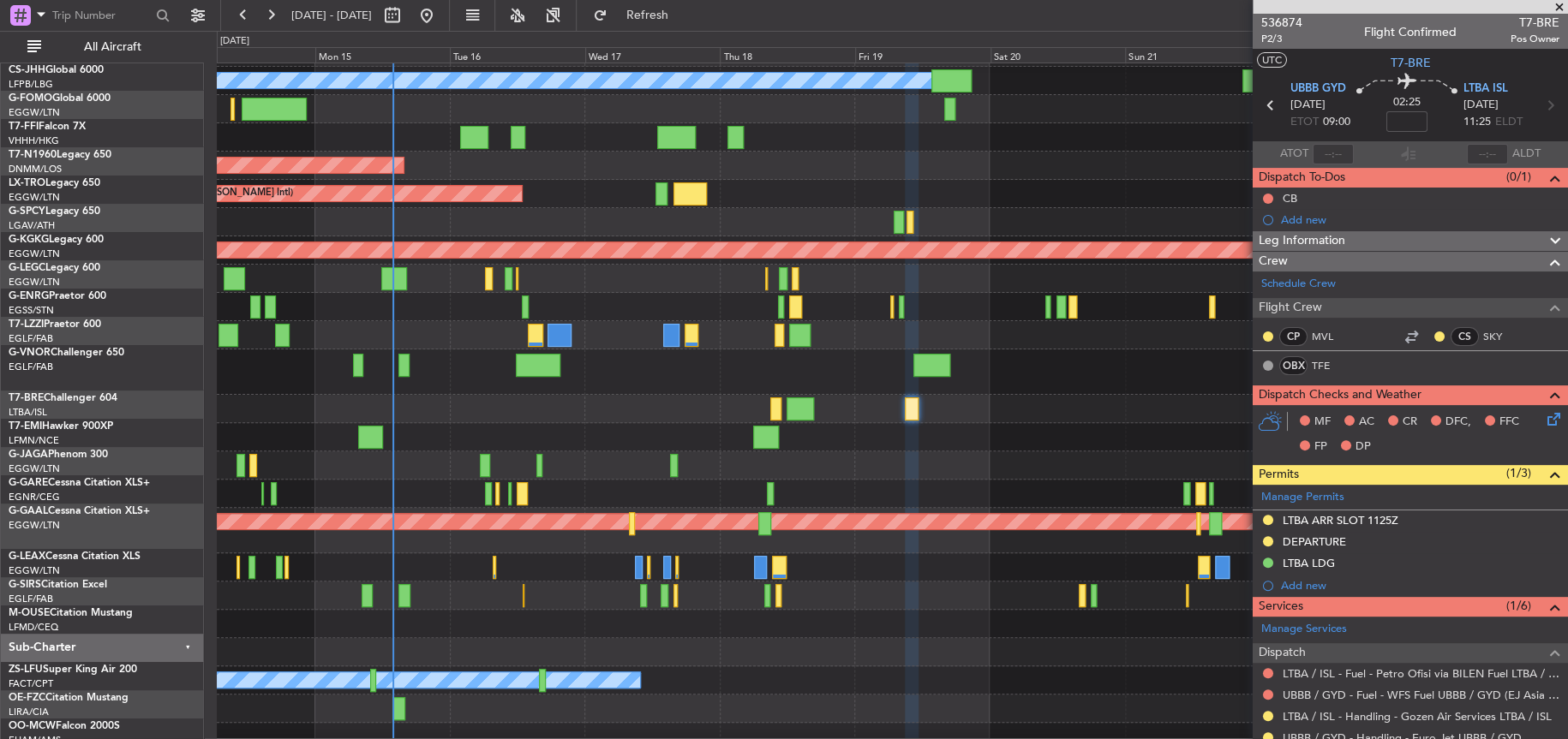
click at [552, 384] on div at bounding box center [891, 372] width 1350 height 45
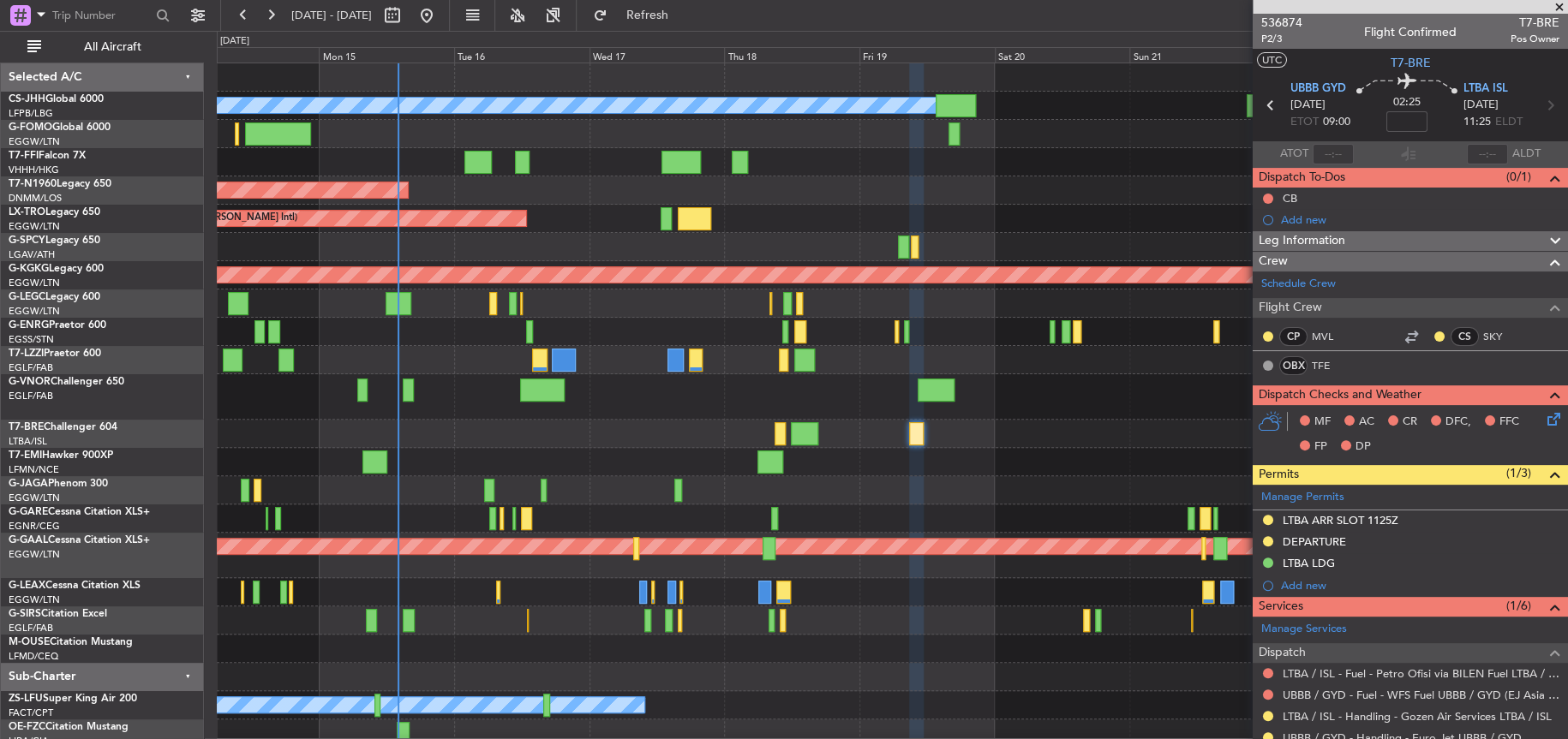
click at [700, 438] on div at bounding box center [891, 433] width 1351 height 29
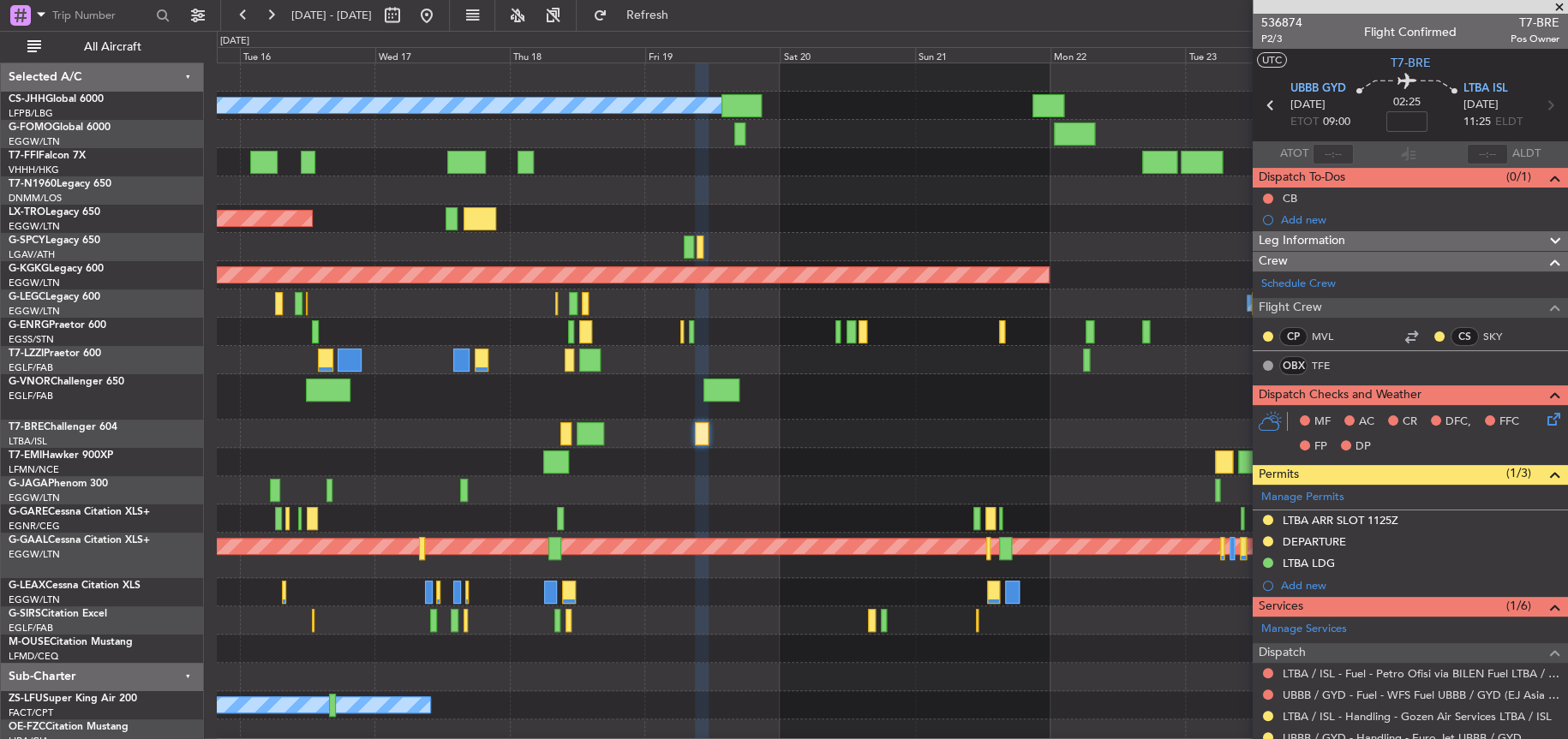
click at [476, 434] on div "Planned Maint Paris (Le Bourget) Owner AOG Maint London (Stansted) Unplanned Ma…" at bounding box center [891, 406] width 1350 height 685
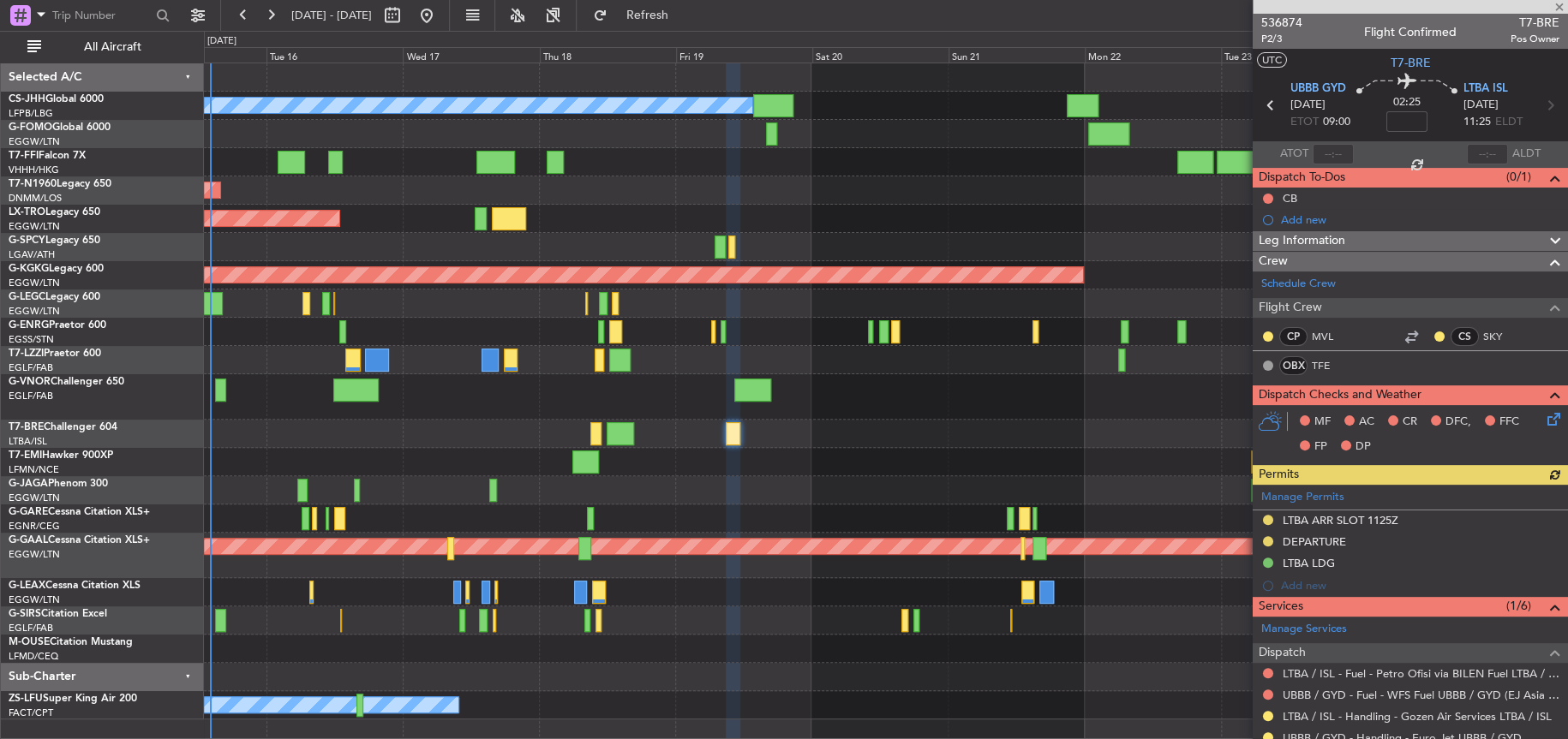
click at [801, 202] on div "AOG Maint London ([GEOGRAPHIC_DATA])" at bounding box center [886, 191] width 1363 height 29
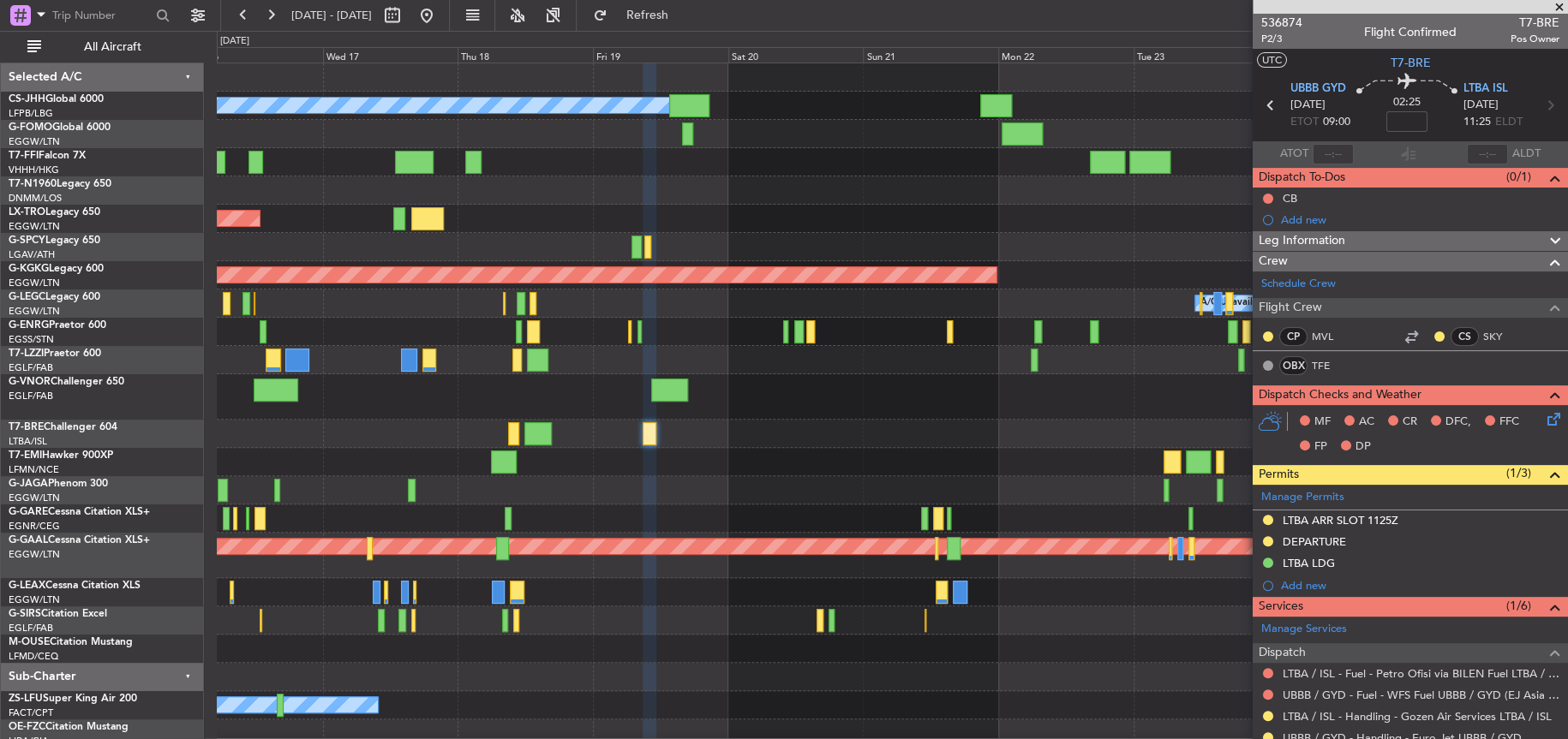
click at [601, 195] on div "Planned Maint Paris (Le Bourget) Owner AOG Maint London (Stansted) Unplanned Ma…" at bounding box center [891, 406] width 1351 height 685
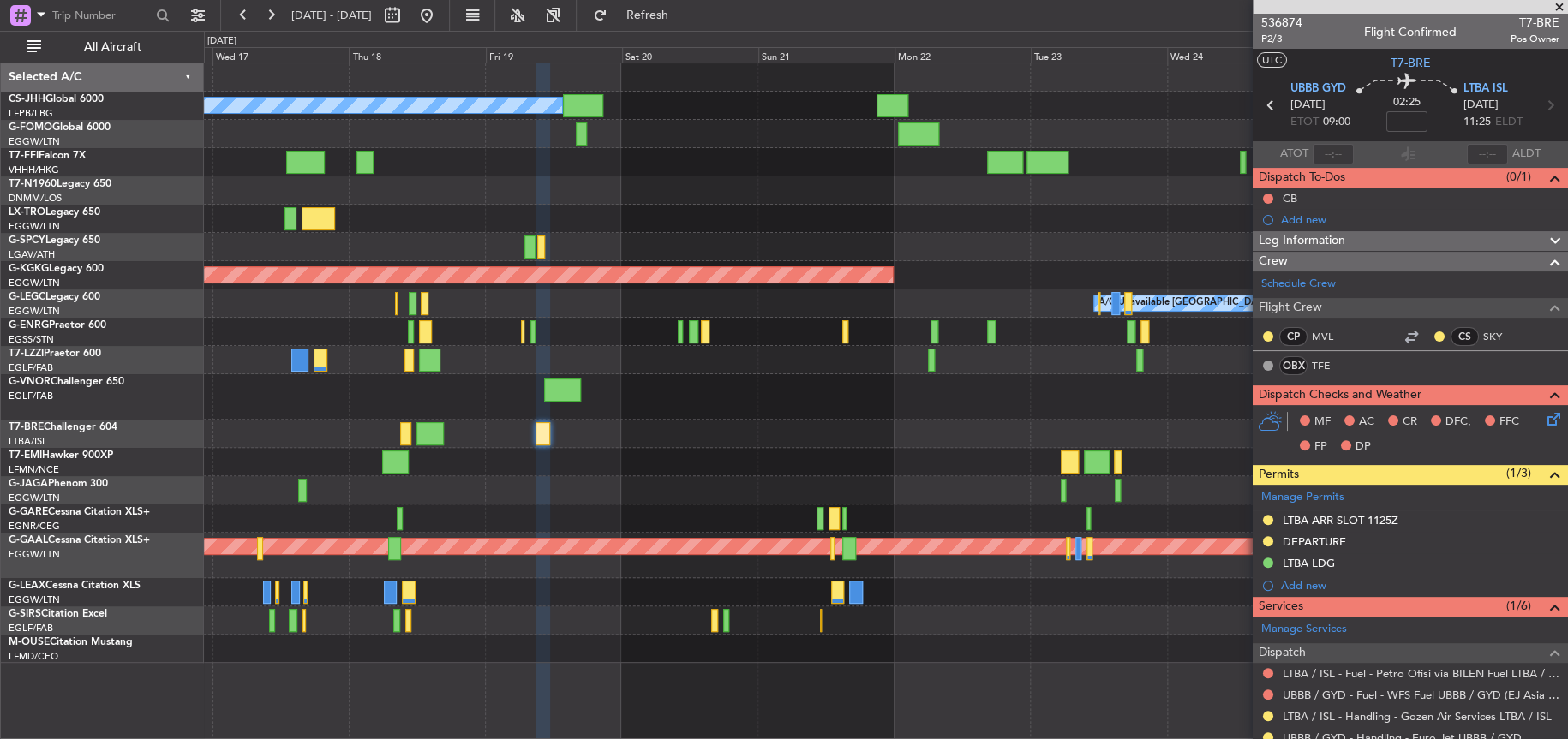
click at [610, 149] on div at bounding box center [886, 162] width 1363 height 29
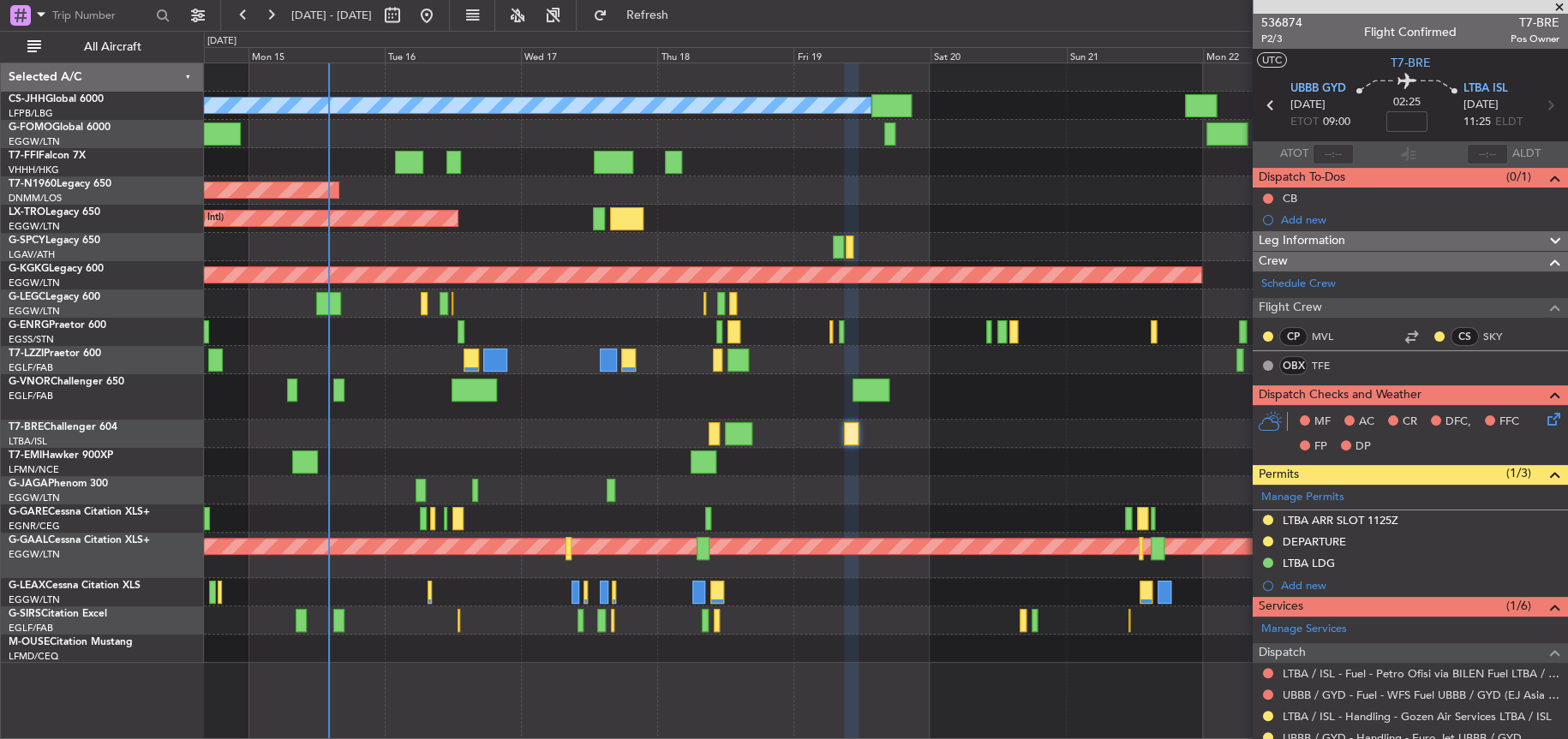
click at [753, 168] on div "Planned Maint Tianjin ([GEOGRAPHIC_DATA])" at bounding box center [886, 162] width 1363 height 29
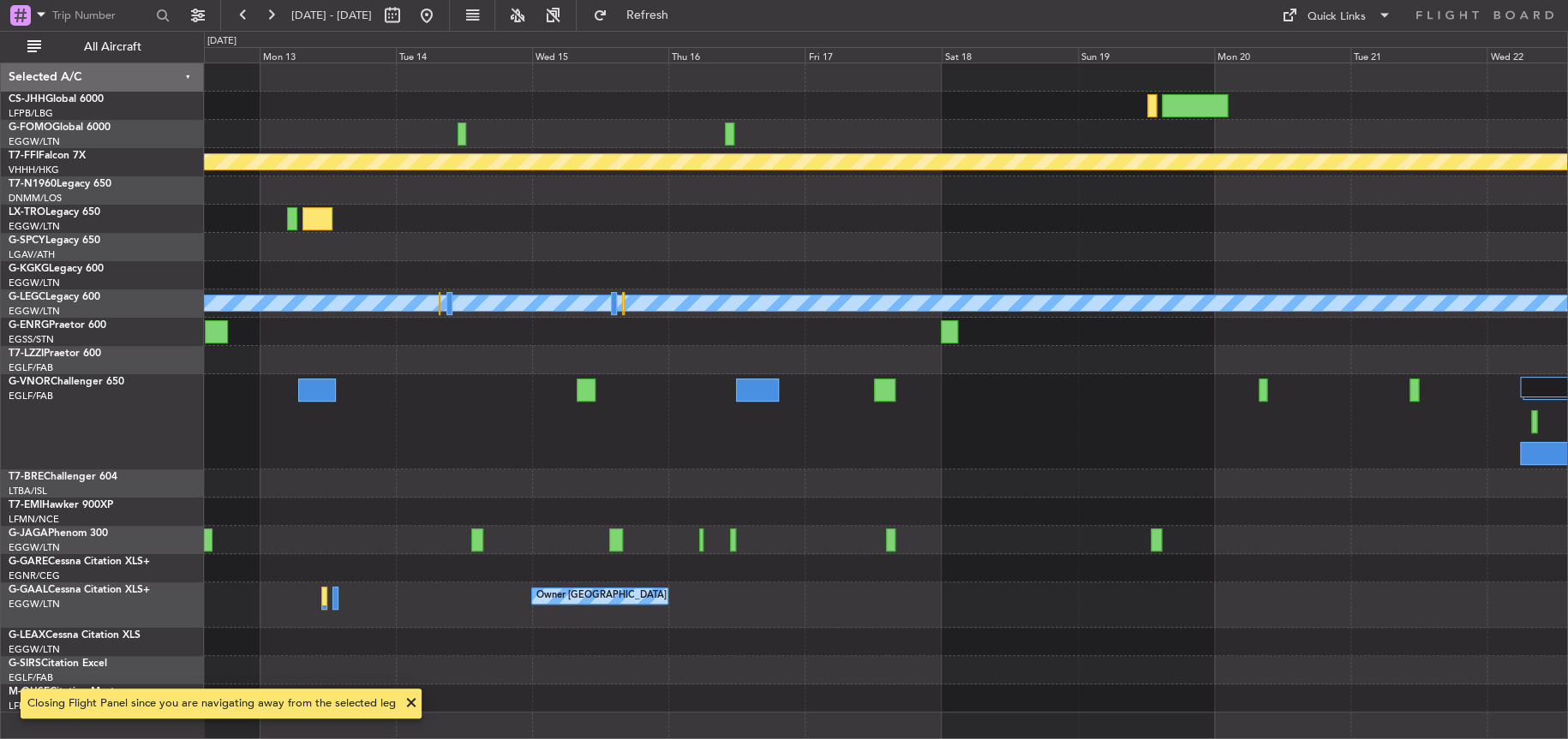
click at [0, 352] on html "12 Oct 2025 - 22 Oct 2025 Refresh Quick Links All Aircraft Planned Maint Geneva…" at bounding box center [784, 369] width 1568 height 739
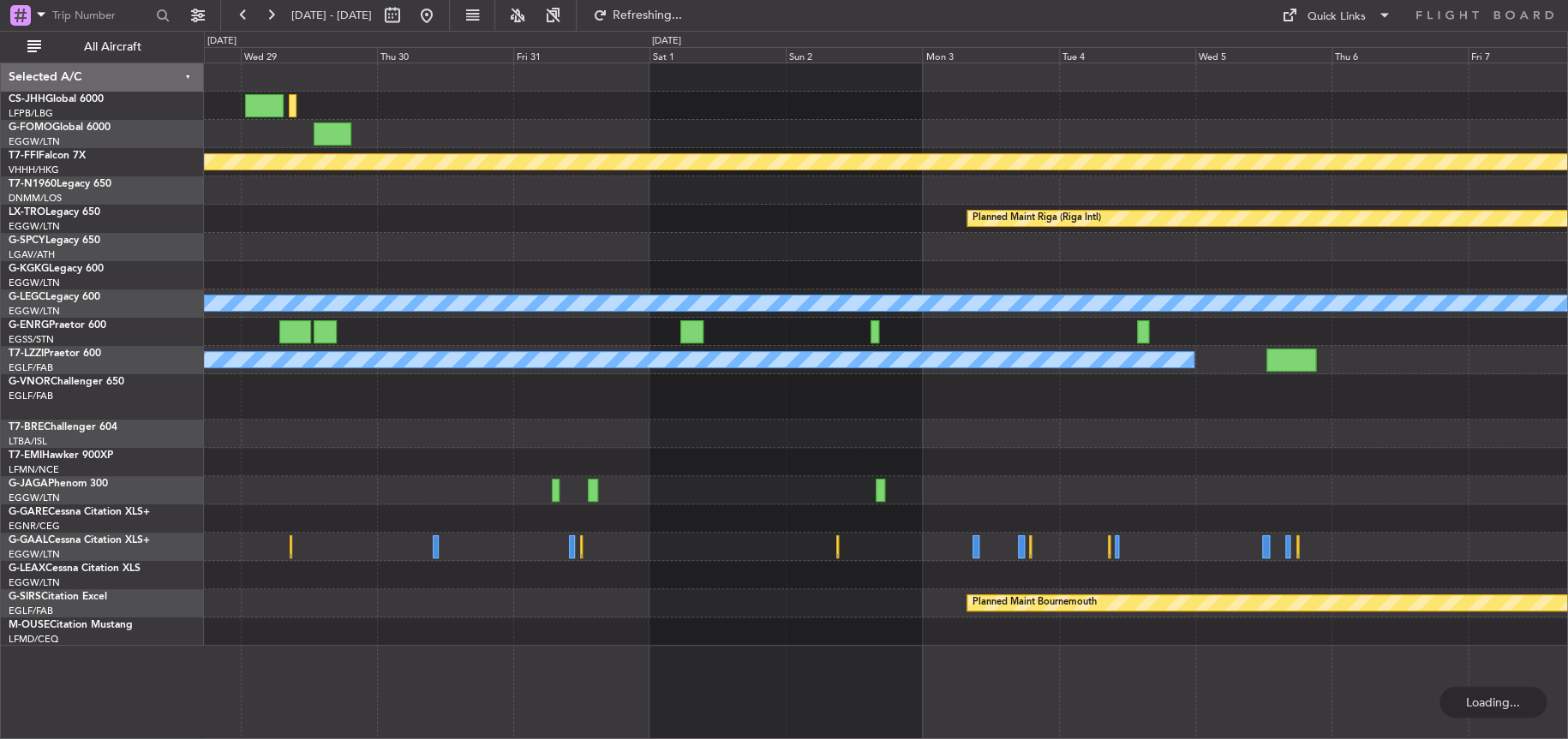
click at [210, 273] on div "Planned Maint Geneva (Cointrin) Planned Maint Riga (Riga Intl) A/C Unavailable …" at bounding box center [886, 354] width 1364 height 583
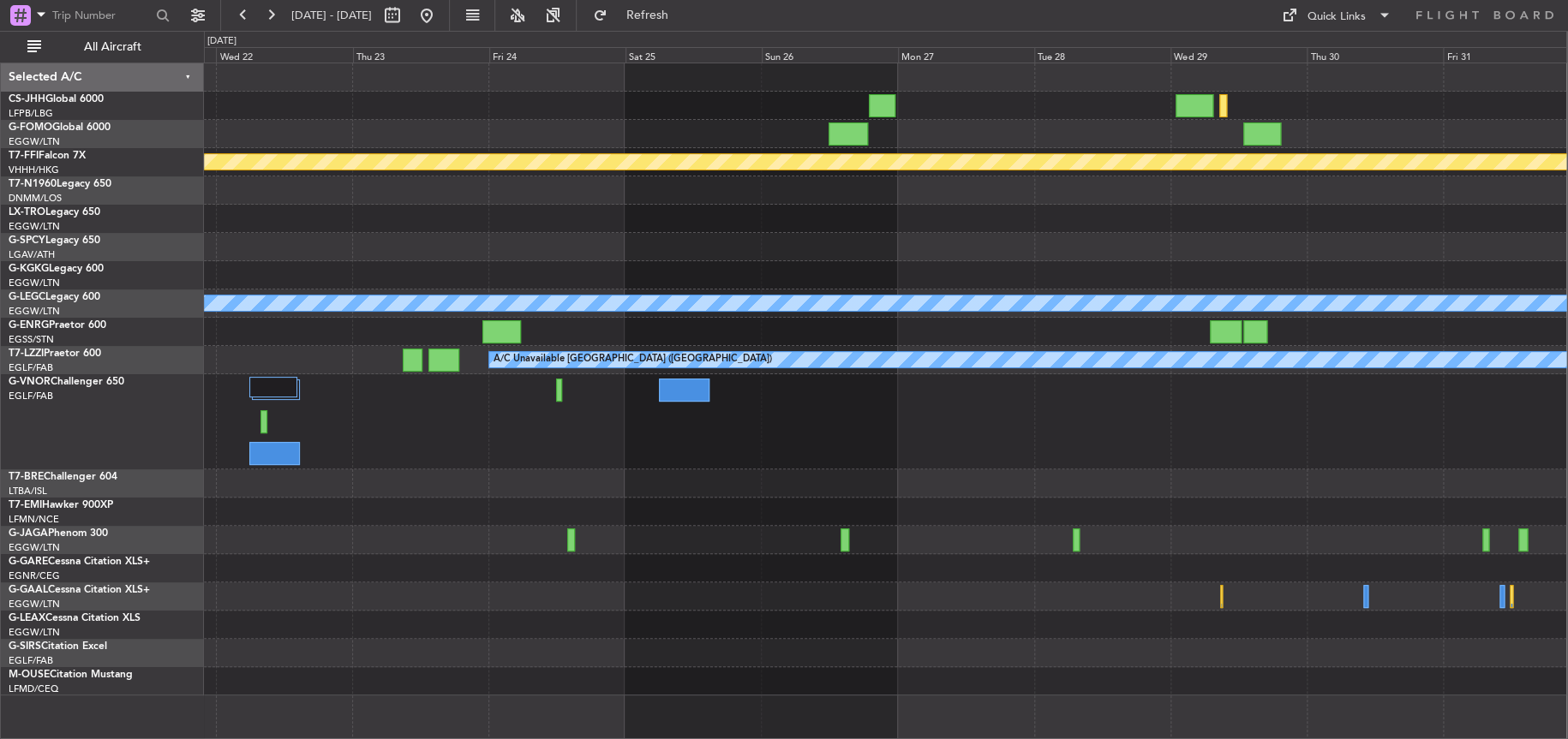
click at [1308, 114] on div "Planned Maint Geneva (Cointrin) Planned Maint Riga (Riga Intl) A/C Unavailable …" at bounding box center [886, 379] width 1363 height 632
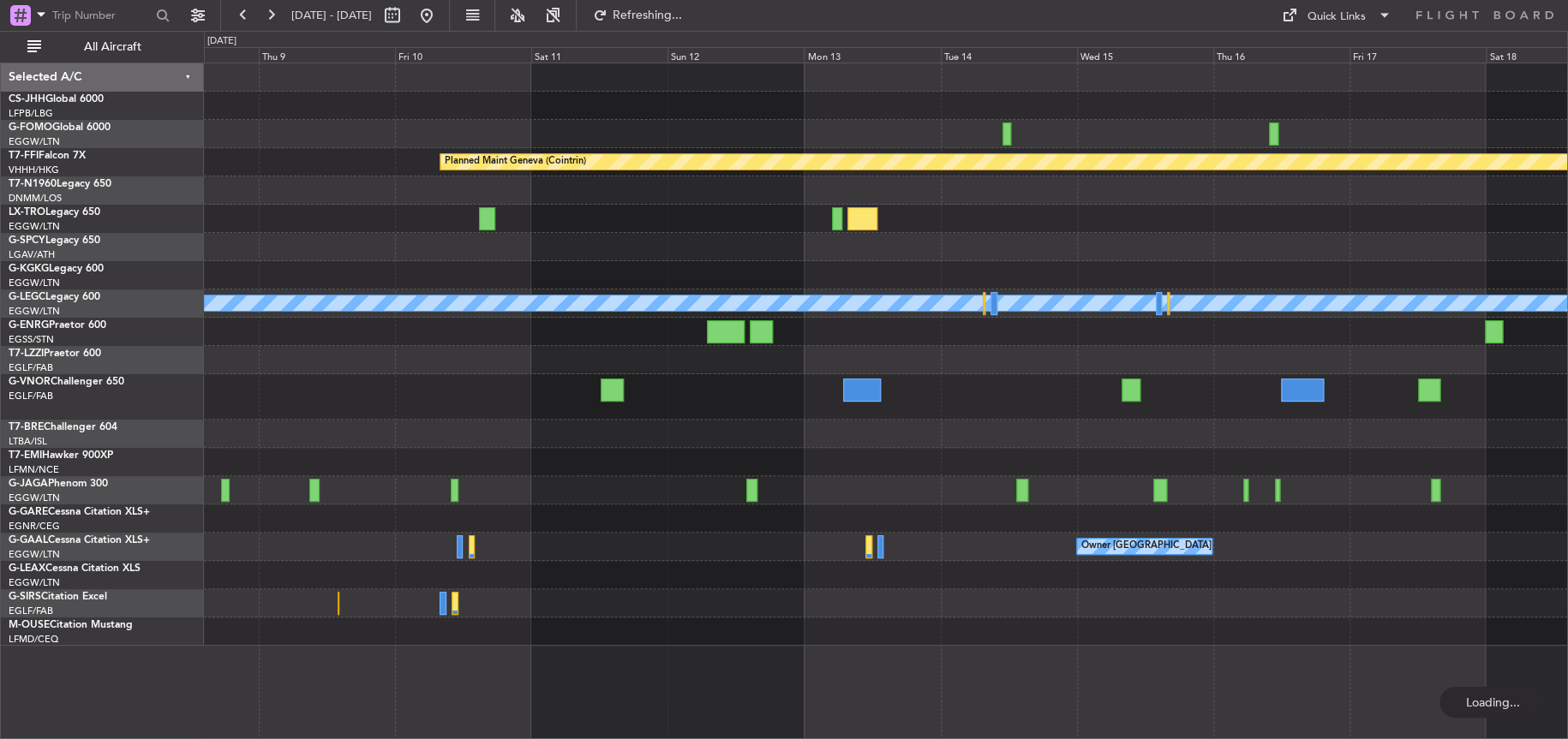
click at [1359, 94] on div "Planned Maint Geneva (Cointrin) A/C Unavailable London (Luton) Owner London (Lu…" at bounding box center [886, 354] width 1364 height 583
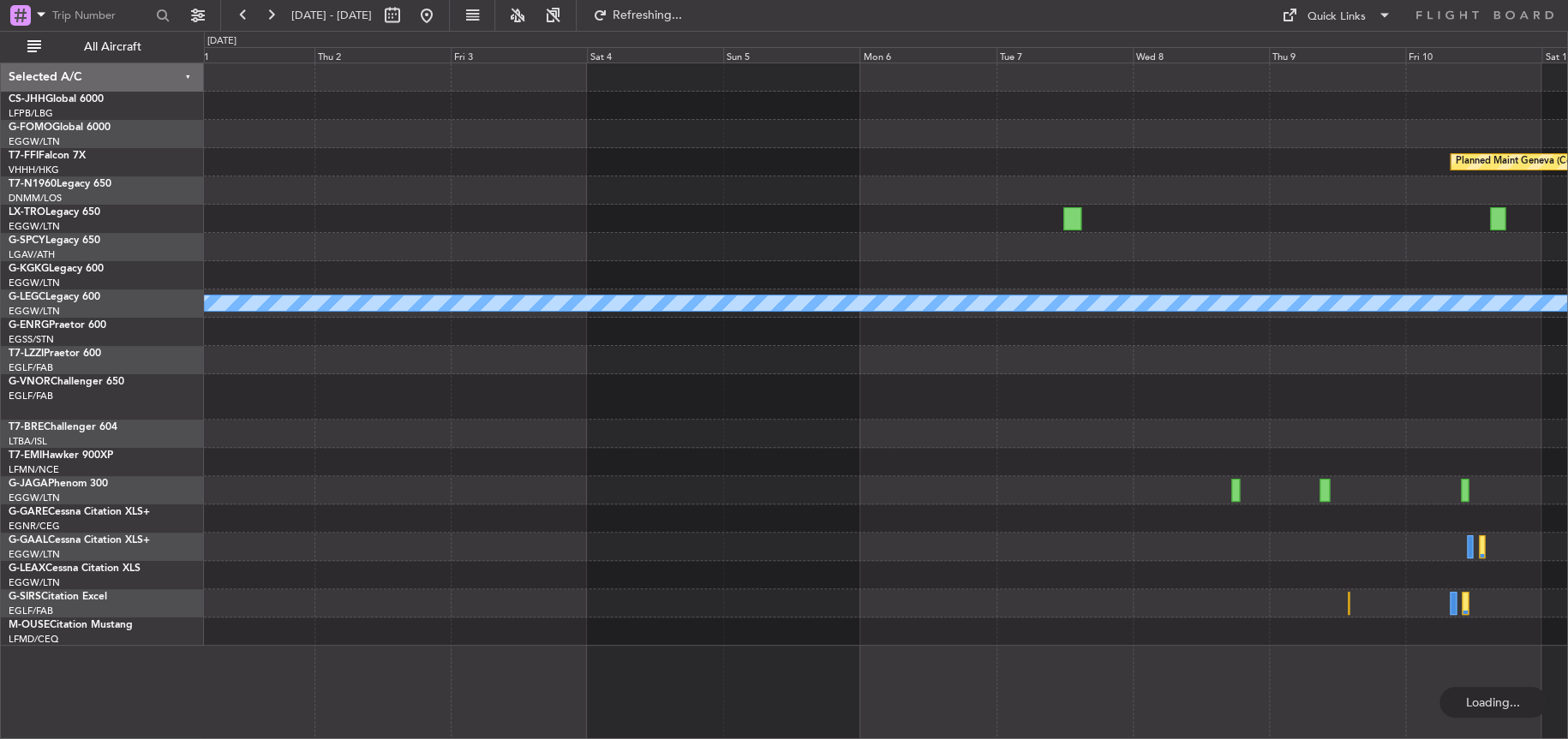
click at [714, 175] on div "Planned Maint Geneva (Cointrin)" at bounding box center [886, 162] width 1364 height 29
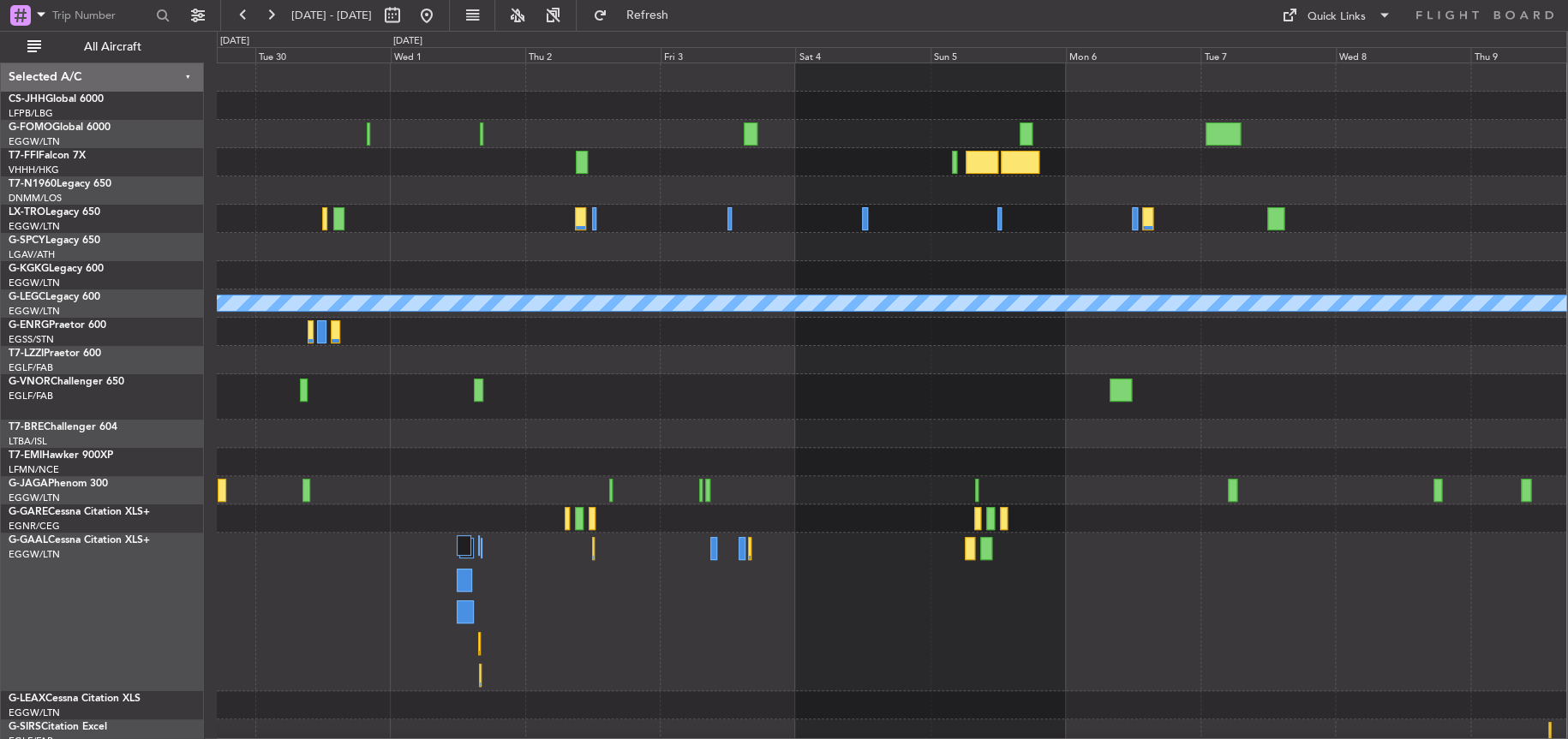
click at [859, 373] on div at bounding box center [891, 360] width 1350 height 29
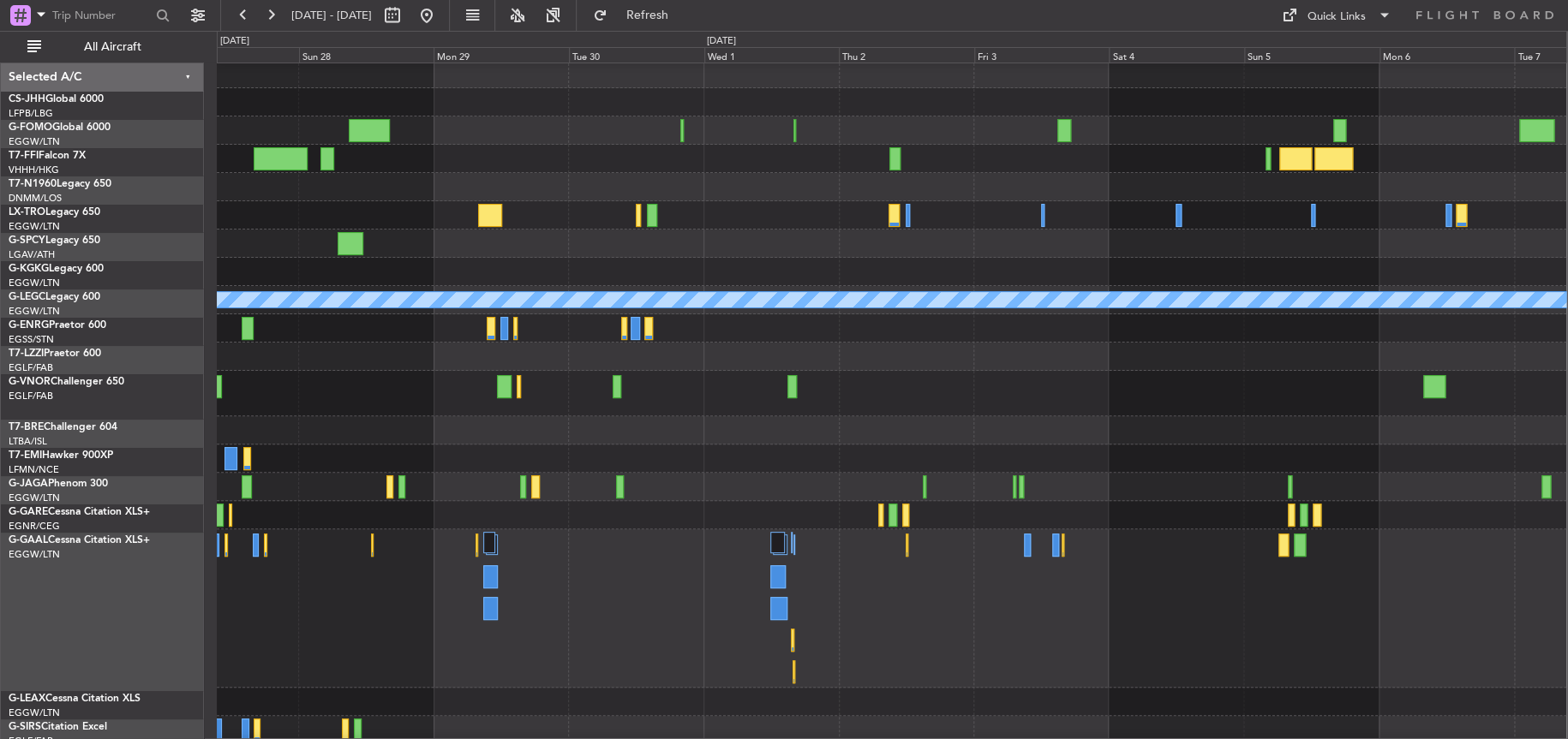
scroll to position [34, 0]
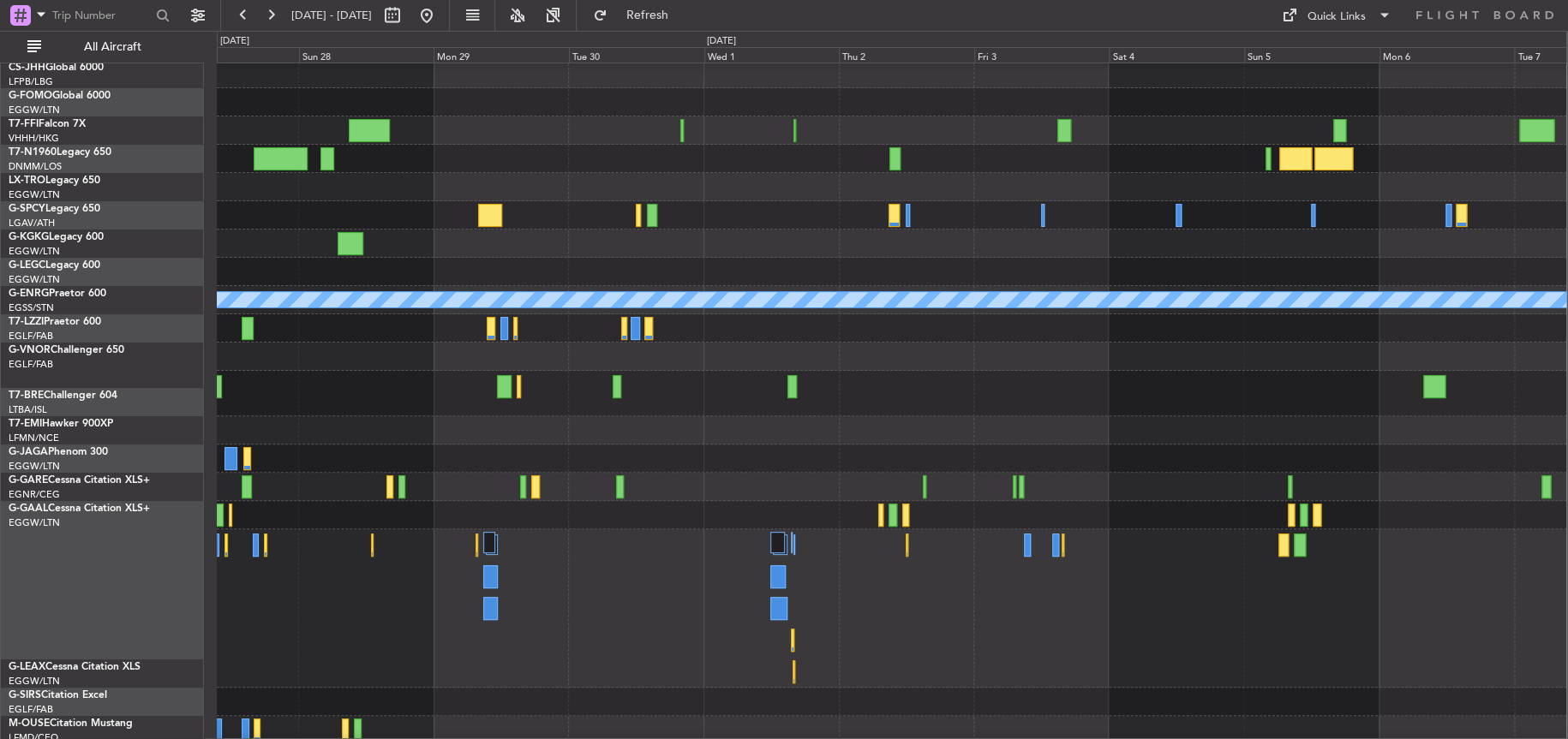
click at [1290, 473] on div at bounding box center [891, 487] width 1350 height 29
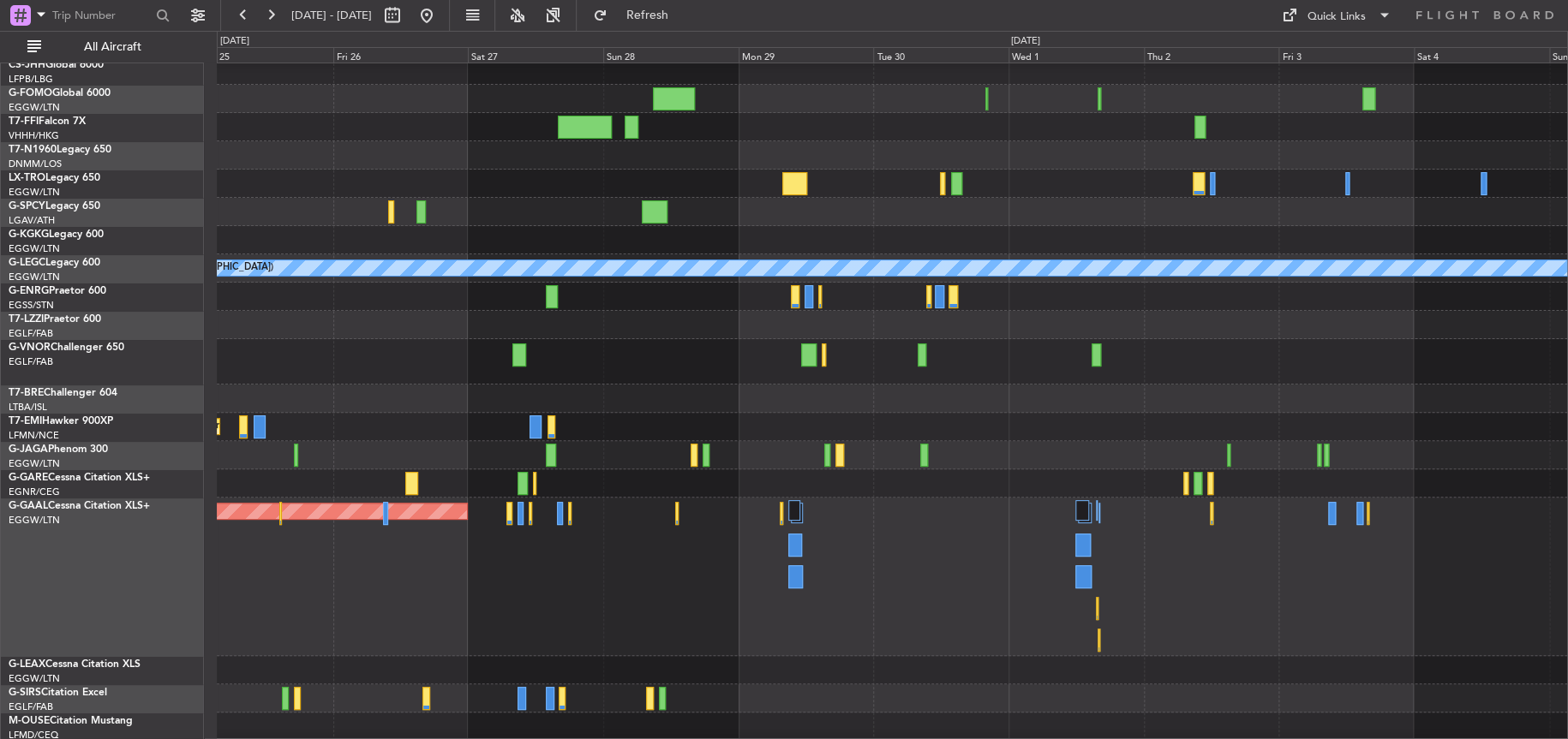
click at [986, 385] on div at bounding box center [891, 362] width 1351 height 45
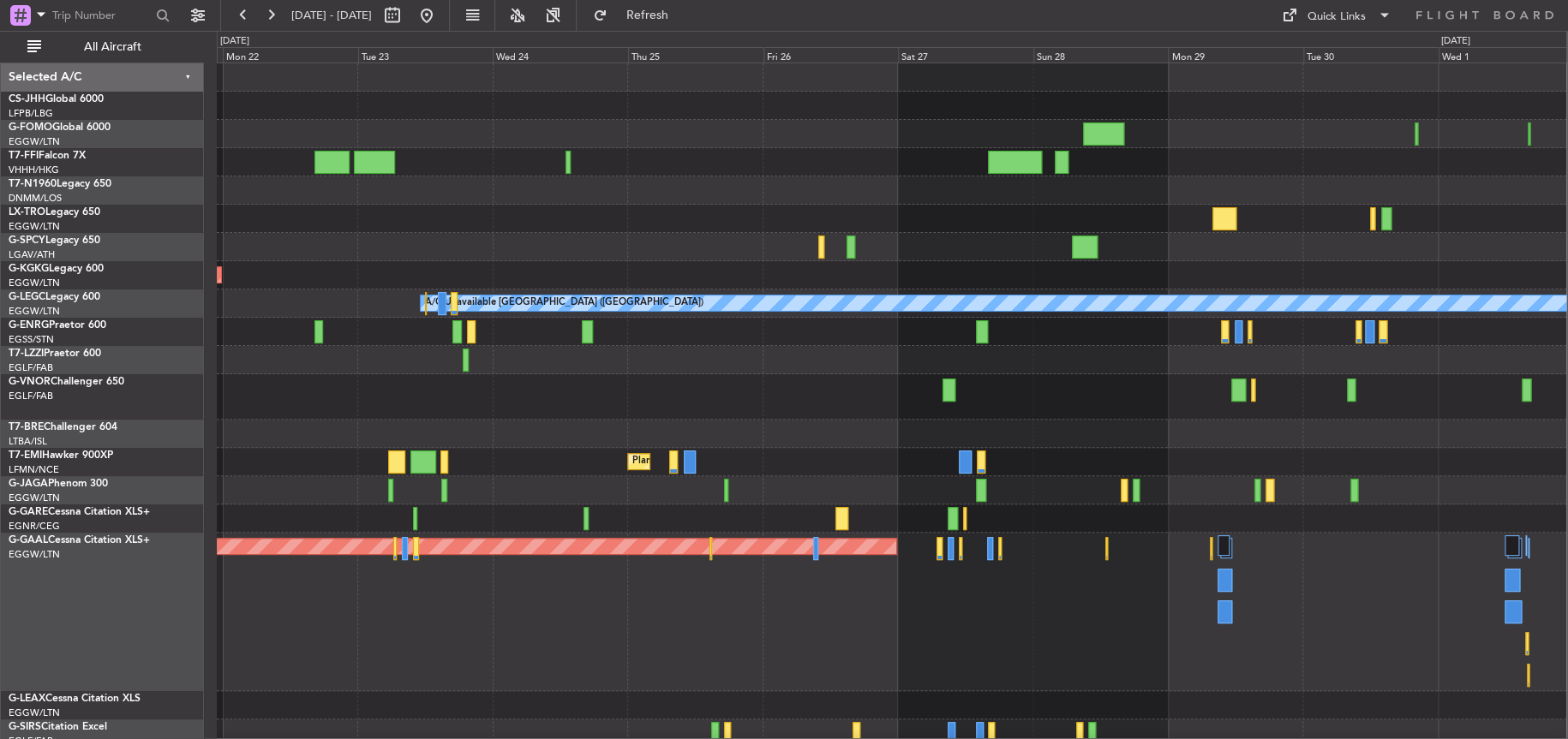
click at [337, 379] on div at bounding box center [891, 397] width 1350 height 45
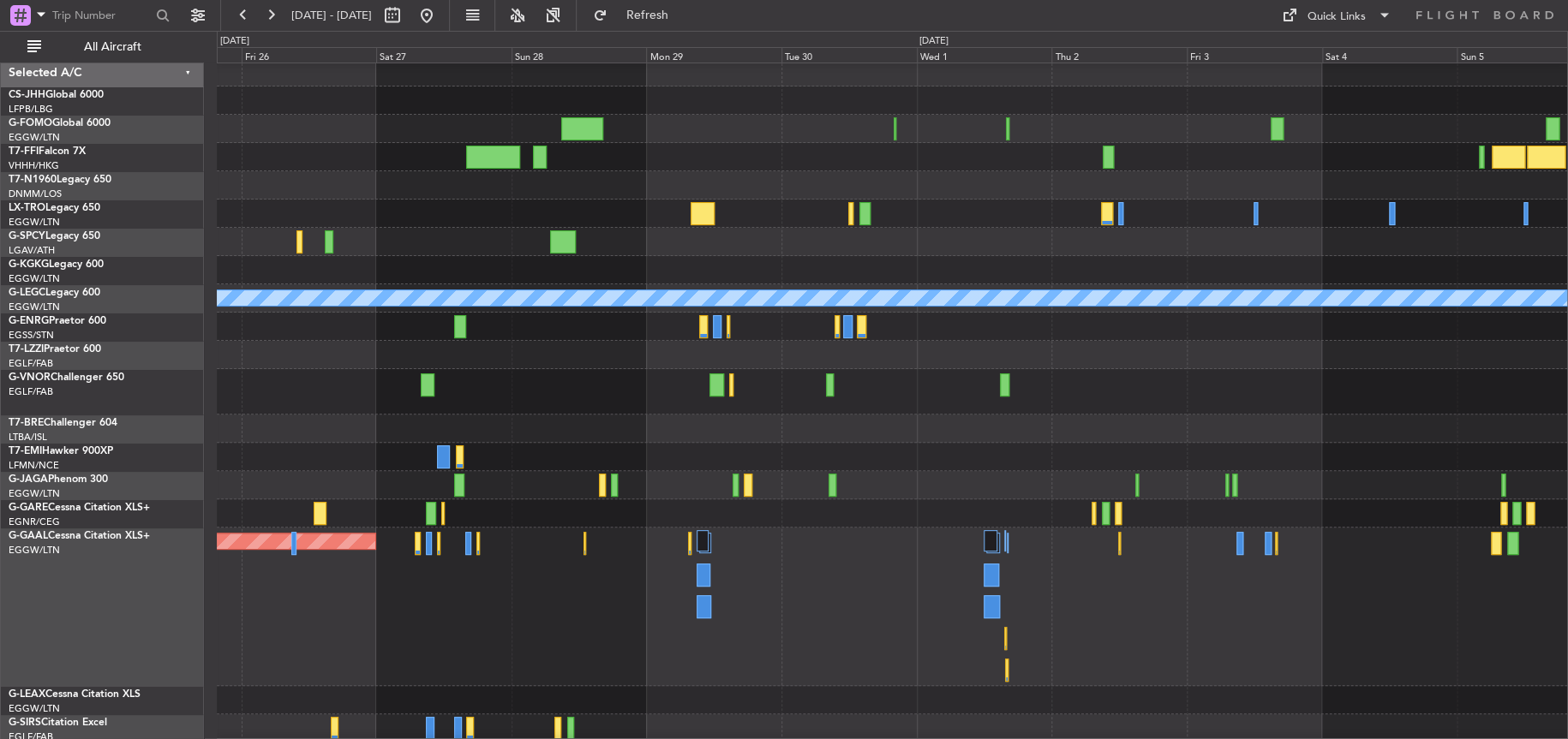
click at [389, 399] on div at bounding box center [891, 391] width 1351 height 45
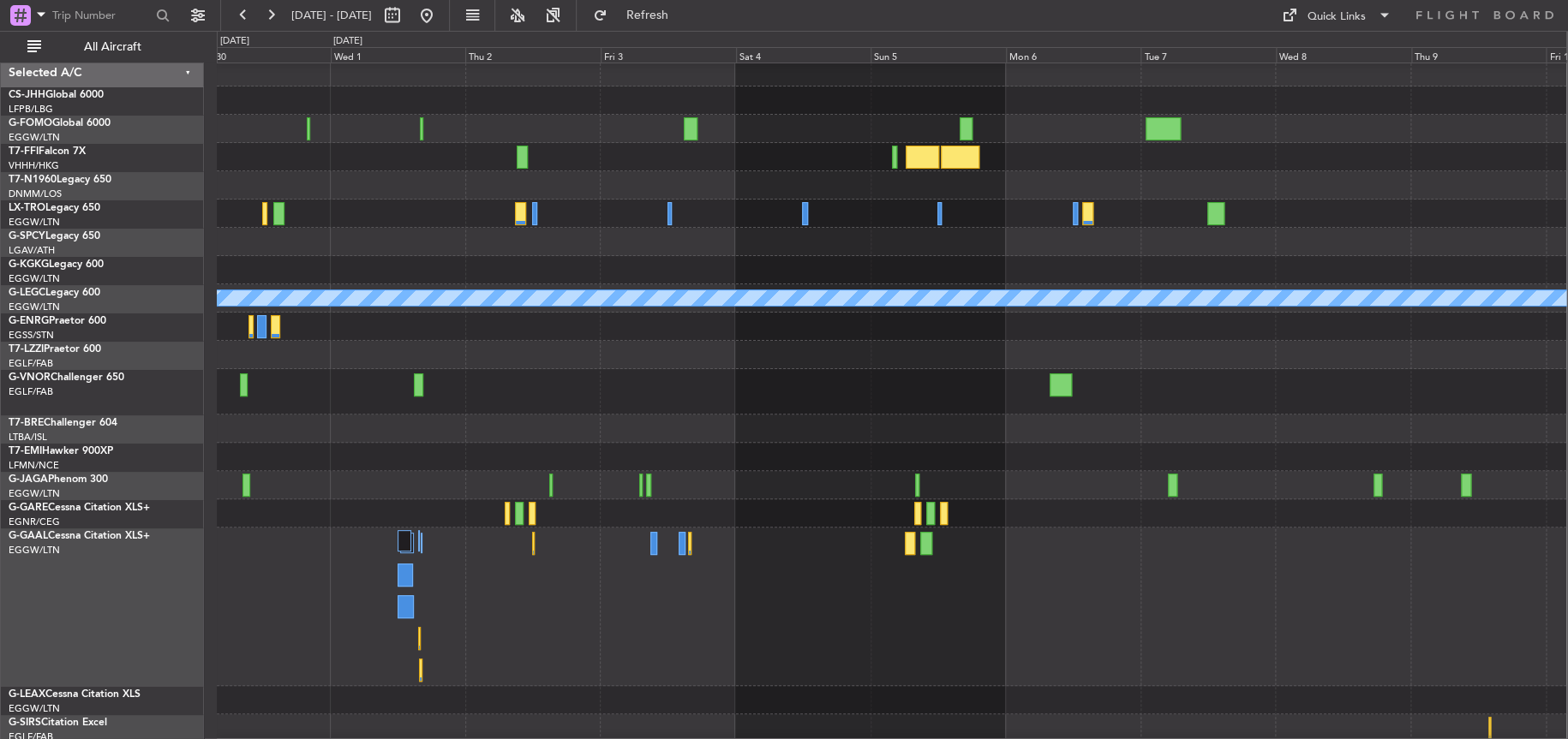
scroll to position [0, 0]
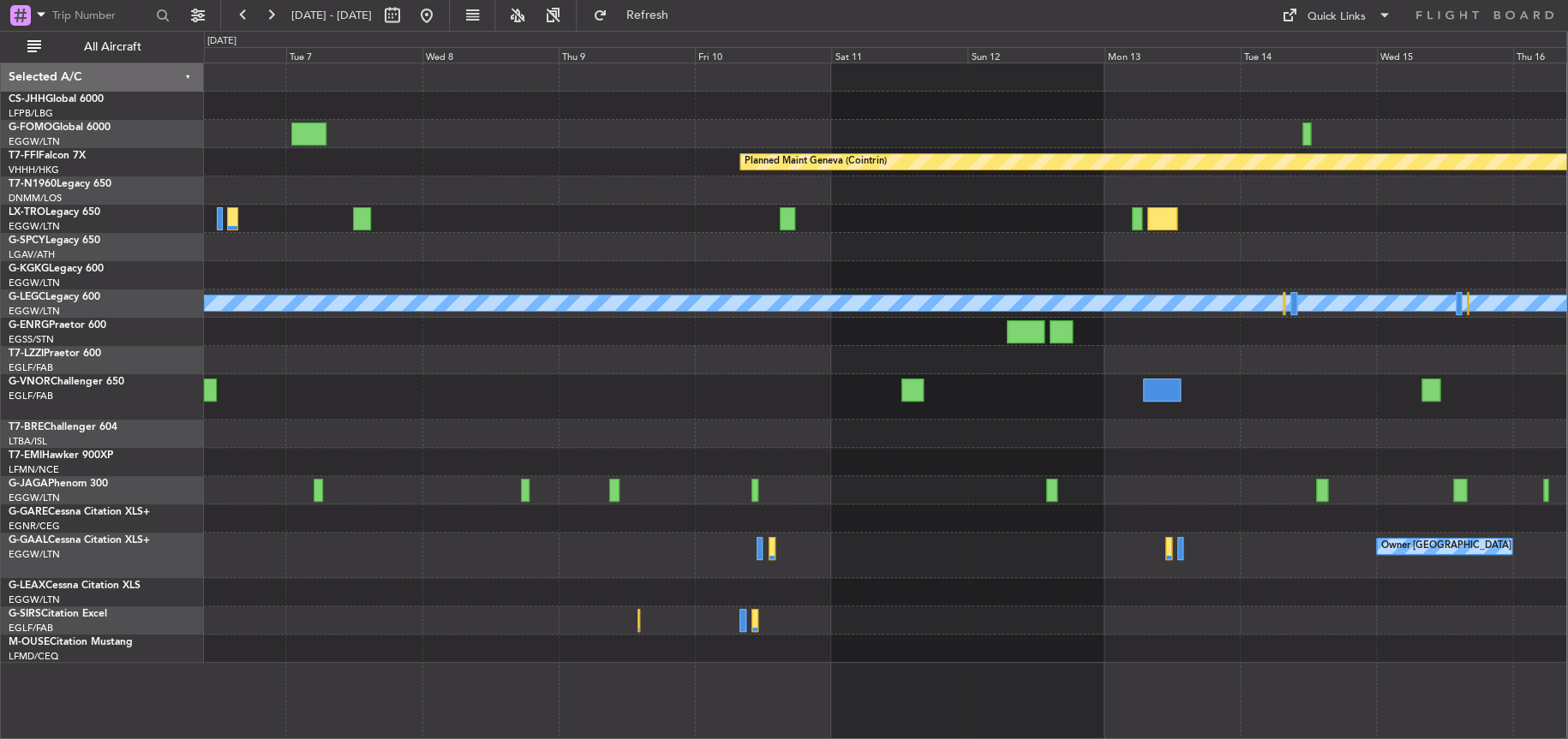
click at [279, 467] on div "Planned Maint Geneva (Cointrin) A/C Unavailable London (Luton) Owner London (Lu…" at bounding box center [886, 364] width 1363 height 600
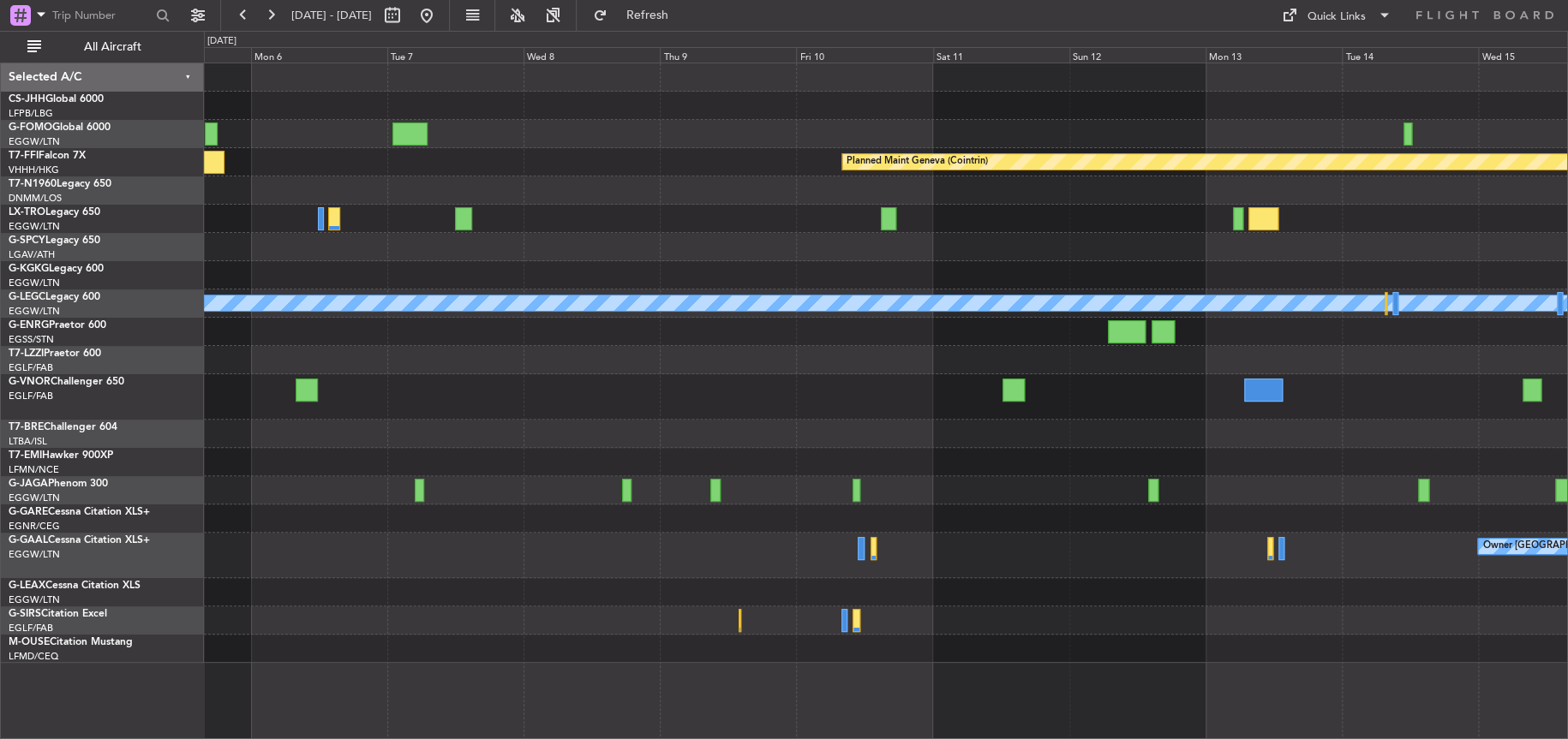
click at [1296, 372] on div "Planned Maint Geneva (Cointrin) A/C Unavailable London (Luton) Owner London (Lu…" at bounding box center [886, 364] width 1364 height 600
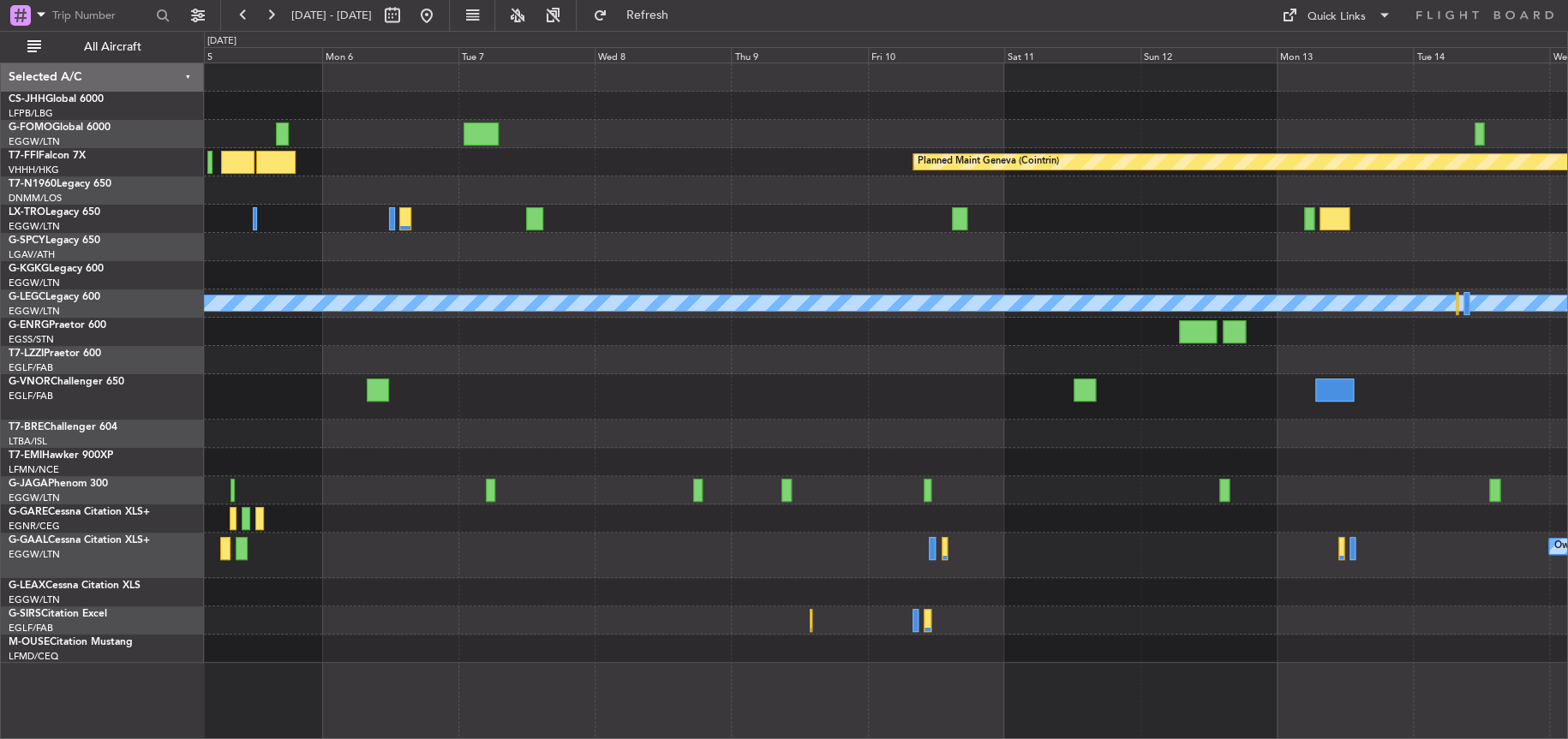
click at [772, 417] on div "Planned Maint Geneva (Cointrin) A/C Unavailable London (Luton) Owner London (Lu…" at bounding box center [886, 364] width 1364 height 600
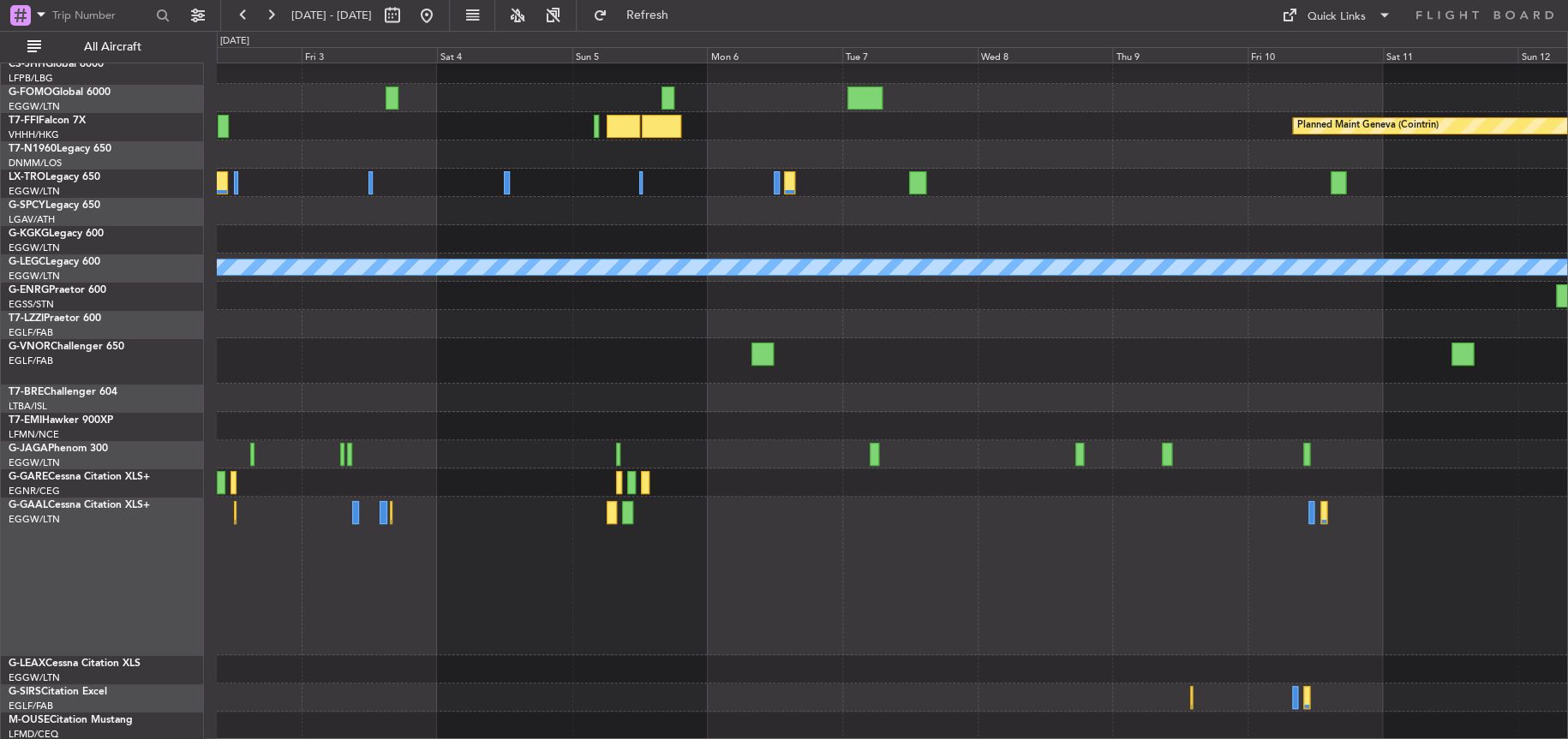
scroll to position [35, 0]
click at [878, 599] on div at bounding box center [891, 576] width 1351 height 158
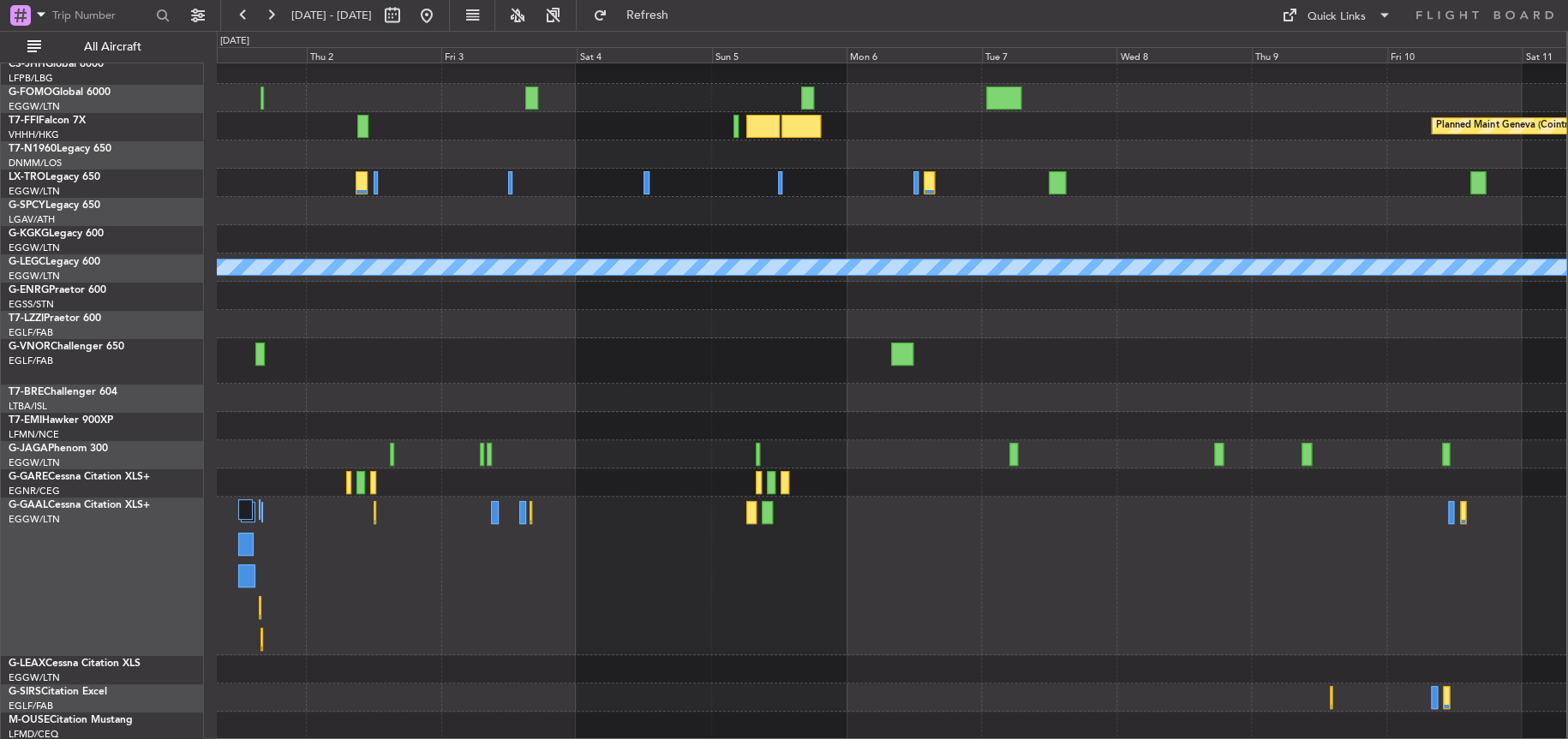
click at [474, 445] on div "Planned Maint Geneva (Cointrin) A/C Unavailable [GEOGRAPHIC_DATA] ([GEOGRAPHIC_…" at bounding box center [891, 384] width 1350 height 712
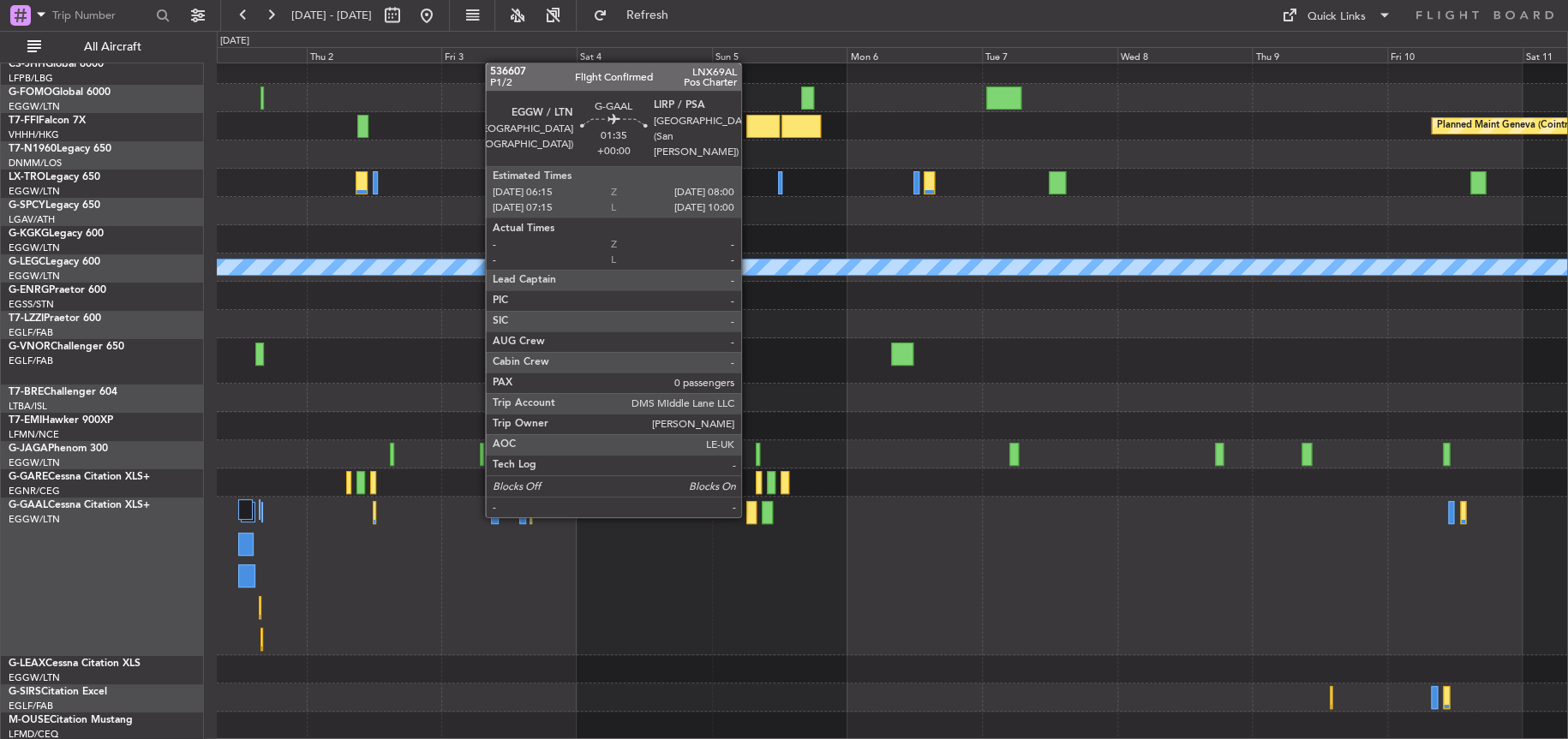
click at [749, 514] on div at bounding box center [751, 513] width 10 height 23
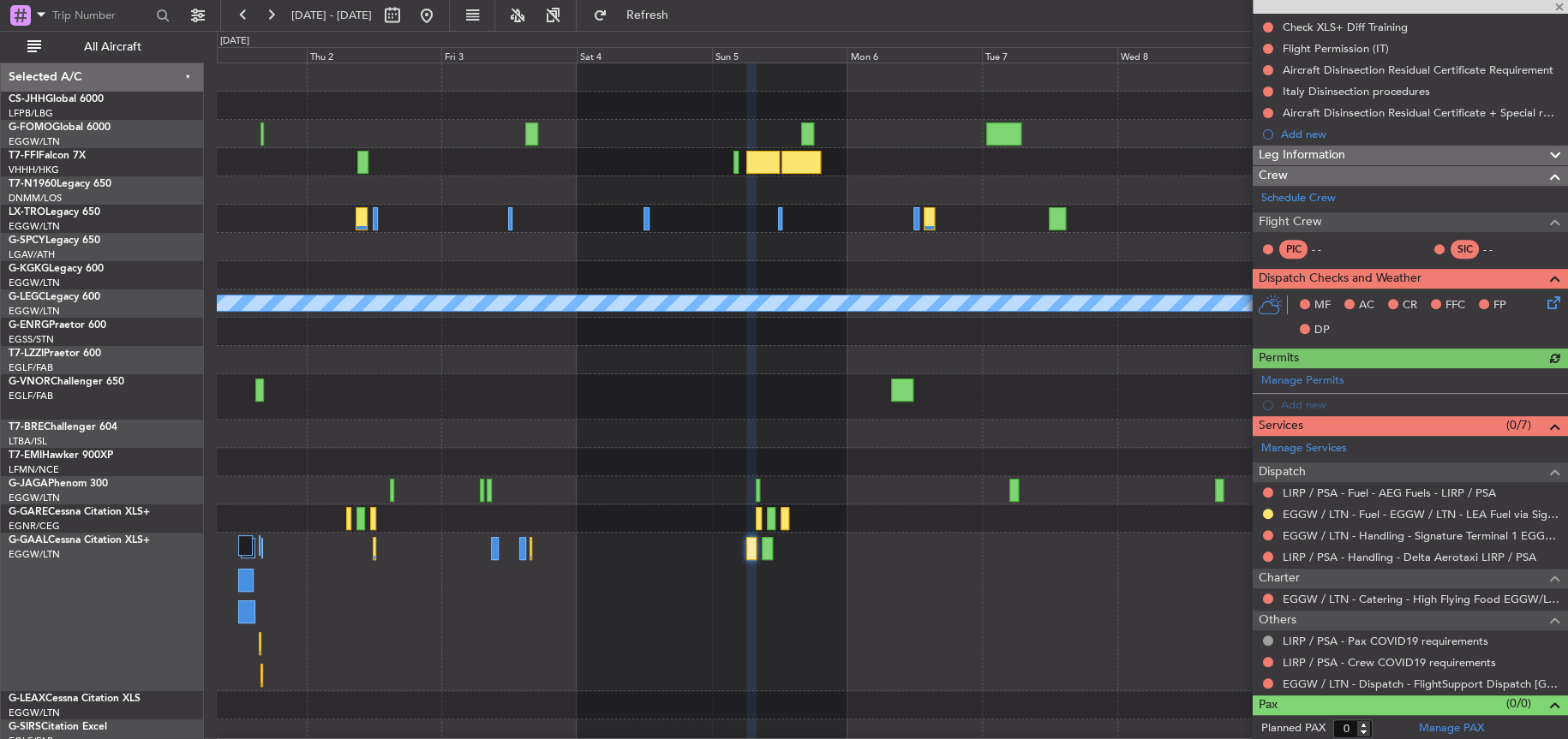
scroll to position [194, 0]
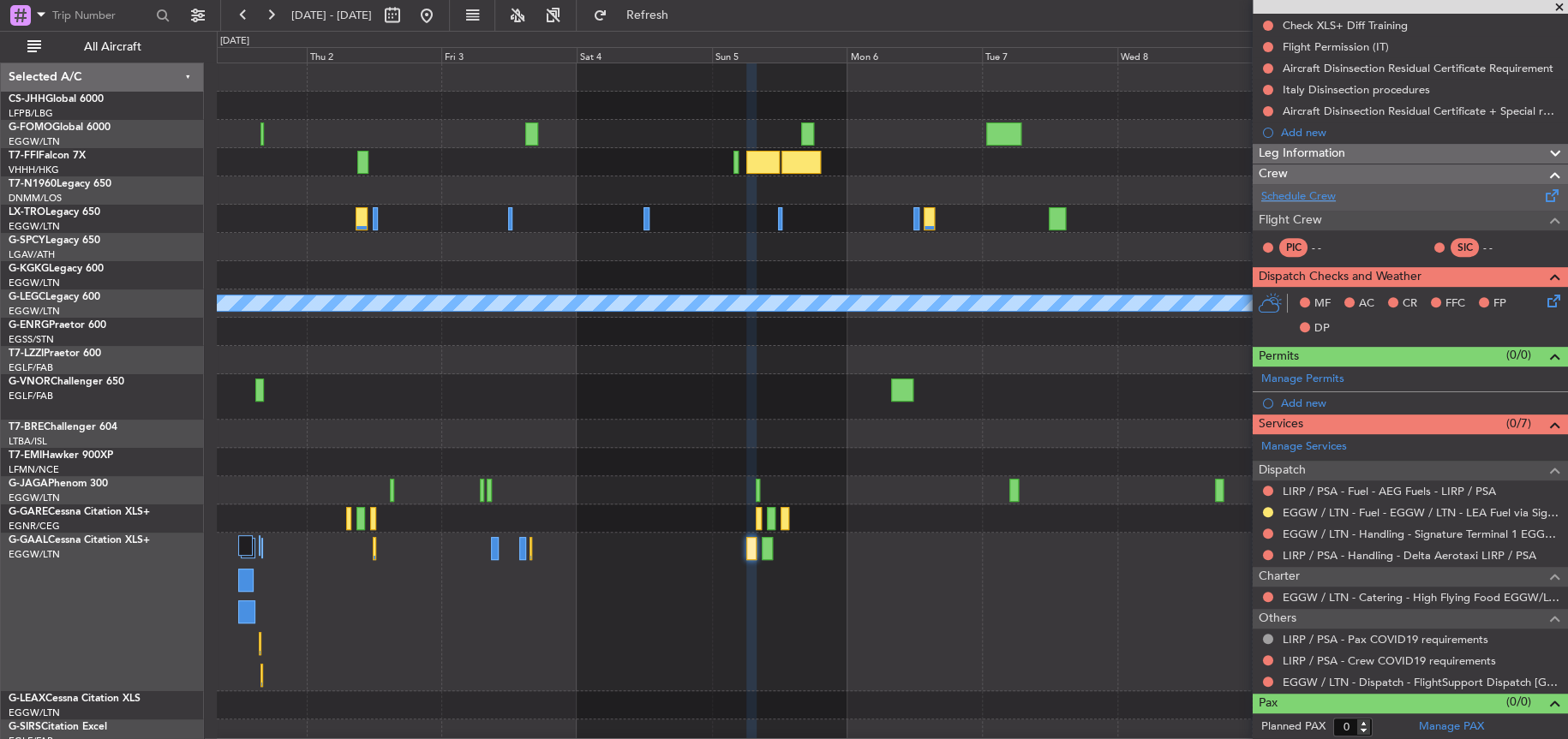
click at [1301, 197] on link "Schedule Crew" at bounding box center [1298, 197] width 75 height 17
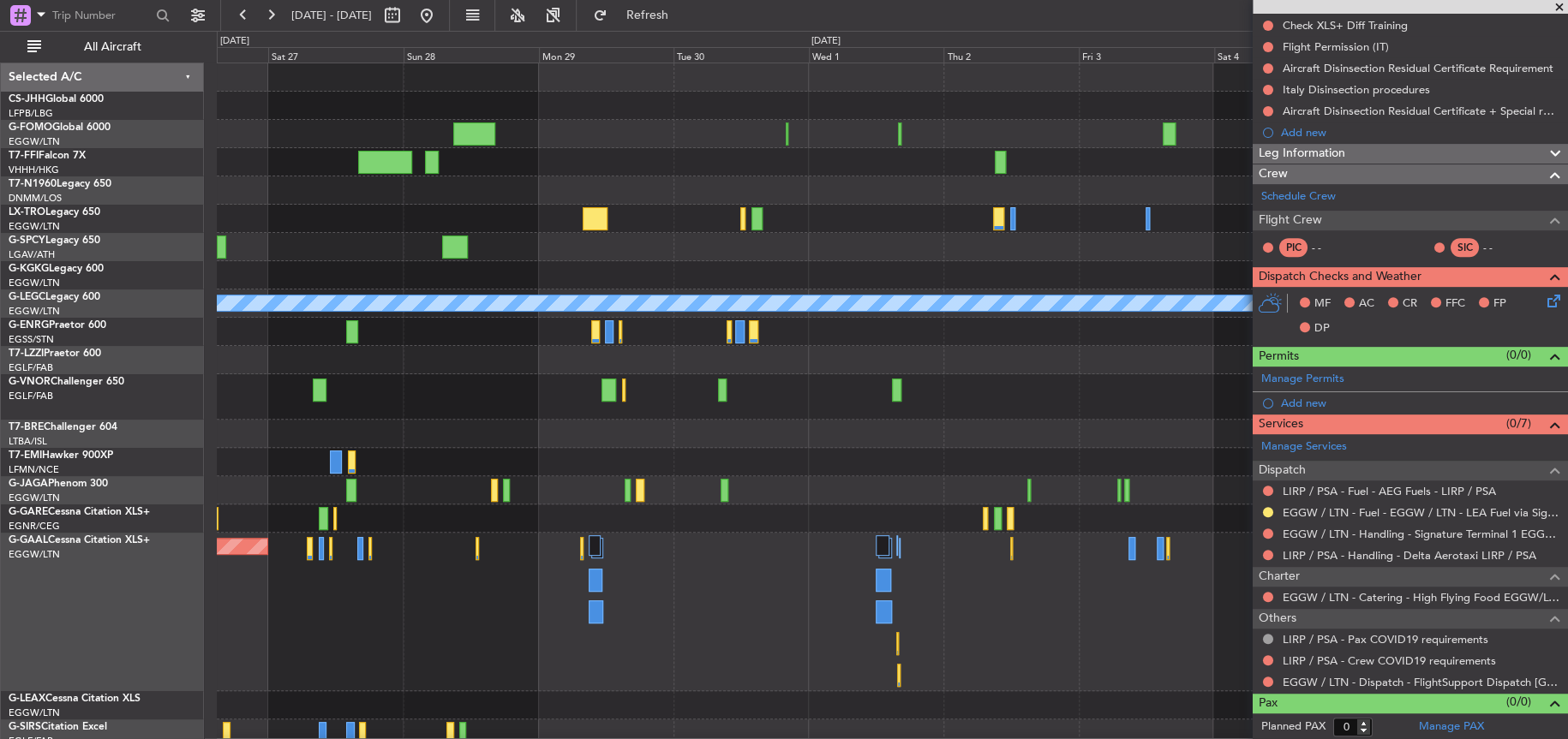
click at [1512, 496] on fb-app "01 Oct 2025 - 11 Oct 2025 Refresh Quick Links All Aircraft A/C Unavailable Lond…" at bounding box center [784, 375] width 1568 height 726
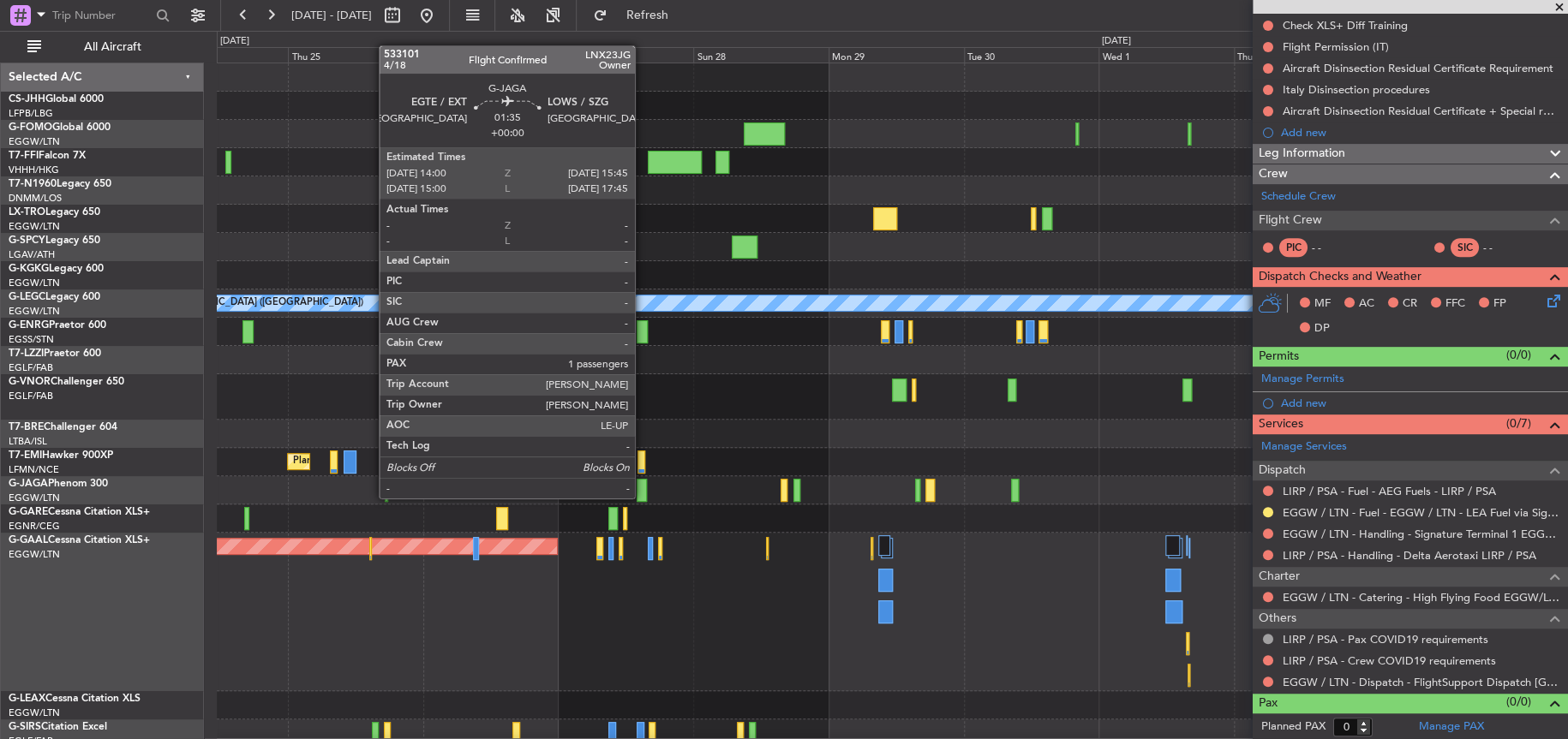
click at [1022, 524] on div "AOG Maint Istanbul (Ataturk) A/C Unavailable London (Luton) Planned Maint Zuric…" at bounding box center [891, 420] width 1351 height 712
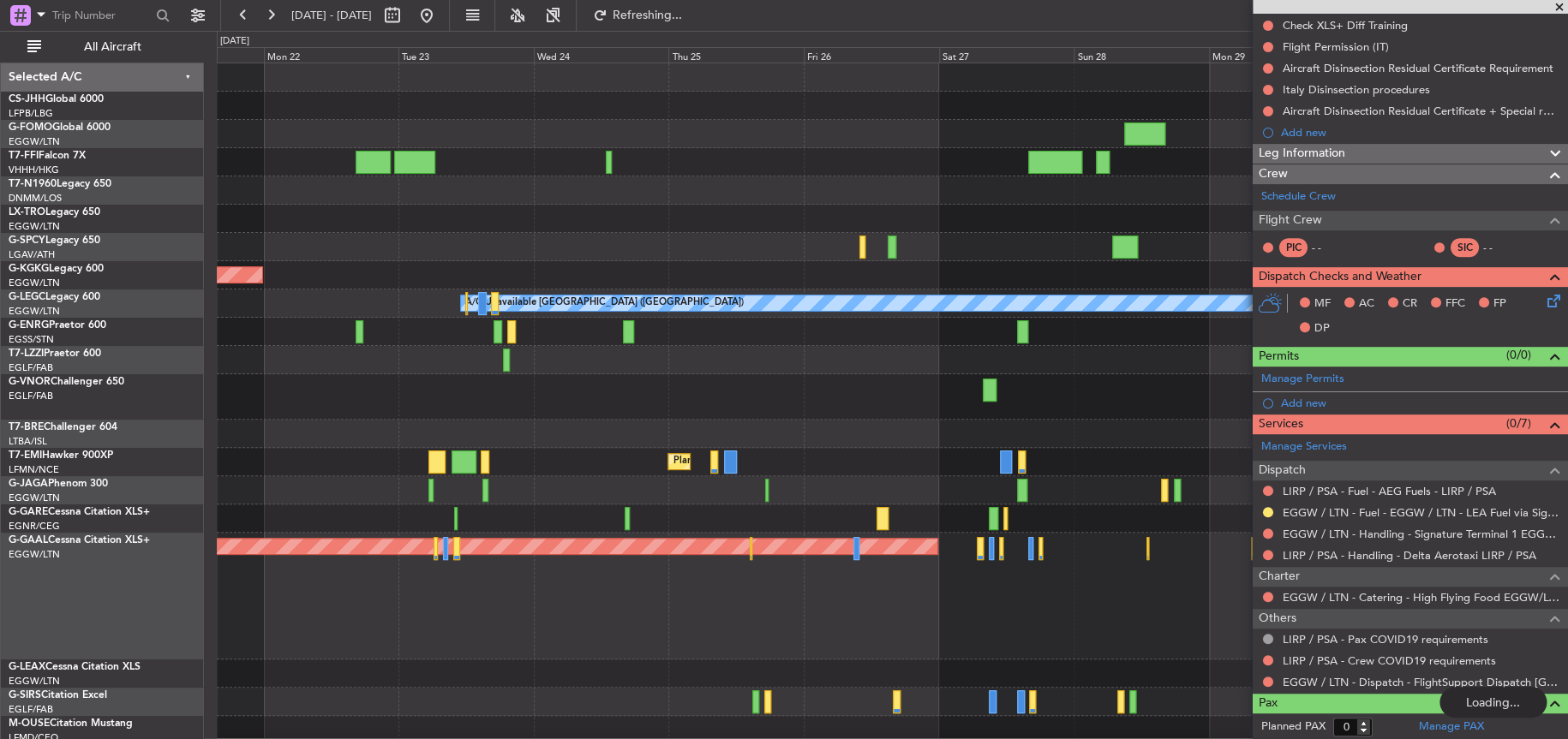
click at [434, 619] on div "Planned Maint Dusseldorf" at bounding box center [891, 596] width 1351 height 127
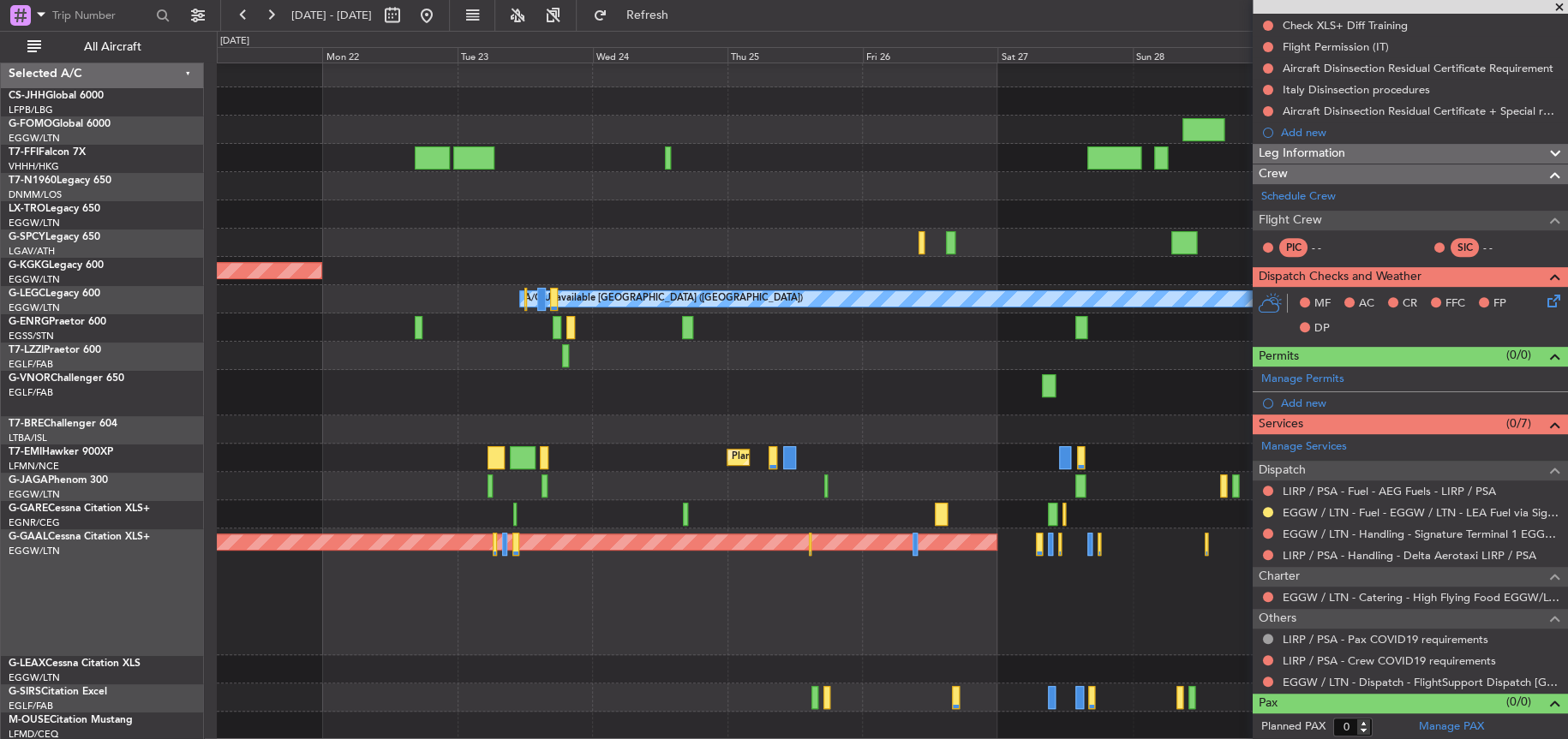
scroll to position [0, 0]
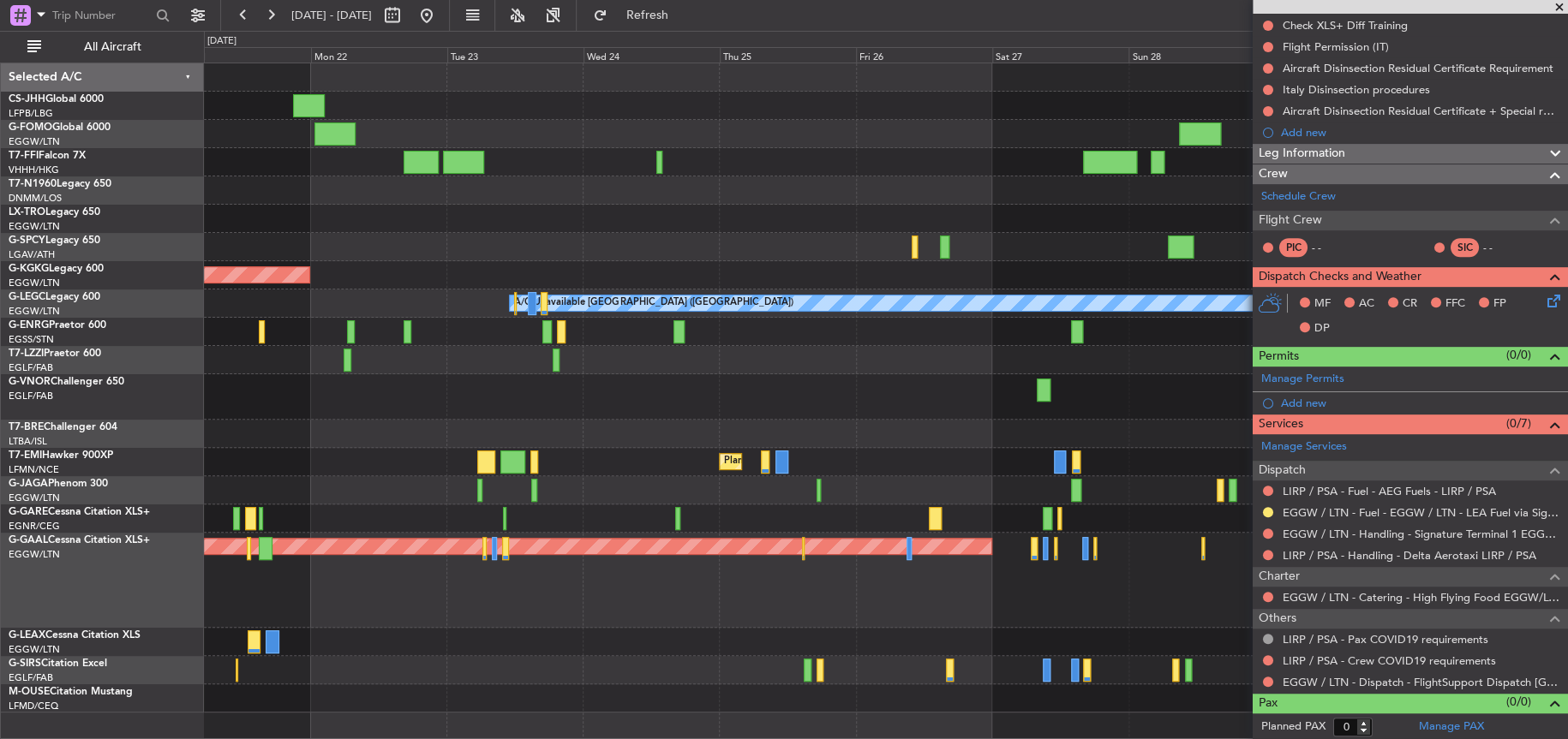
click at [356, 468] on div "Planned Maint [GEOGRAPHIC_DATA]" at bounding box center [886, 462] width 1363 height 29
click at [578, 417] on div at bounding box center [886, 397] width 1363 height 45
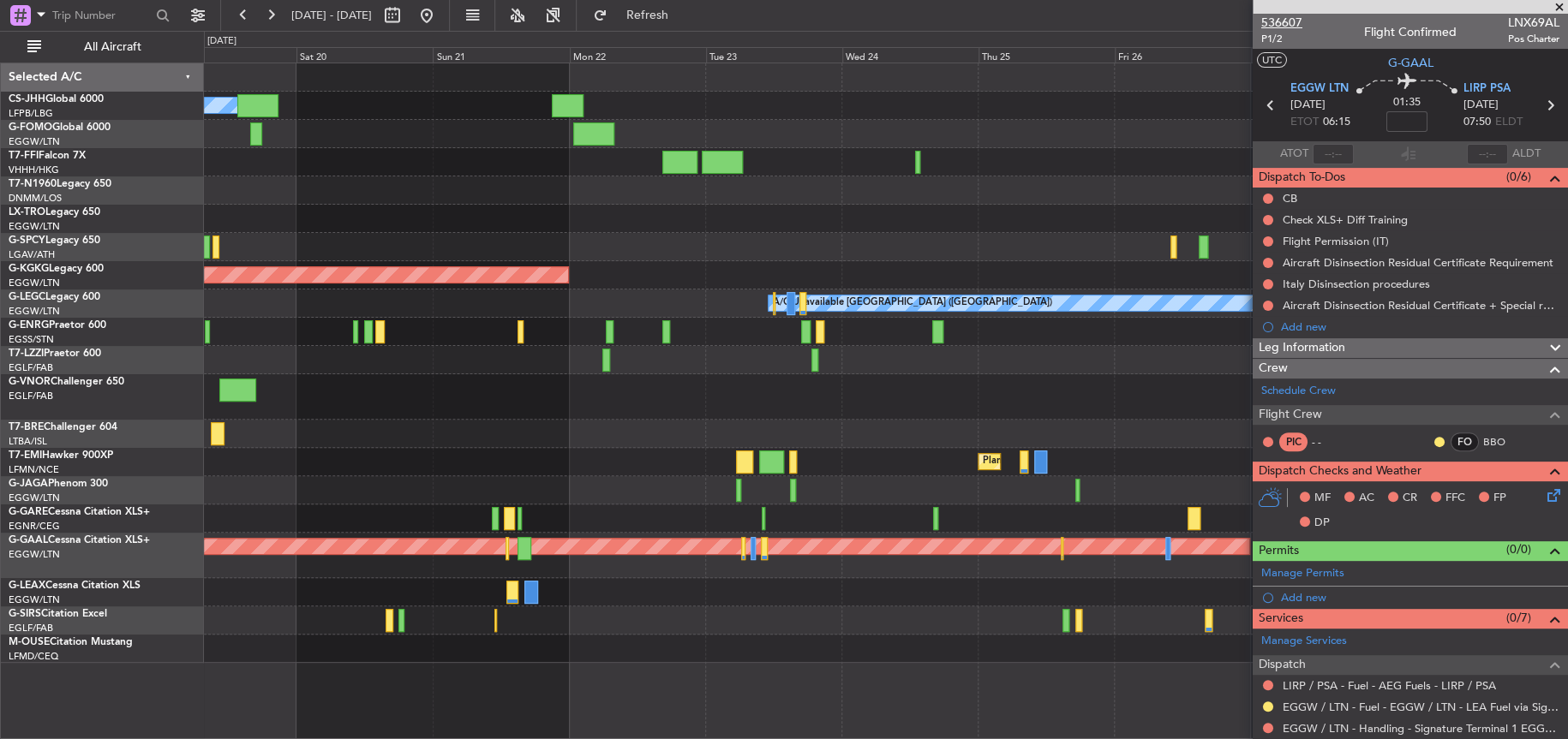
click at [1283, 18] on span "536607" at bounding box center [1282, 23] width 41 height 18
